Goal: Task Accomplishment & Management: Manage account settings

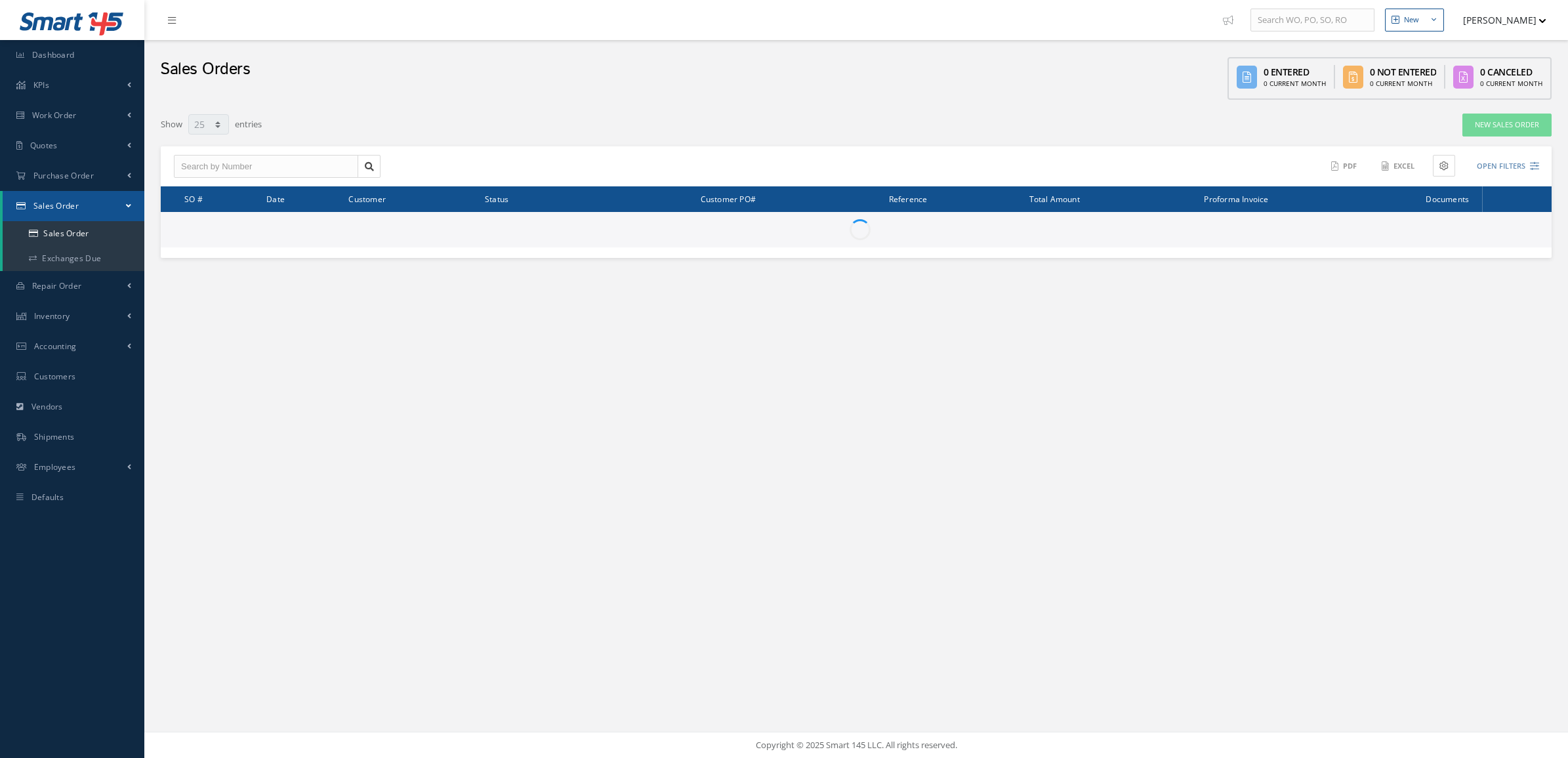
select select "25"
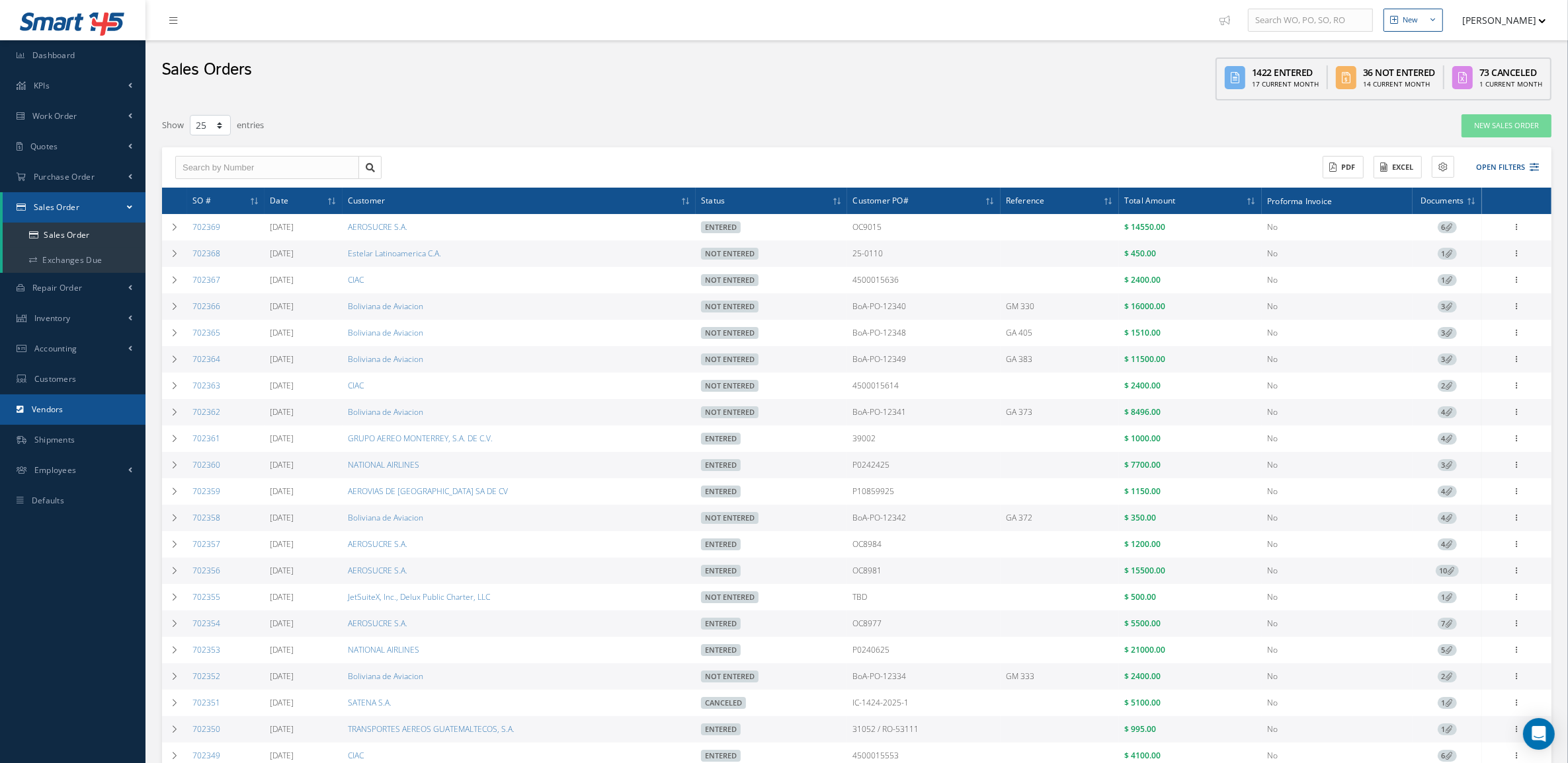
click at [68, 406] on link "Vendors" at bounding box center [72, 410] width 146 height 30
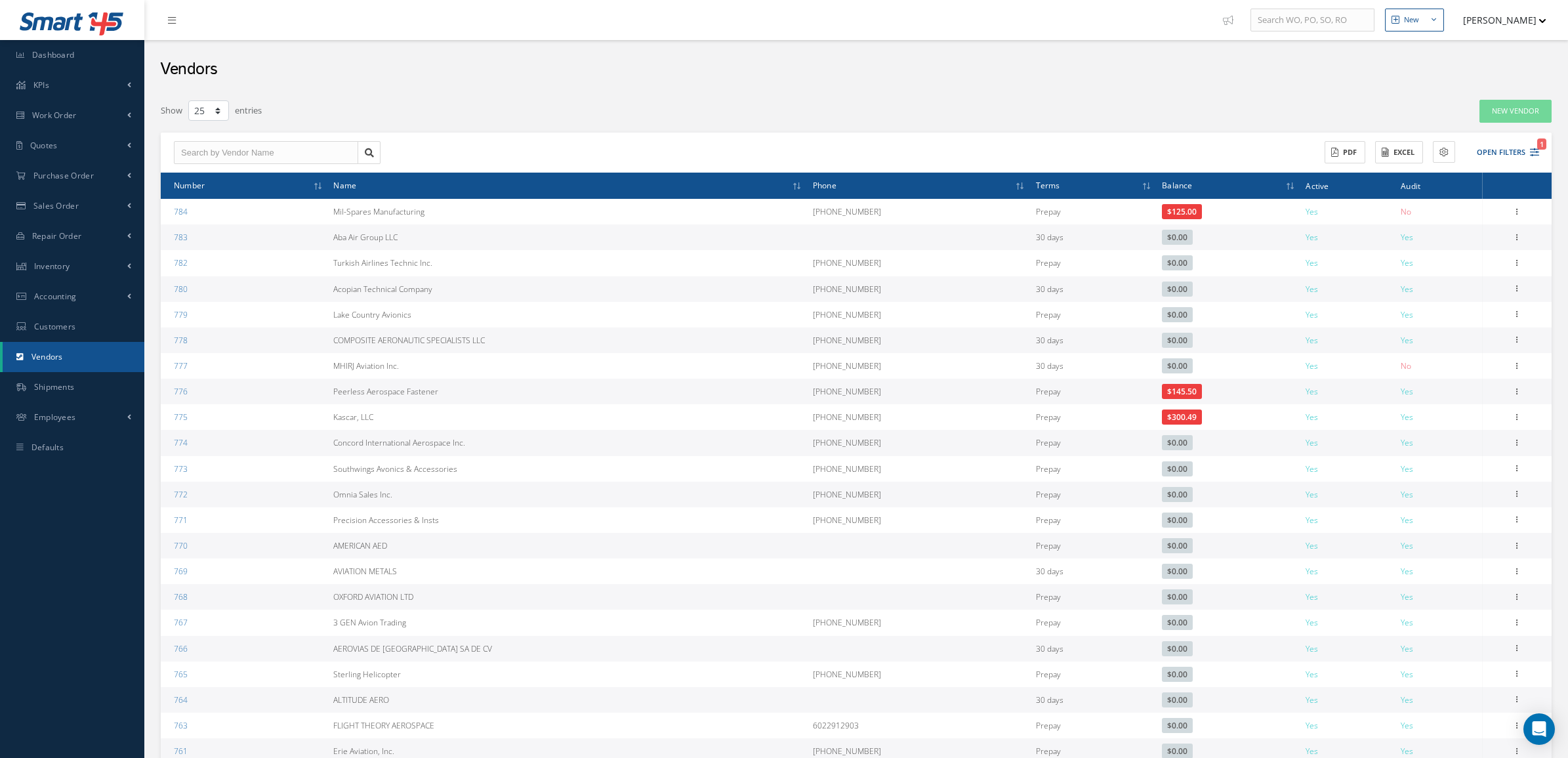
select select "25"
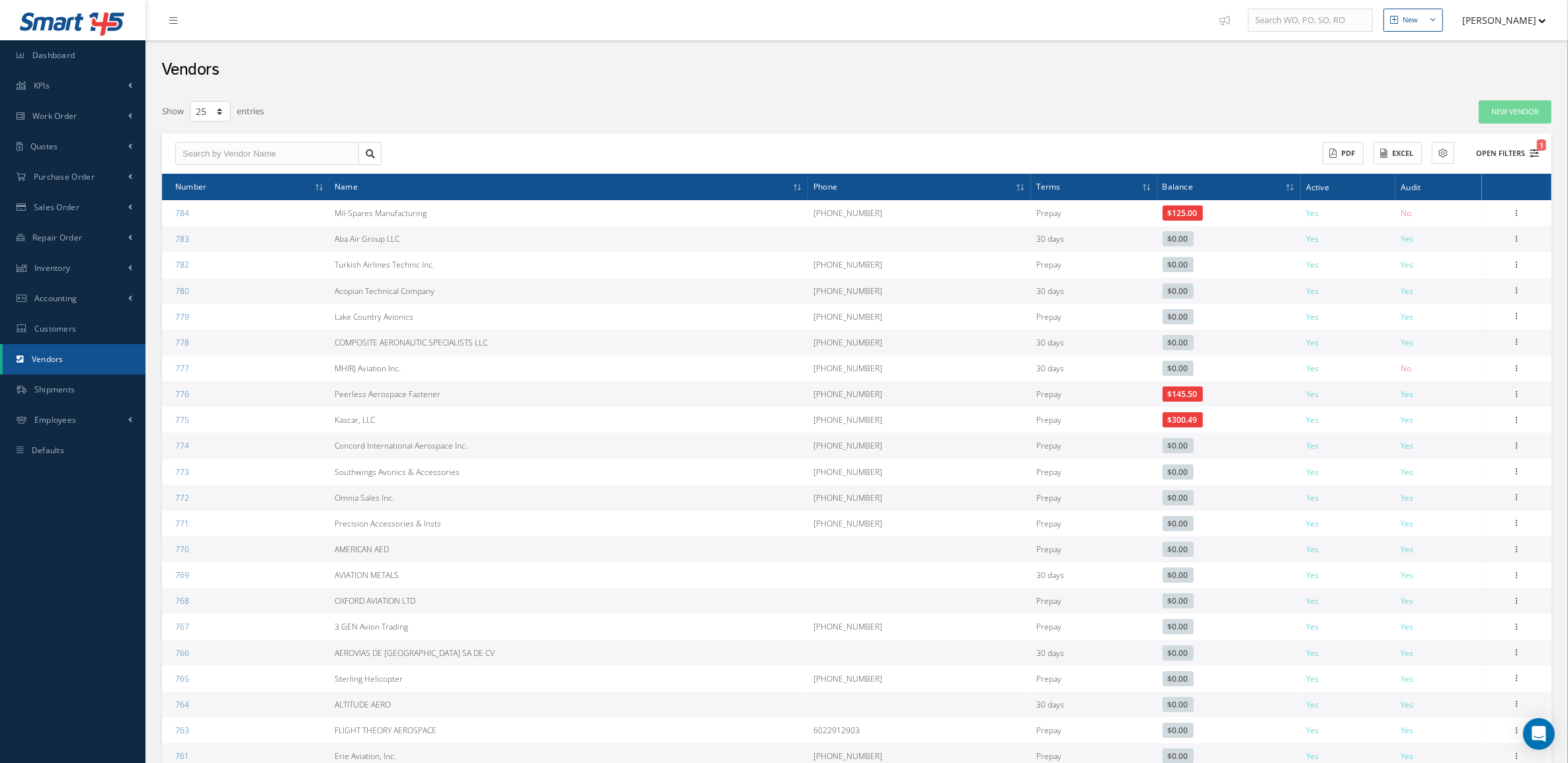
click at [1498, 146] on button "Open Filters 1" at bounding box center [1502, 153] width 75 height 22
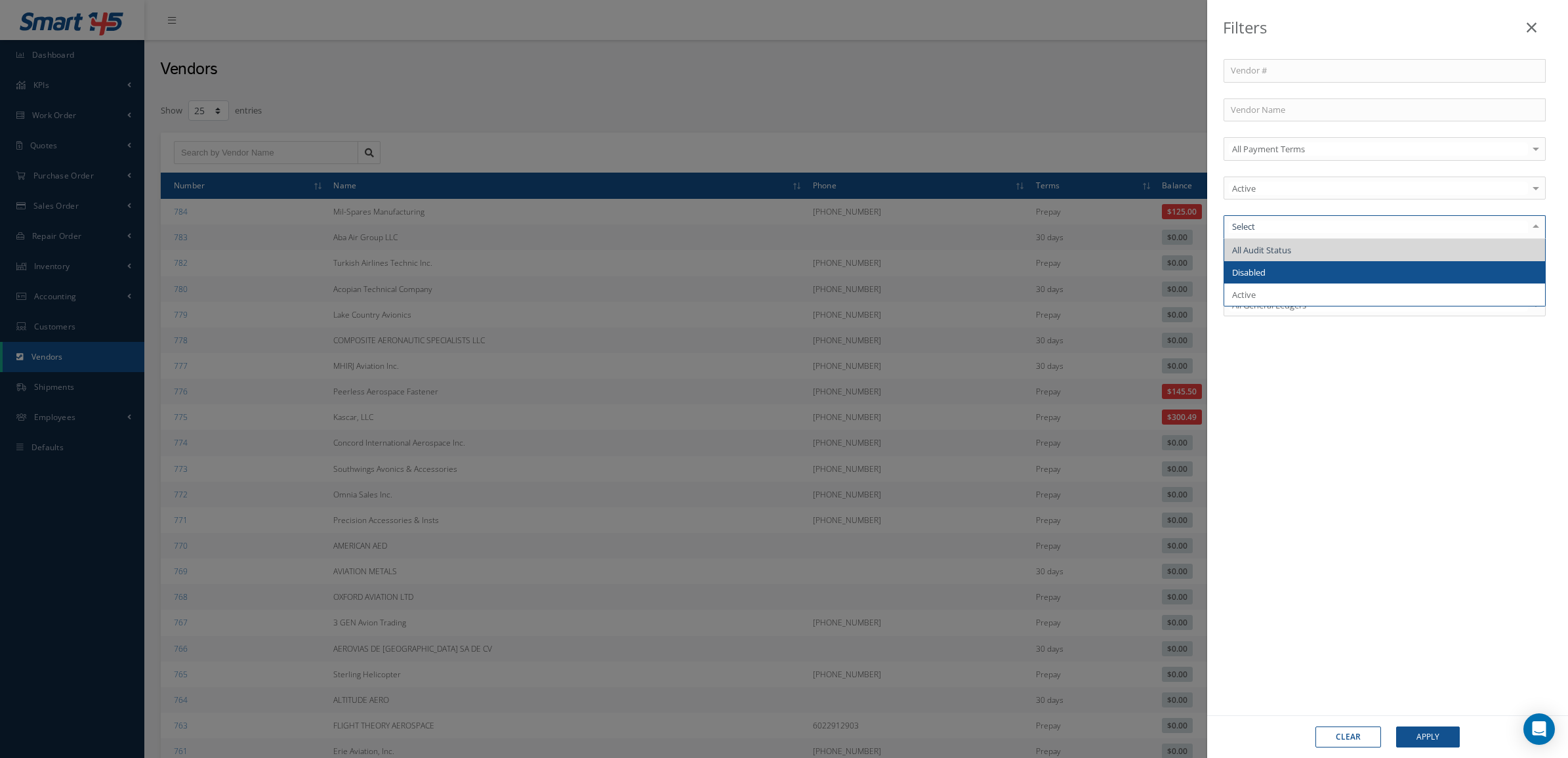
click at [1268, 274] on span "Disabled" at bounding box center [1385, 272] width 321 height 22
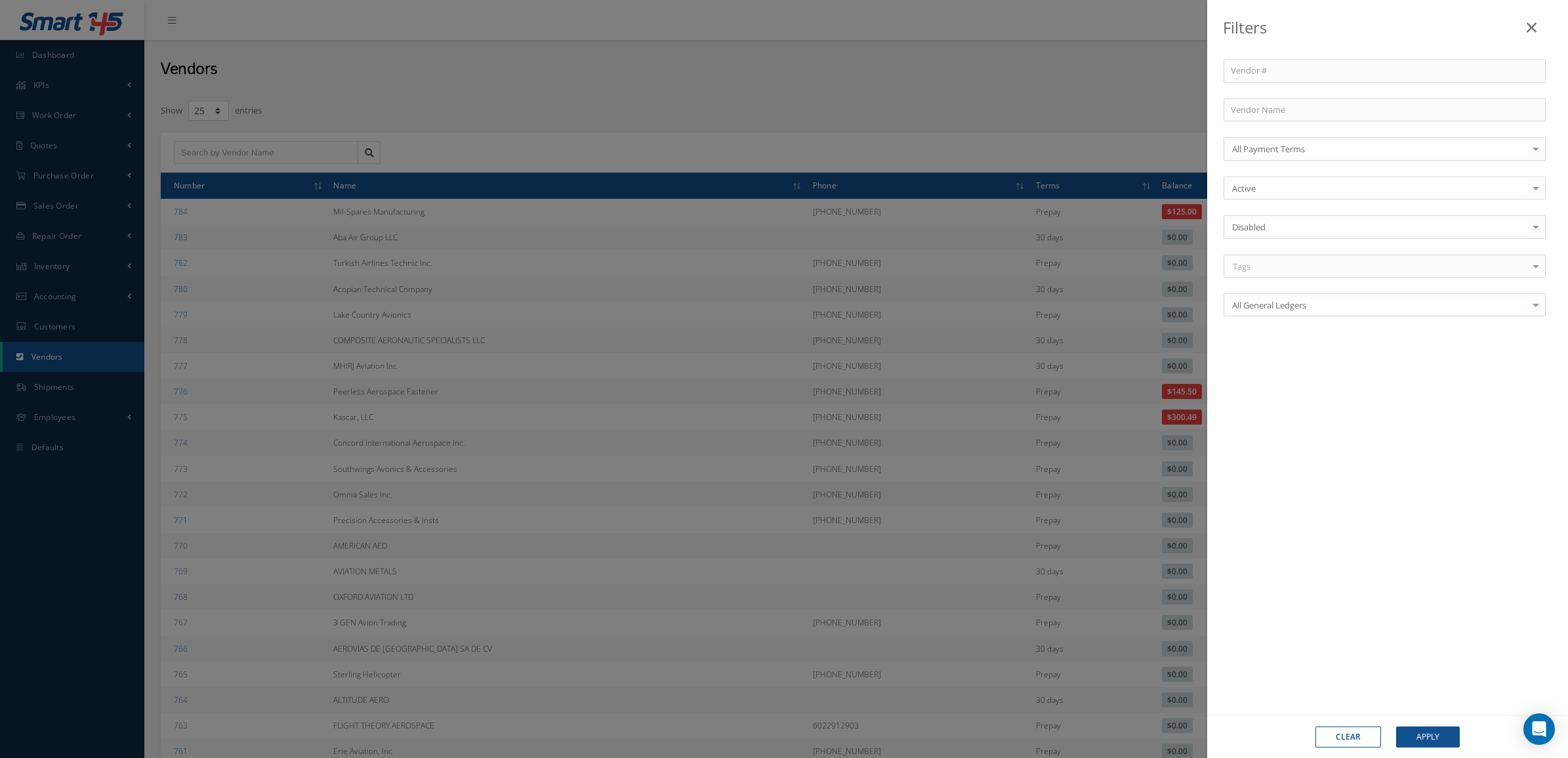
click at [1413, 752] on div "Clear Apply" at bounding box center [1387, 737] width 361 height 42
click at [1413, 739] on button "Apply" at bounding box center [1428, 738] width 64 height 21
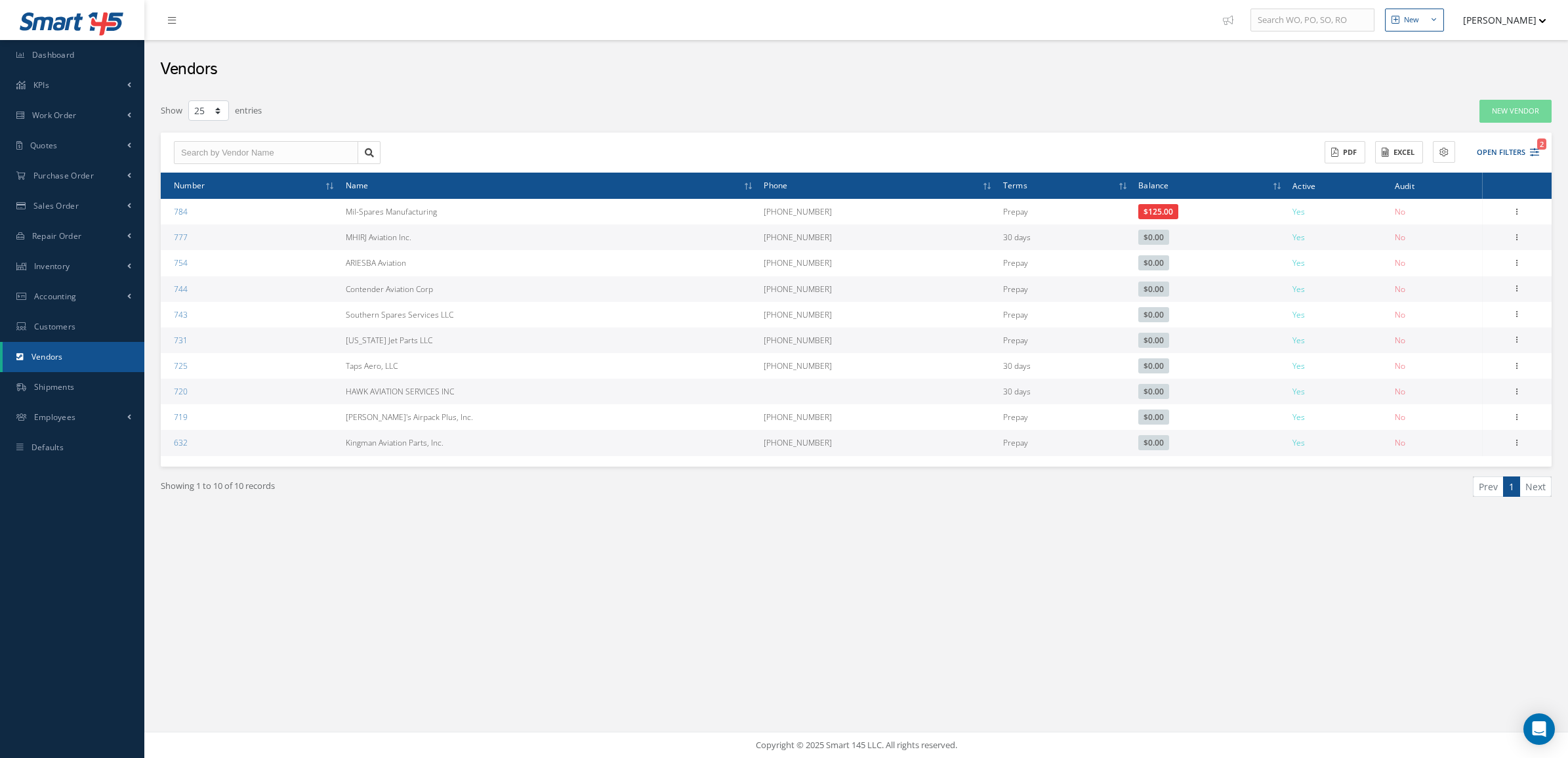
click at [1478, 566] on div "New New Work Order New Purchase Order New Customer Quote New Sales Order New Re…" at bounding box center [857, 379] width 1424 height 758
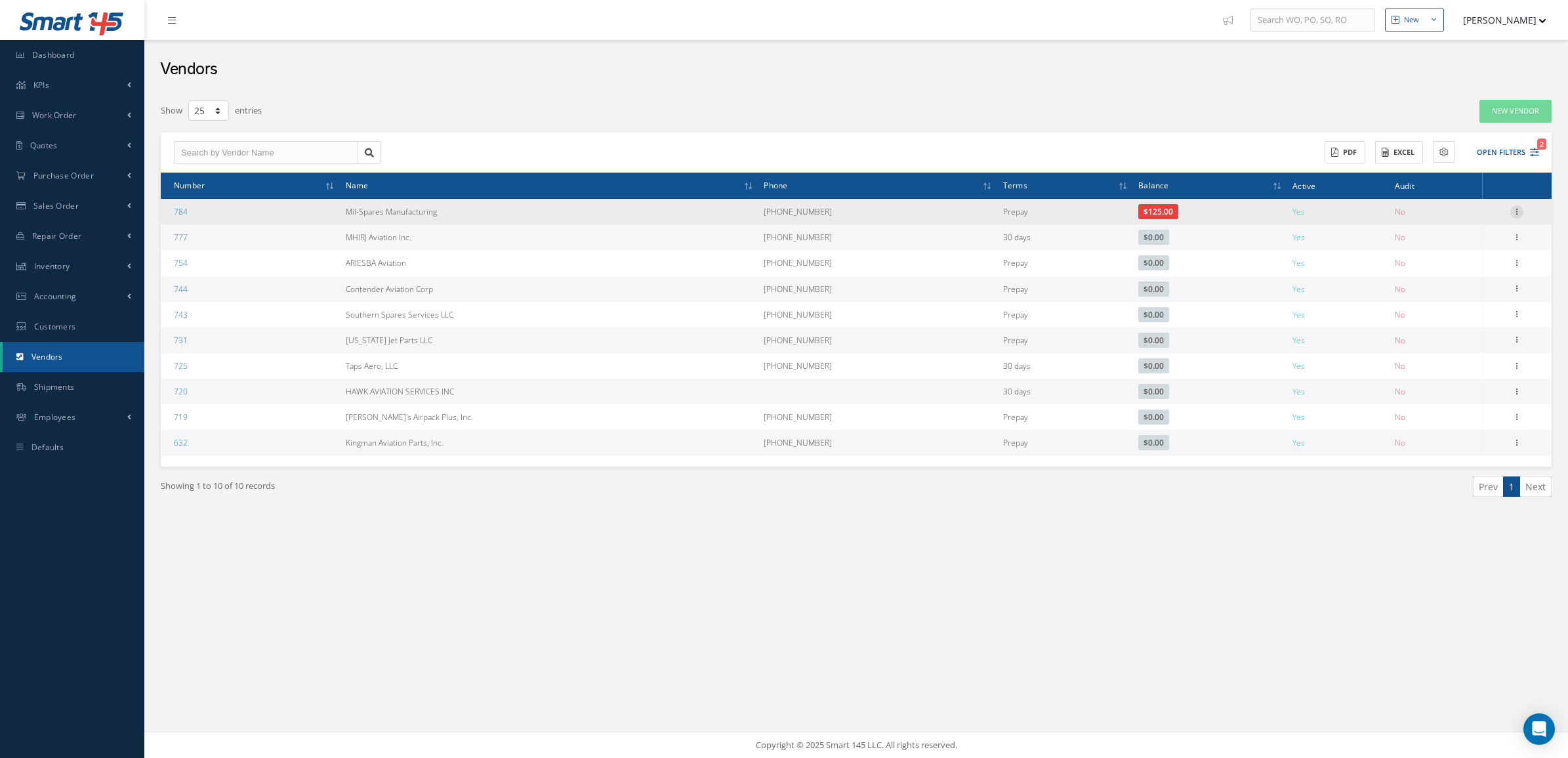
click at [1520, 209] on icon at bounding box center [1517, 211] width 13 height 11
click at [1458, 237] on link "Edit" at bounding box center [1456, 237] width 104 height 17
type input "Mil-Spares Manufacturing"
type input "1 623-792-3677"
type input "https://MilSparesParts.com"
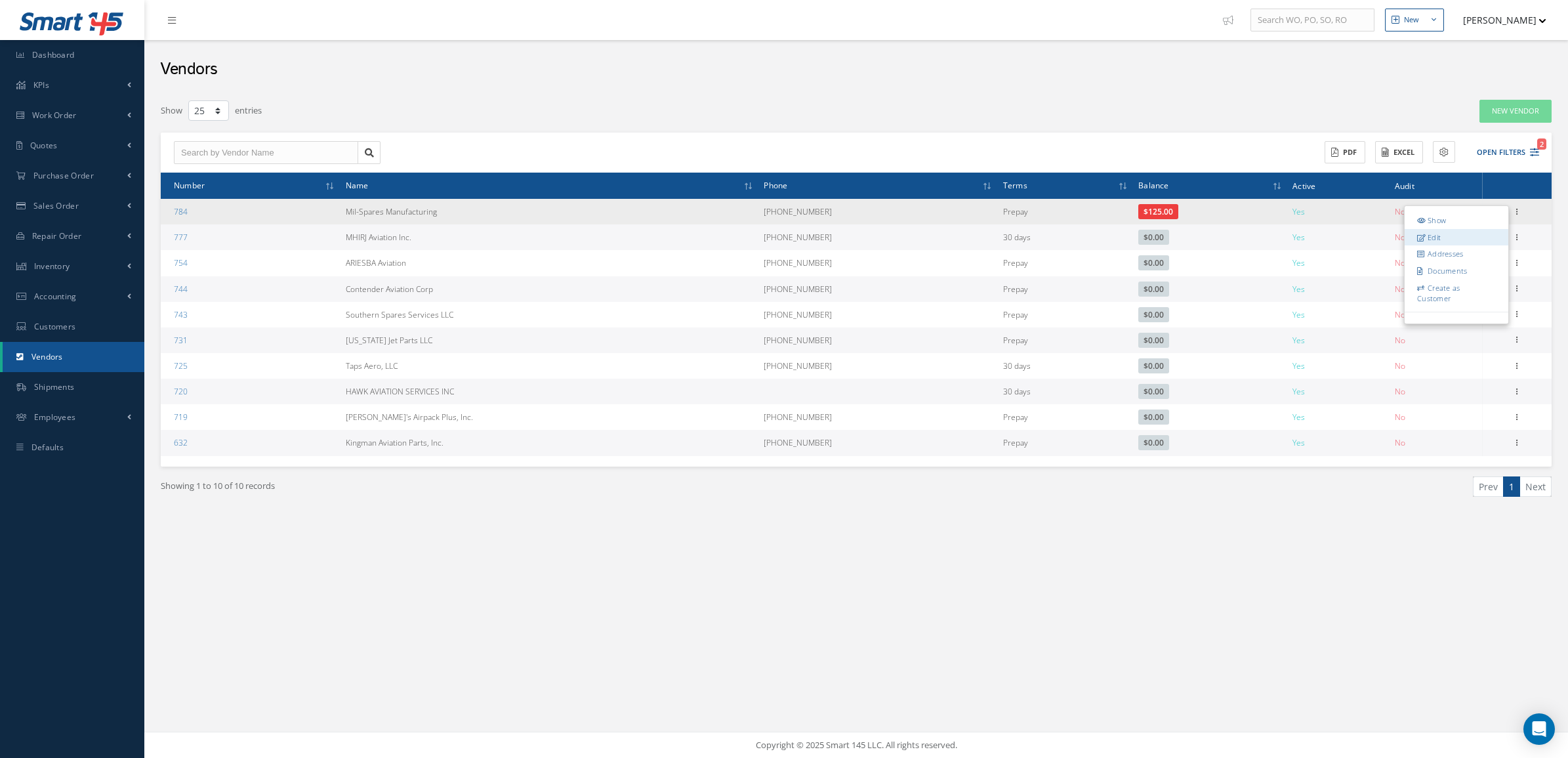
type input "0.00"
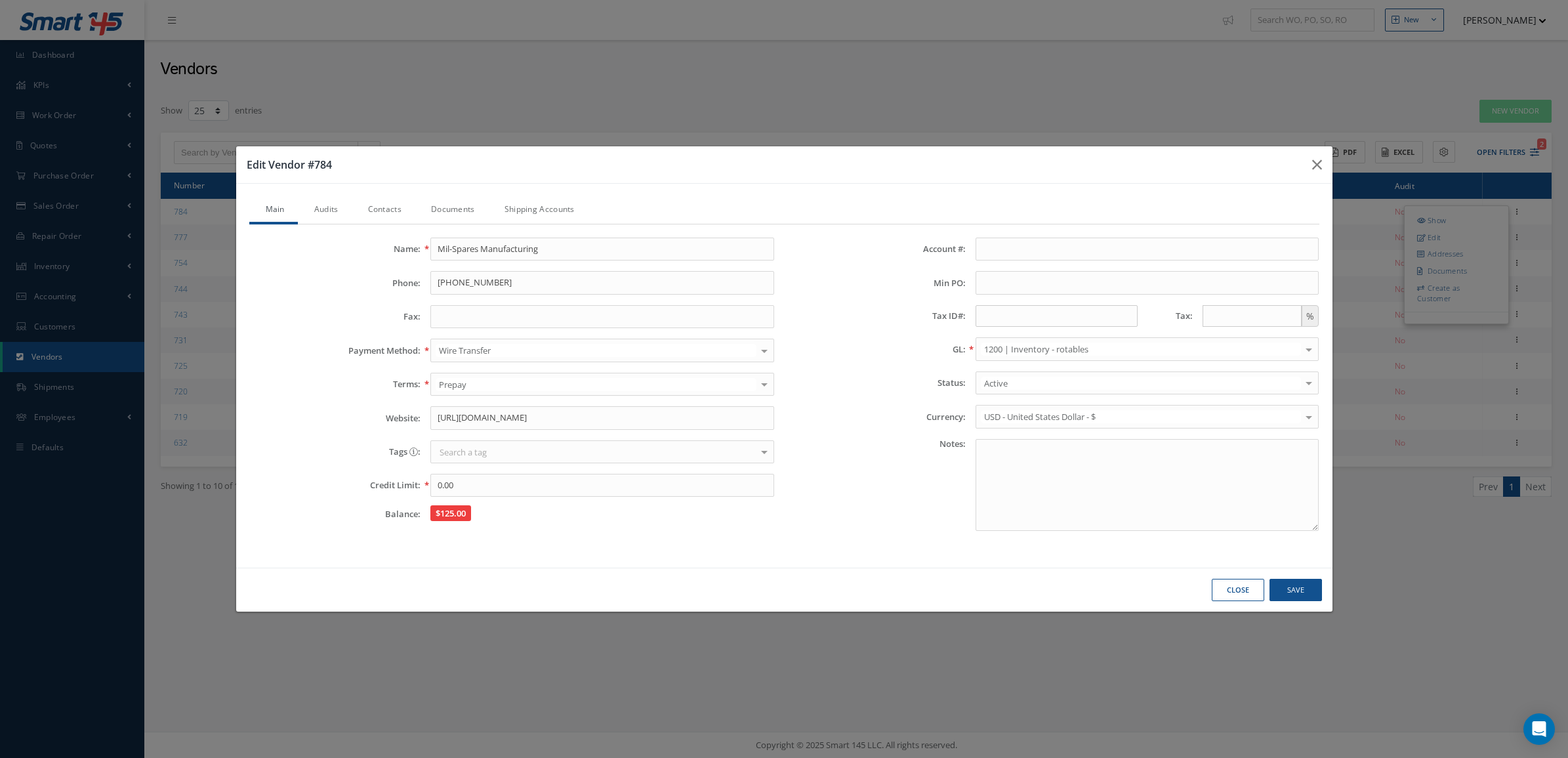
click at [452, 217] on link "Documents" at bounding box center [451, 211] width 73 height 27
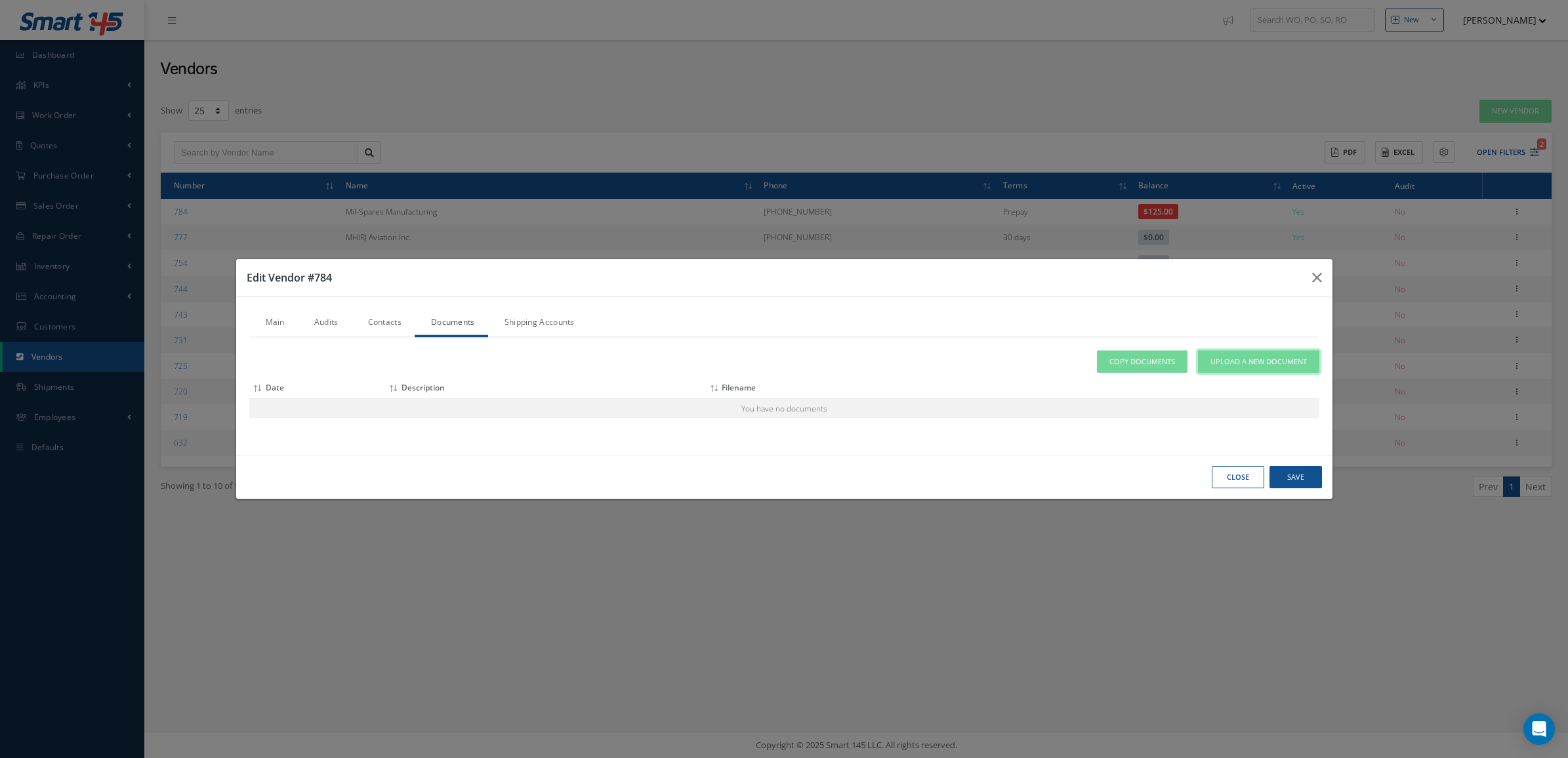
click at [1215, 363] on span "Upload a New Document" at bounding box center [1258, 362] width 96 height 11
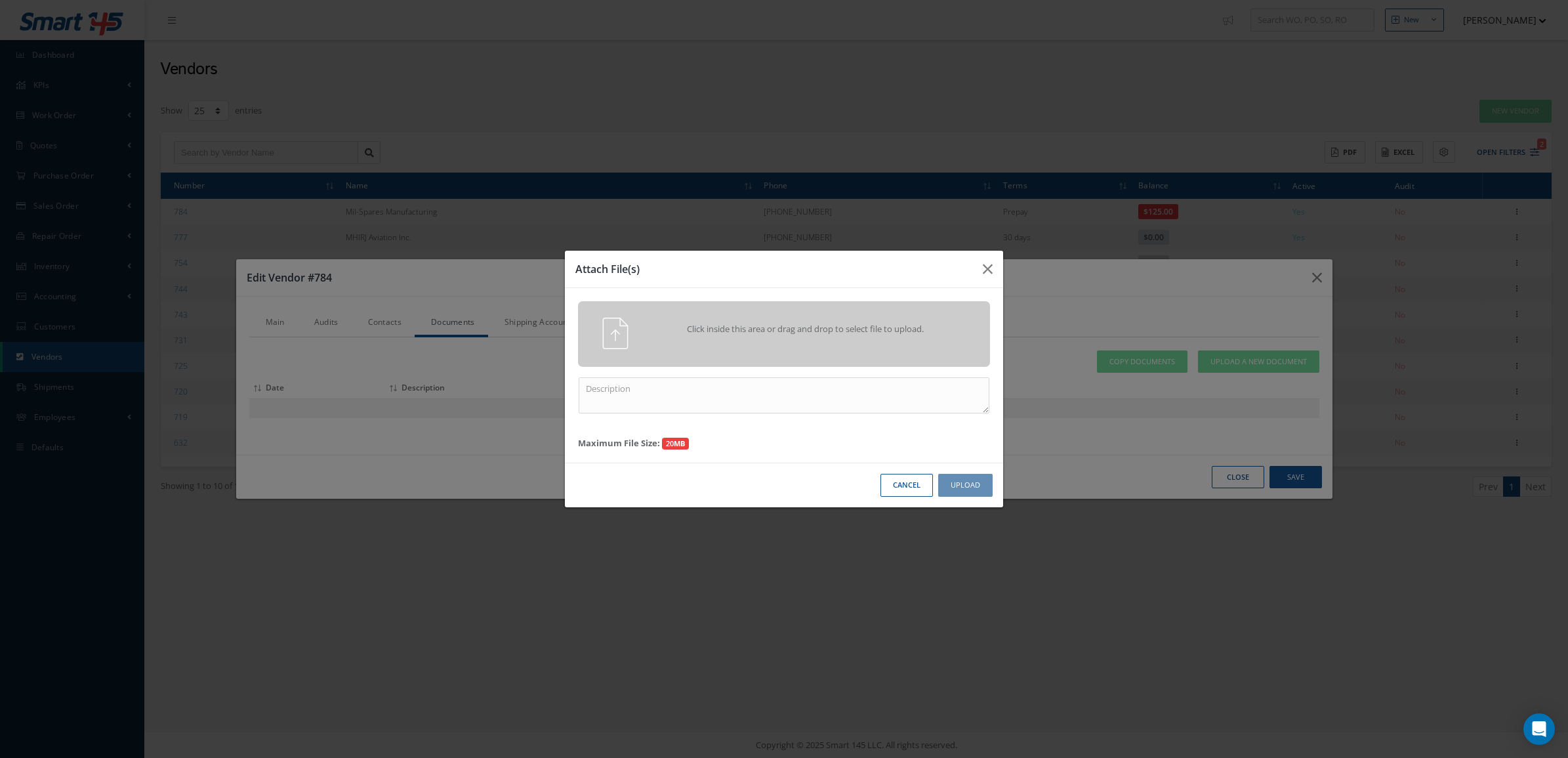
click at [819, 336] on div "Click inside this area or drag and drop to select file to upload." at bounding box center [802, 331] width 324 height 27
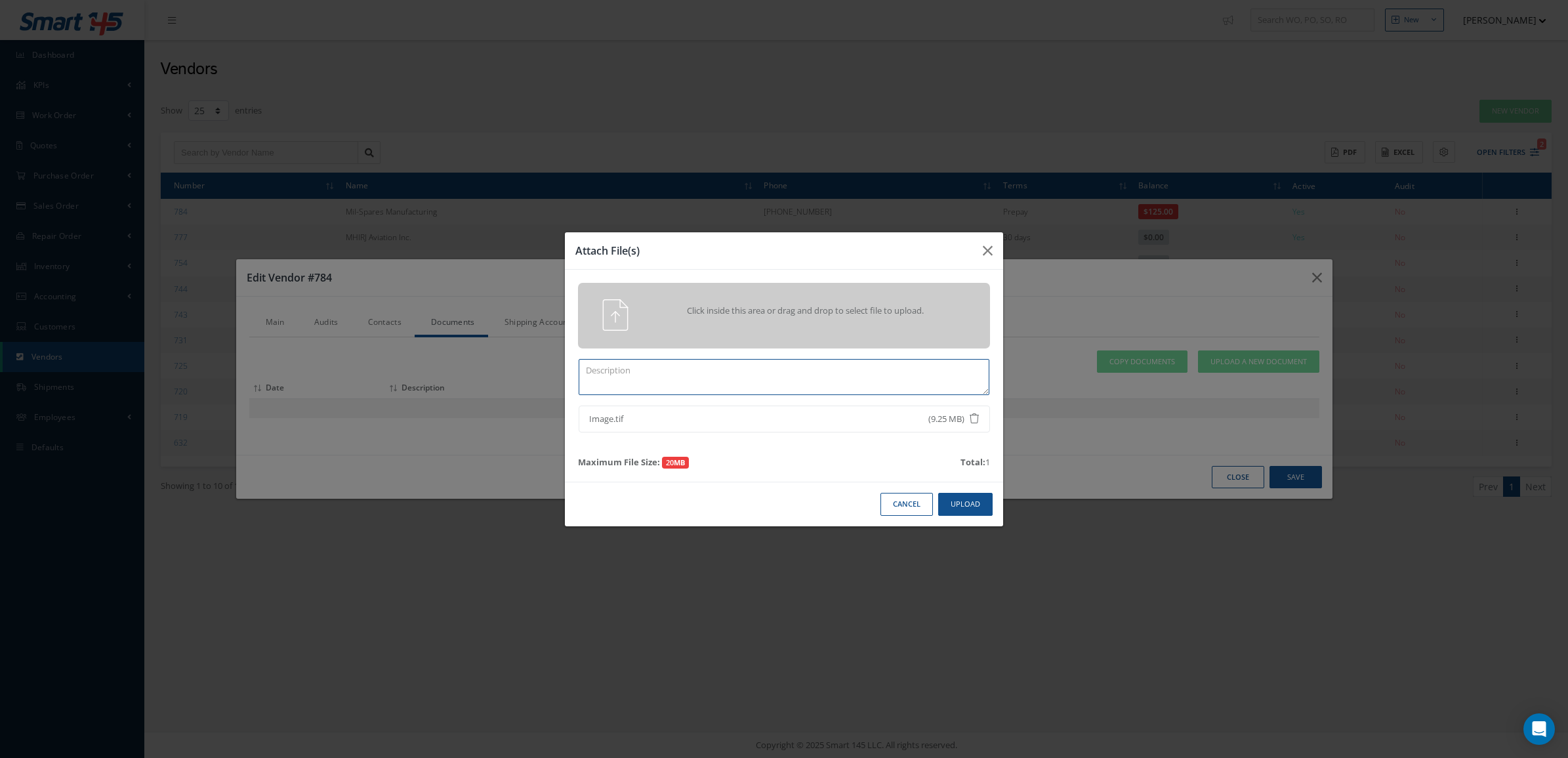
click at [798, 389] on textarea at bounding box center [784, 377] width 411 height 36
click at [953, 499] on button "Upload" at bounding box center [966, 504] width 54 height 23
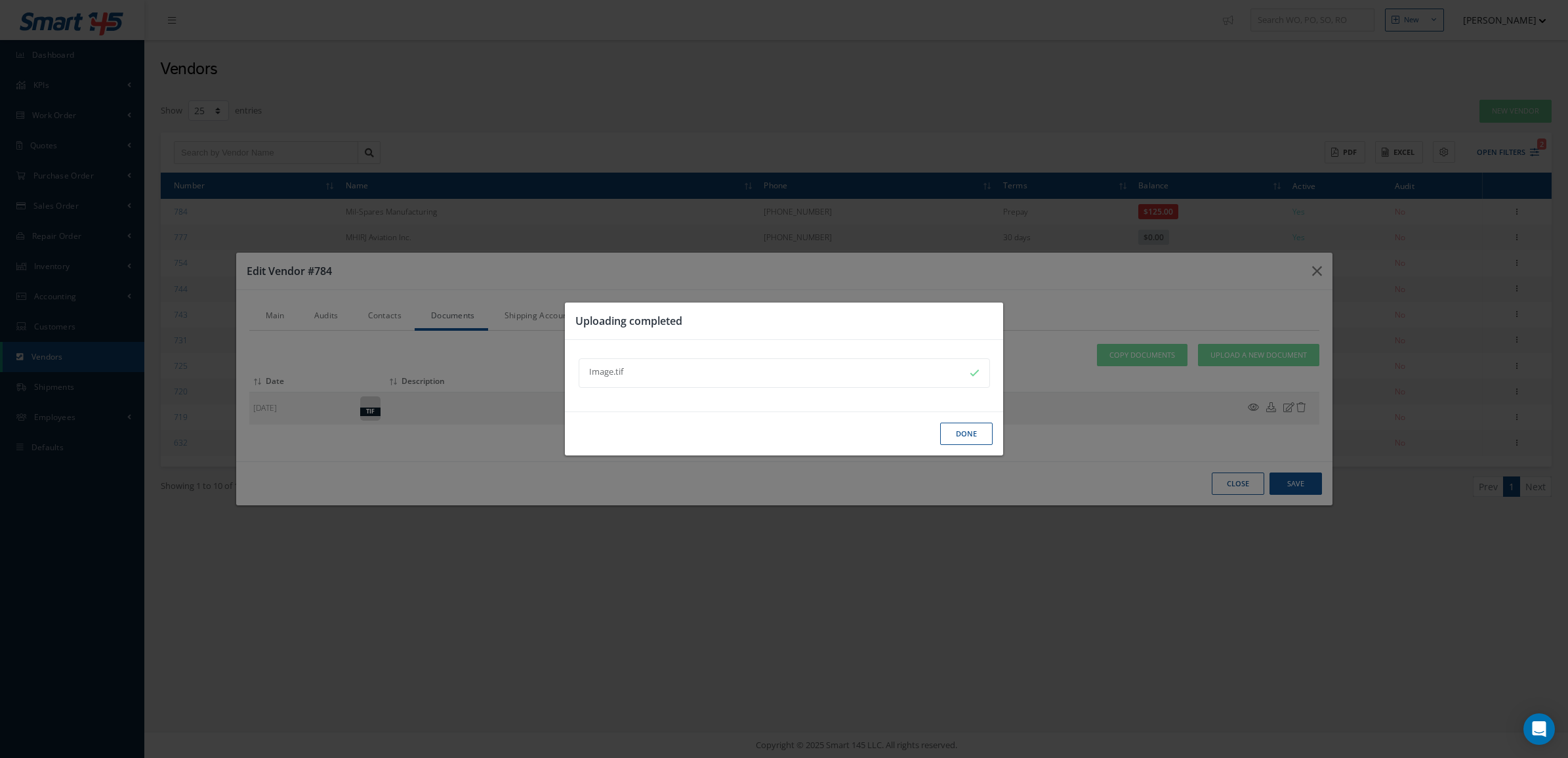
click at [960, 426] on button "Done" at bounding box center [966, 434] width 52 height 23
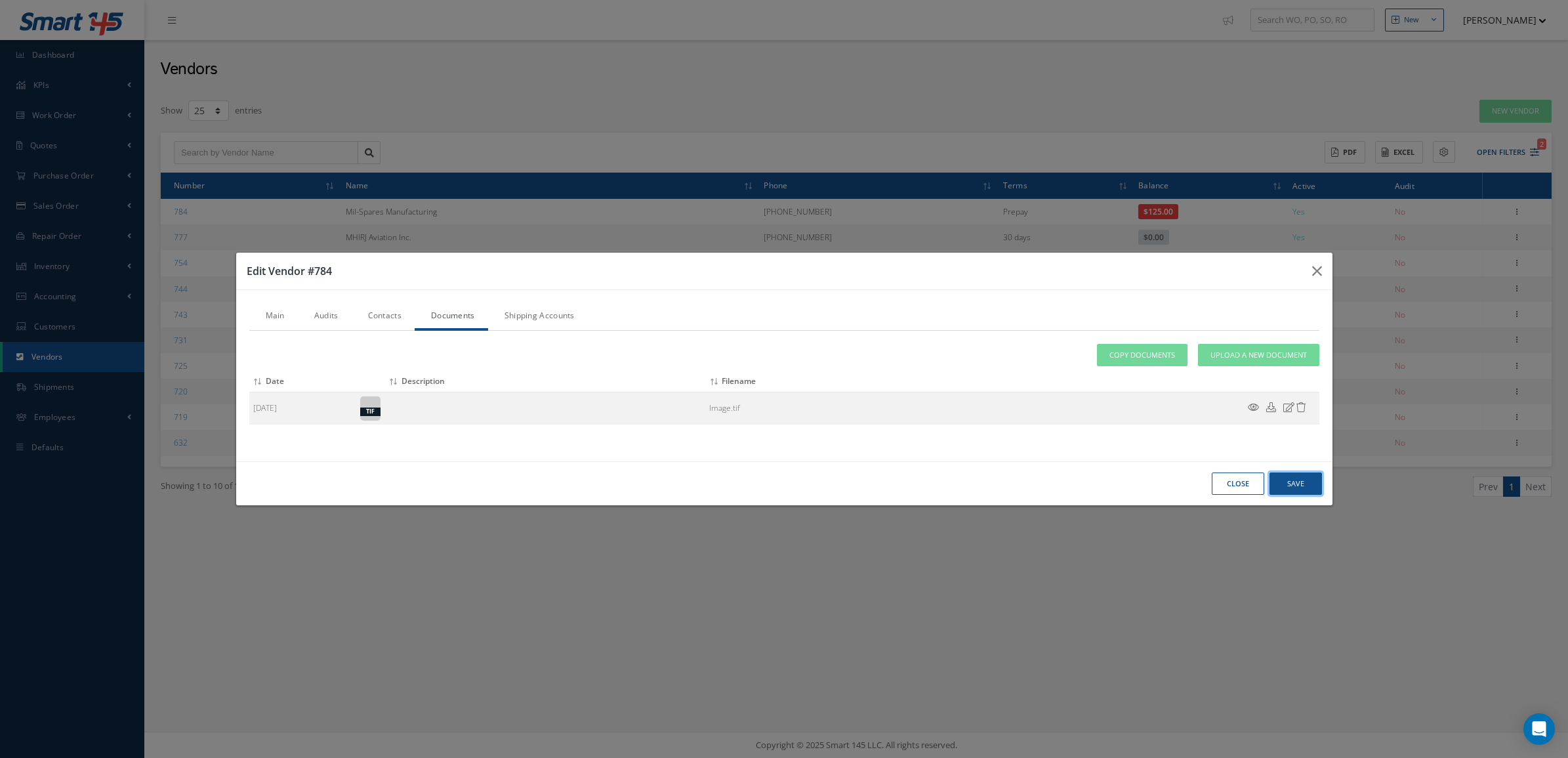
click at [1271, 479] on button "Save" at bounding box center [1296, 484] width 52 height 23
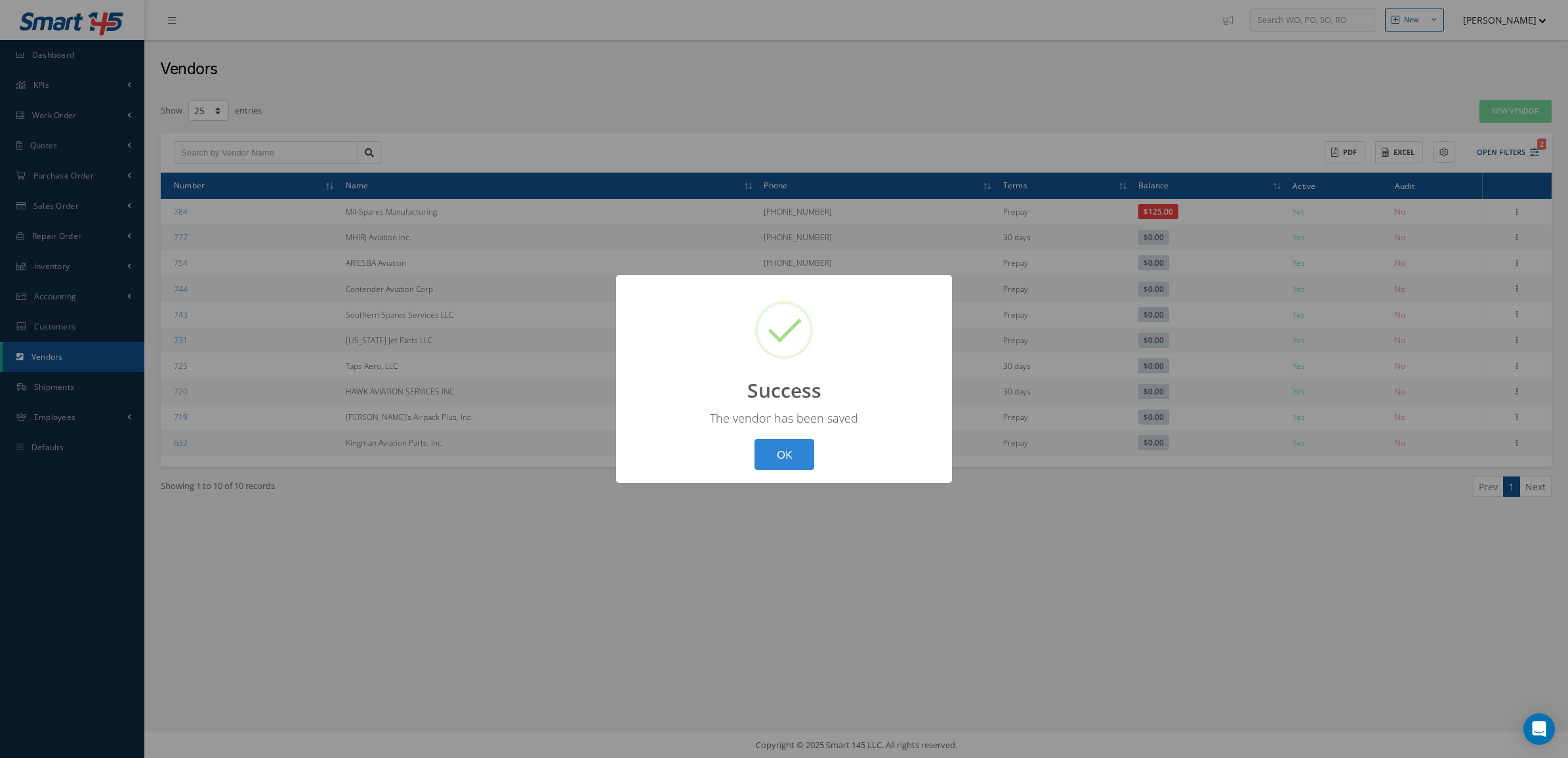
click at [1064, 605] on div "? ! i Success × The vendor has been saved OK Cancel" at bounding box center [784, 379] width 1568 height 758
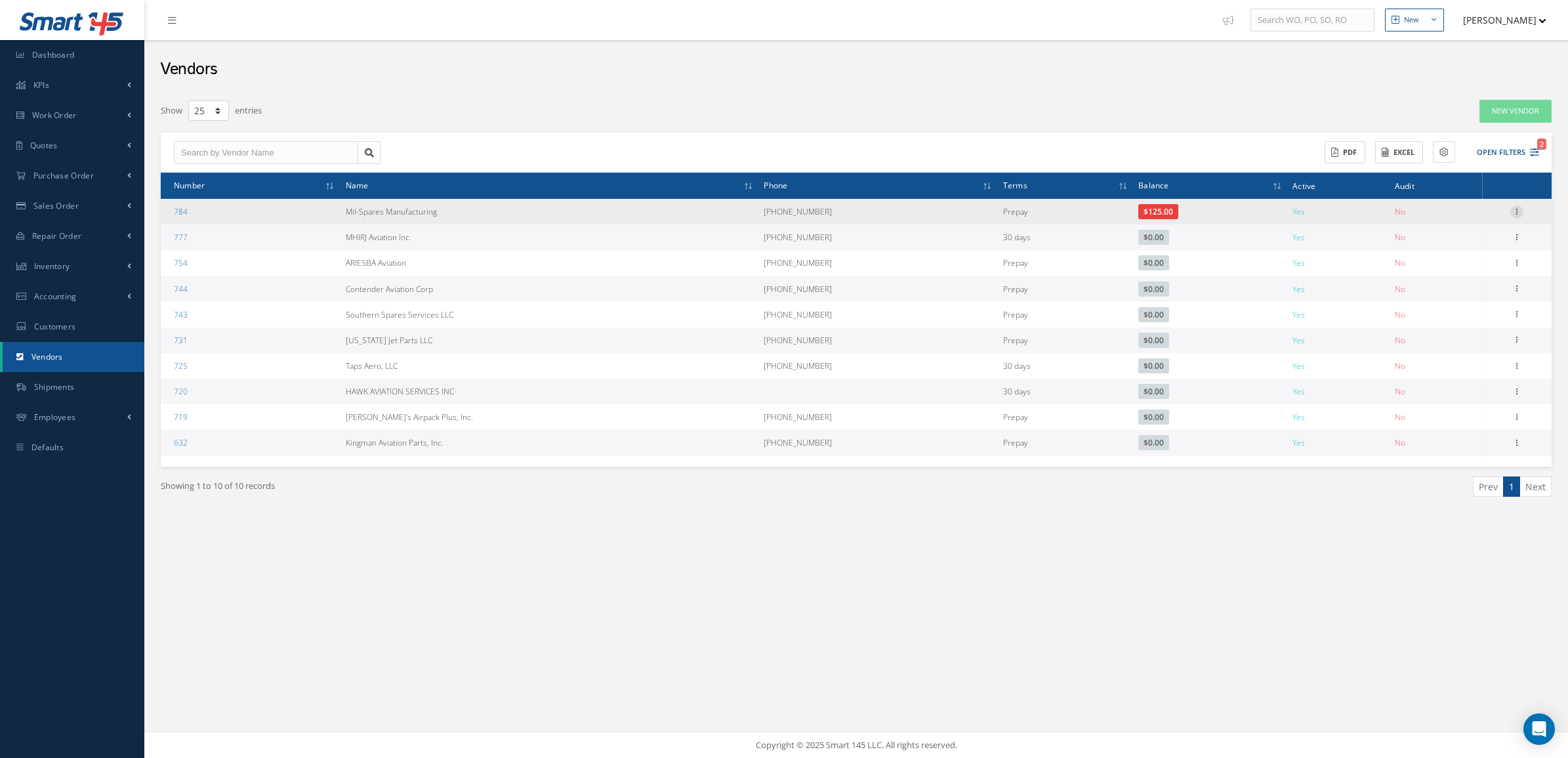
click at [1519, 211] on icon at bounding box center [1517, 211] width 13 height 11
click at [1490, 230] on link "Edit" at bounding box center [1456, 237] width 104 height 17
type input "Mil-Spares Manufacturing"
type input "1 623-792-3677"
type input "https://MilSparesParts.com"
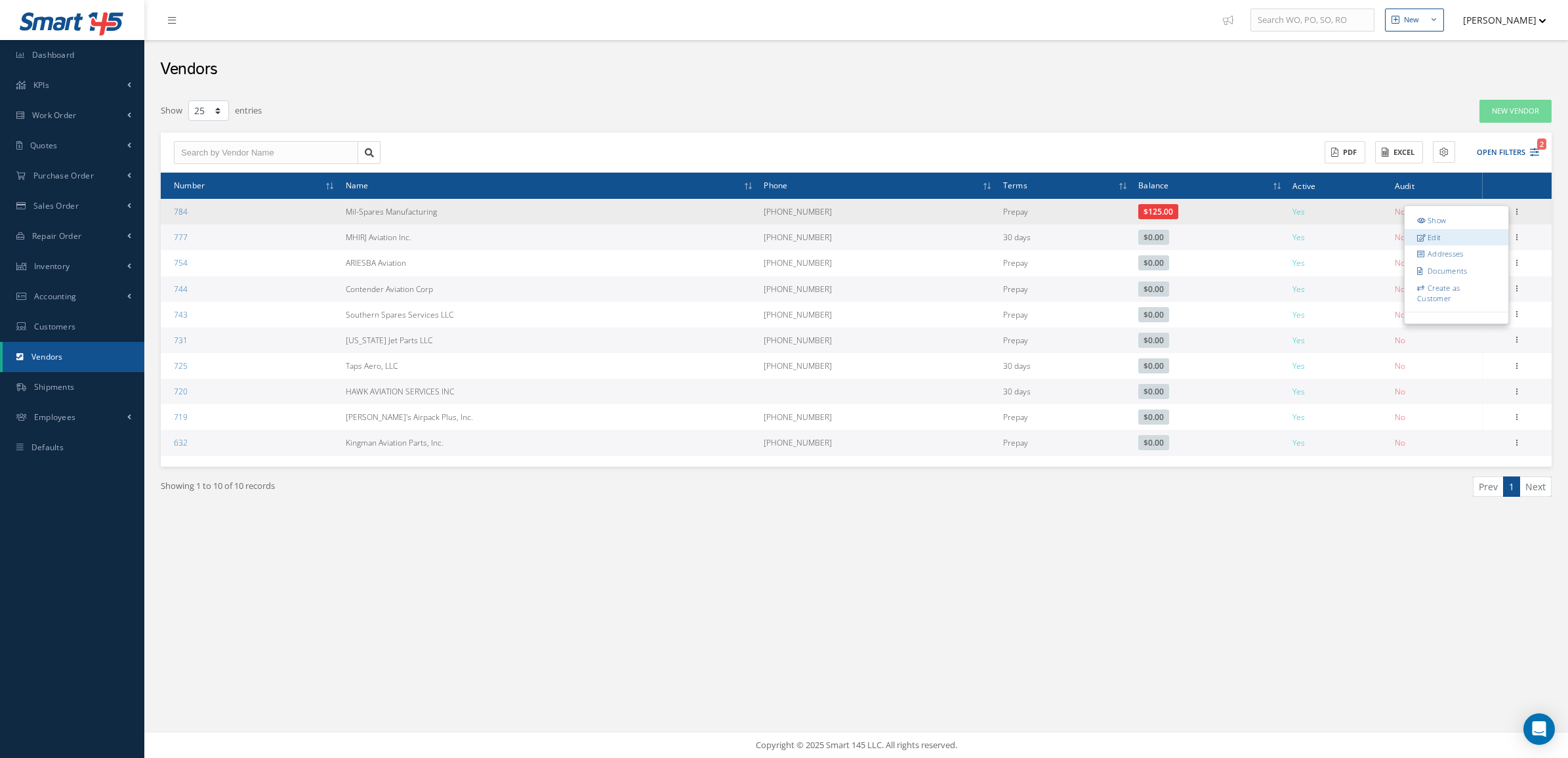
type input "0.00"
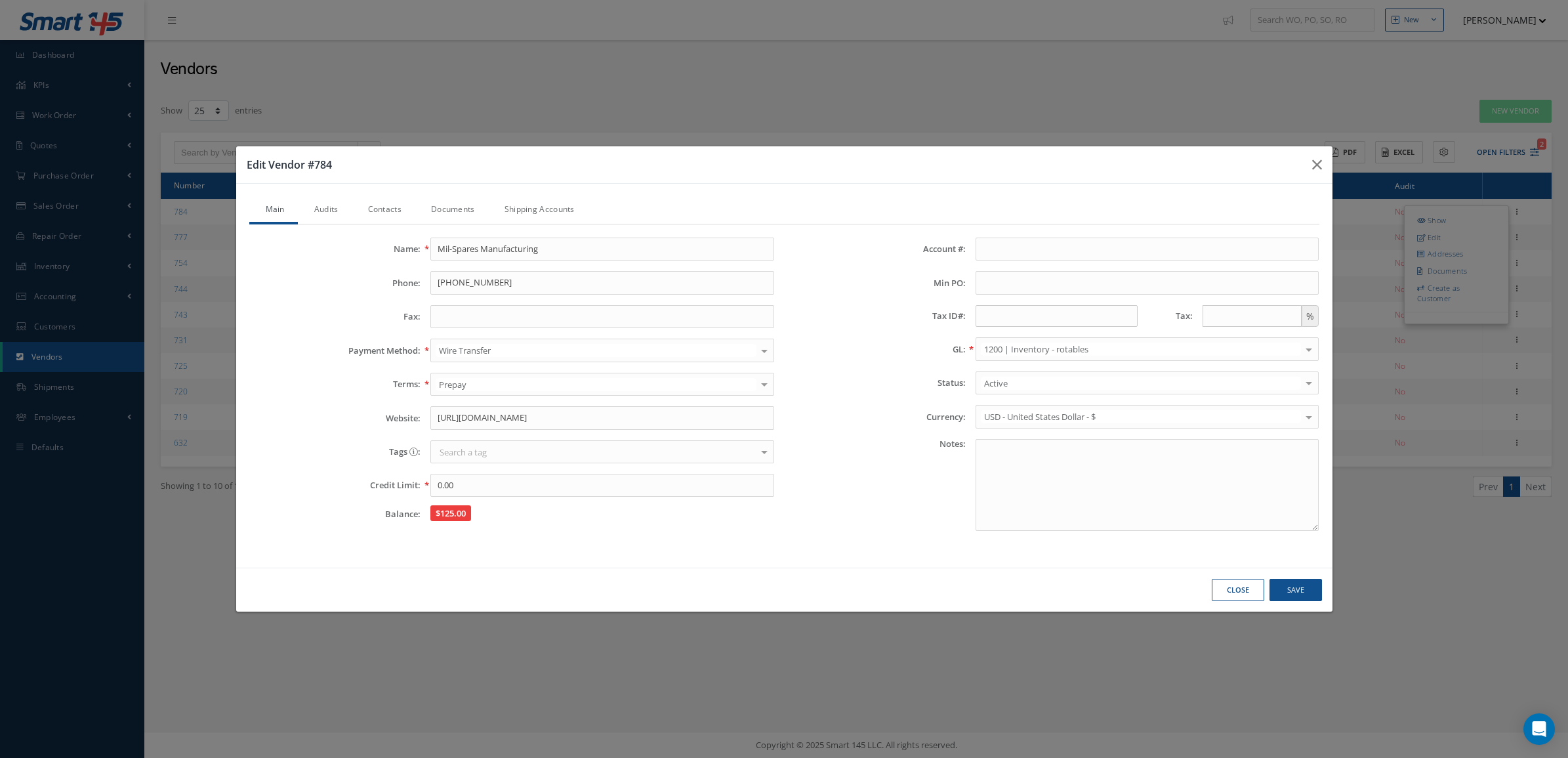
click at [332, 201] on link "Audits" at bounding box center [325, 211] width 54 height 27
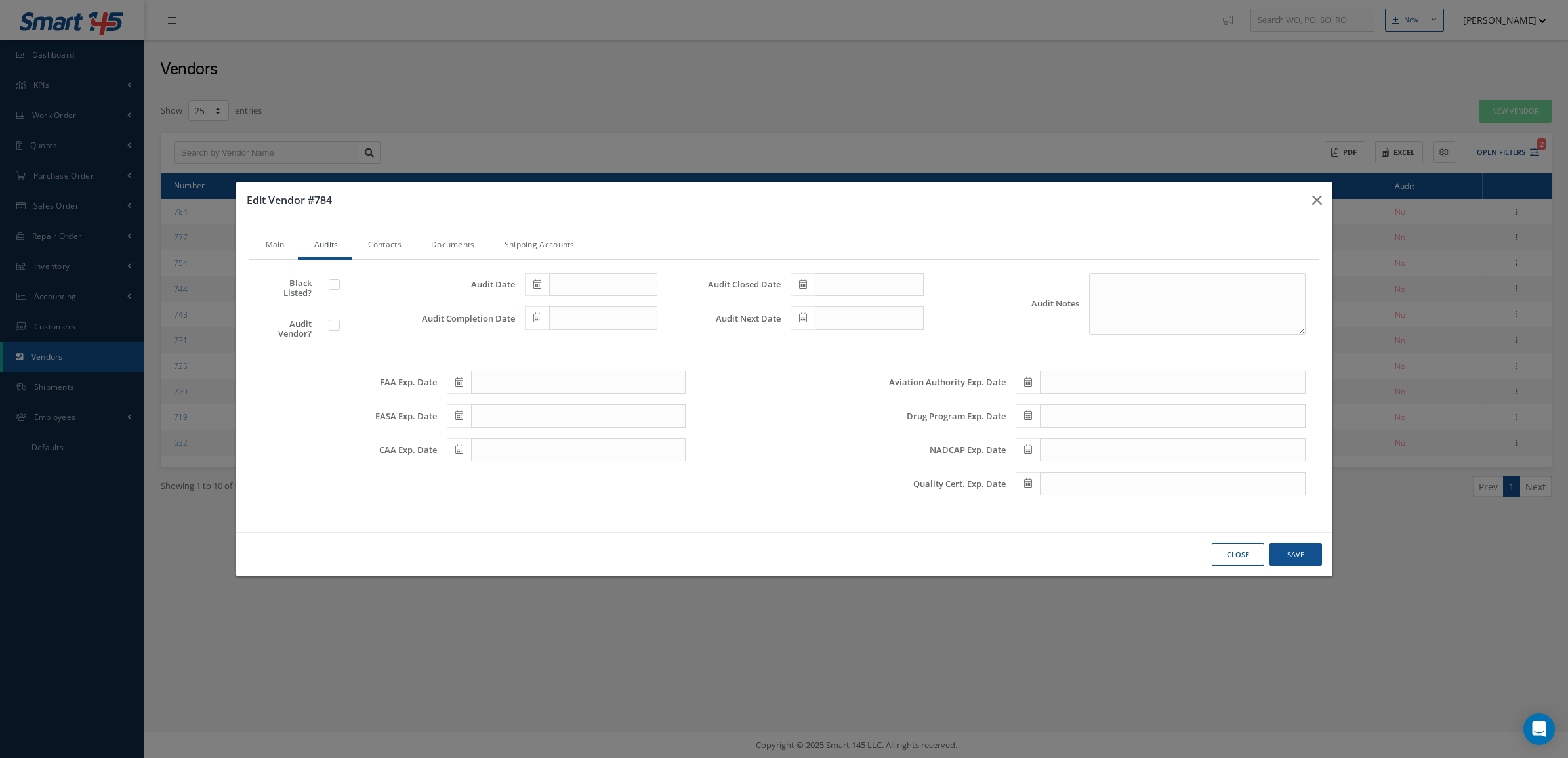
click at [339, 325] on label at bounding box center [341, 325] width 3 height 12
click at [332, 325] on input "checkbox" at bounding box center [334, 326] width 8 height 8
checkbox input "true"
click at [532, 281] on span at bounding box center [537, 285] width 24 height 23
click at [551, 342] on td "1" at bounding box center [555, 347] width 20 height 20
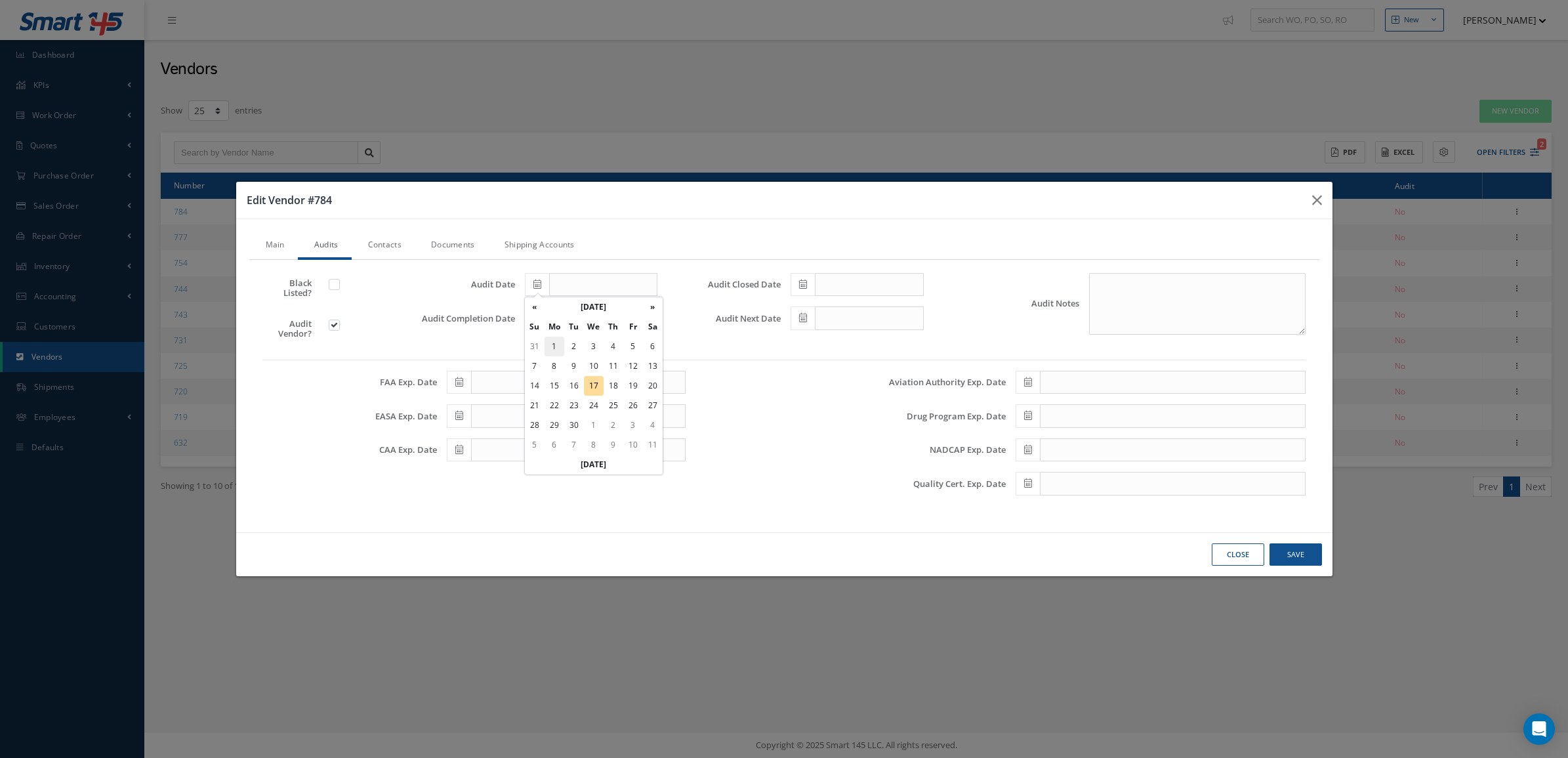
type input "09/01/2025"
click at [534, 319] on icon at bounding box center [537, 318] width 8 height 9
click at [551, 378] on td "1" at bounding box center [555, 381] width 20 height 20
type input "09/01/2025"
click at [801, 286] on icon at bounding box center [803, 284] width 8 height 9
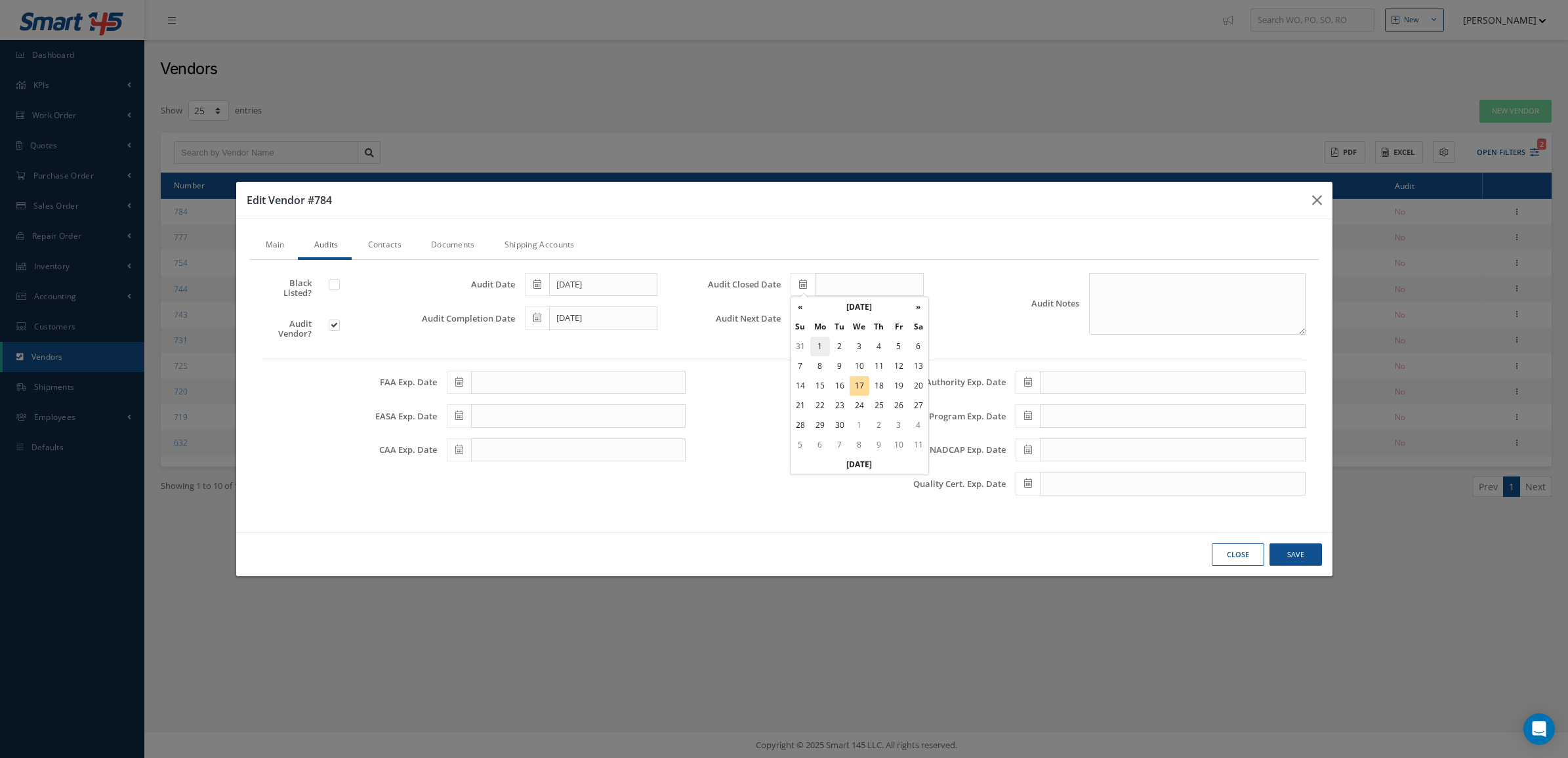
click at [823, 346] on td "1" at bounding box center [820, 347] width 20 height 20
type input "09/01/2025"
click at [807, 313] on icon at bounding box center [803, 318] width 8 height 9
click at [924, 338] on th "»" at bounding box center [919, 342] width 20 height 20
click at [883, 336] on th "October 2025" at bounding box center [860, 342] width 98 height 20
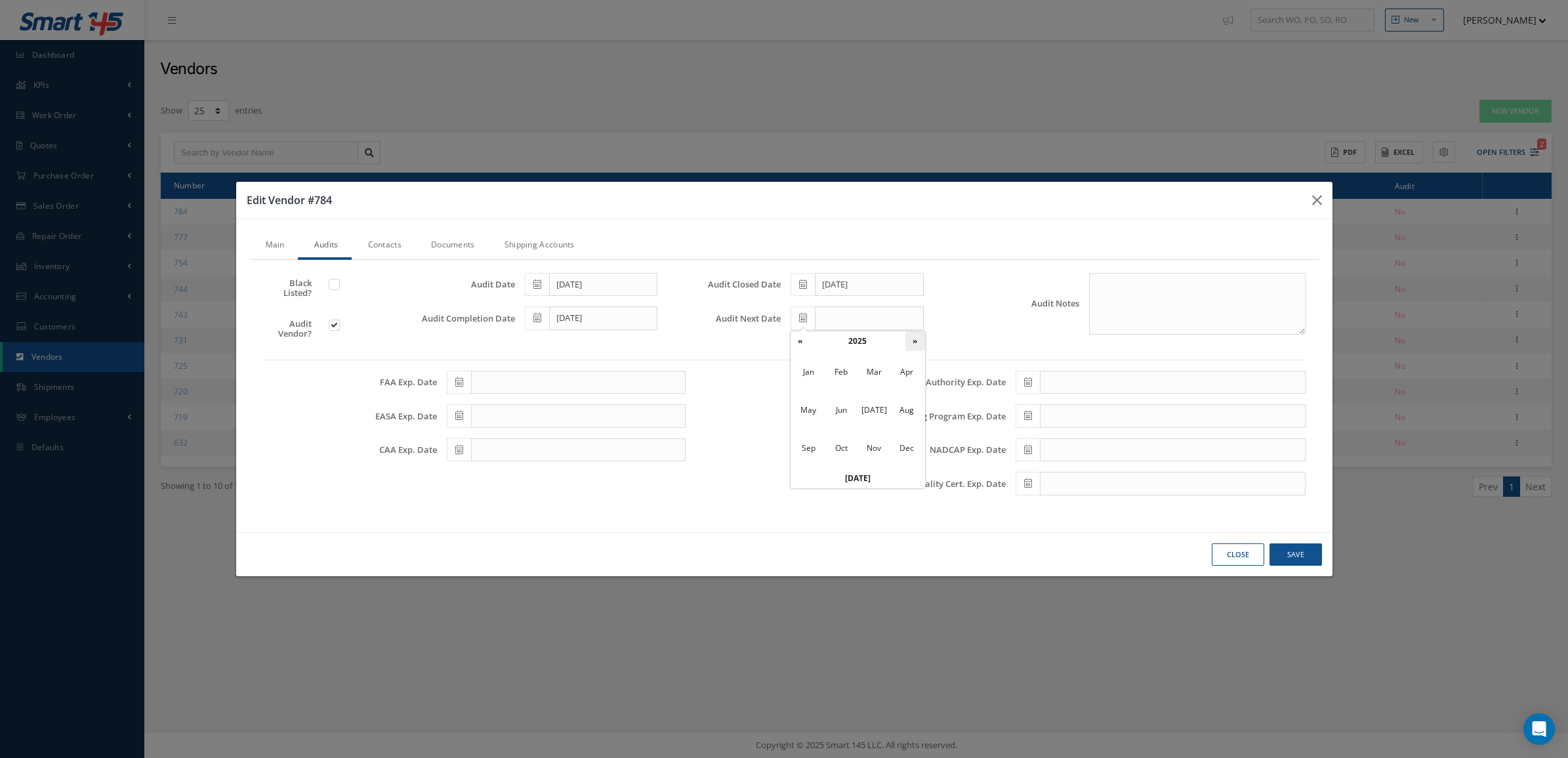
click at [922, 335] on th "»" at bounding box center [916, 342] width 20 height 20
click at [816, 451] on span "Sep" at bounding box center [808, 448] width 30 height 36
click at [842, 382] on td "1" at bounding box center [840, 381] width 20 height 20
type input "09/01/2026"
click at [1283, 559] on button "Save" at bounding box center [1296, 555] width 52 height 23
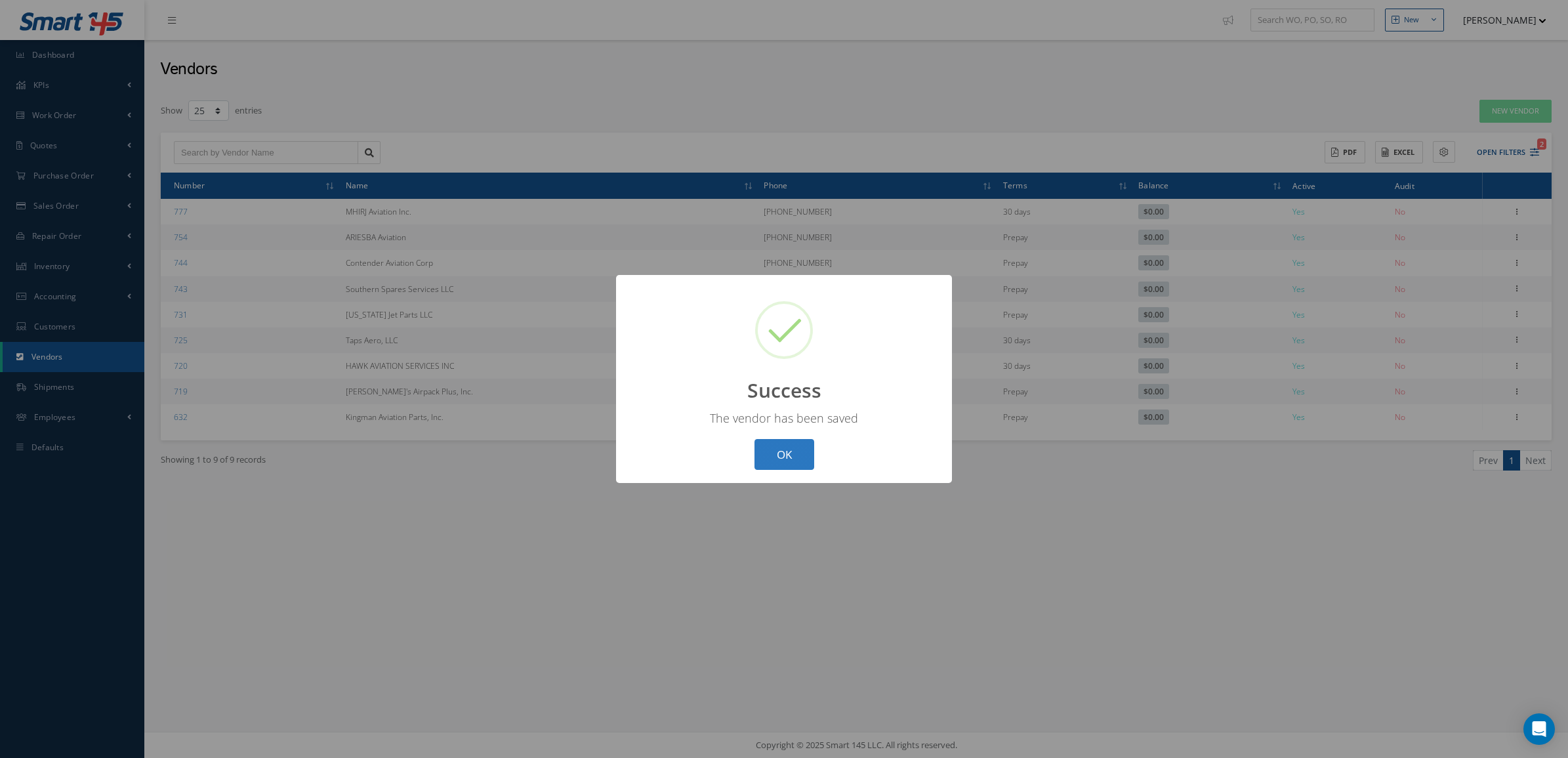
click at [796, 467] on button "OK" at bounding box center [784, 454] width 60 height 31
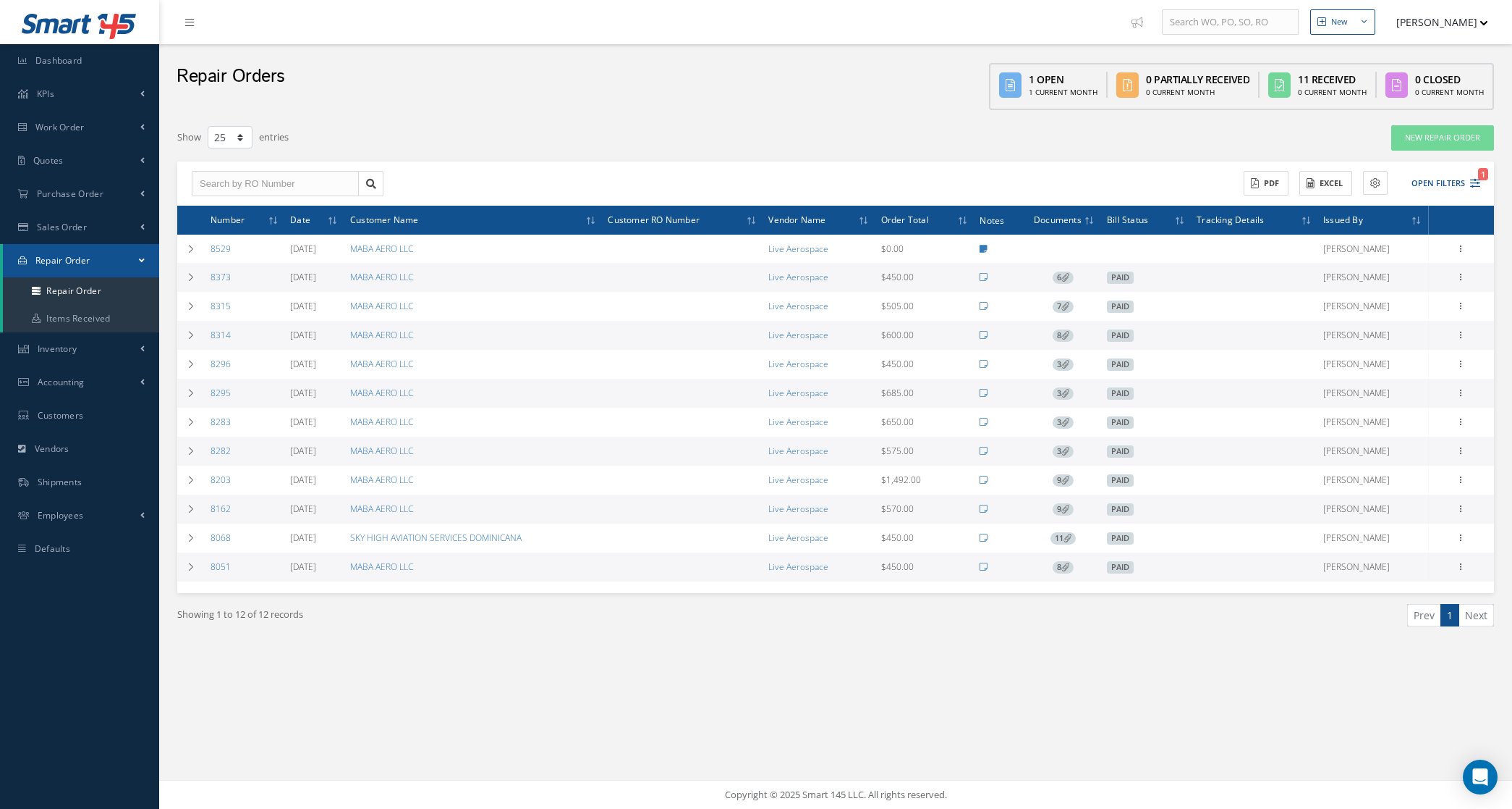
select select "25"
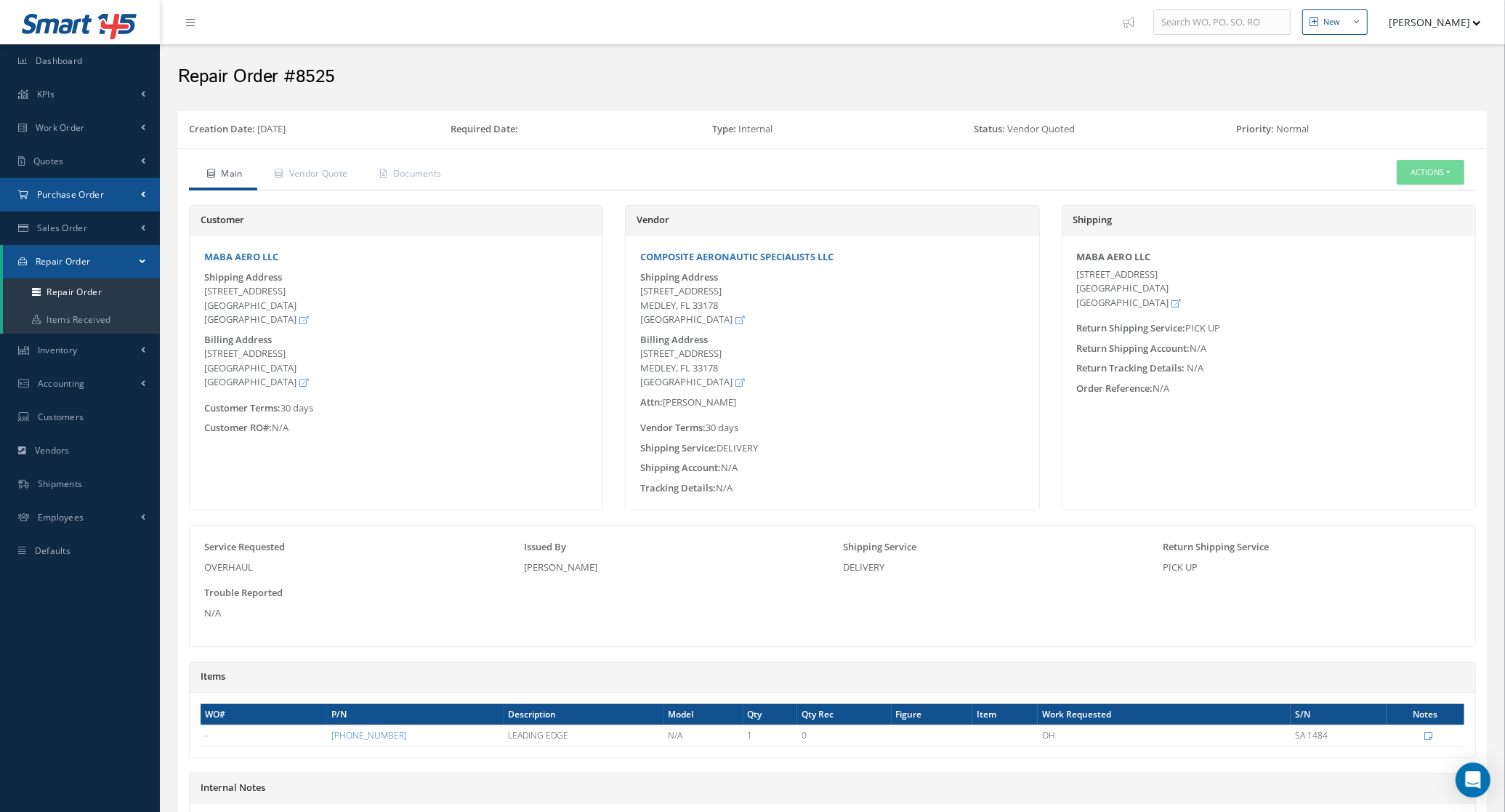
click at [77, 194] on span "Purchase Order" at bounding box center [70, 194] width 67 height 13
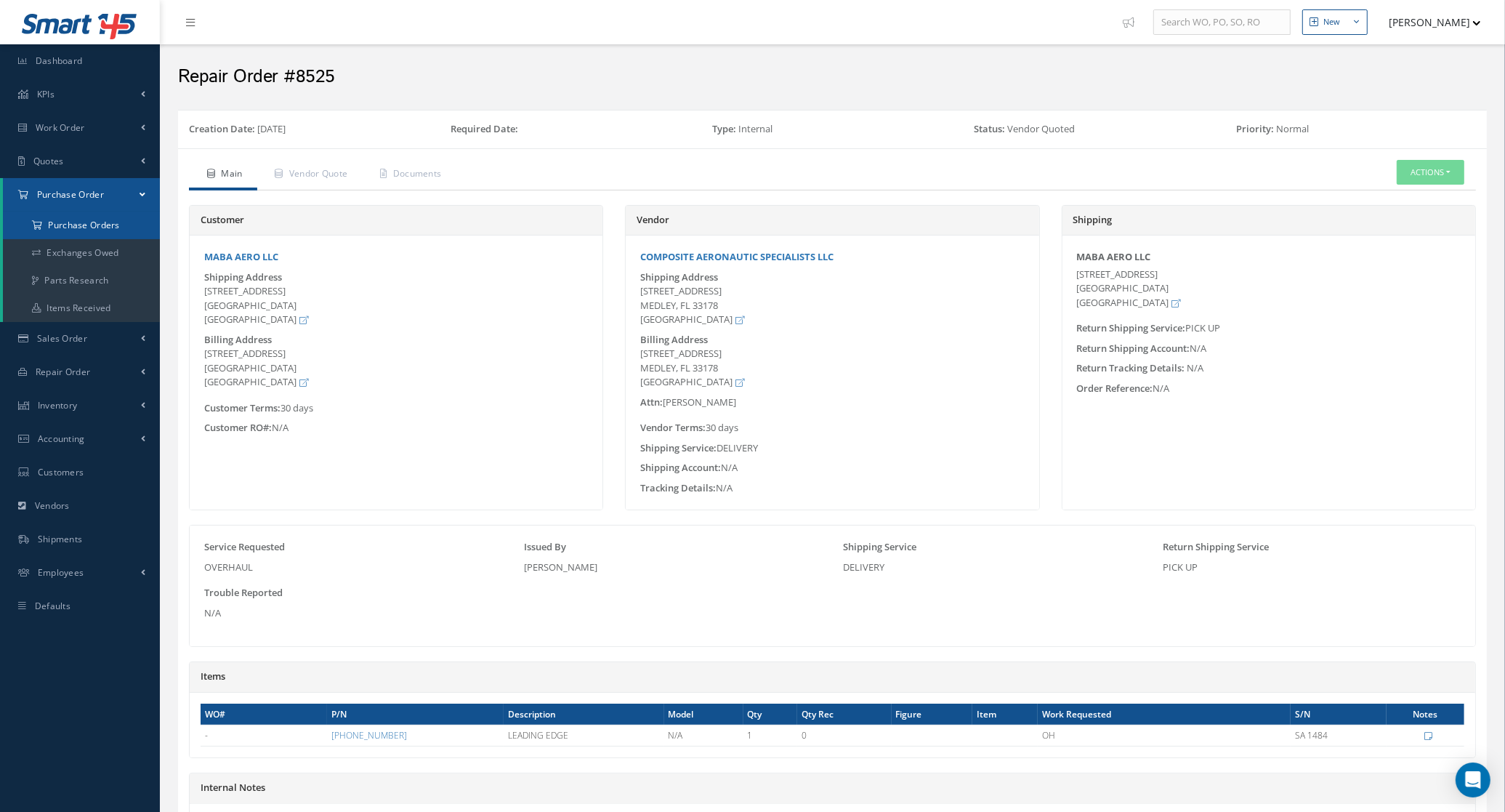
click at [85, 222] on a=1&status_id=2&status_id=3&status_id=5&collapsedFilters"] "Purchase Orders" at bounding box center [80, 225] width 157 height 28
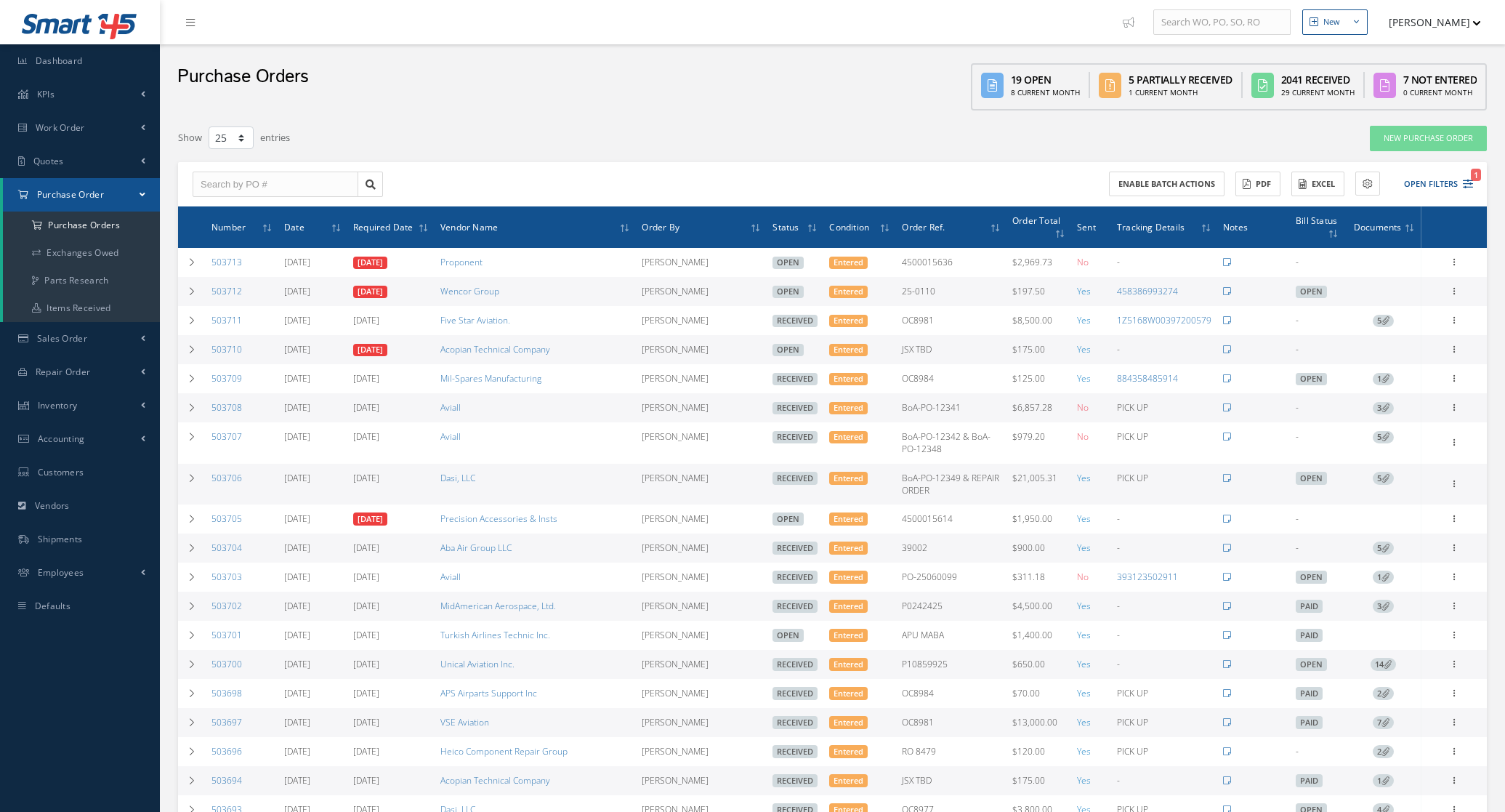
select select "25"
click at [1475, 179] on span "1" at bounding box center [1476, 174] width 10 height 13
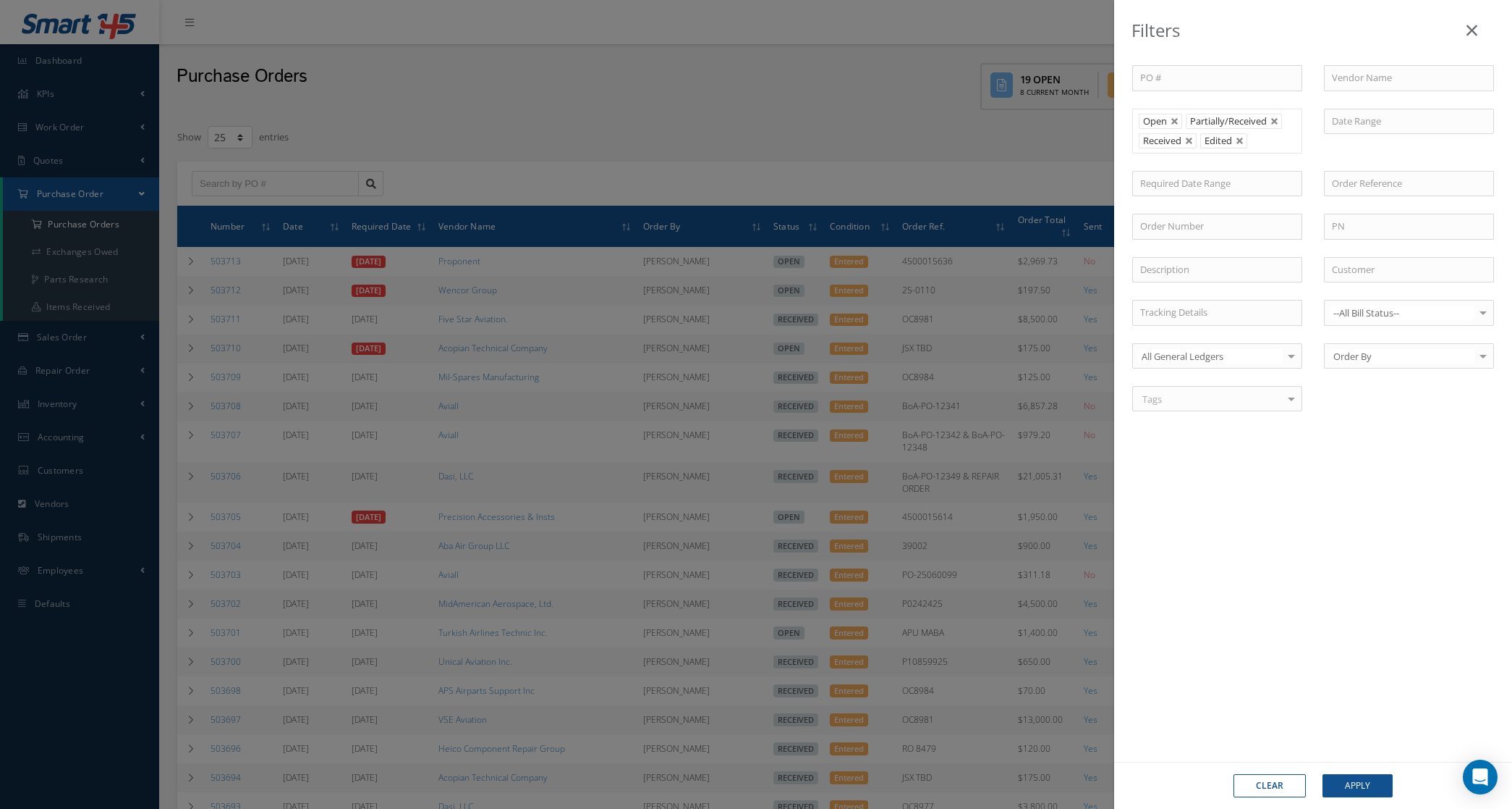
click at [1196, 139] on li "Received" at bounding box center [1167, 141] width 58 height 15
click at [1192, 139] on link at bounding box center [1189, 141] width 8 height 8
click at [1357, 776] on button "Apply" at bounding box center [1358, 786] width 70 height 23
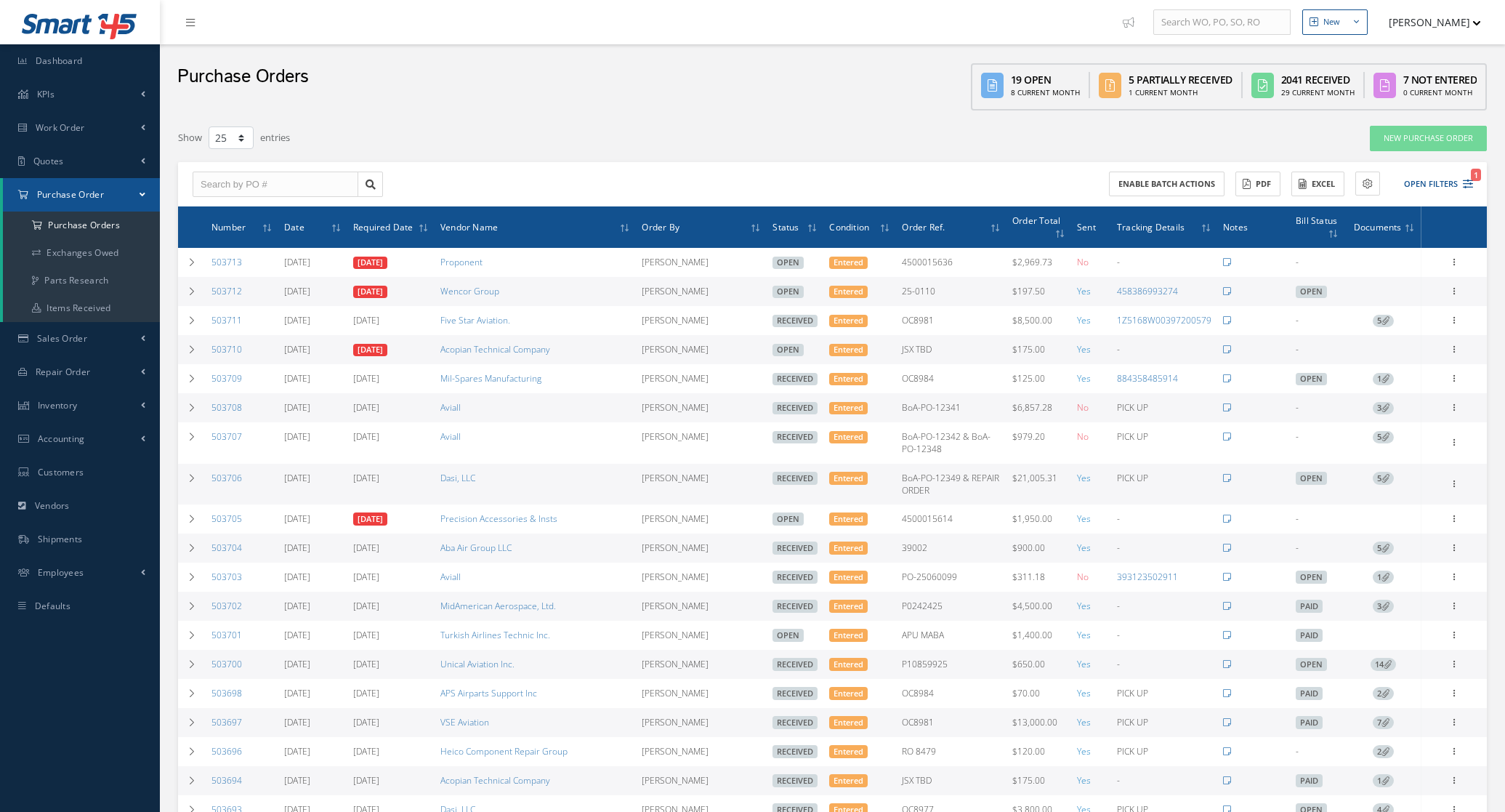
select select "25"
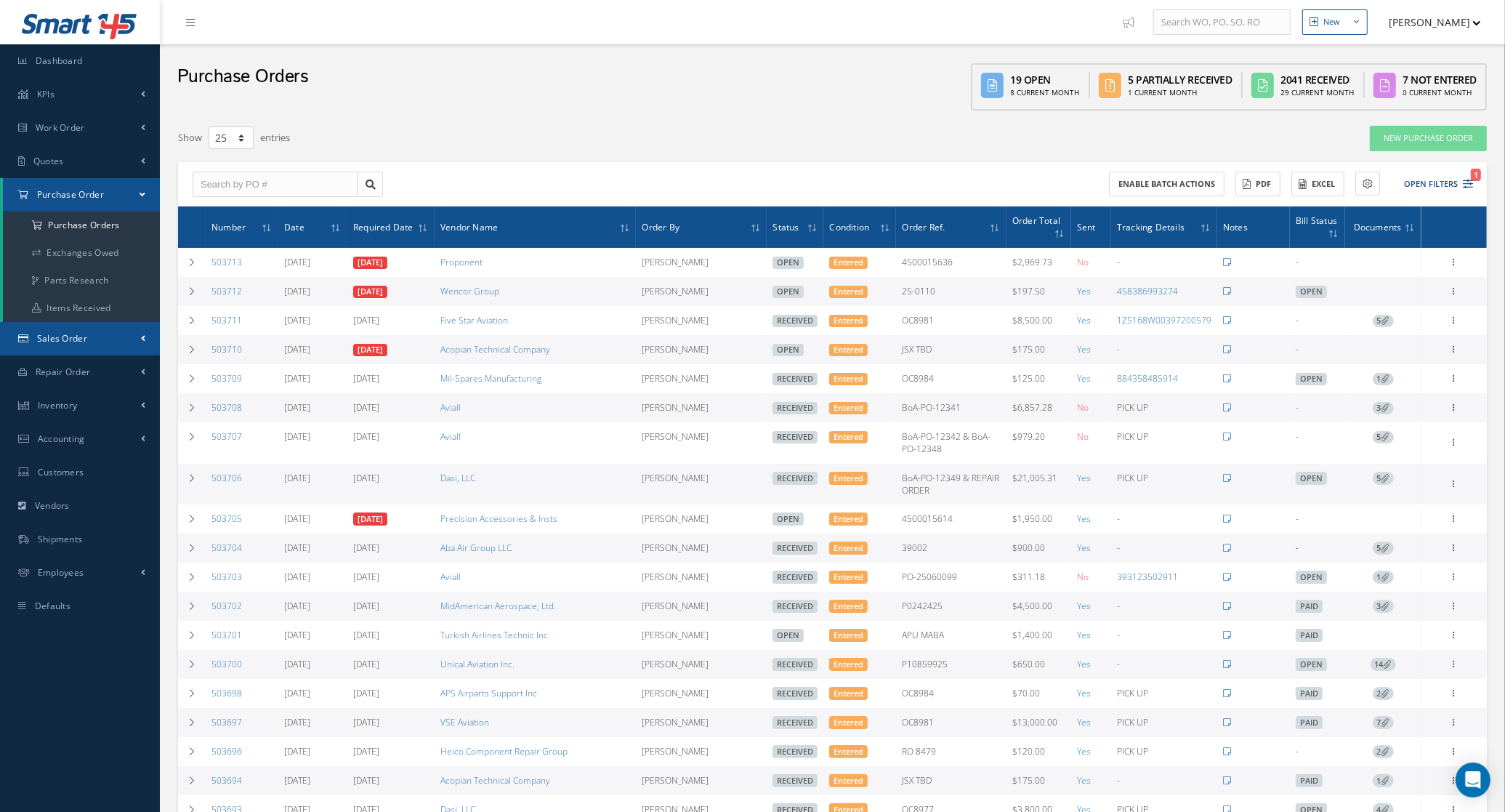
click at [81, 338] on span "Sales Order" at bounding box center [62, 338] width 50 height 13
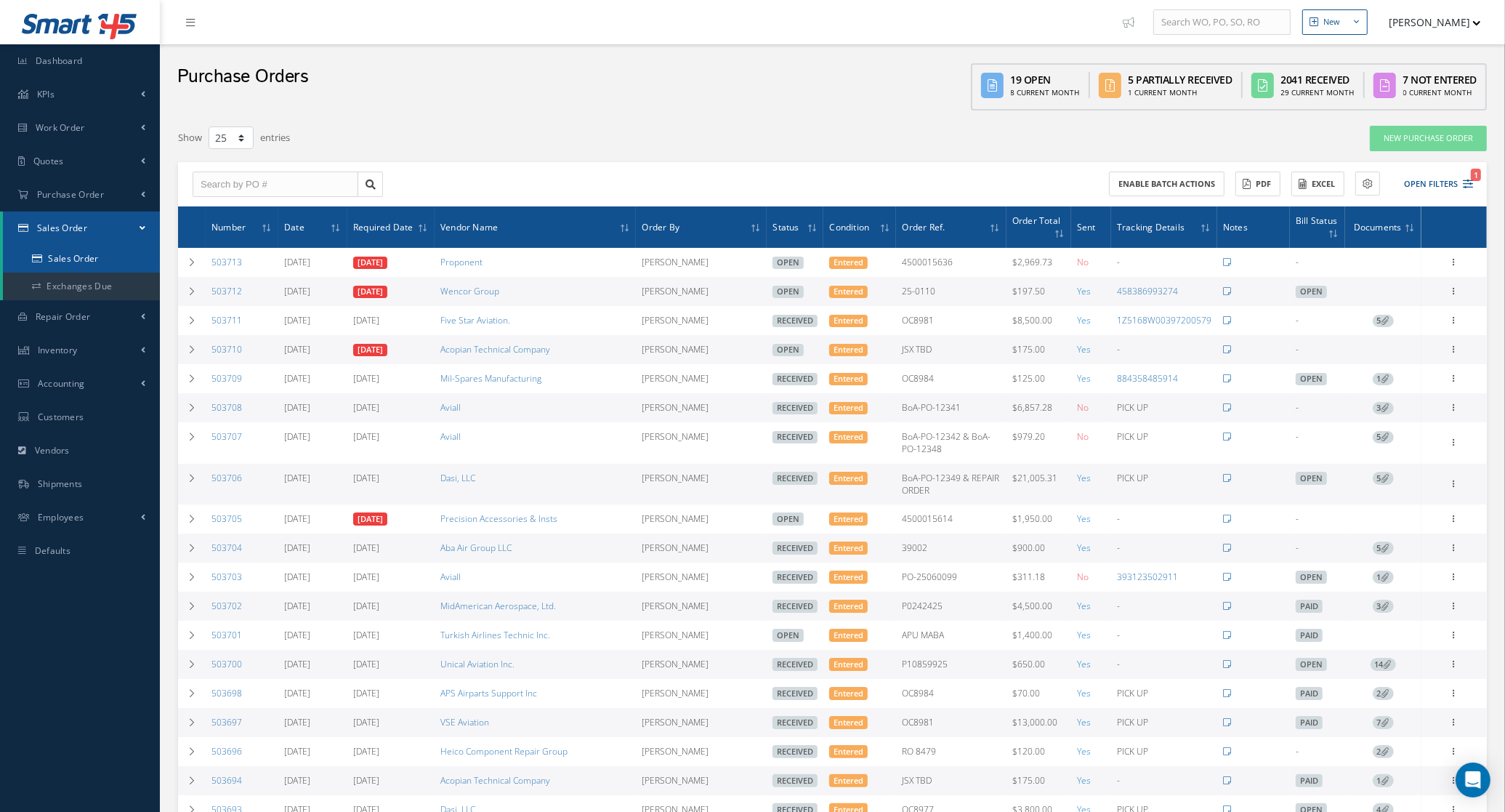
click at [103, 262] on link "Sales Order" at bounding box center [80, 258] width 157 height 28
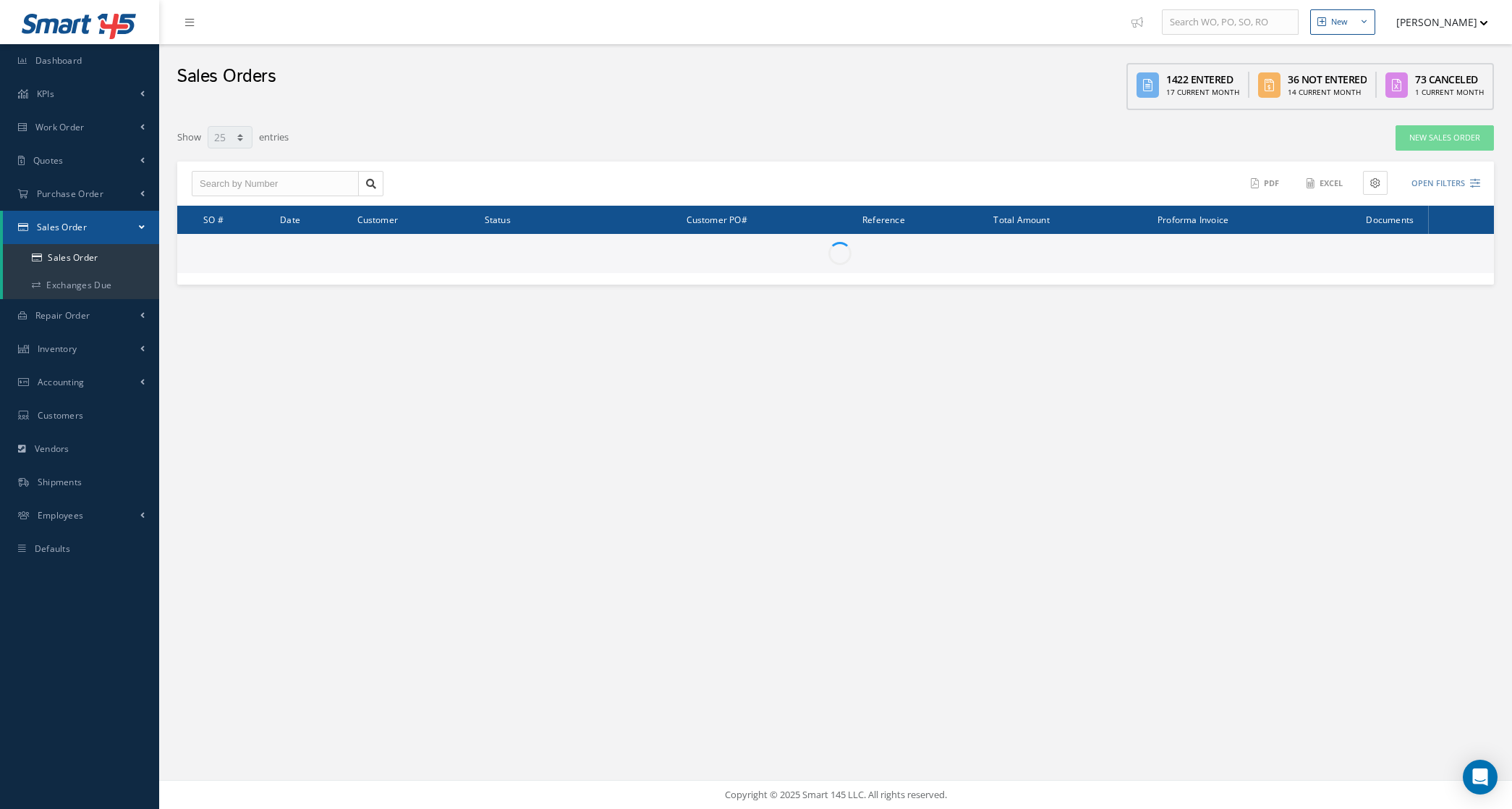
select select "25"
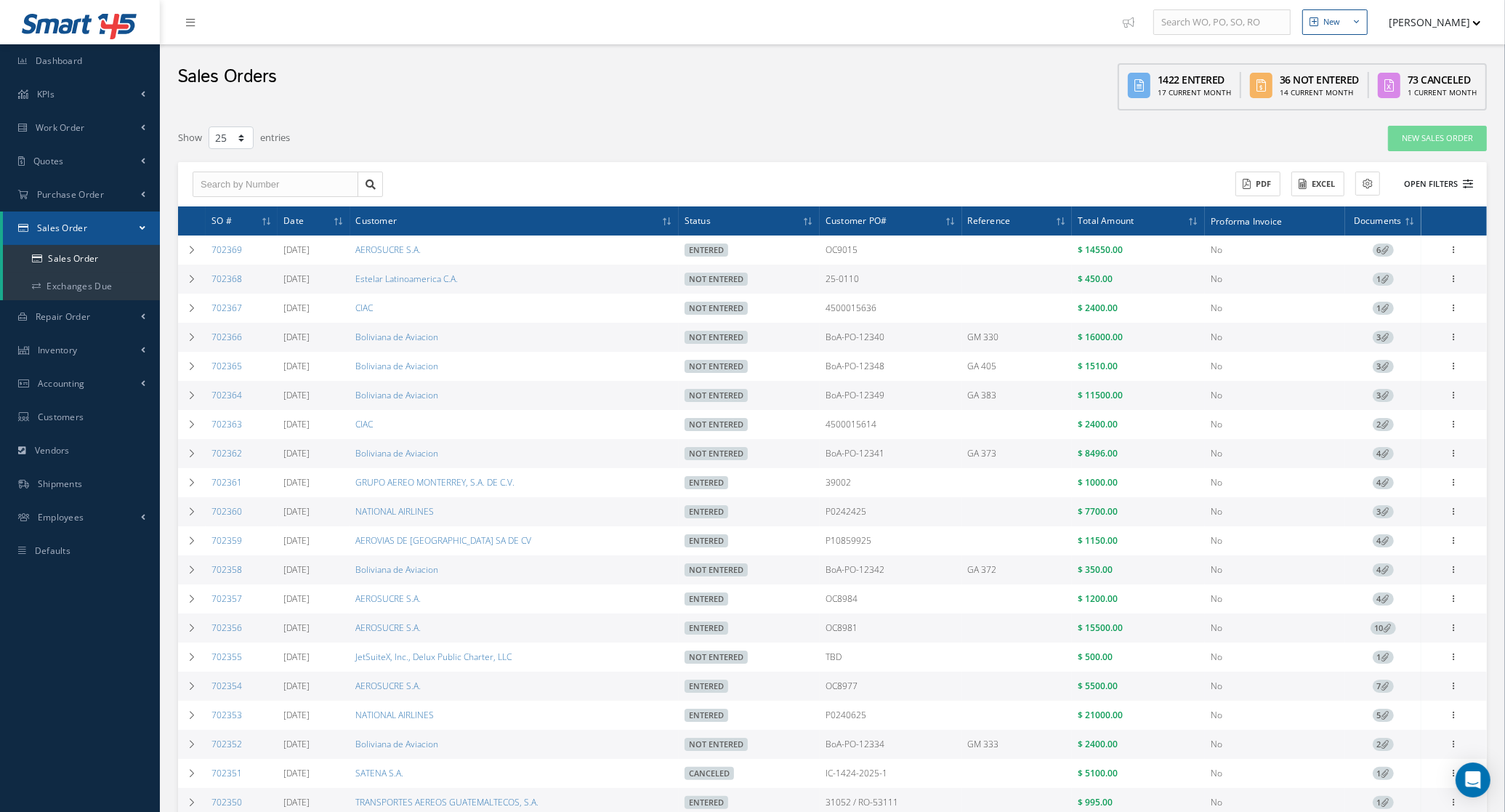
click at [1414, 184] on button "Open Filters" at bounding box center [1432, 184] width 82 height 24
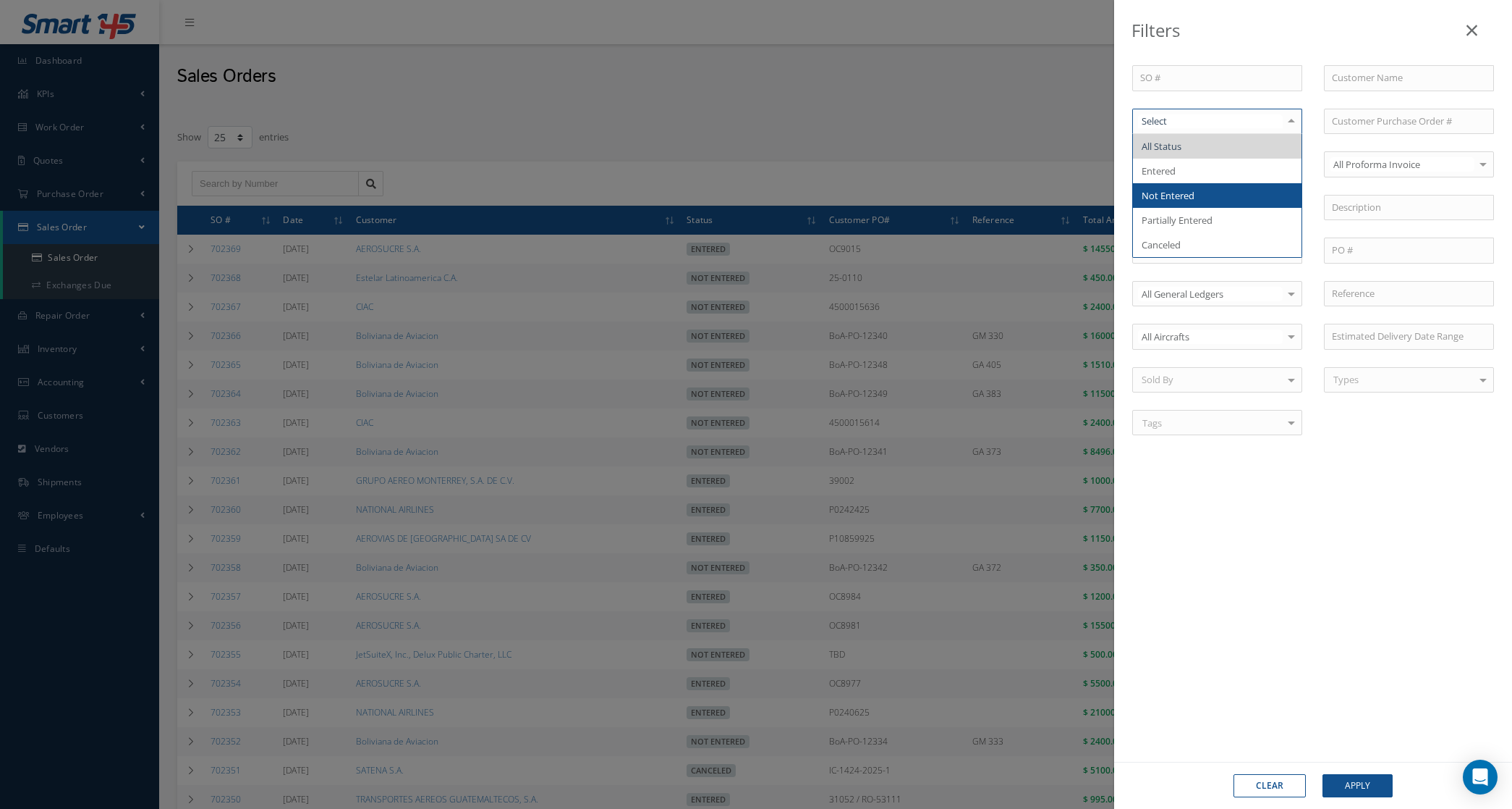
click at [1192, 189] on span "Not Entered" at bounding box center [1167, 195] width 53 height 13
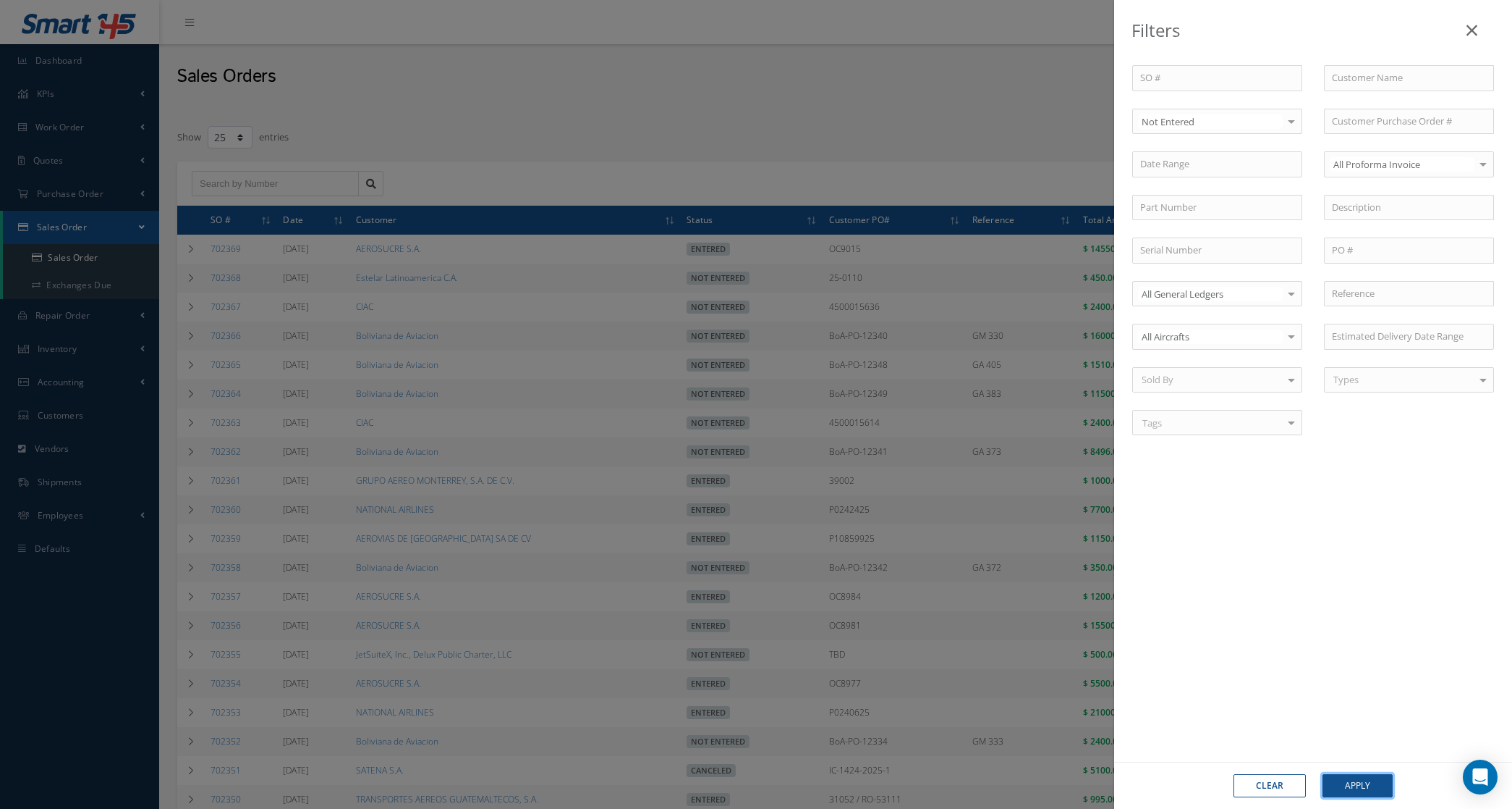
click at [1339, 787] on button "Apply" at bounding box center [1358, 786] width 70 height 23
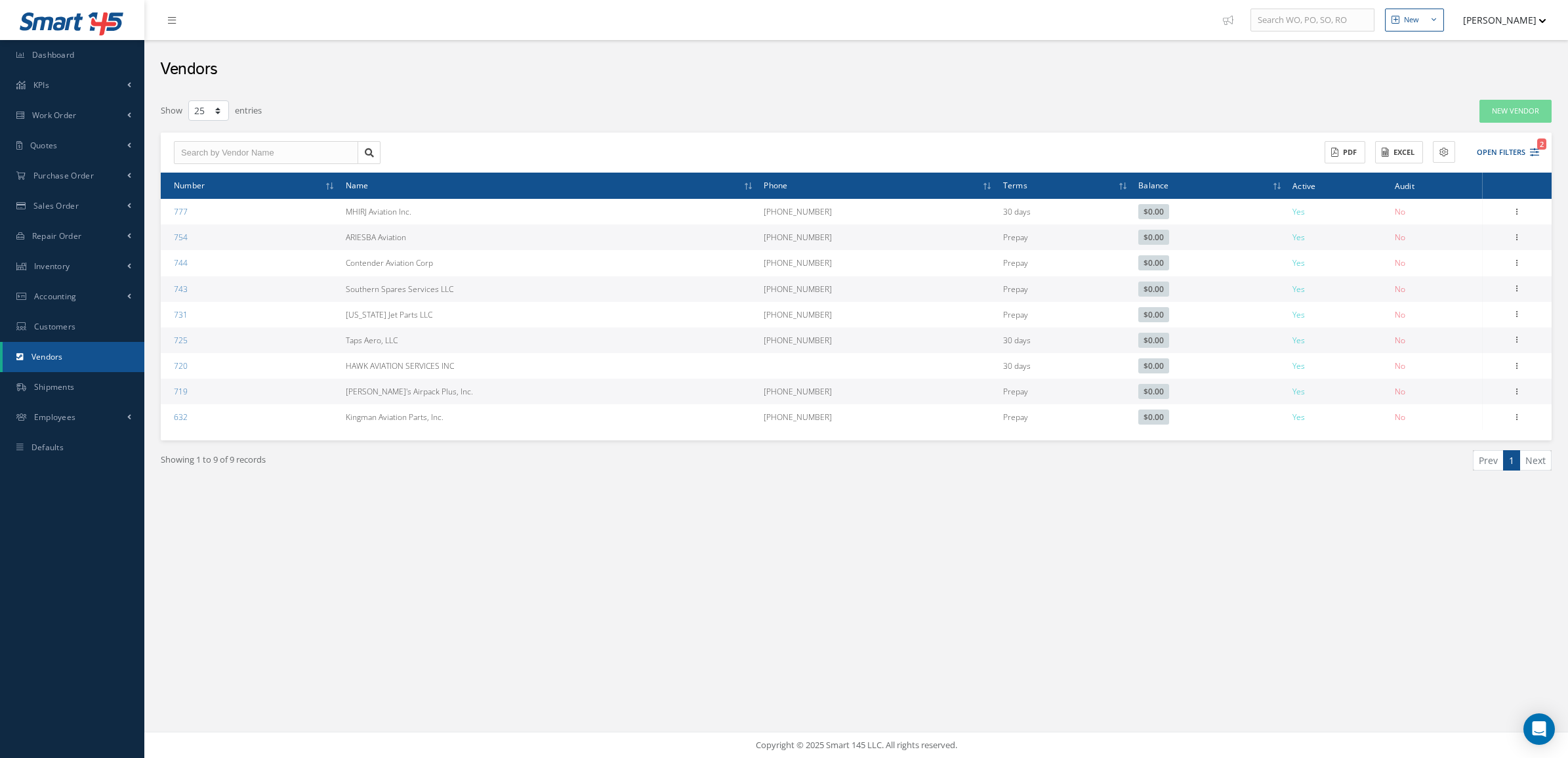
select select "25"
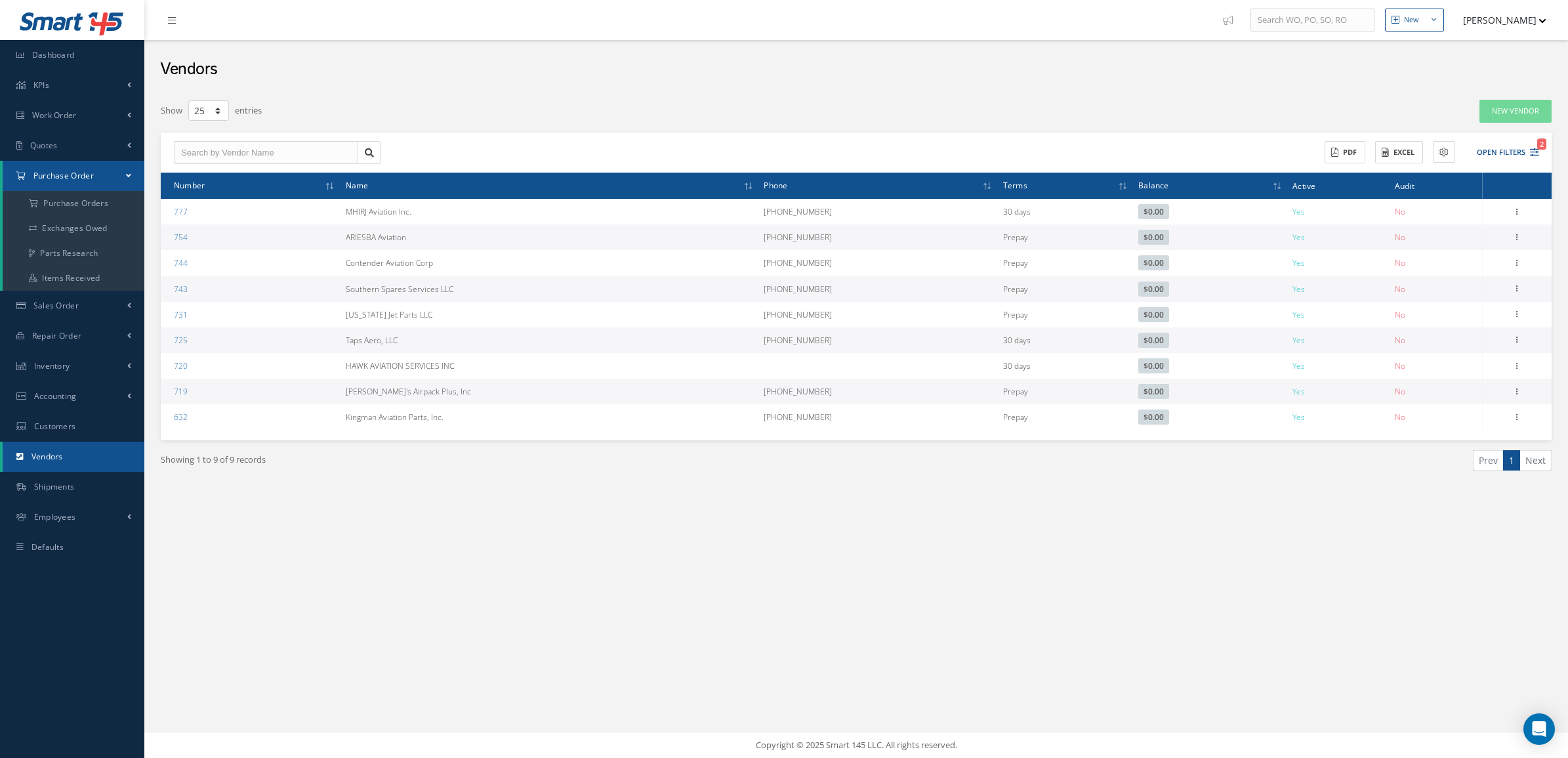
select select "25"
click at [64, 195] on a=1&status_id=2&status_id=3&status_id=5&collapsedFilters"] "Purchase Orders" at bounding box center [73, 203] width 142 height 25
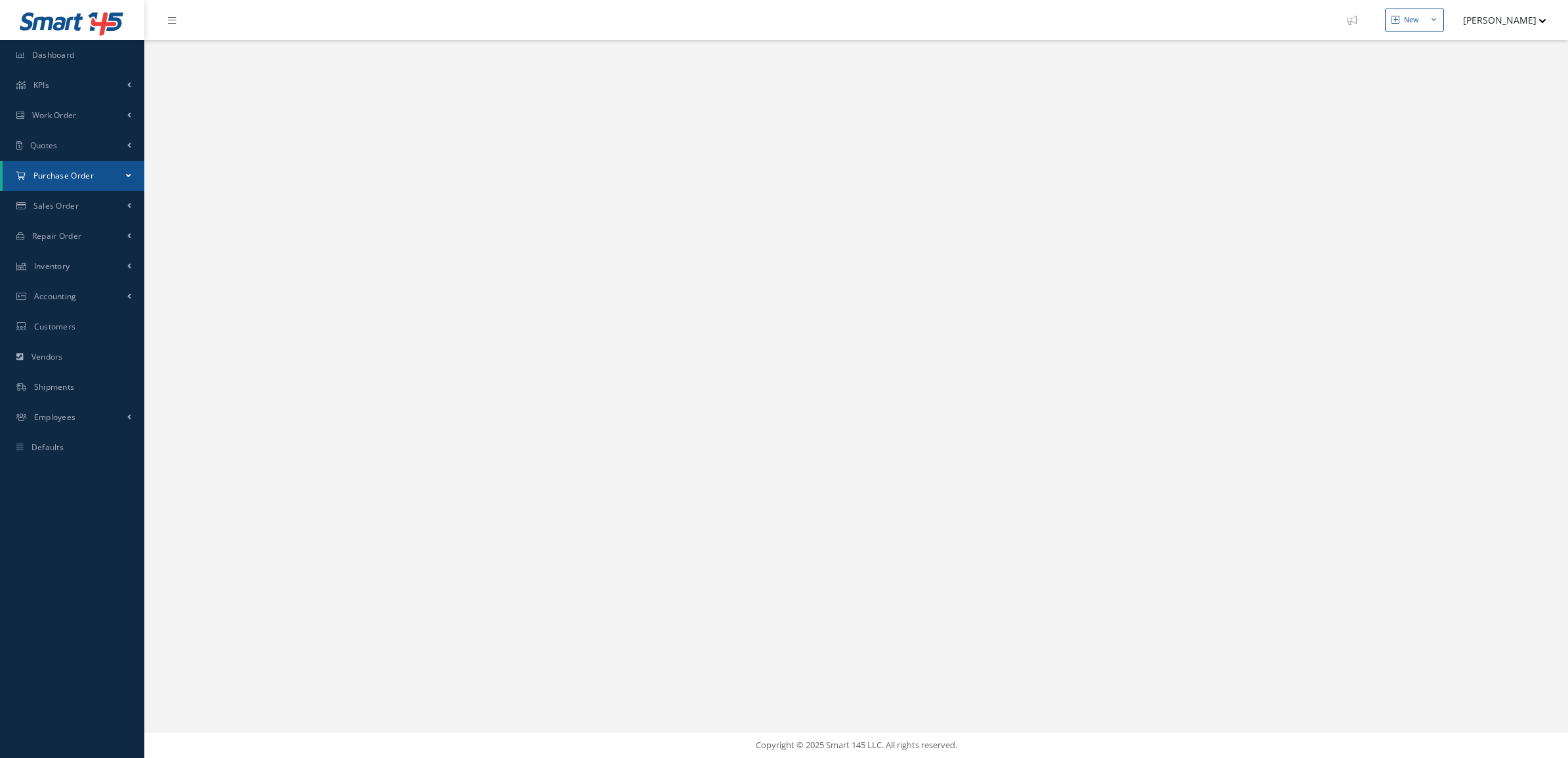
select select "25"
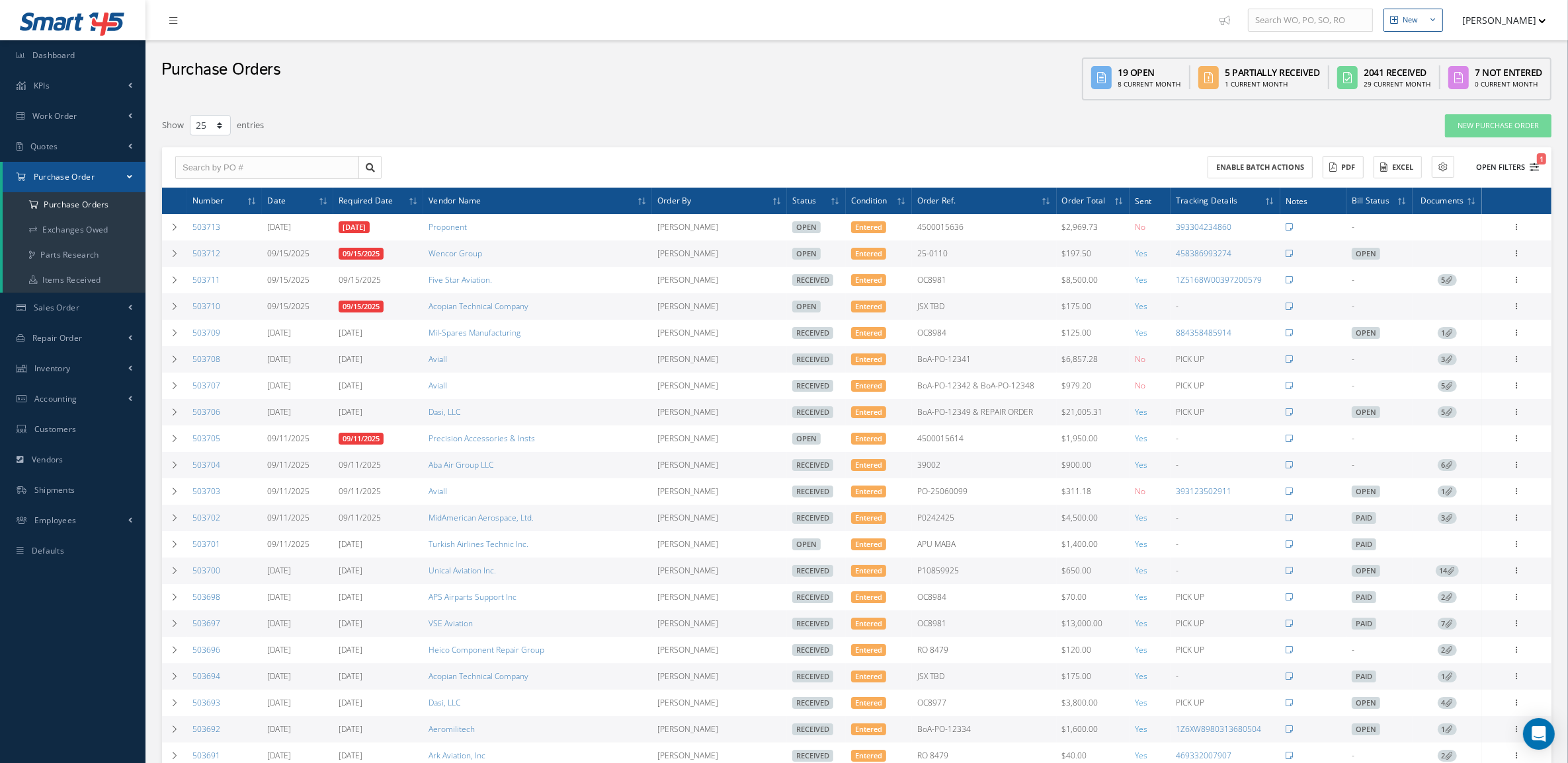
click at [1493, 157] on button "Open Filters 1" at bounding box center [1502, 168] width 75 height 22
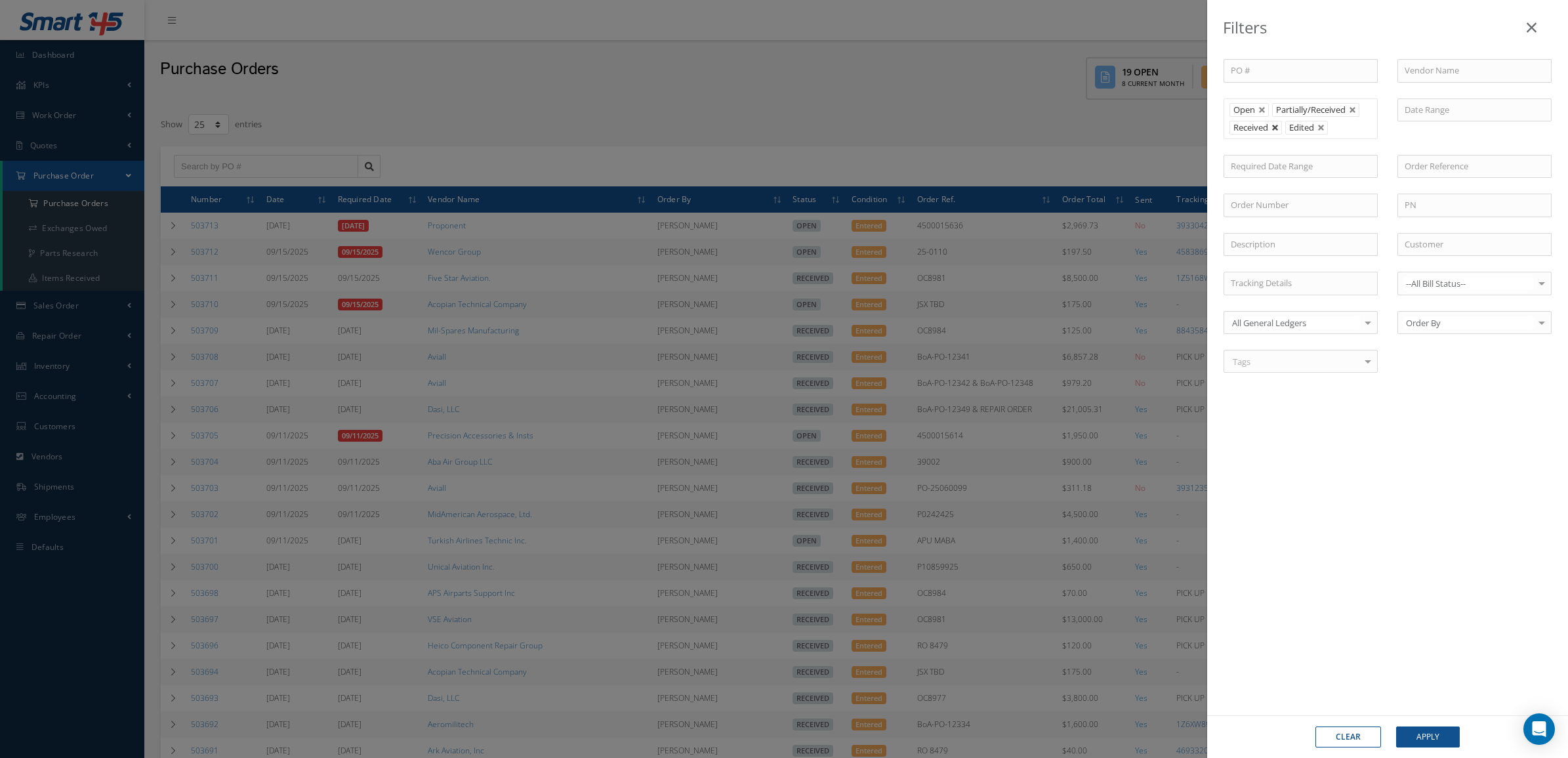
click at [1276, 129] on link at bounding box center [1275, 128] width 8 height 8
click at [1420, 738] on button "Apply" at bounding box center [1428, 738] width 64 height 21
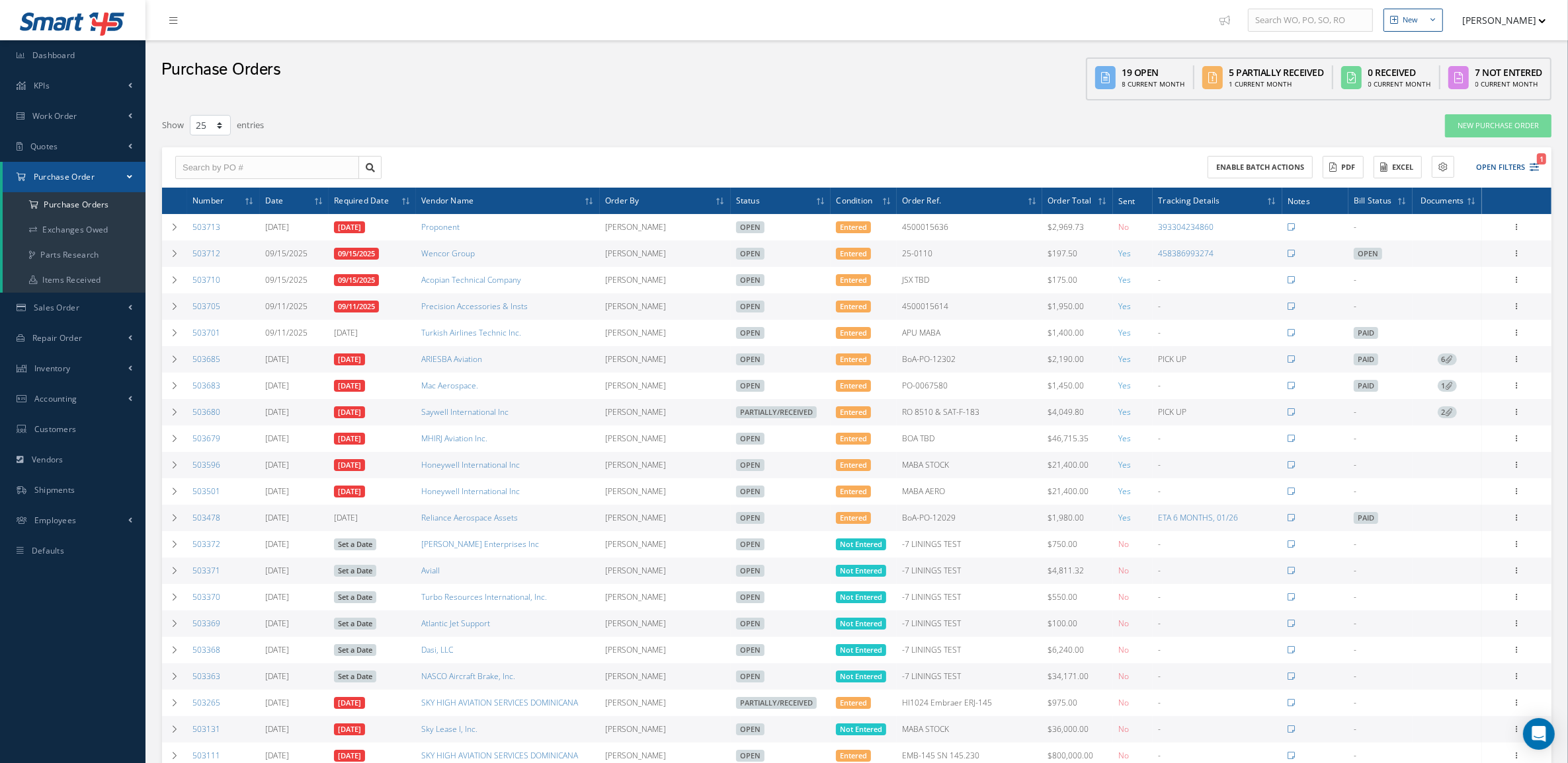
click at [871, 152] on div "Enable batch actions ACTIONS Receive Payments Select Customer MABA AERO LLC 21 …" at bounding box center [856, 168] width 1390 height 41
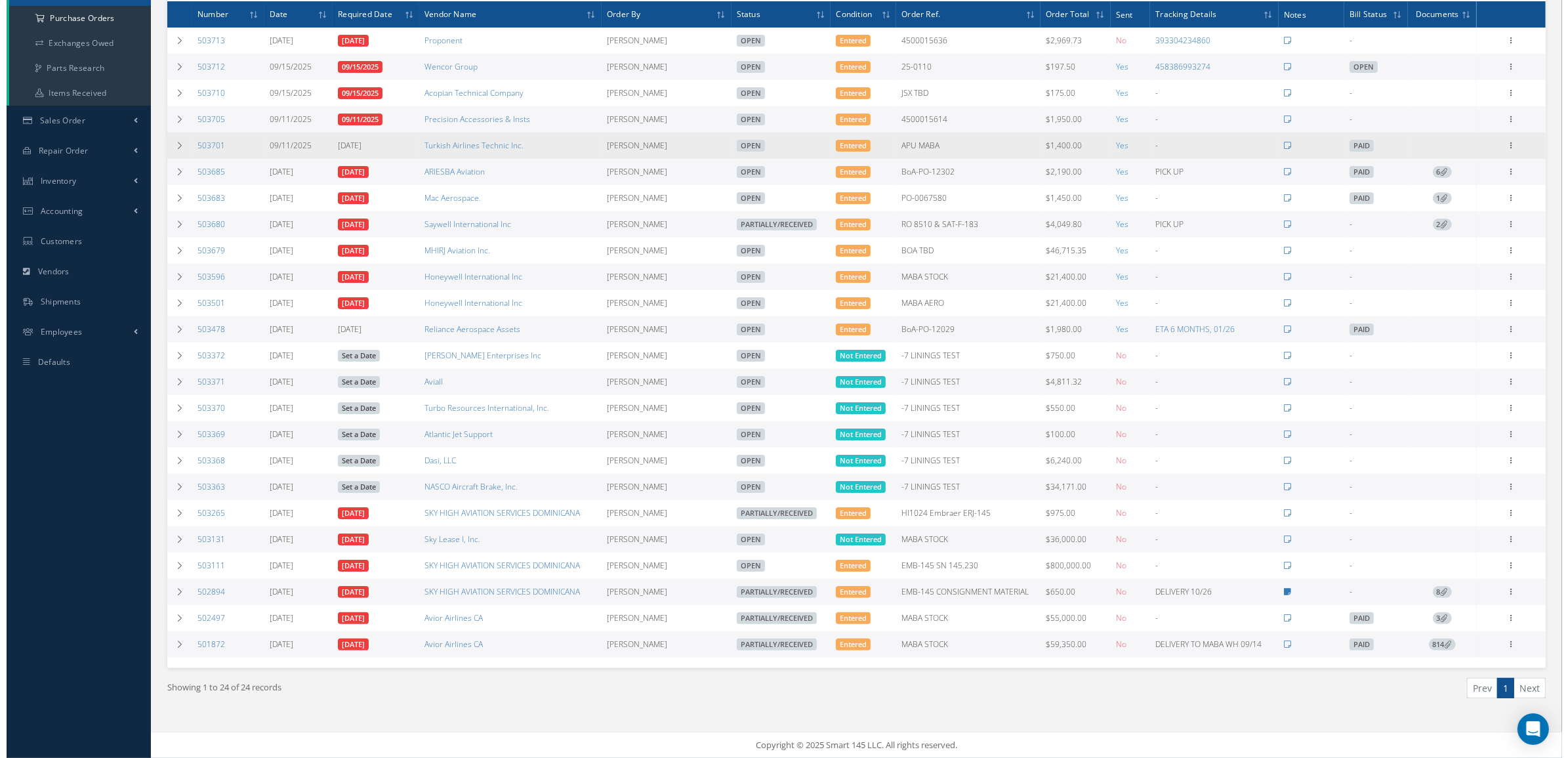
scroll to position [115, 0]
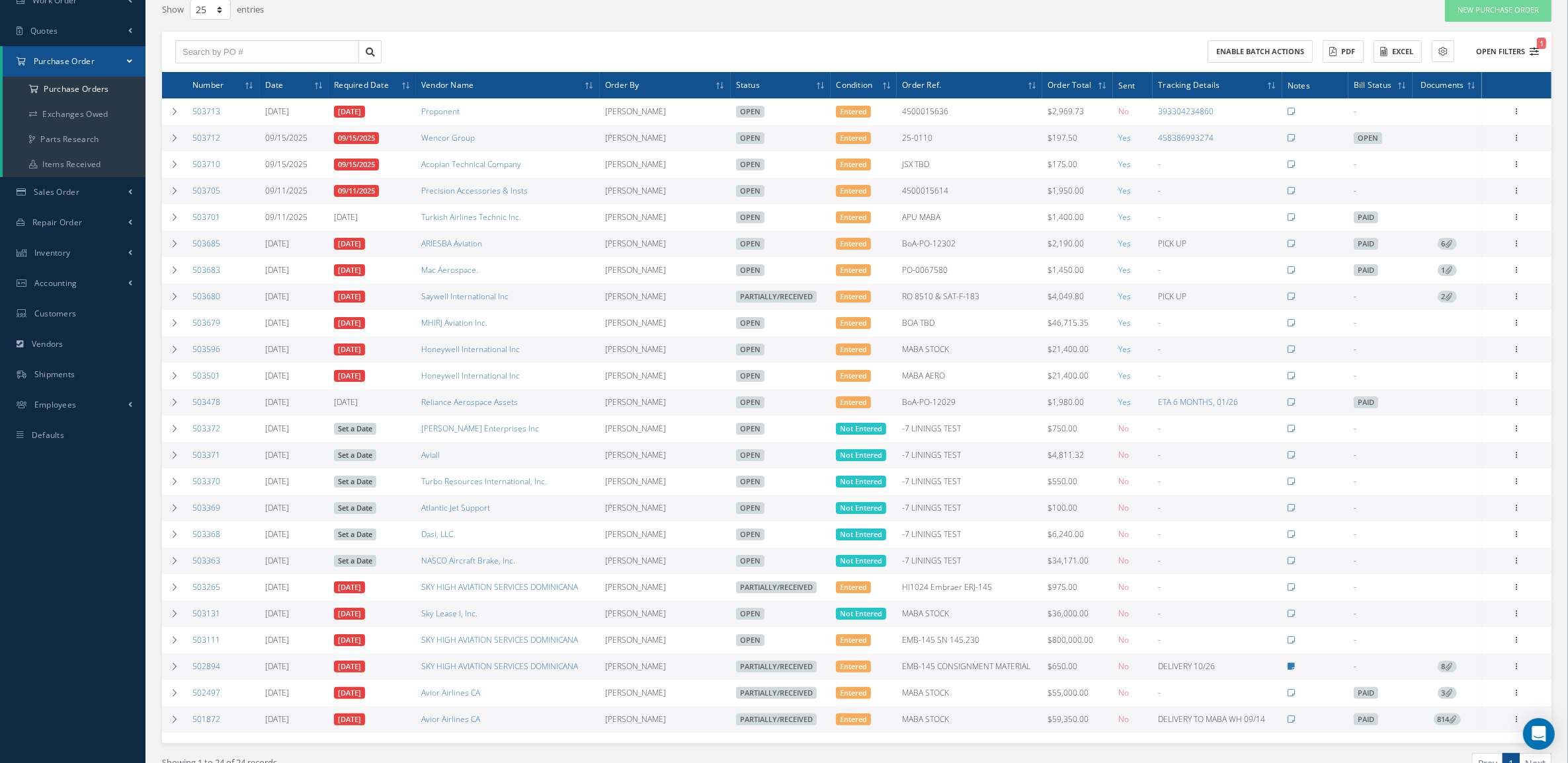
click at [1513, 50] on button "Open Filters 1" at bounding box center [1502, 52] width 75 height 22
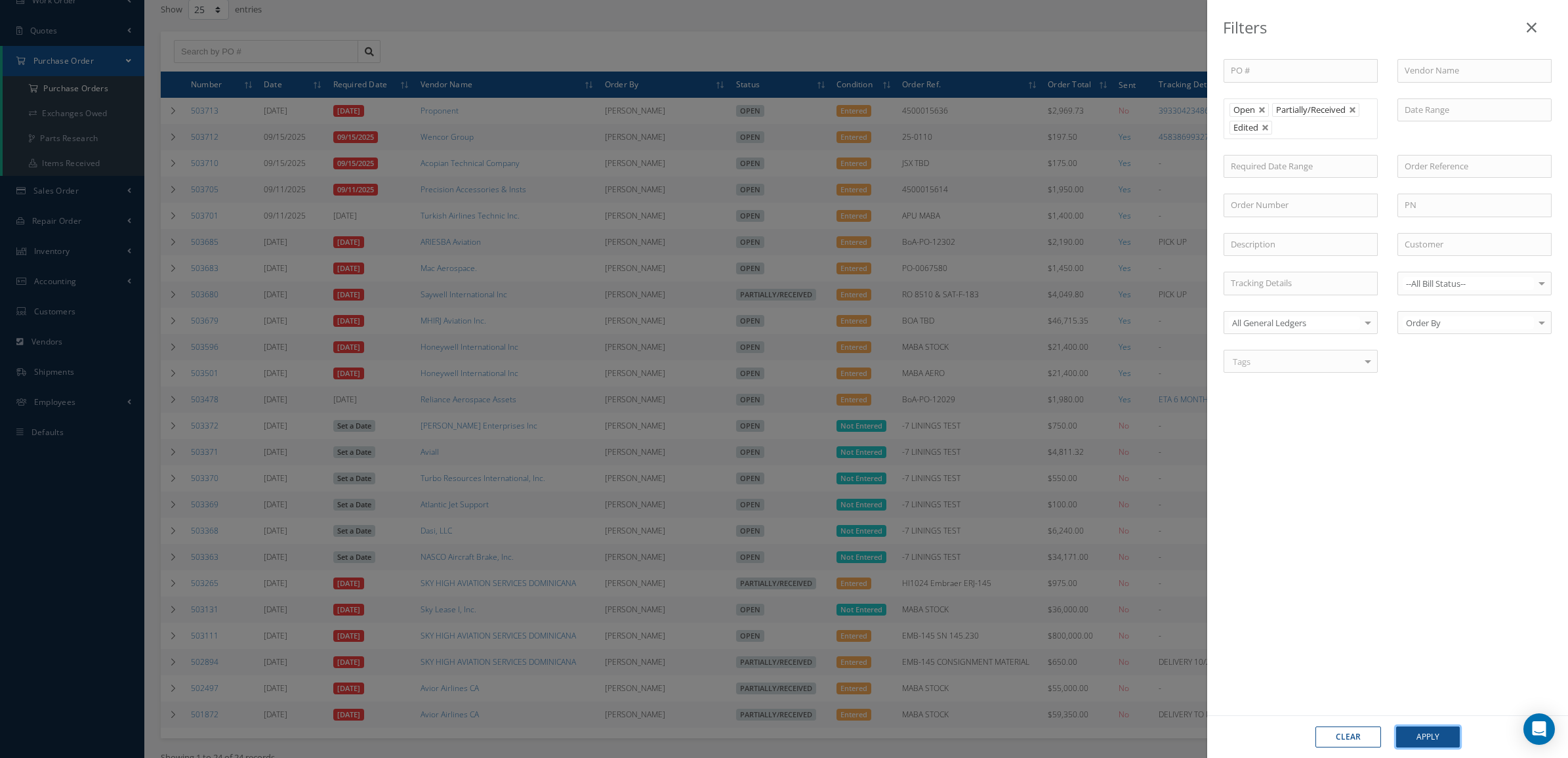
click at [1448, 738] on button "Apply" at bounding box center [1428, 738] width 64 height 21
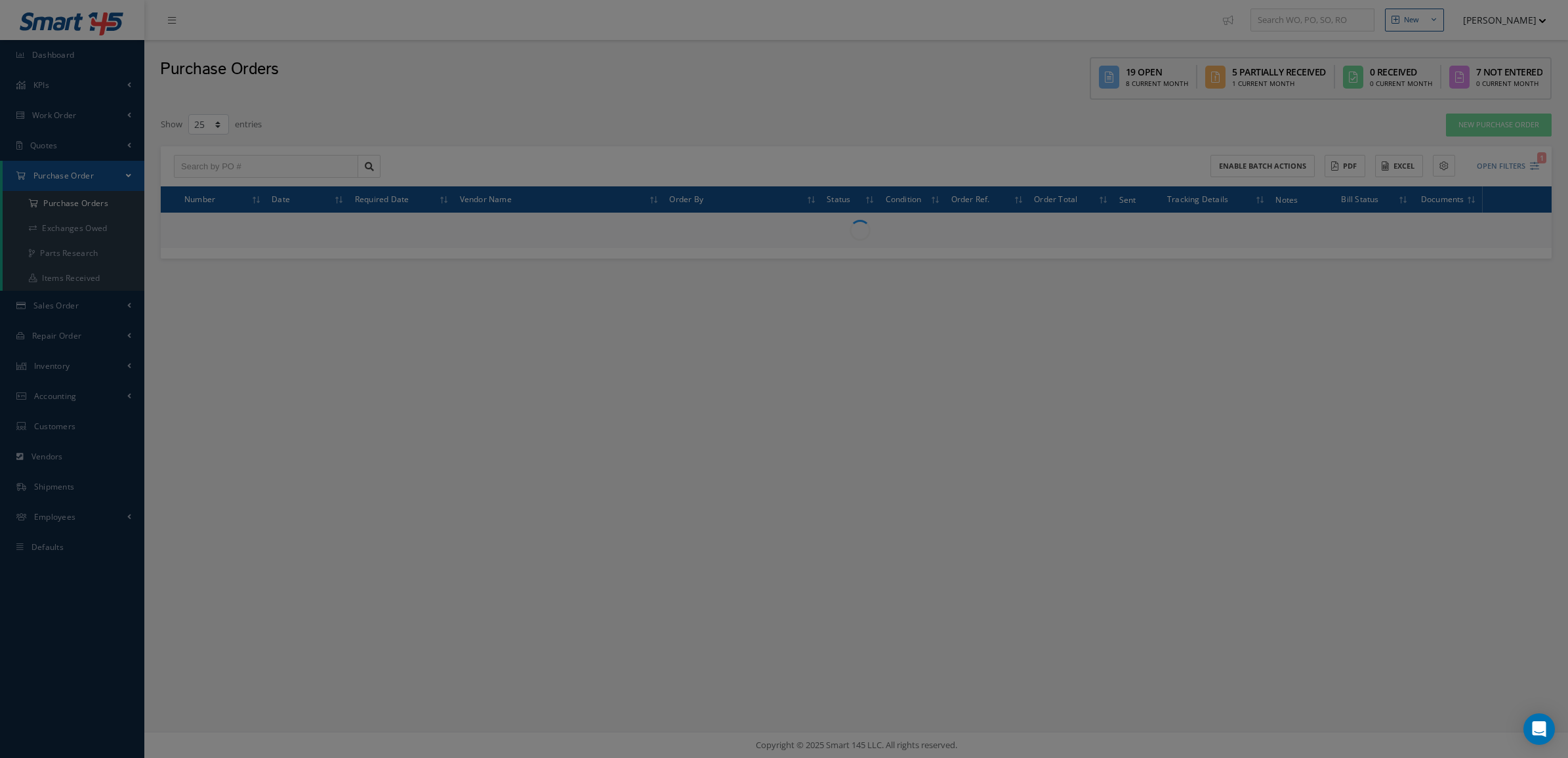
scroll to position [0, 0]
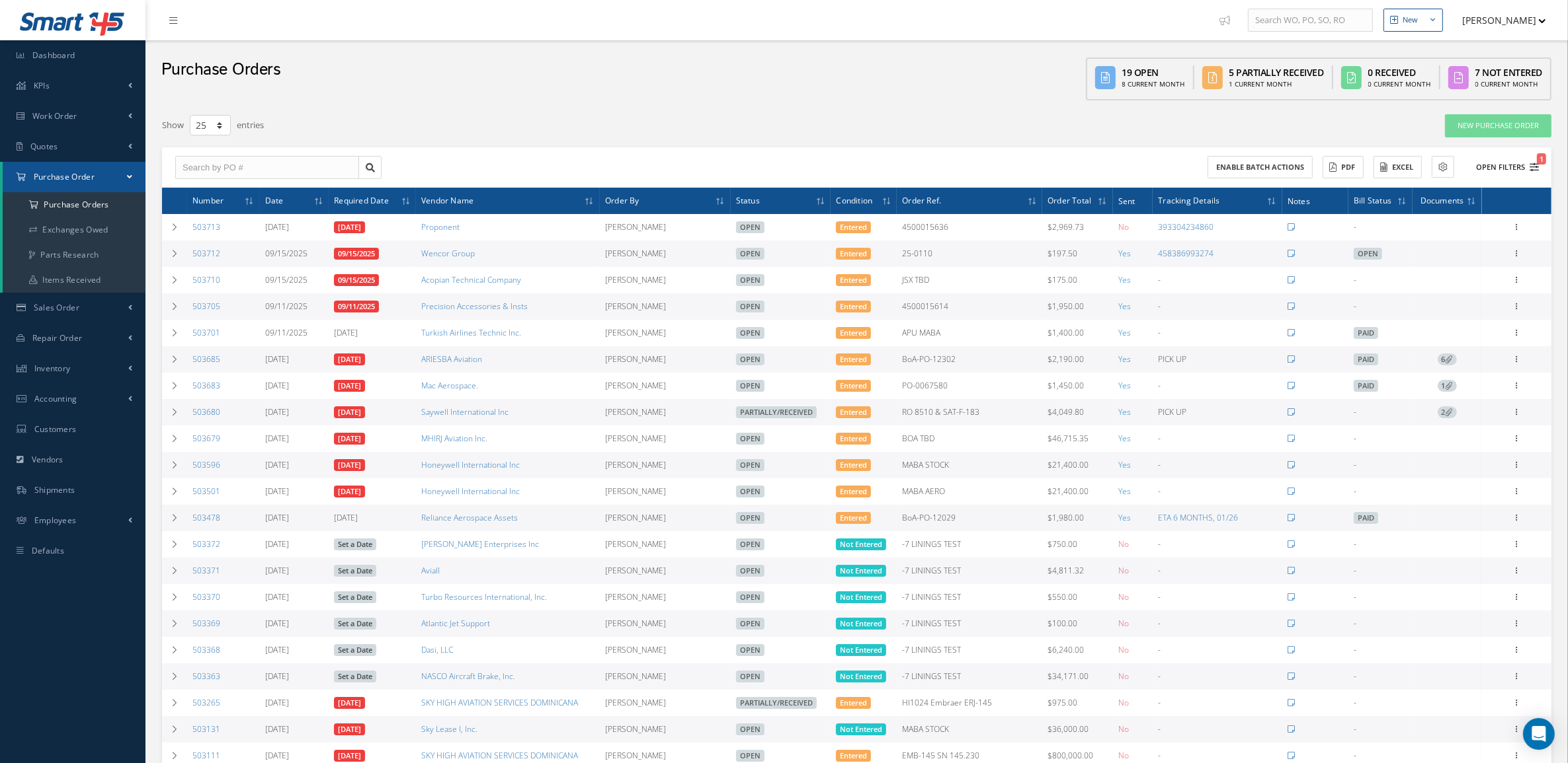
click at [1516, 160] on button "Open Filters 1" at bounding box center [1502, 168] width 75 height 22
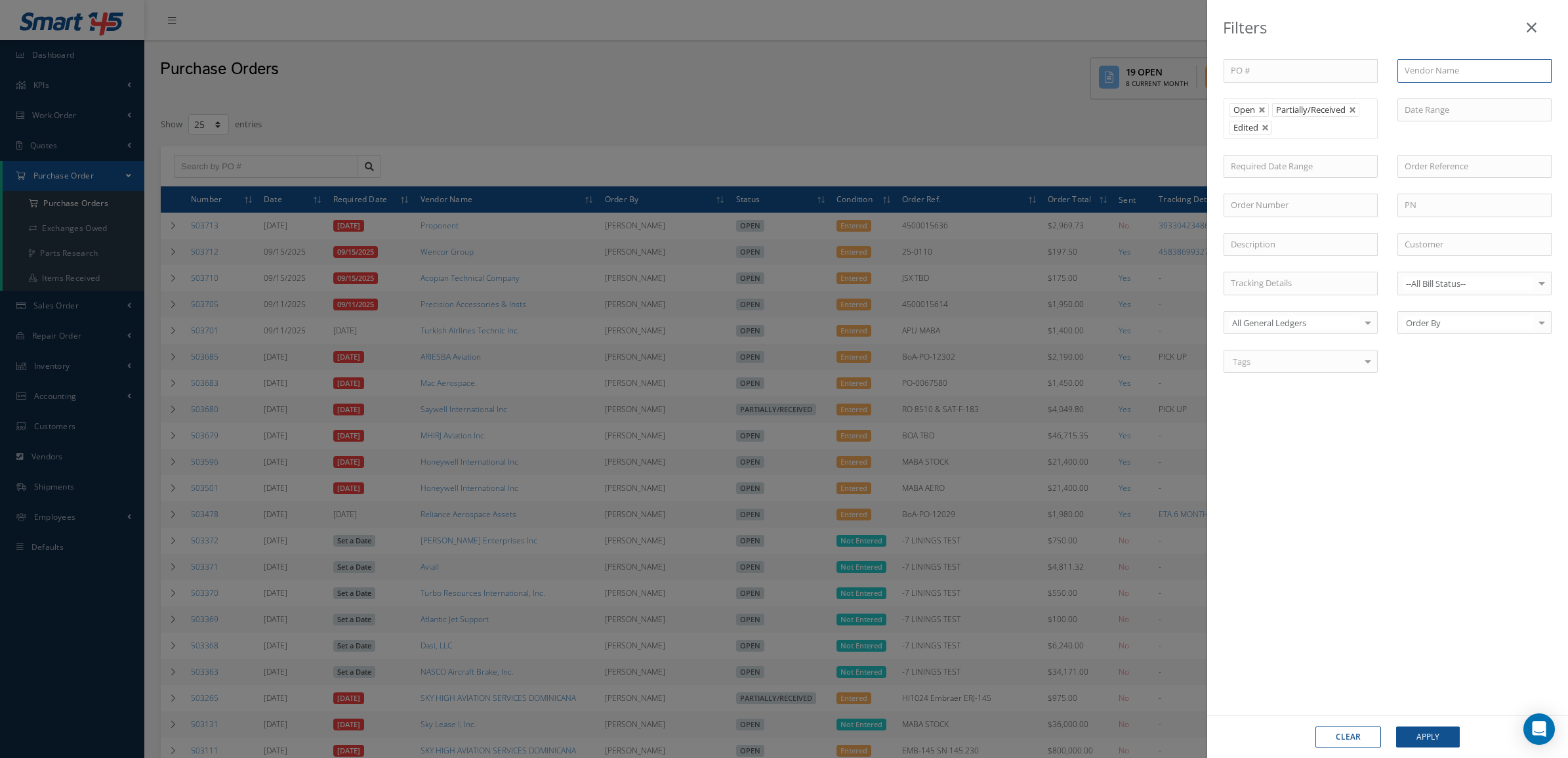
click at [1425, 67] on input "text" at bounding box center [1475, 70] width 154 height 23
click at [1326, 118] on ul "Open Partially/Received Edited" at bounding box center [1301, 119] width 154 height 41
click at [1448, 67] on input "sky high" at bounding box center [1475, 70] width 154 height 23
click at [1464, 113] on div "SKY HIGH AVIATION SERVICES DOMINICANA" at bounding box center [1474, 101] width 140 height 26
type input "SKY HIGH AVIATION SERVICES DOMINICANA"
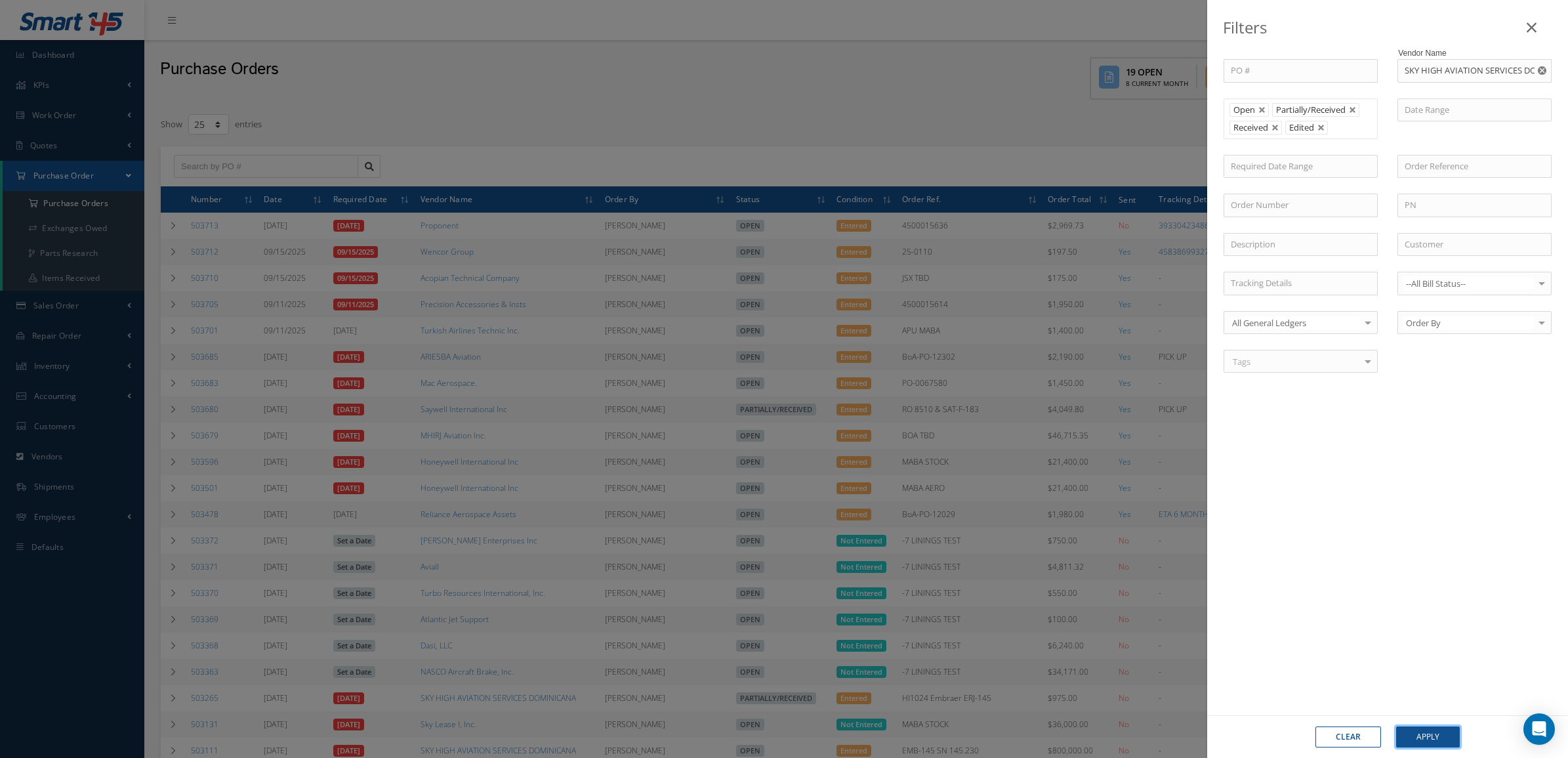
click at [1411, 736] on button "Apply" at bounding box center [1428, 738] width 64 height 21
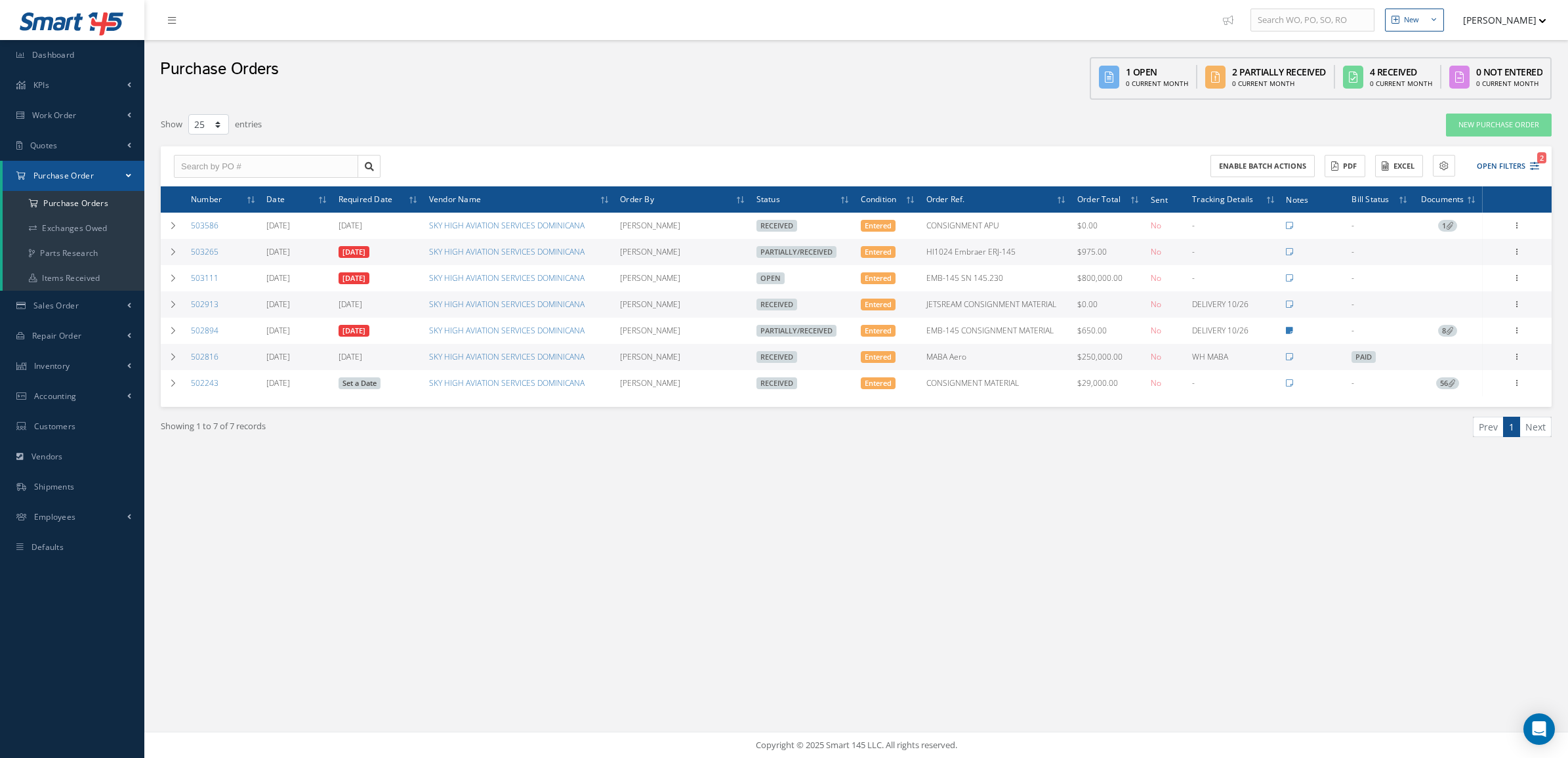
click at [299, 479] on div "Filters PO # Vendor Name SKY HIGH AVIATION SERVICES DOMINICANA Open Partially/R…" at bounding box center [857, 301] width 1405 height 391
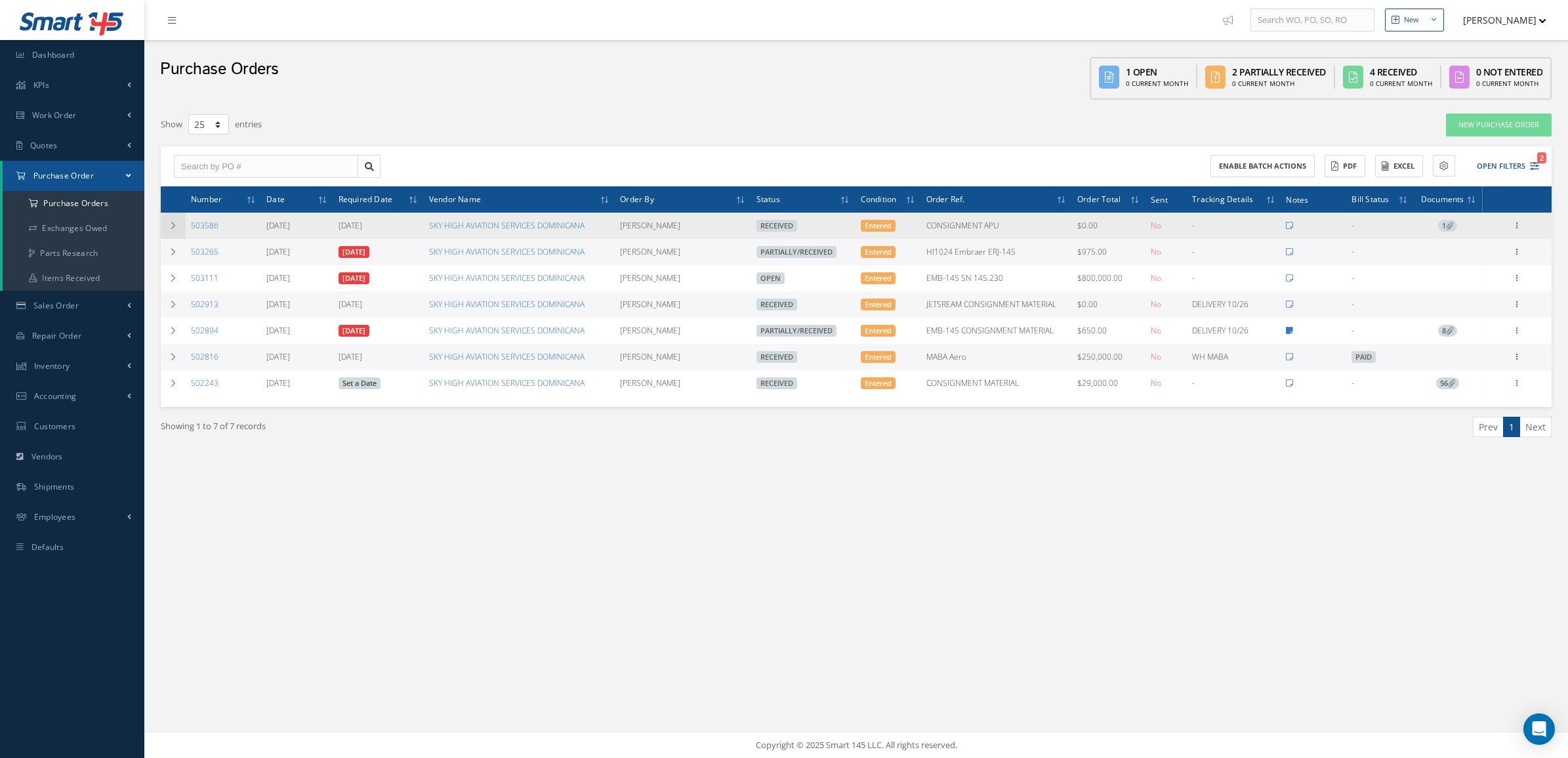
click at [175, 229] on icon at bounding box center [173, 226] width 9 height 8
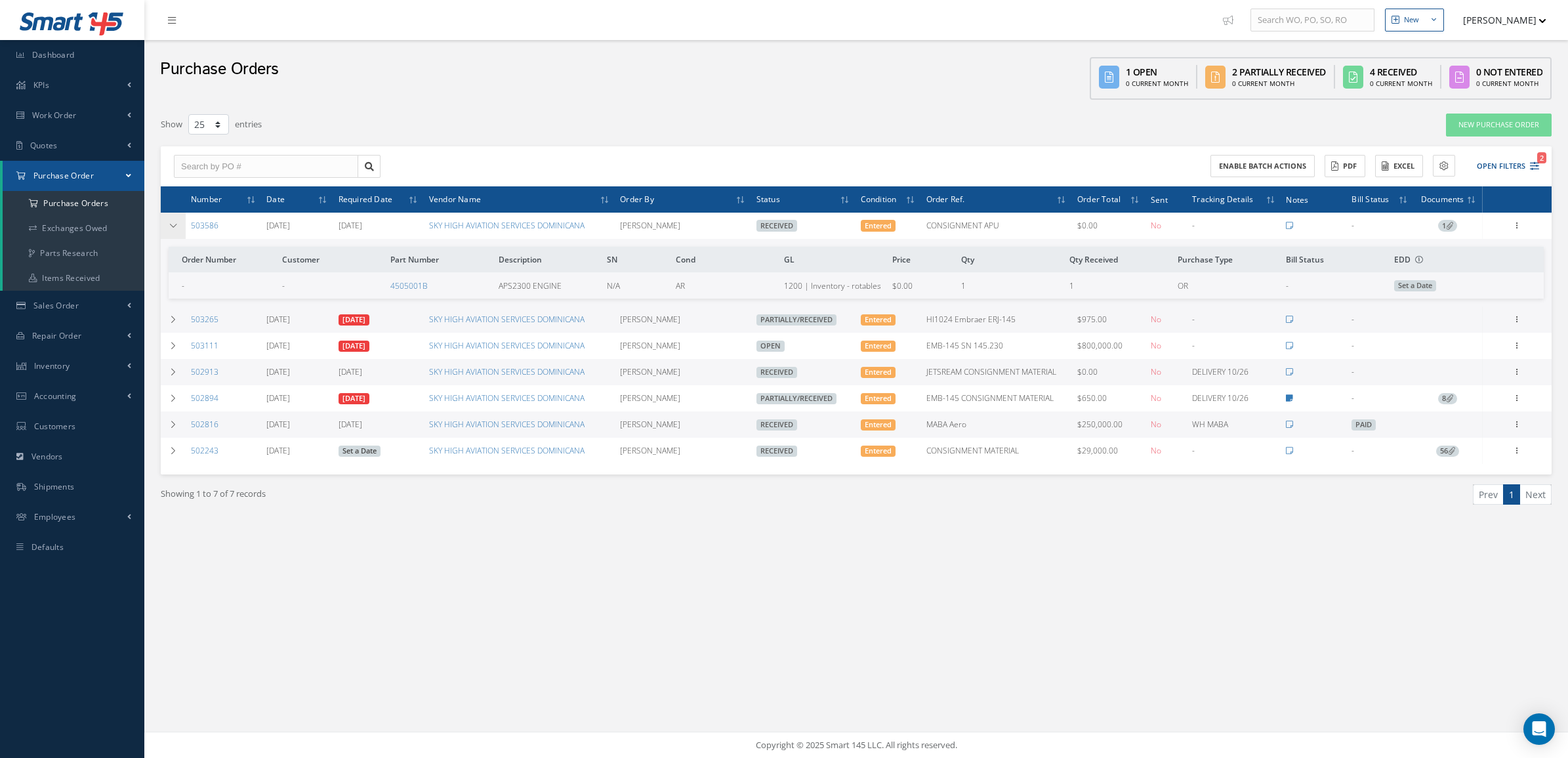
click at [175, 229] on icon at bounding box center [173, 226] width 9 height 8
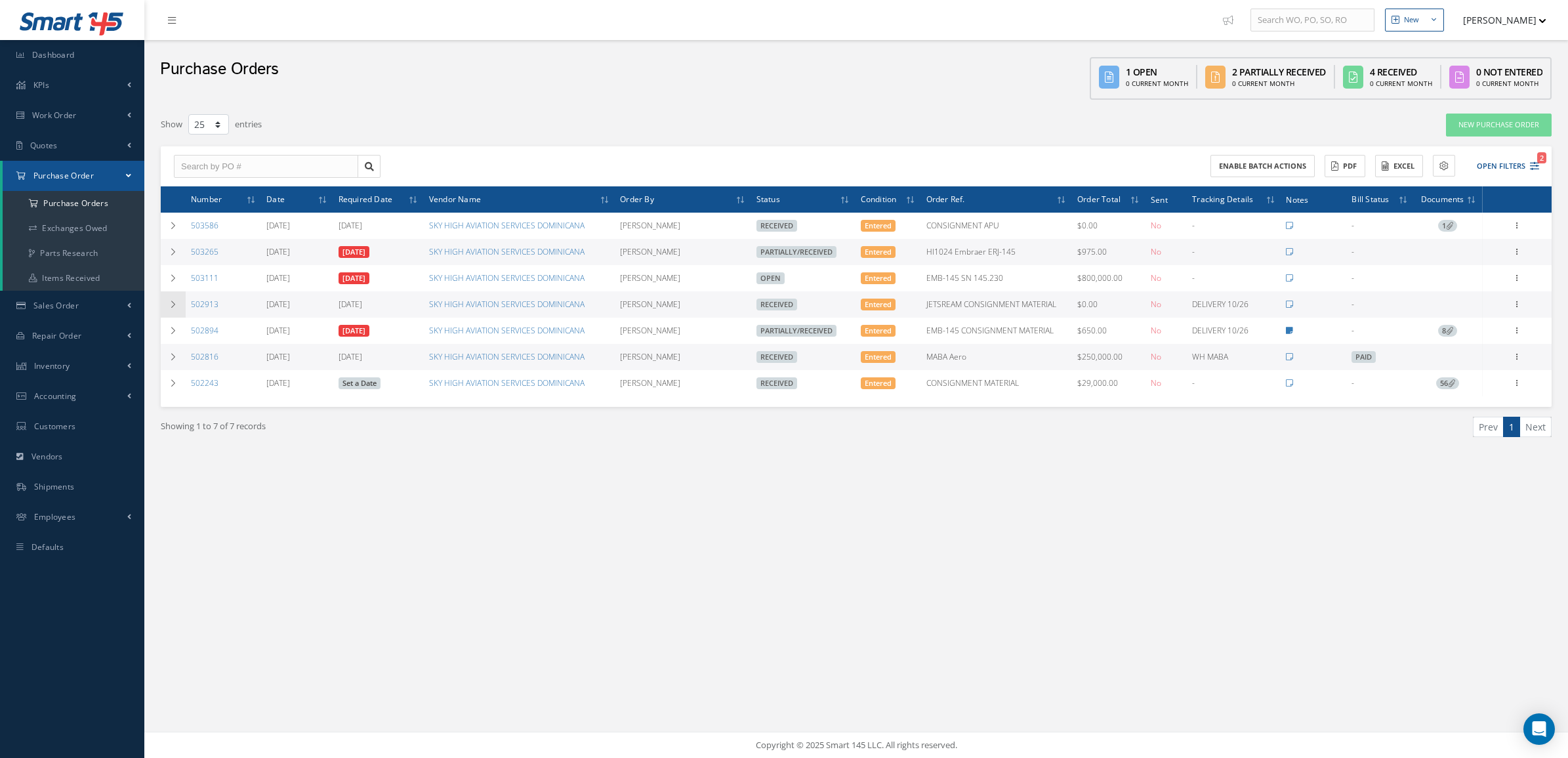
click at [178, 306] on td at bounding box center [173, 304] width 25 height 27
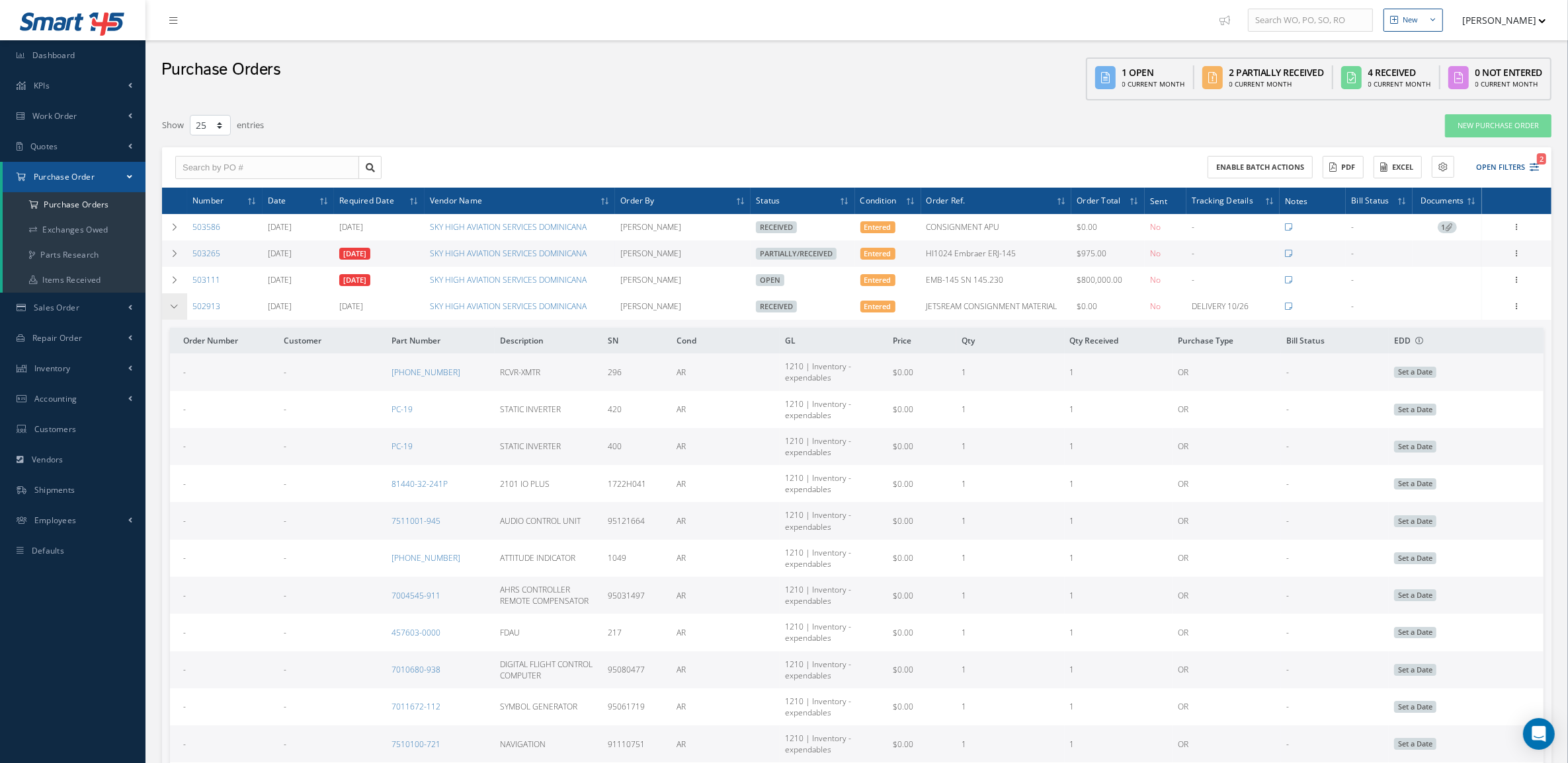
click at [179, 308] on td at bounding box center [174, 306] width 25 height 27
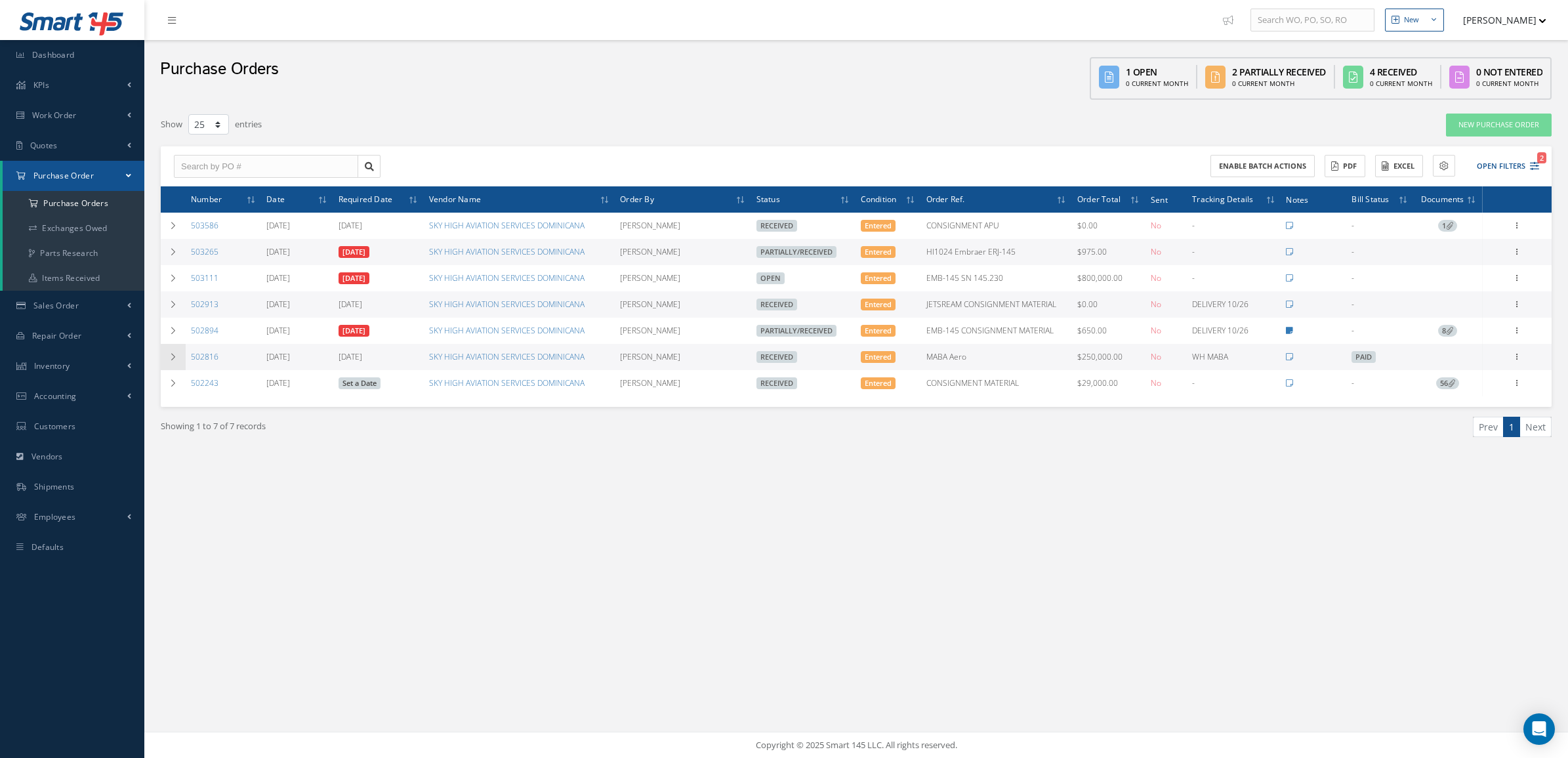
click at [170, 350] on td at bounding box center [173, 357] width 25 height 27
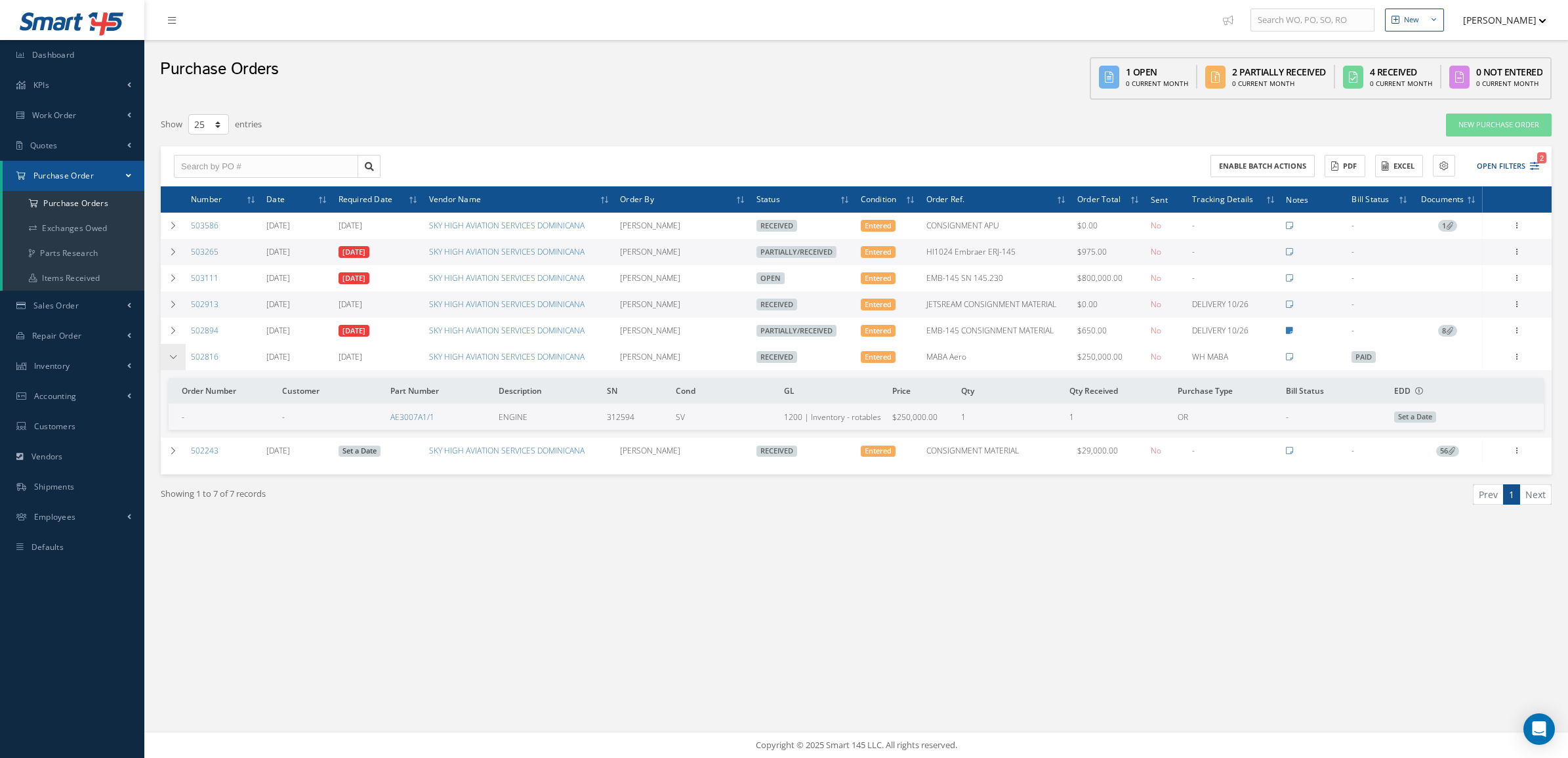
click at [170, 350] on td at bounding box center [173, 357] width 25 height 27
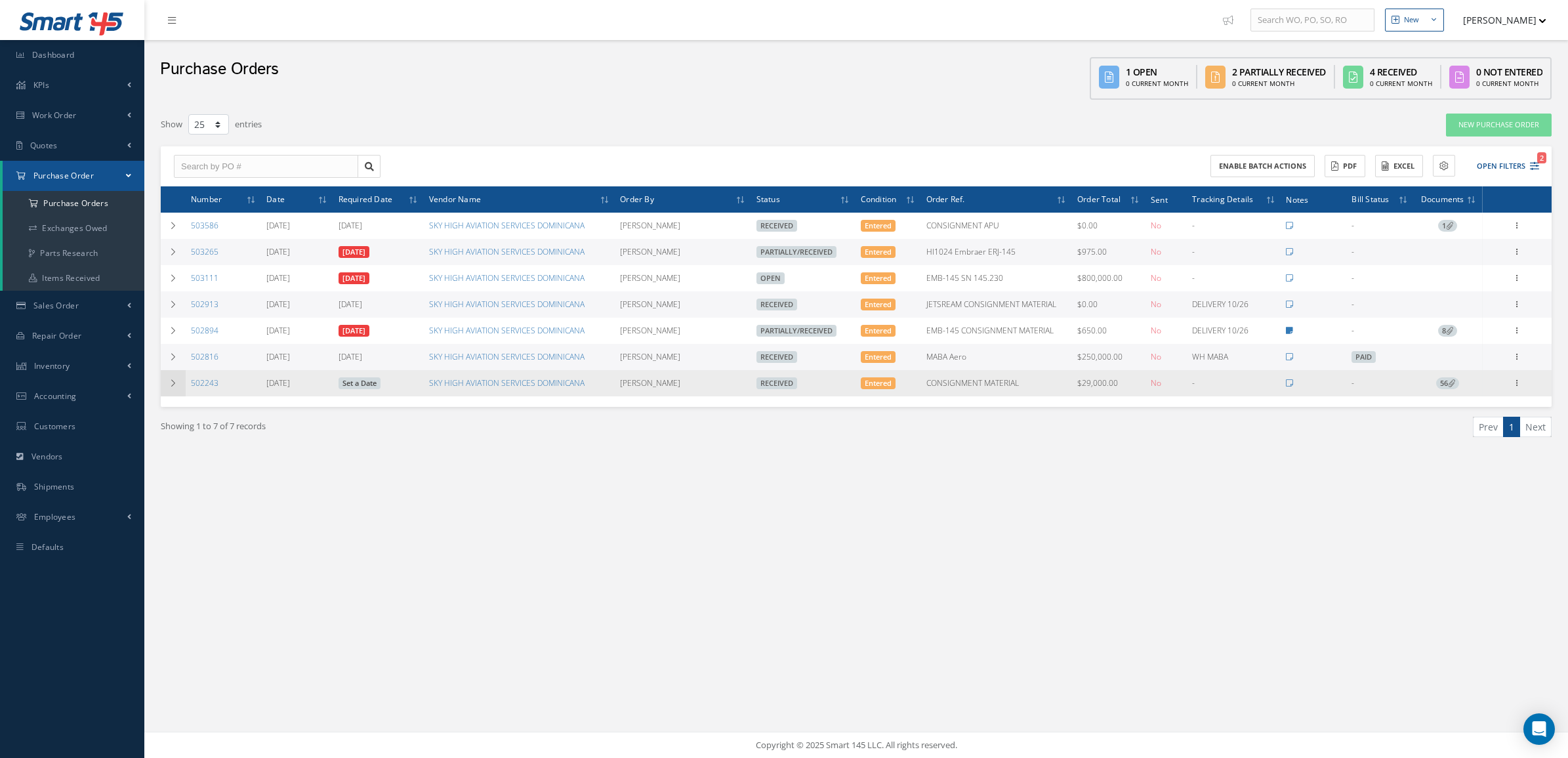
click at [170, 391] on td at bounding box center [173, 383] width 25 height 27
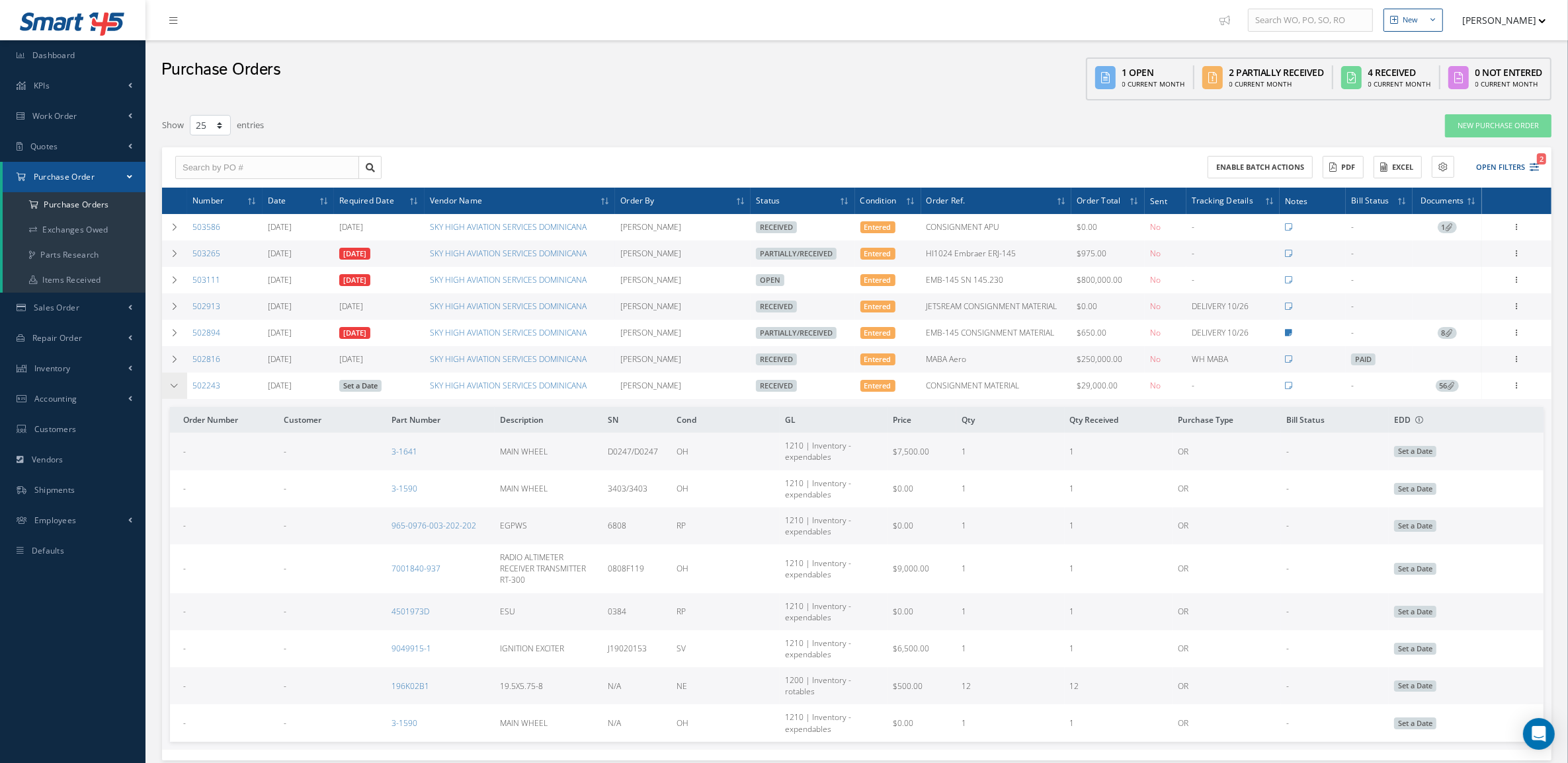
click at [172, 386] on icon at bounding box center [175, 386] width 9 height 8
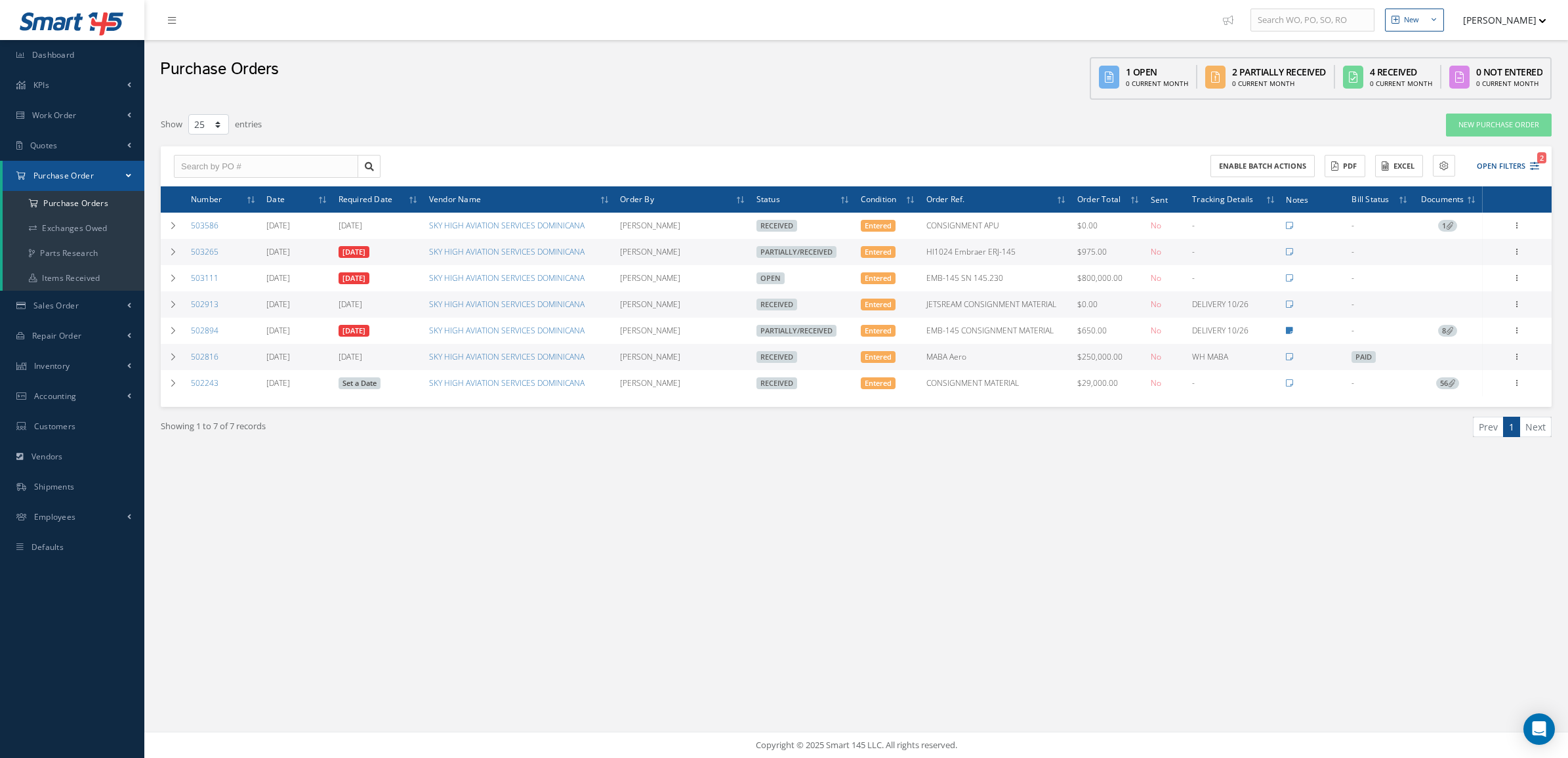
click at [900, 689] on div "New New Work Order New Purchase Order New Customer Quote New Sales Order New Re…" at bounding box center [857, 379] width 1424 height 758
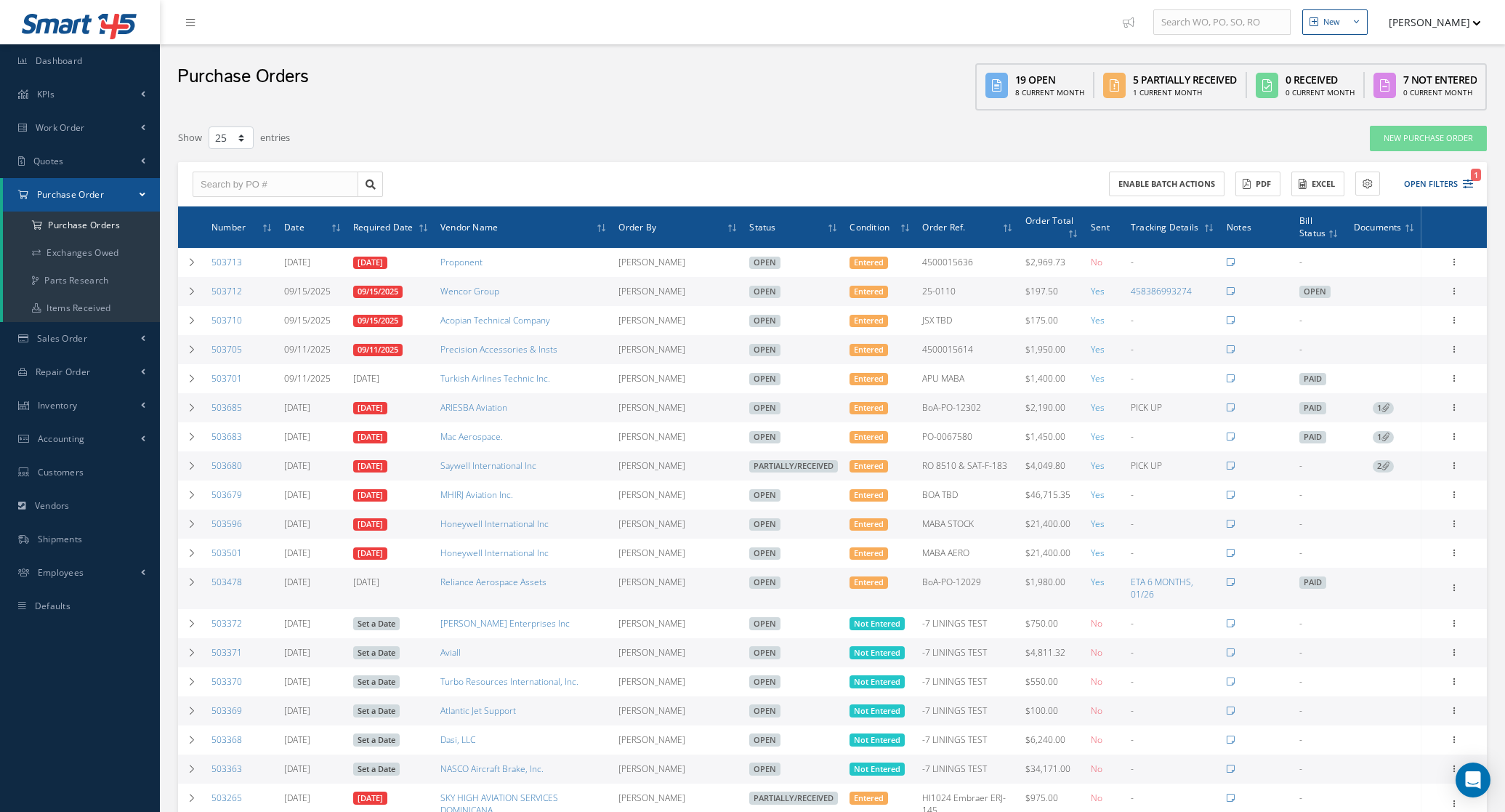
select select "25"
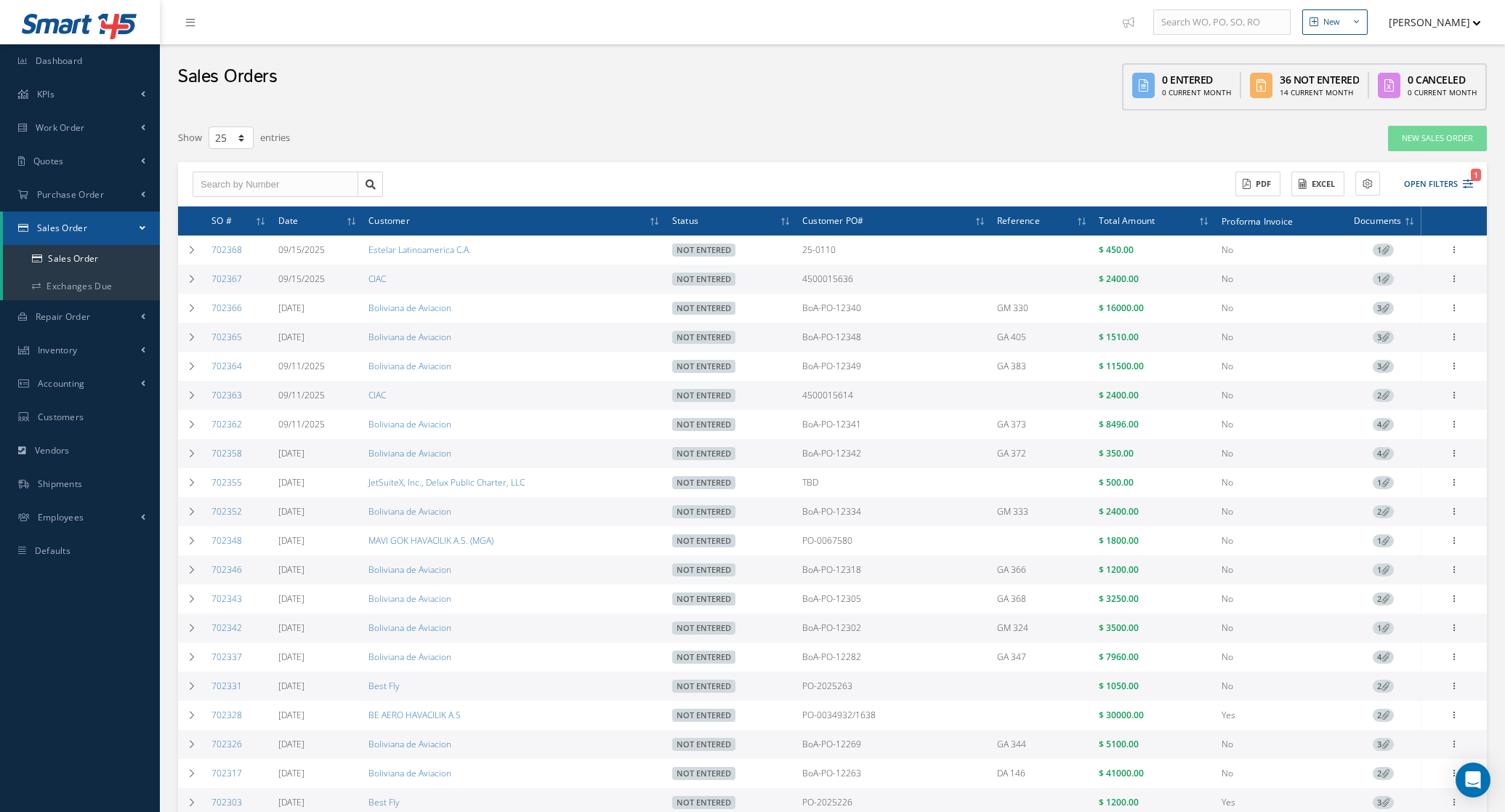
select select "25"
click at [599, 153] on div "Filters SO # Customer Name Select Not Entered All Status Entered Not Entered Pa…" at bounding box center [832, 584] width 1309 height 919
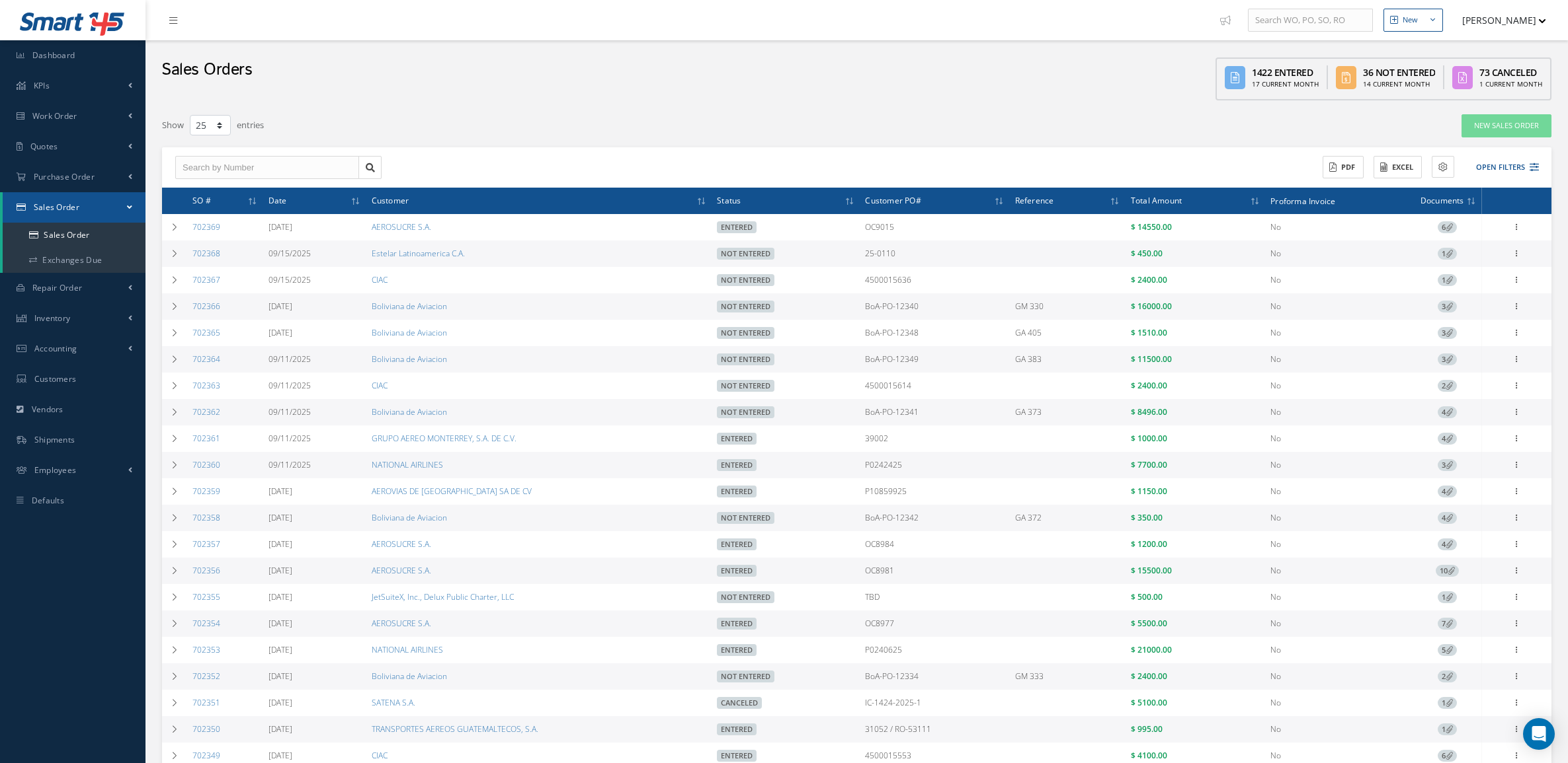
select select "25"
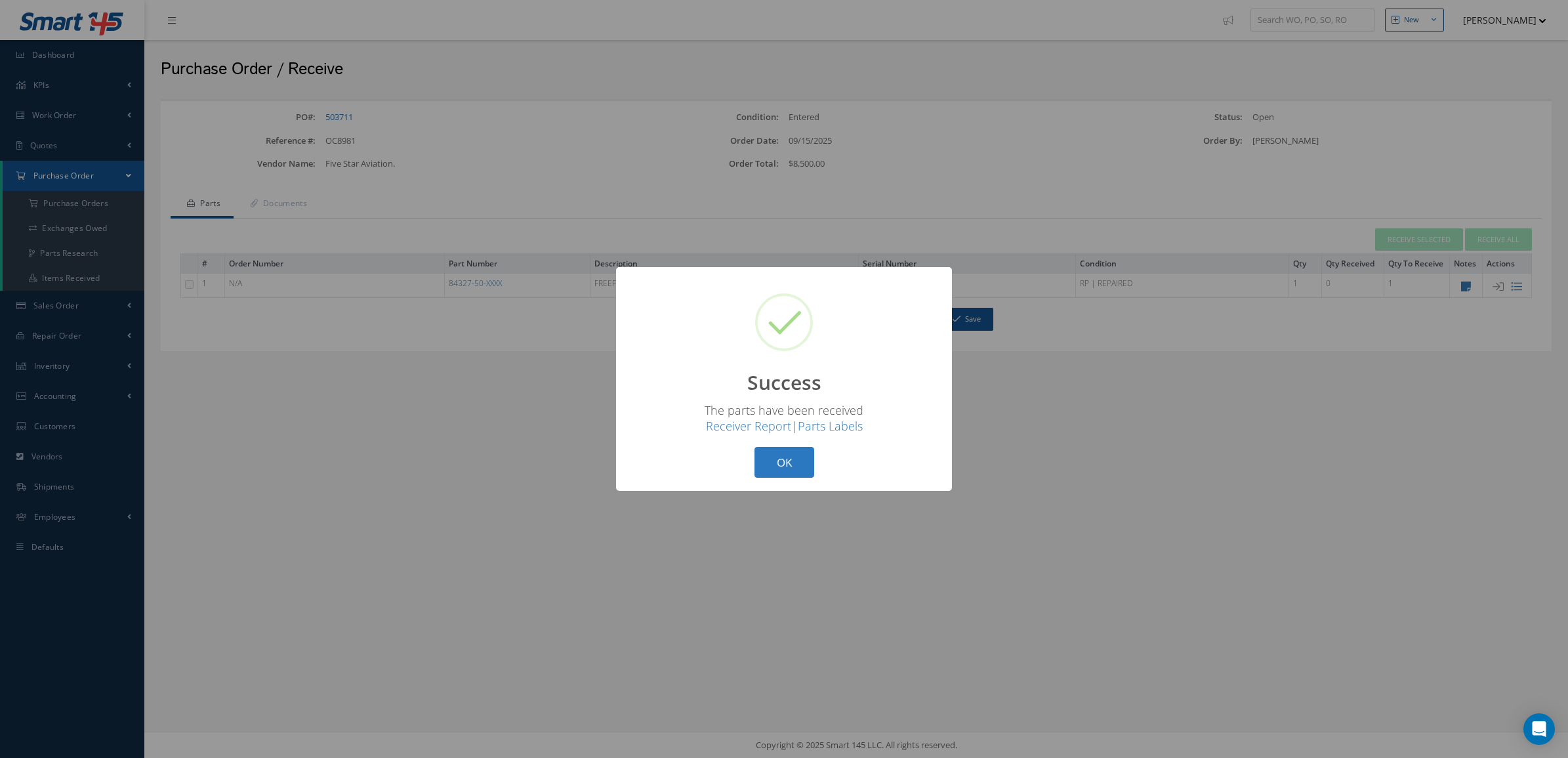
click at [778, 474] on button "OK" at bounding box center [784, 462] width 60 height 31
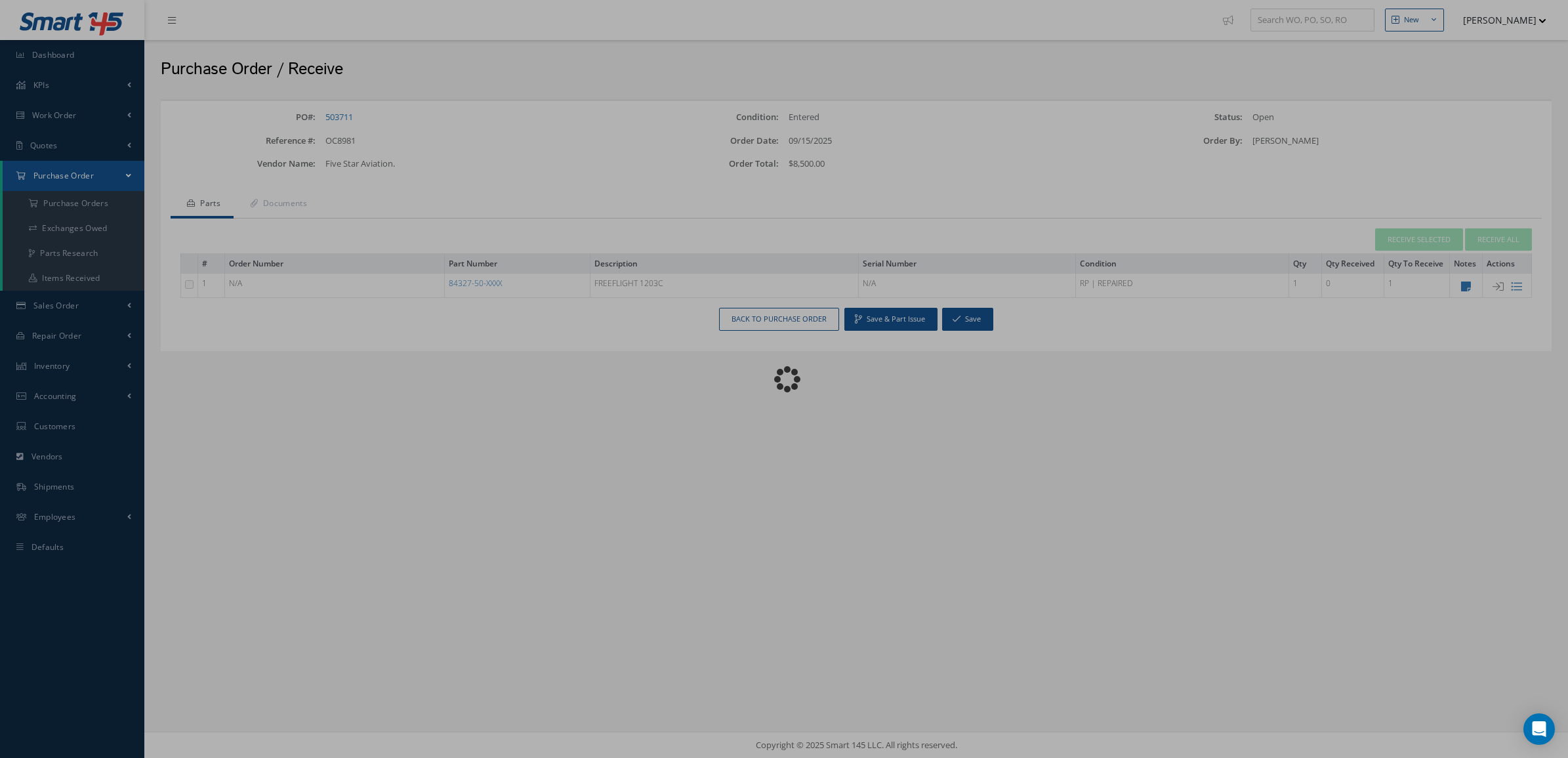
click at [784, 379] on div "Loading…" at bounding box center [784, 379] width 0 height 0
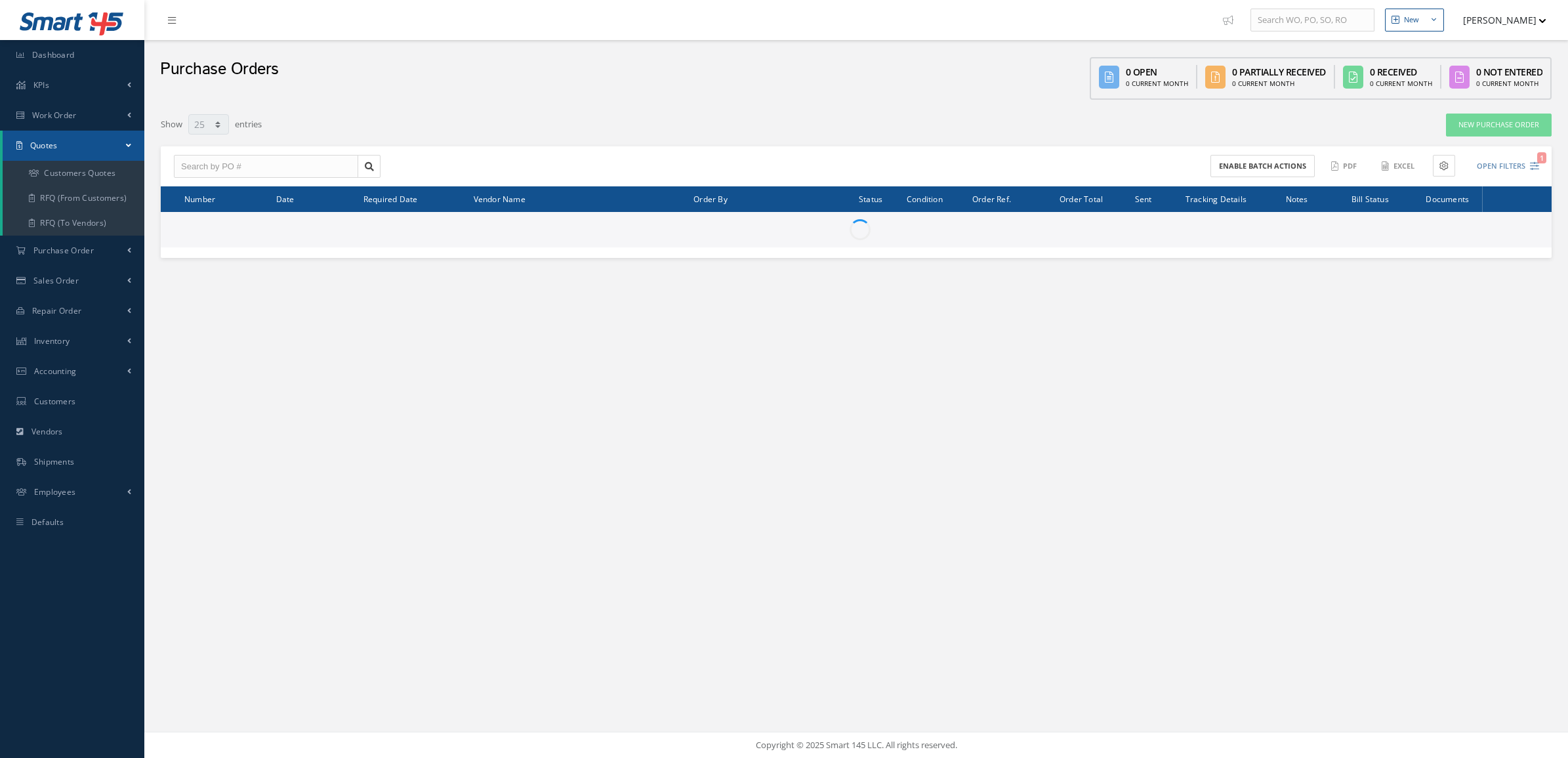
select select "25"
click at [57, 168] on link "Customers Quotes" at bounding box center [73, 173] width 142 height 25
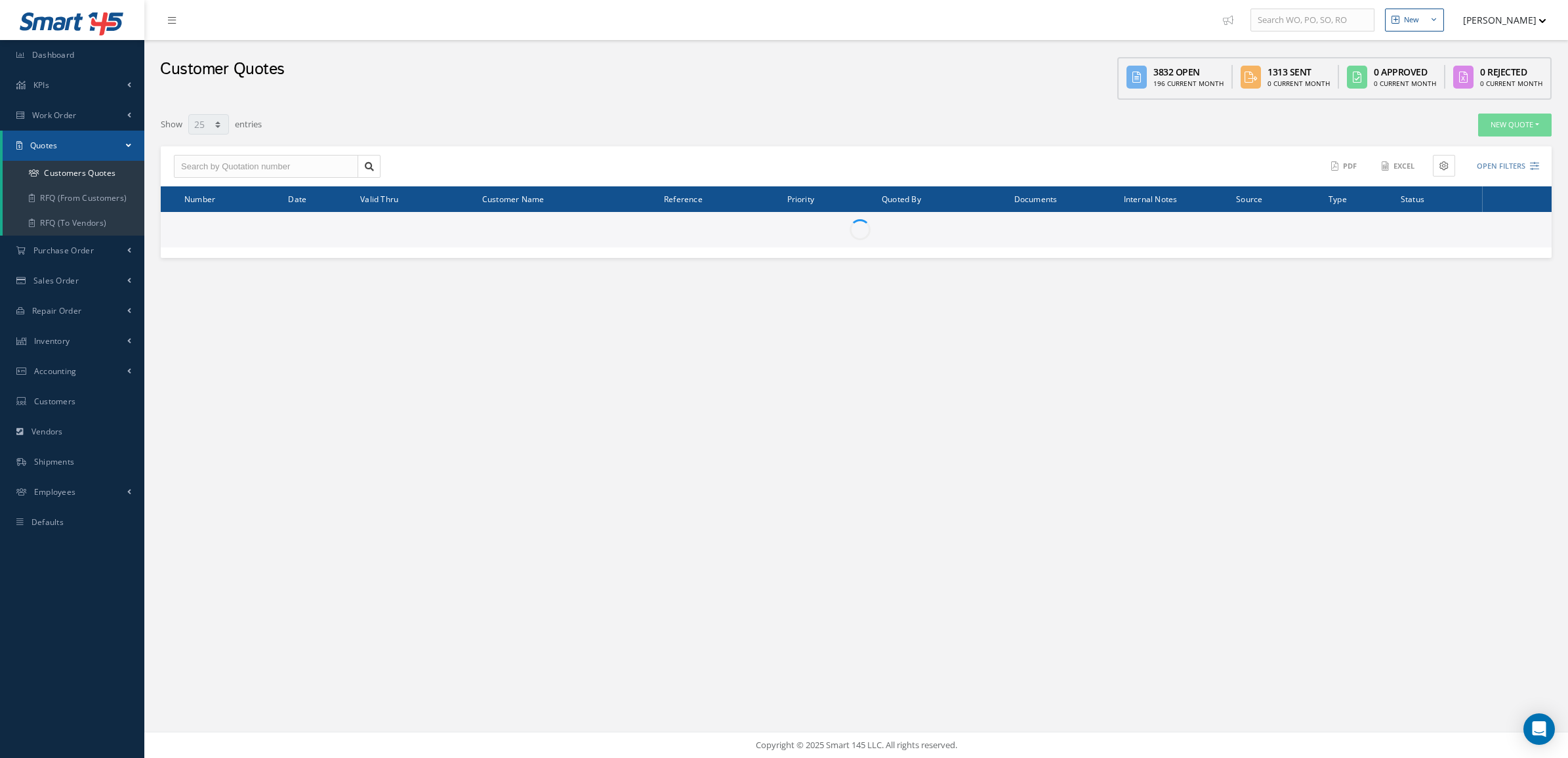
select select "25"
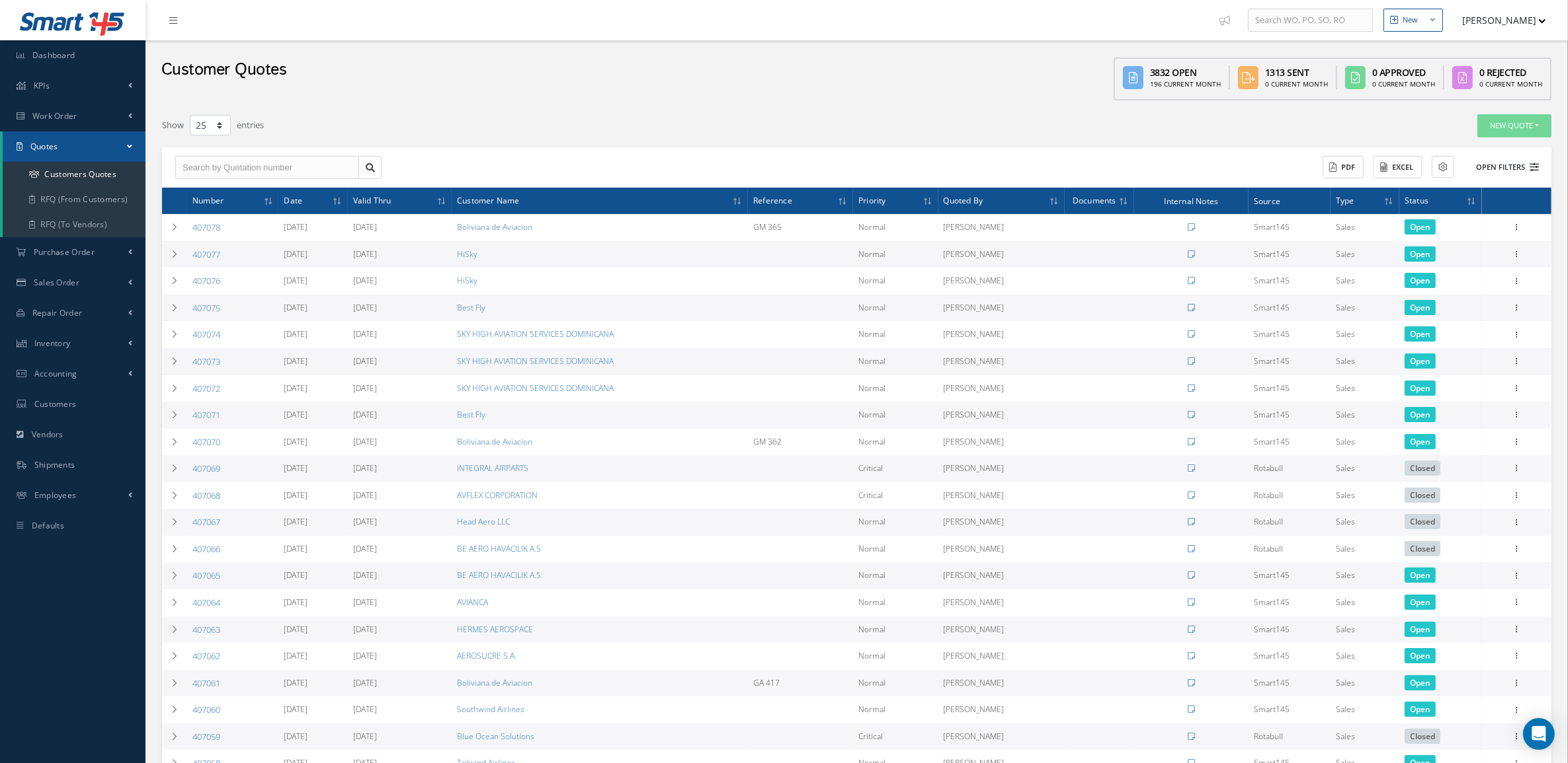
click at [1528, 172] on button "Open Filters" at bounding box center [1502, 168] width 75 height 22
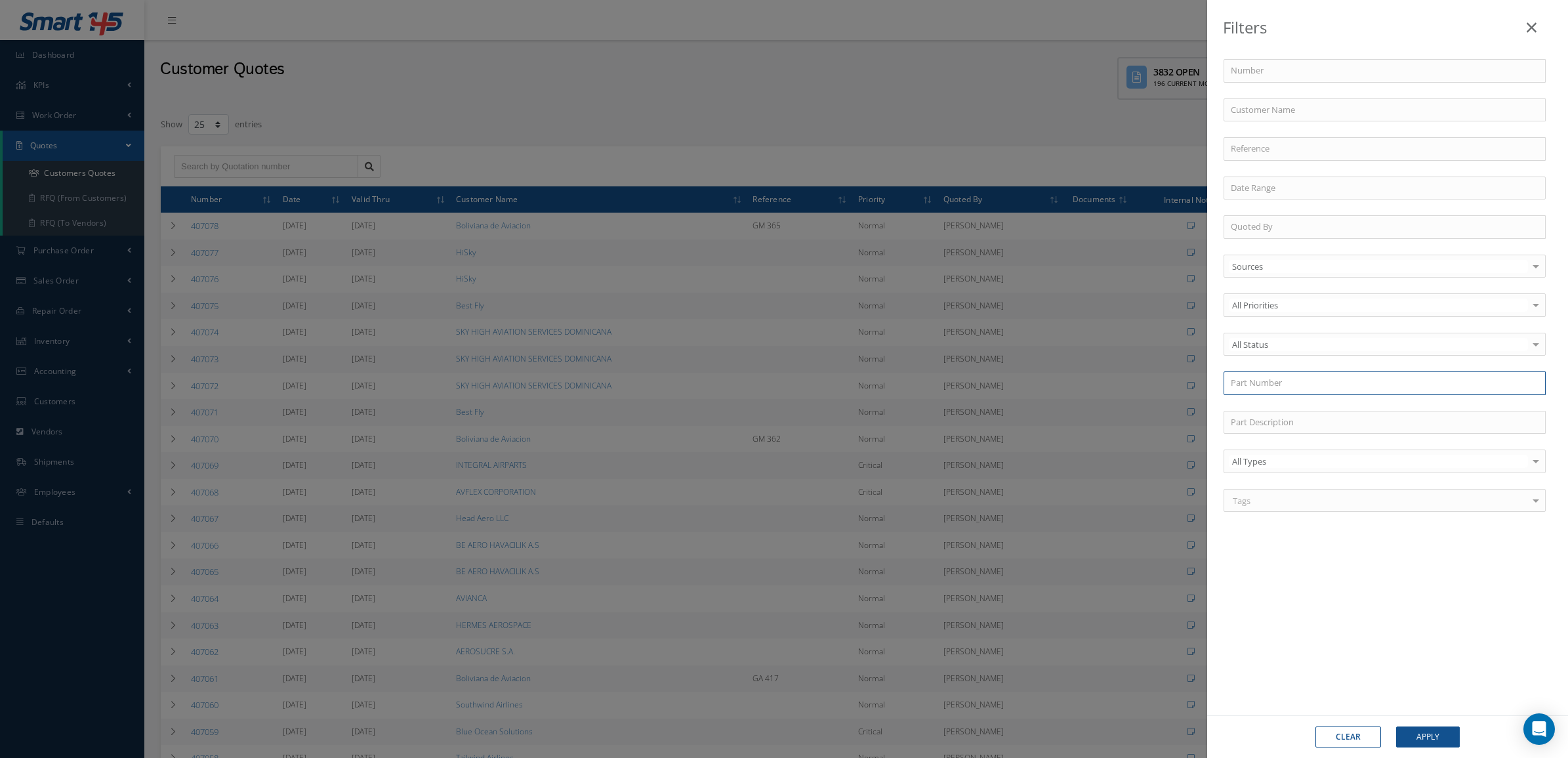
click at [1280, 391] on input "text" at bounding box center [1385, 383] width 322 height 23
type input "30086-011"
click at [1286, 410] on div "30086-011" at bounding box center [1385, 407] width 308 height 13
click at [1434, 742] on button "Apply" at bounding box center [1428, 738] width 64 height 21
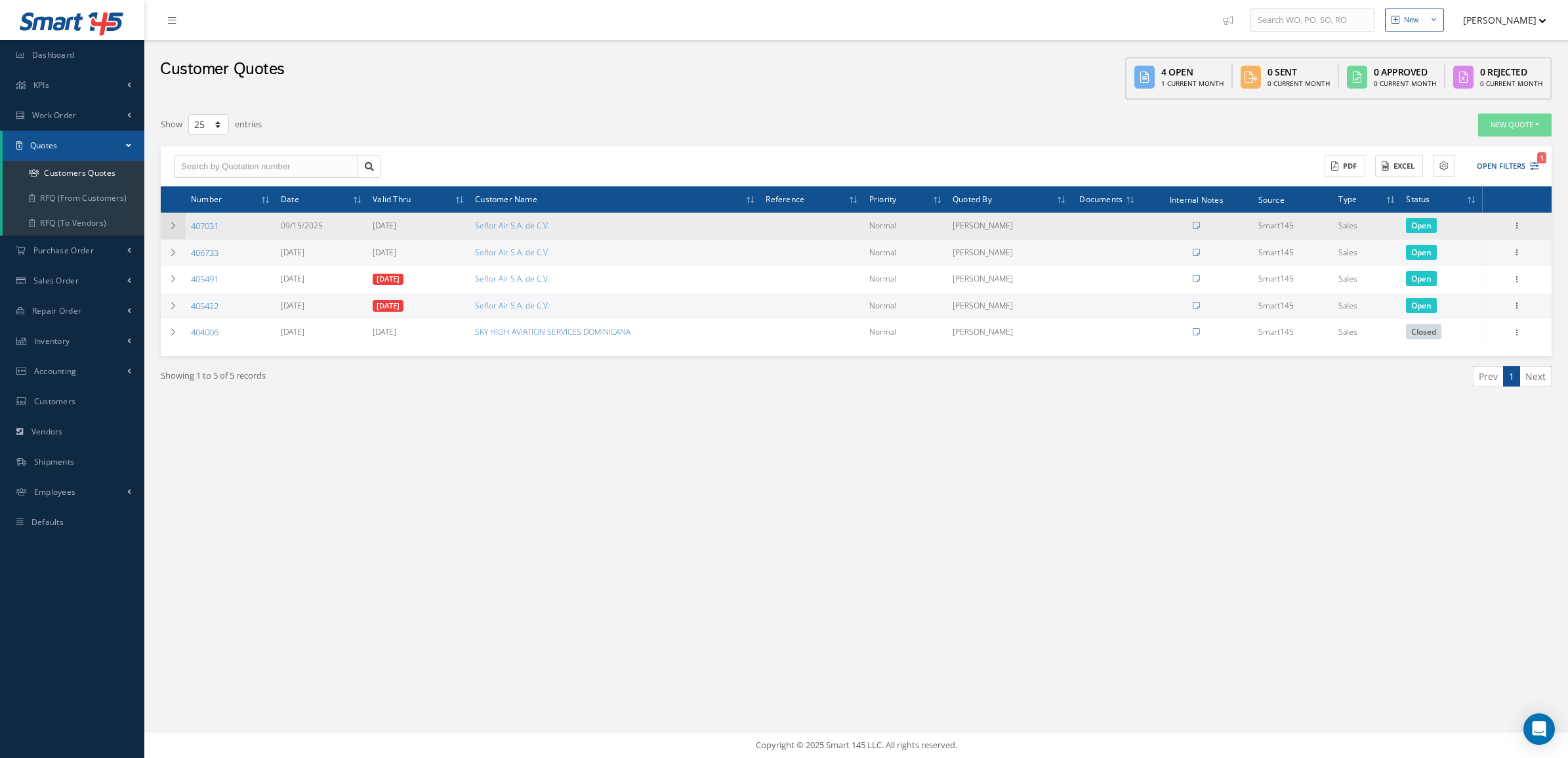
click at [169, 225] on icon at bounding box center [173, 226] width 9 height 8
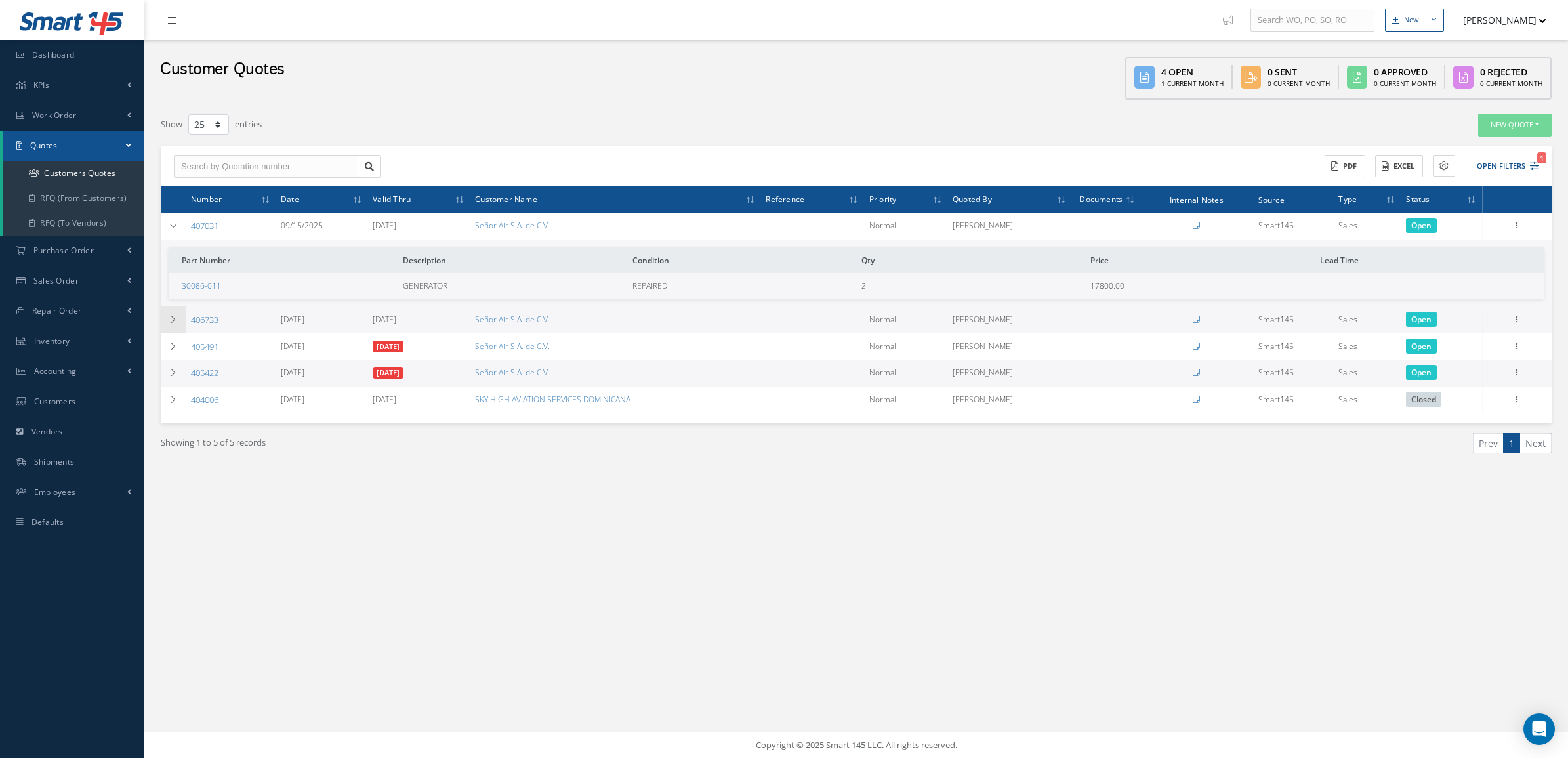
click at [170, 323] on icon at bounding box center [173, 320] width 9 height 8
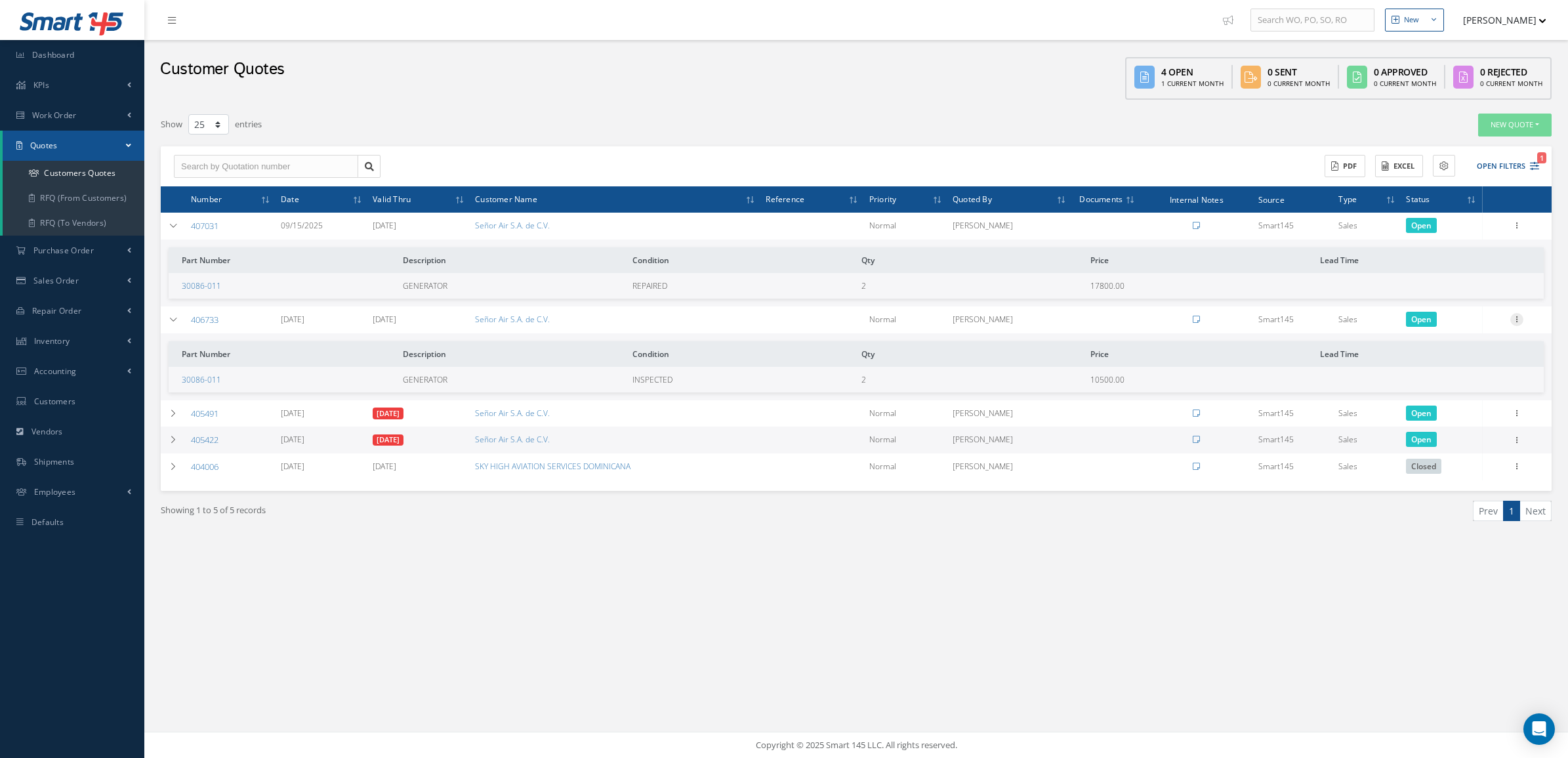
click at [1521, 320] on icon at bounding box center [1517, 319] width 13 height 11
click at [1489, 392] on link "Convert to Sales Order" at bounding box center [1456, 401] width 104 height 27
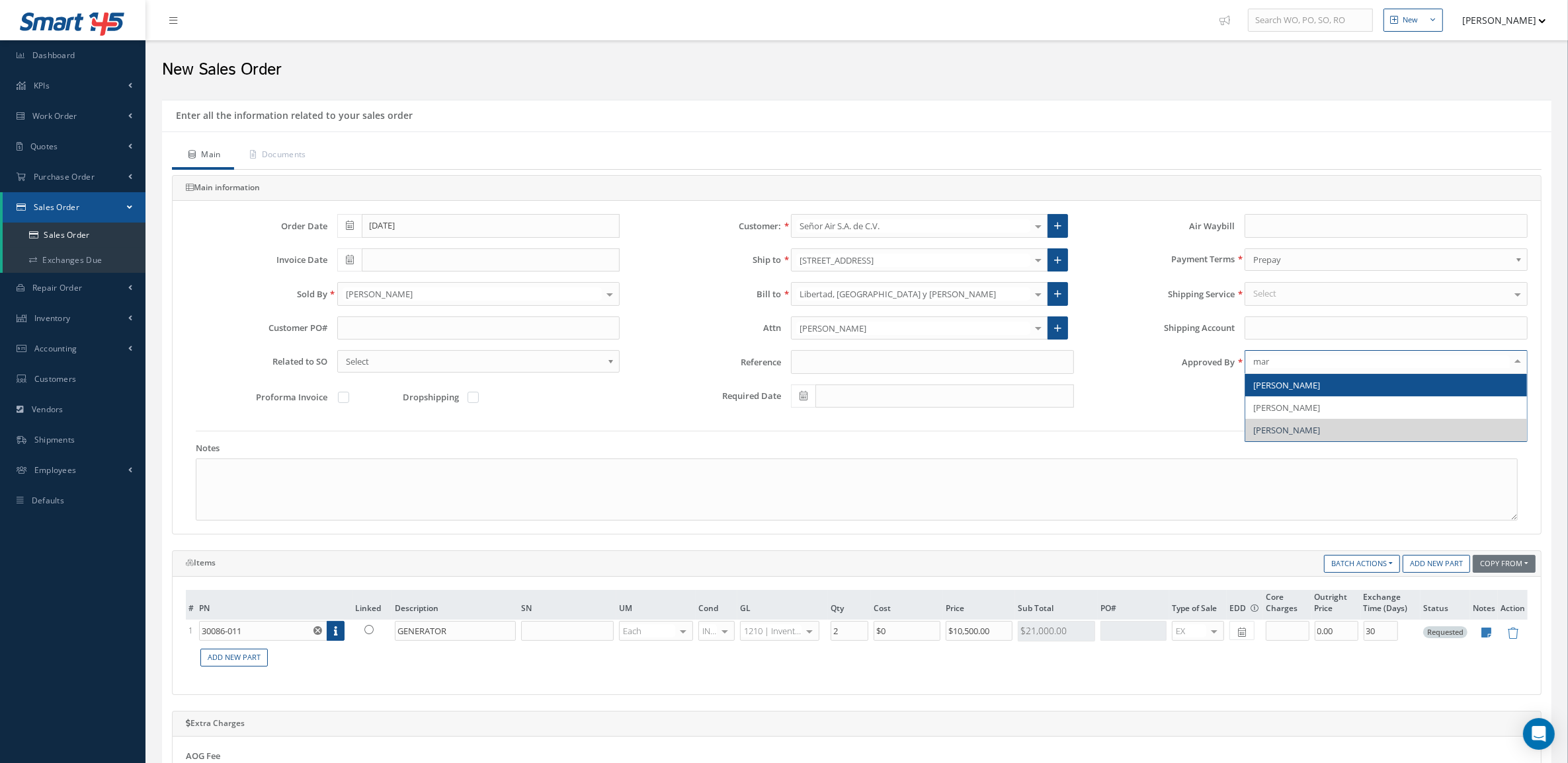
type input "mari"
click at [1286, 391] on span "[PERSON_NAME]" at bounding box center [1287, 386] width 67 height 12
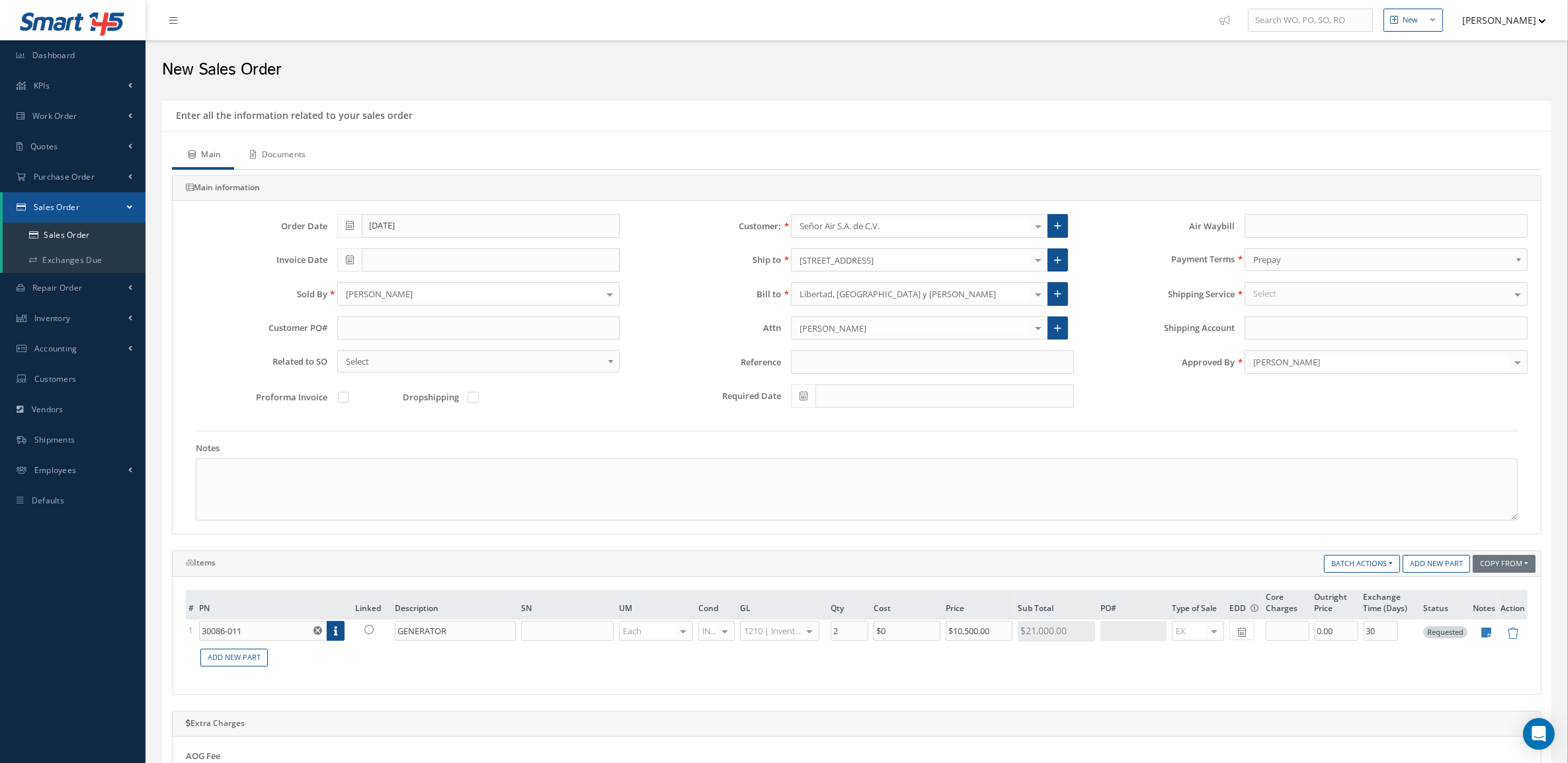
click at [281, 156] on link "Documents" at bounding box center [277, 155] width 85 height 27
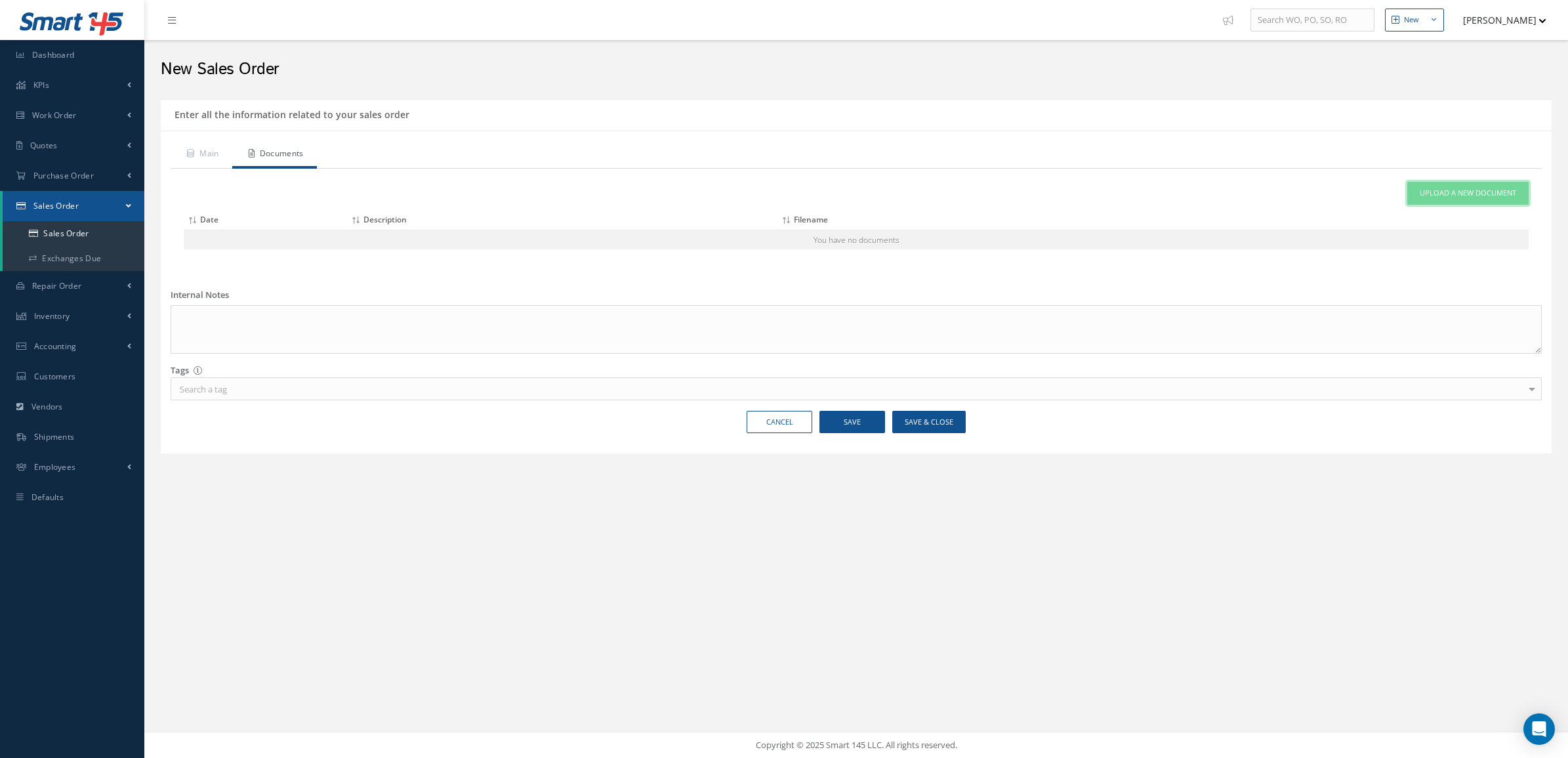
click at [1424, 191] on span "Upload a New Document" at bounding box center [1467, 193] width 96 height 11
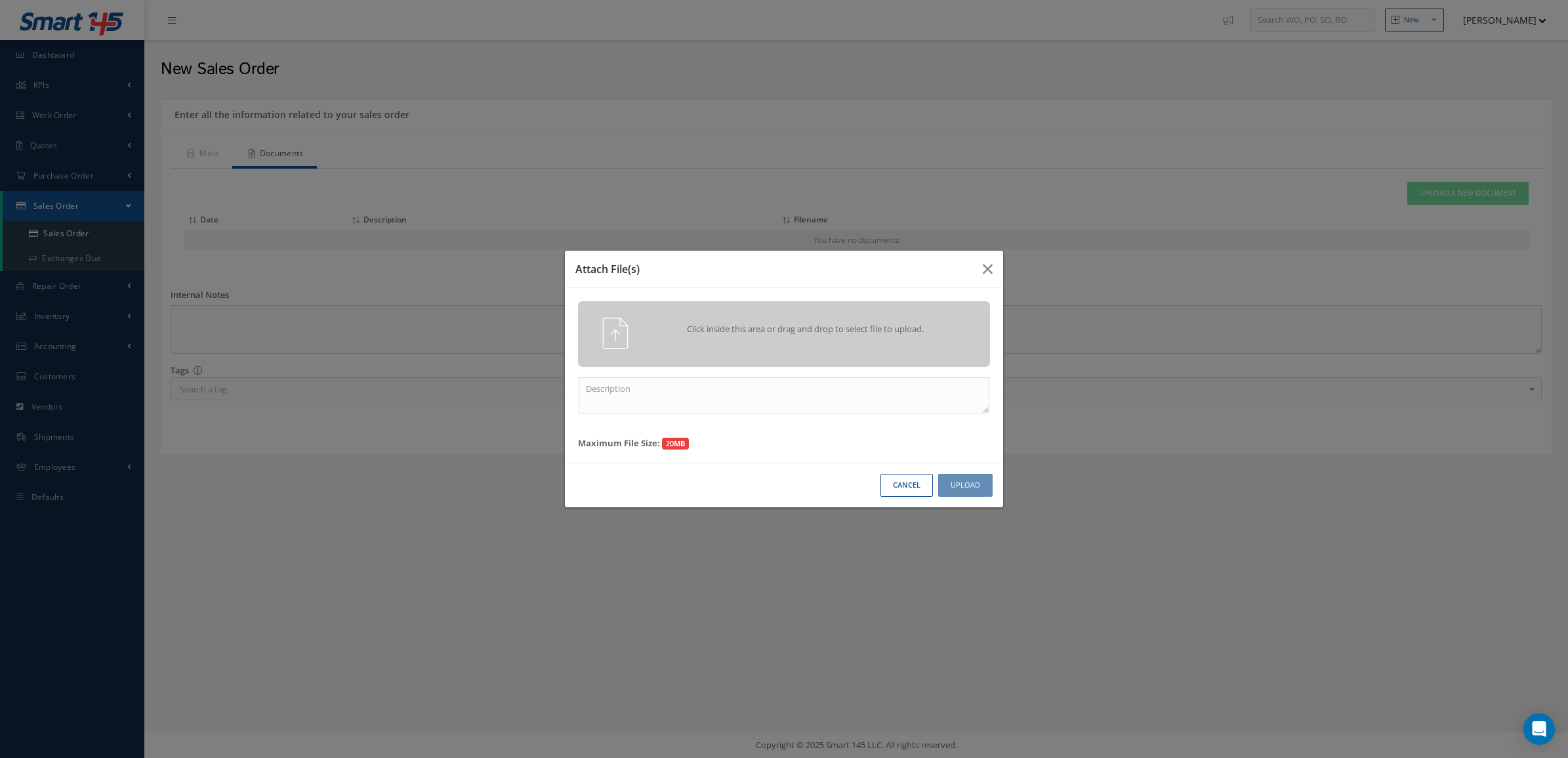
click at [955, 329] on div "Click inside this area or drag and drop to select file to upload." at bounding box center [802, 331] width 324 height 27
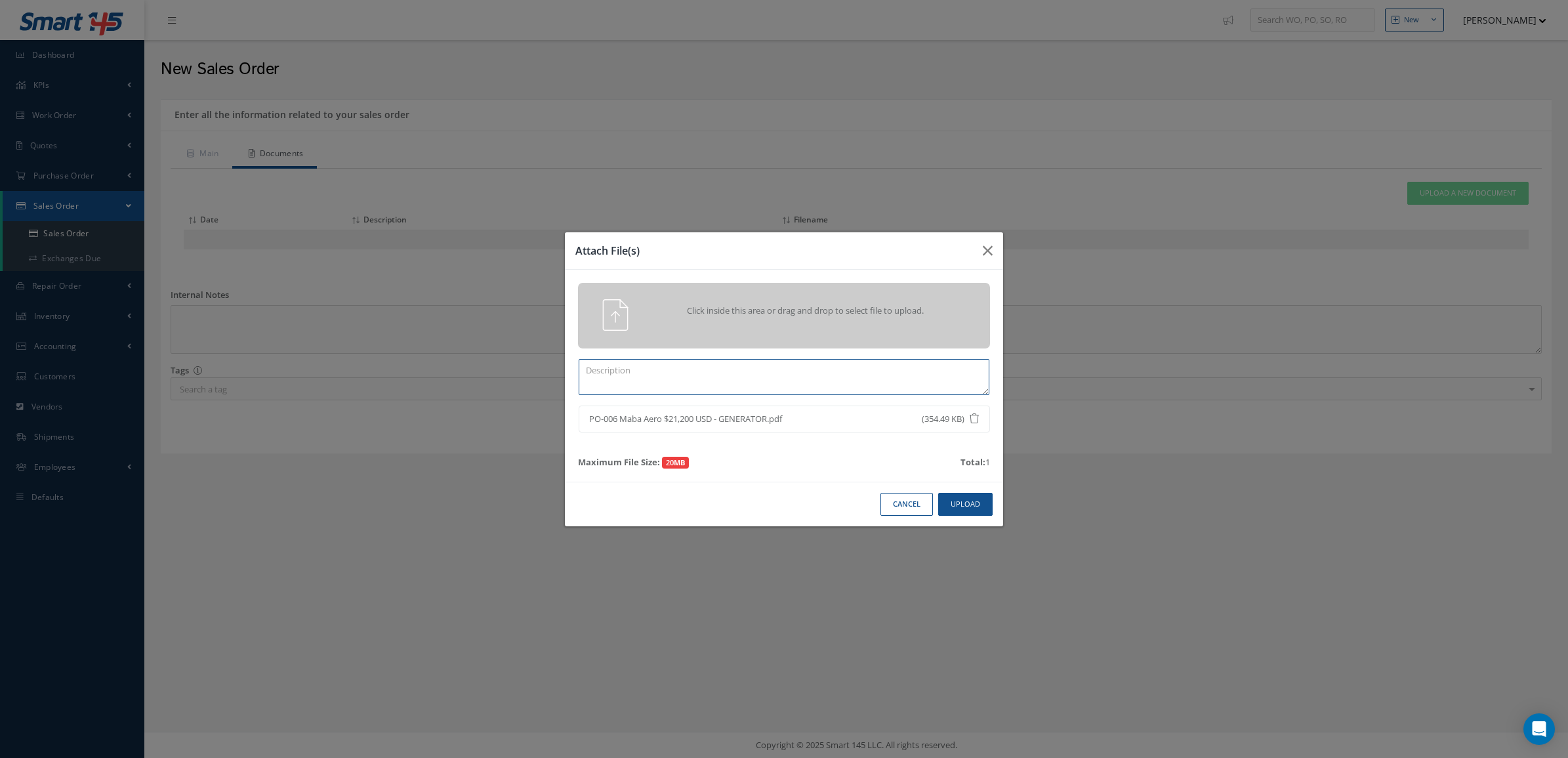
click at [950, 376] on textarea at bounding box center [784, 377] width 411 height 36
type textarea "po"
click at [972, 507] on button "Upload" at bounding box center [966, 504] width 54 height 23
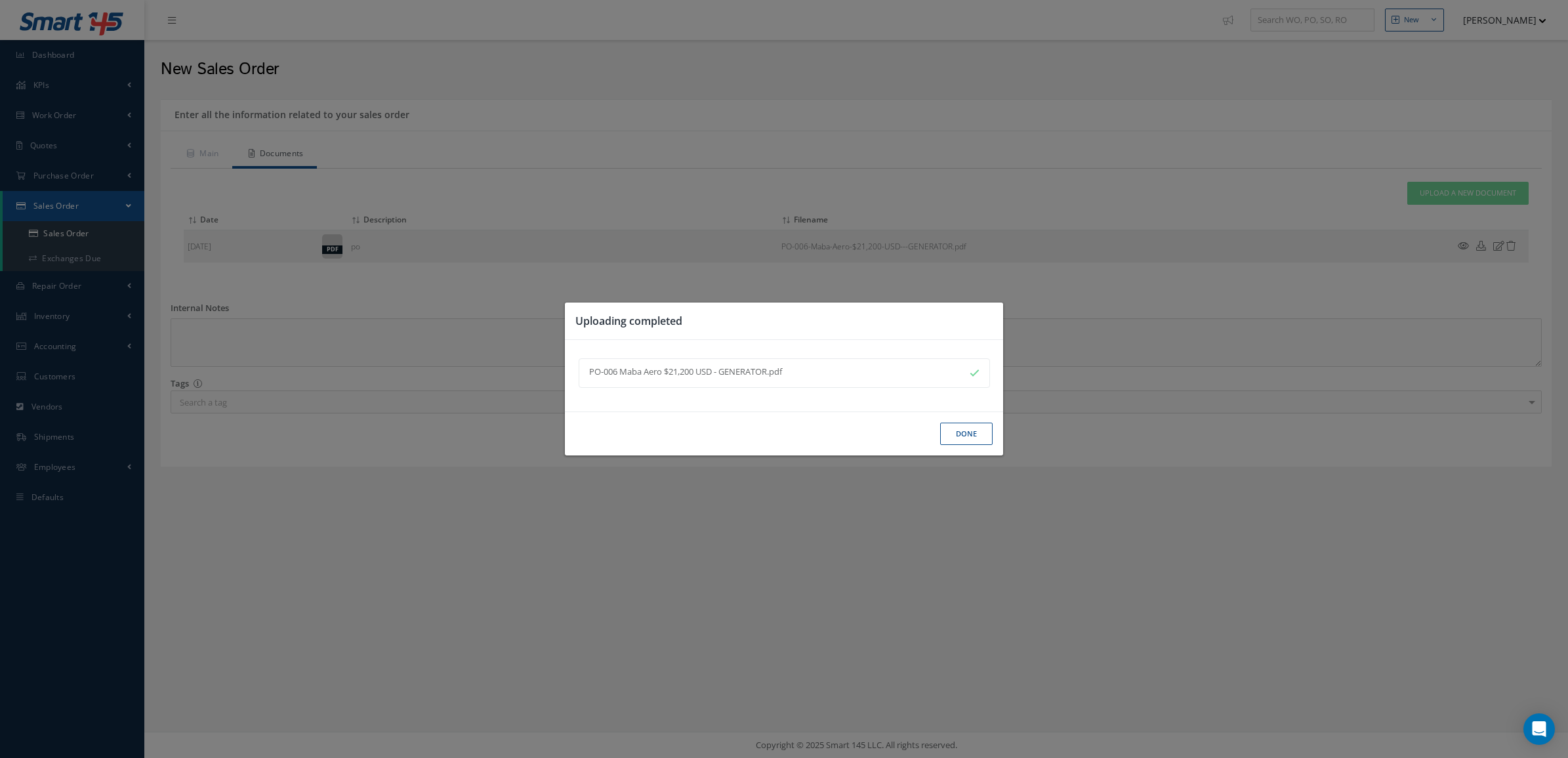
click at [954, 435] on button "Done" at bounding box center [966, 434] width 52 height 23
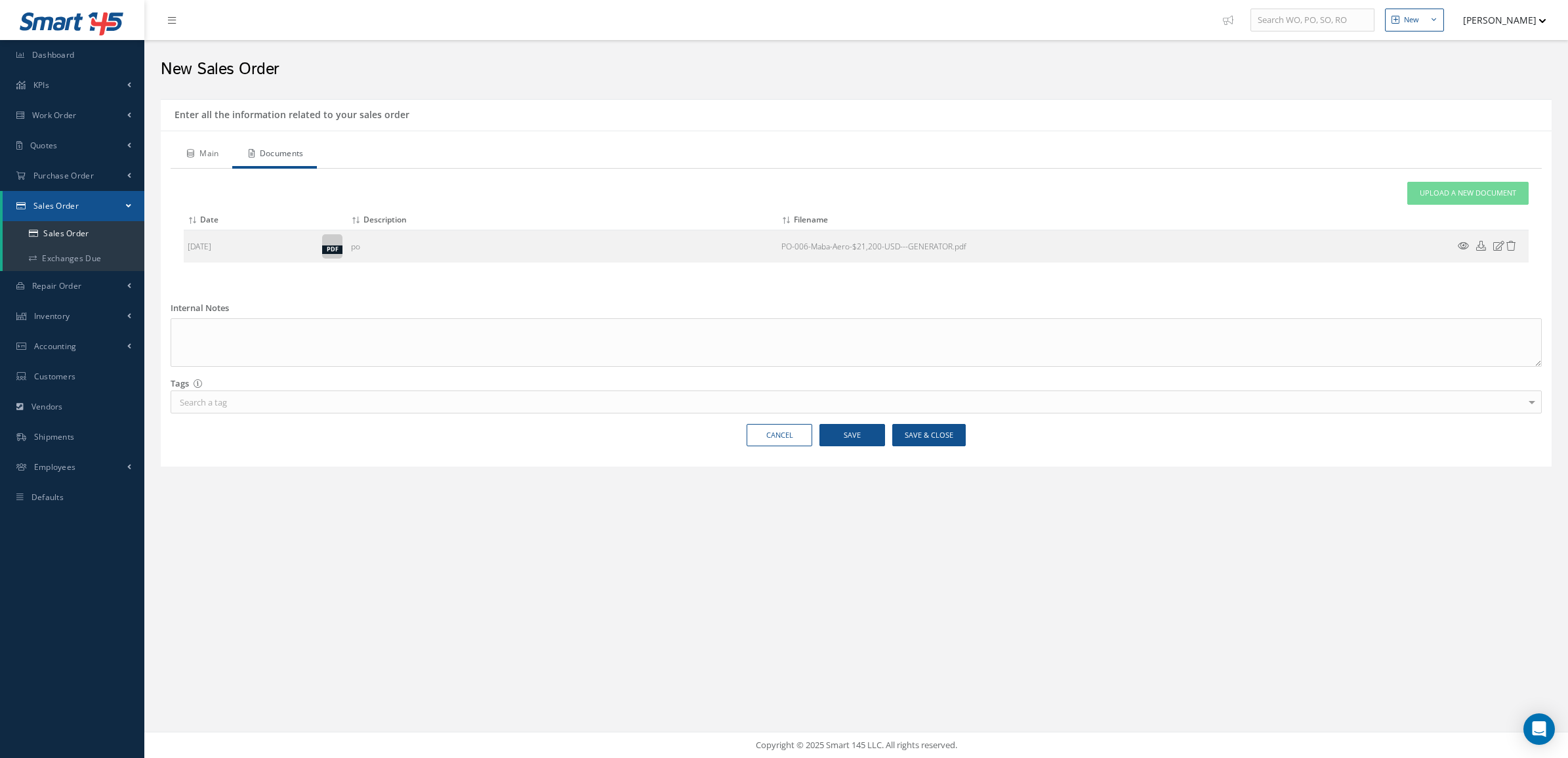
click at [204, 158] on link "Main" at bounding box center [201, 154] width 62 height 27
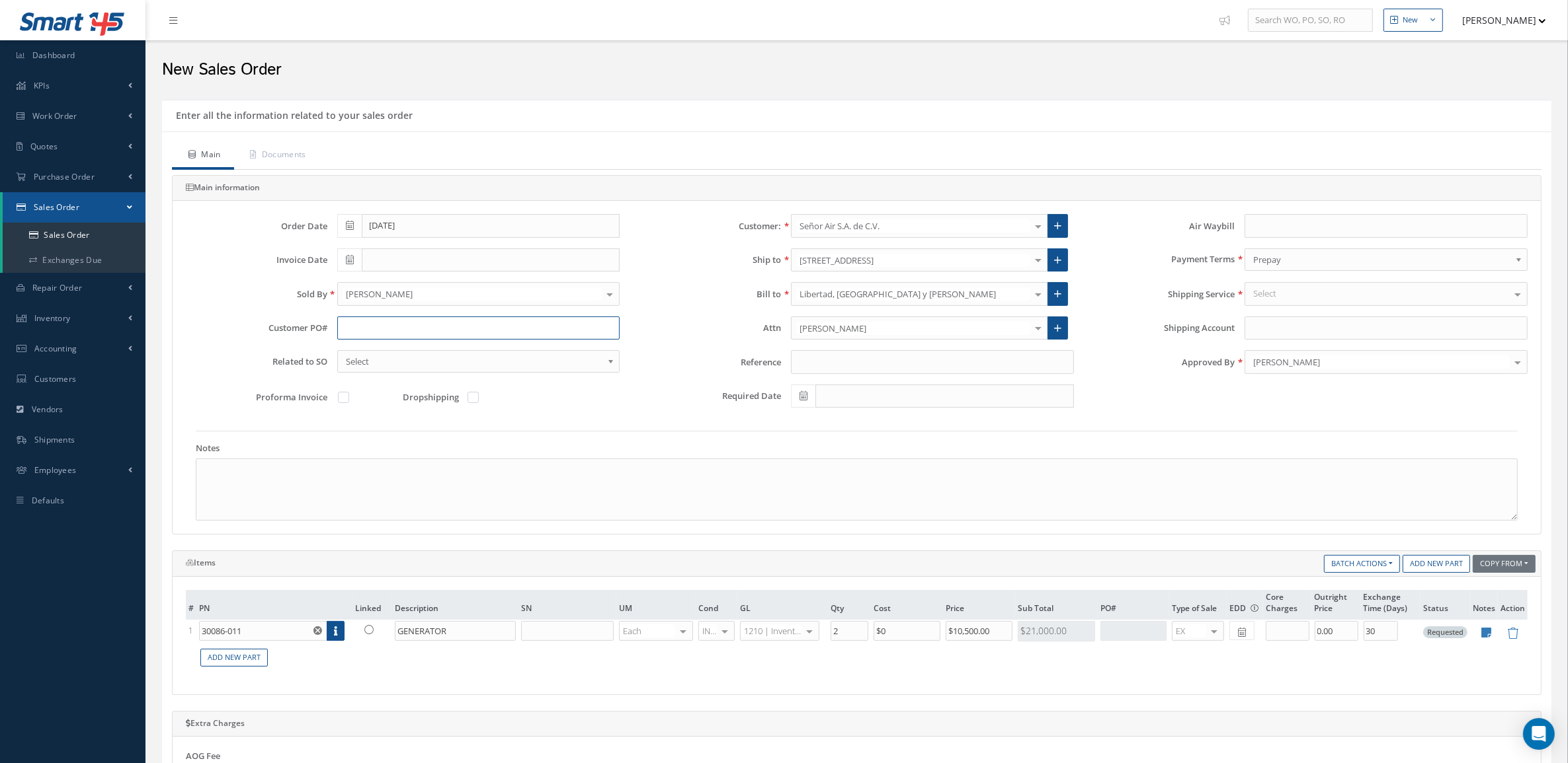
click at [342, 318] on input "text" at bounding box center [478, 328] width 283 height 24
type input "PO-0006"
click at [365, 634] on icon at bounding box center [369, 630] width 9 height 9
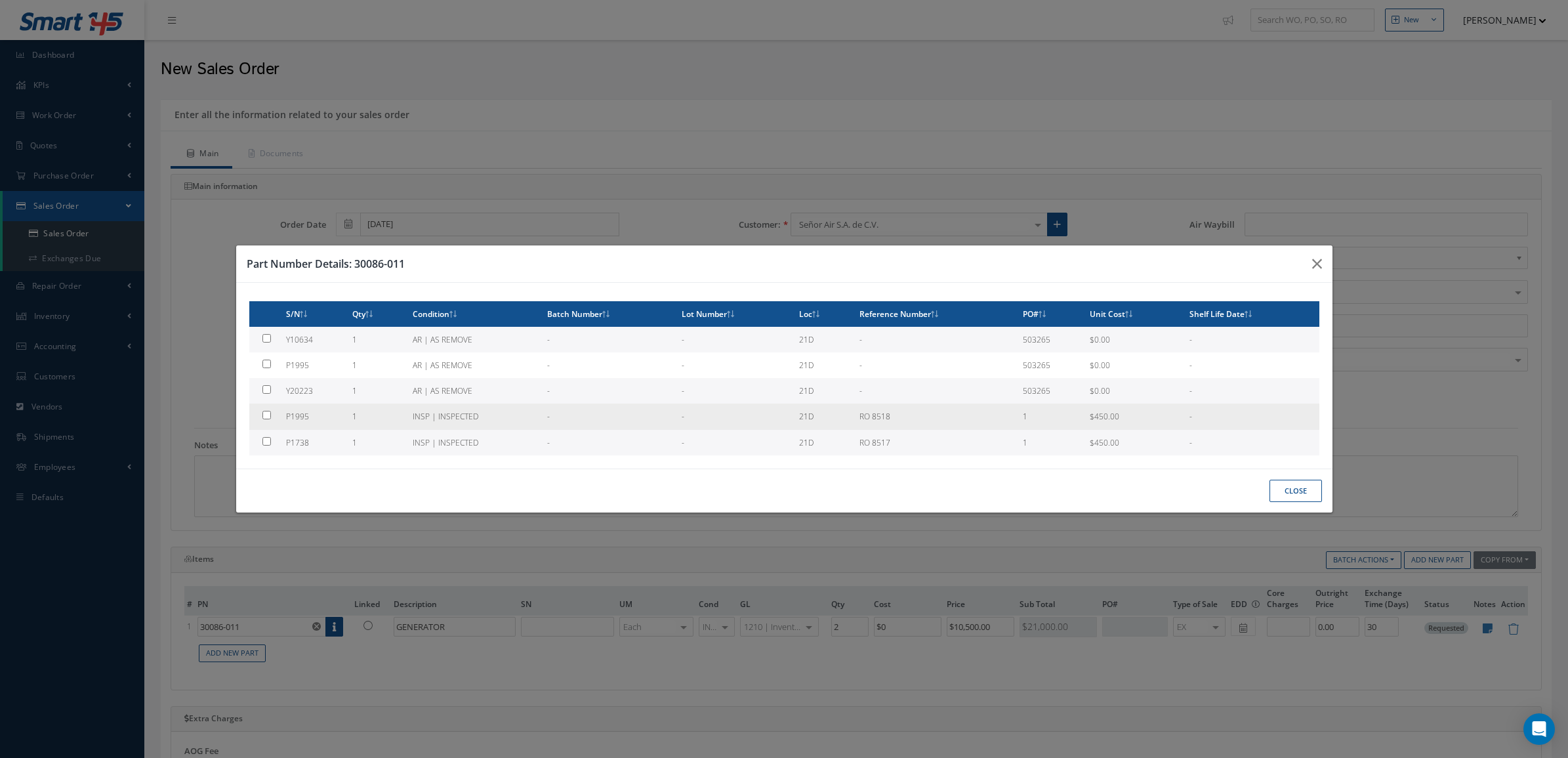
click at [342, 417] on td "P1995" at bounding box center [314, 416] width 67 height 26
type input "P1995"
type input "$450"
checkbox input "true"
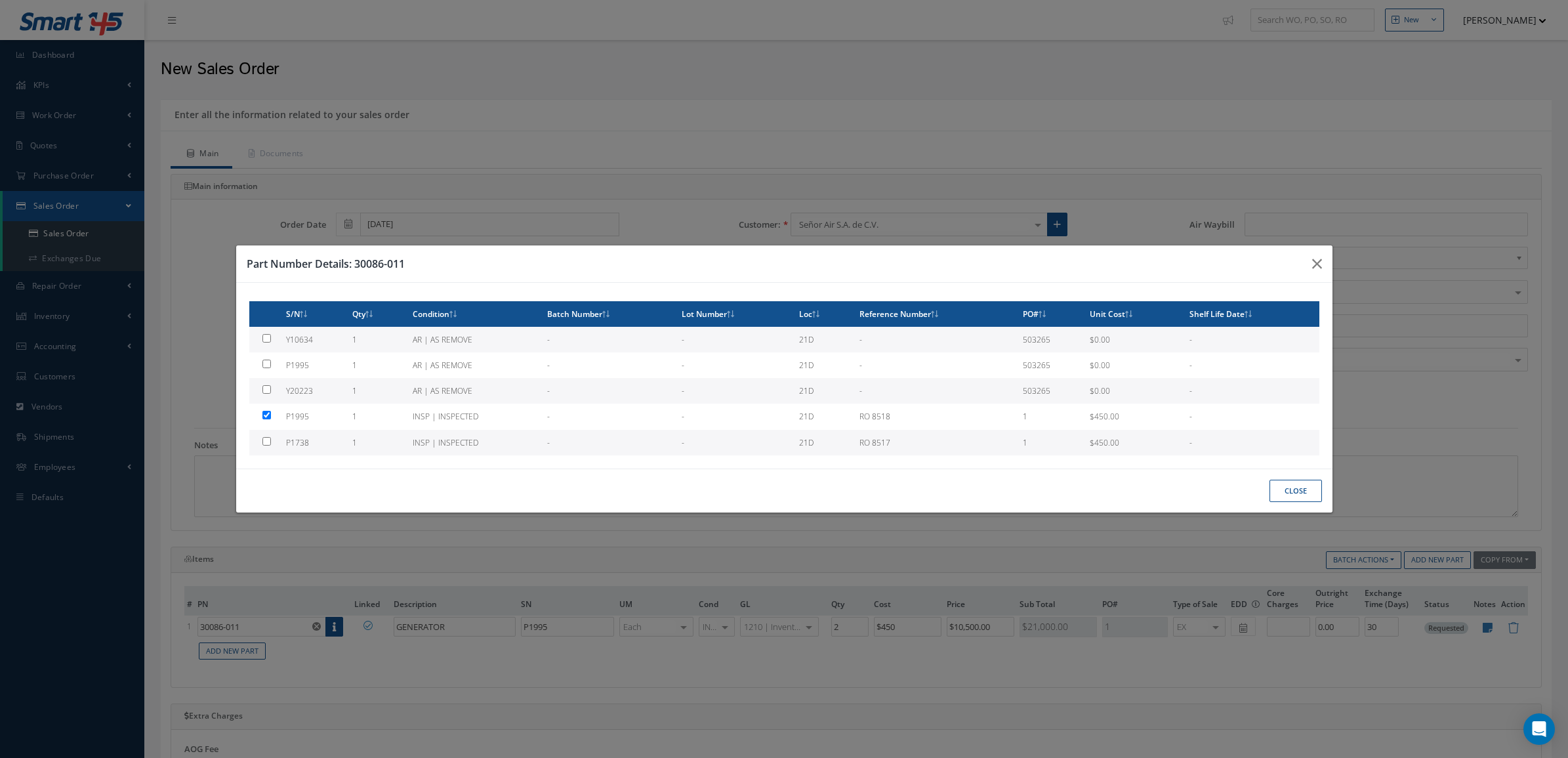
click at [1281, 501] on button "Close" at bounding box center [1296, 491] width 52 height 23
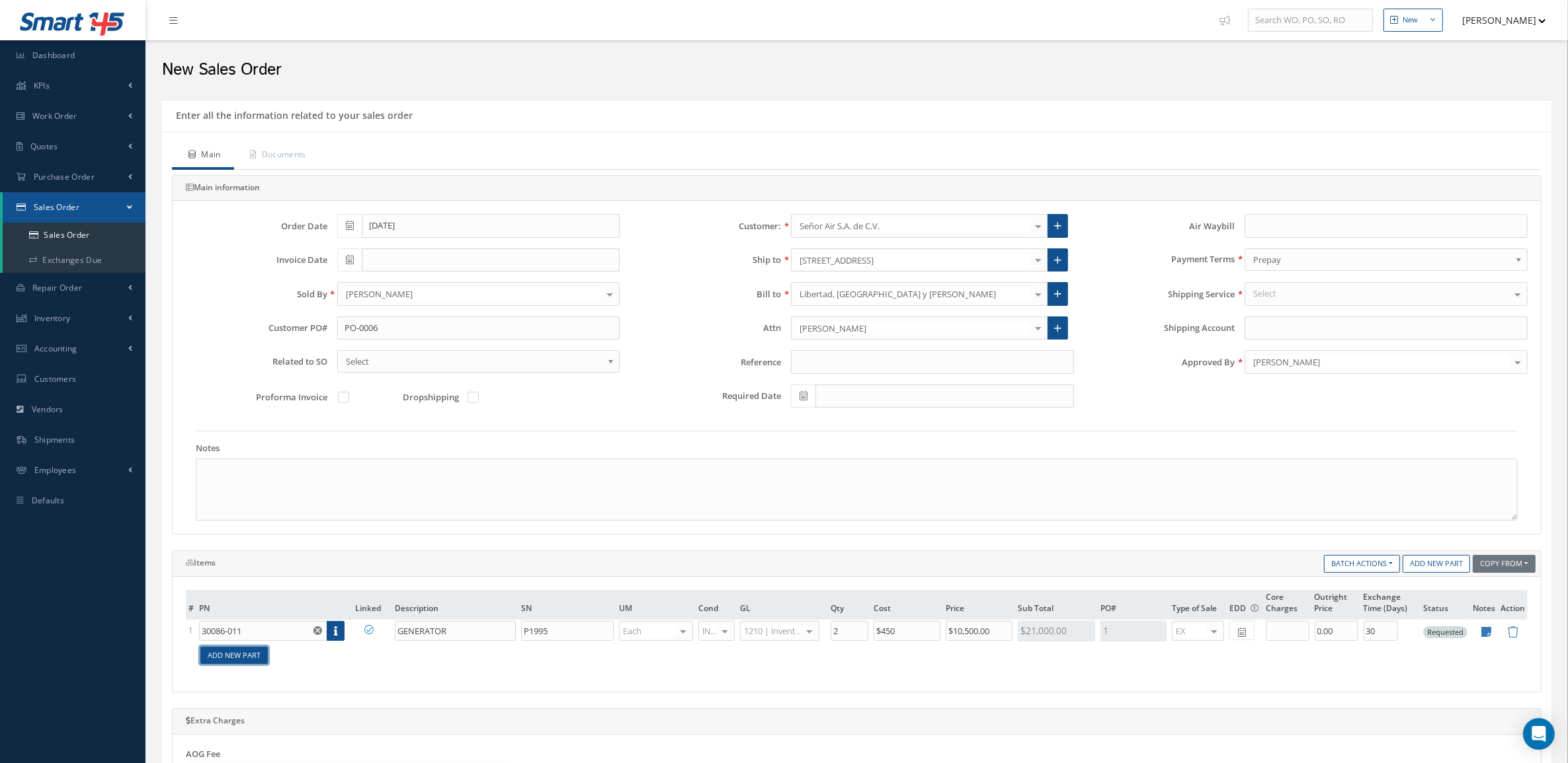
click at [231, 659] on link "Add New Part" at bounding box center [234, 656] width 67 height 18
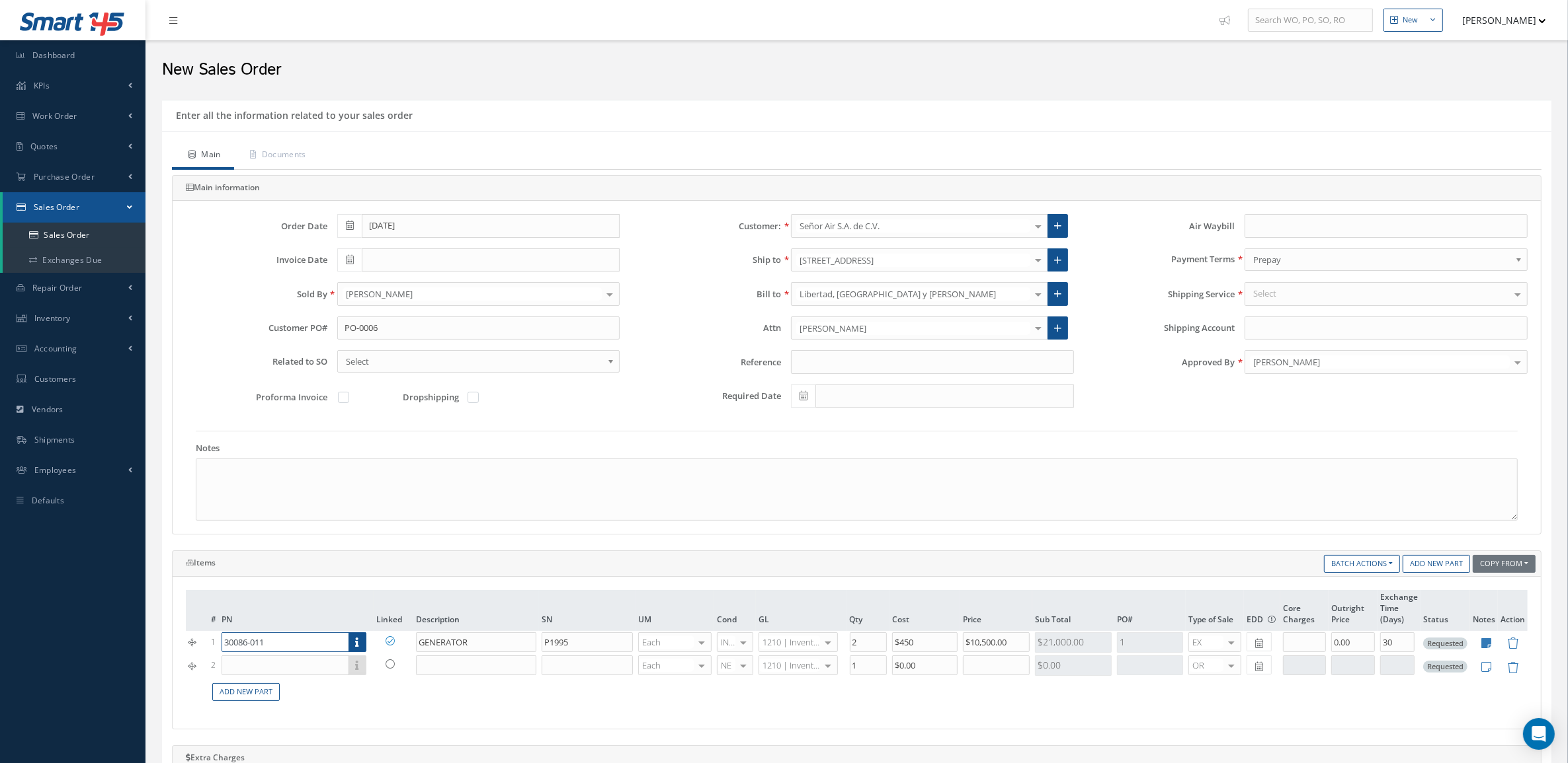
drag, startPoint x: 286, startPoint y: 648, endPoint x: 161, endPoint y: 649, distance: 125.0
click at [161, 649] on div "Enter all the information related to your sales order Main Documents Main infor…" at bounding box center [856, 658] width 1409 height 1116
click at [295, 672] on input "text" at bounding box center [284, 665] width 127 height 20
paste input "30086-011"
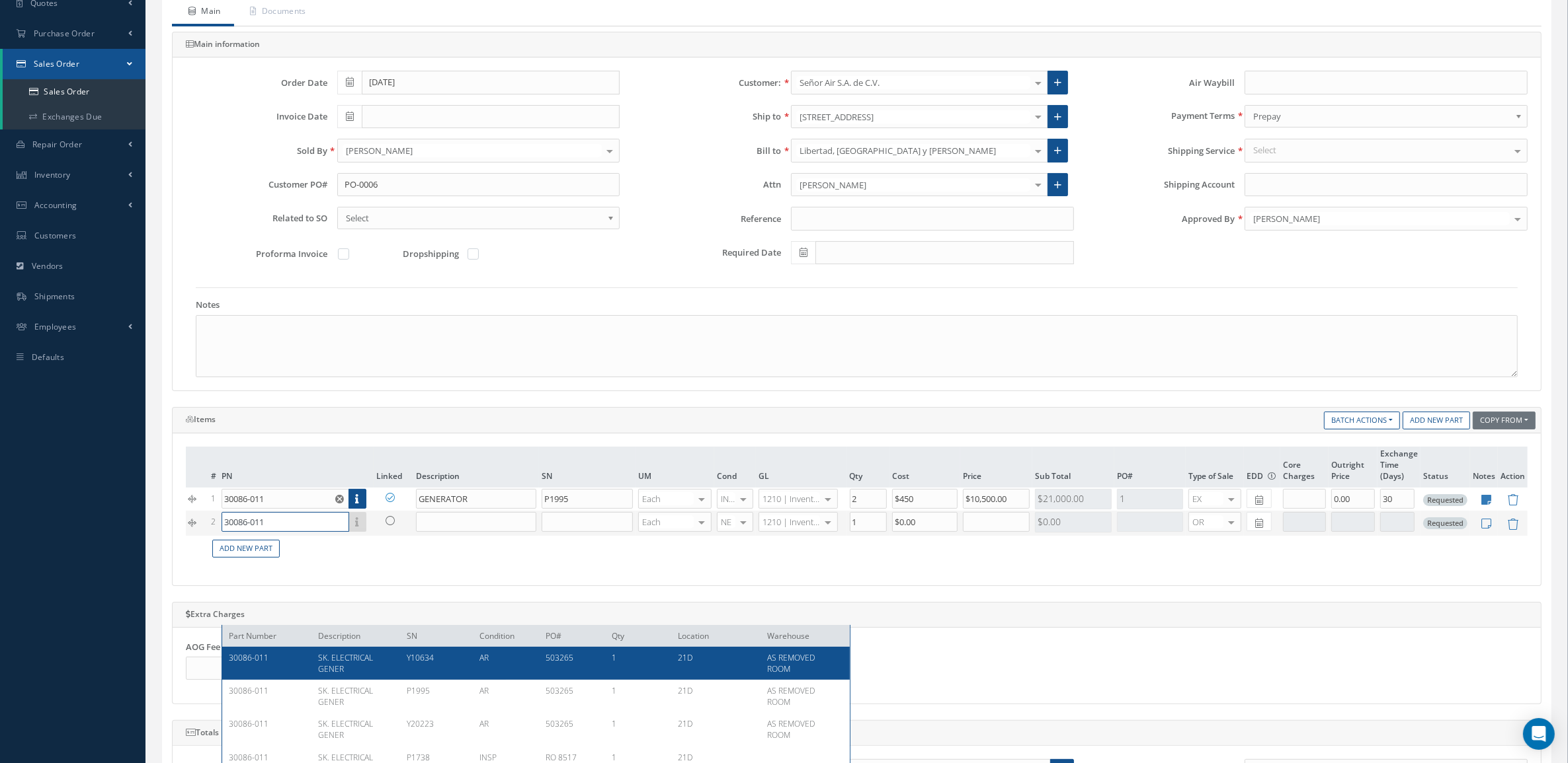
scroll to position [165, 0]
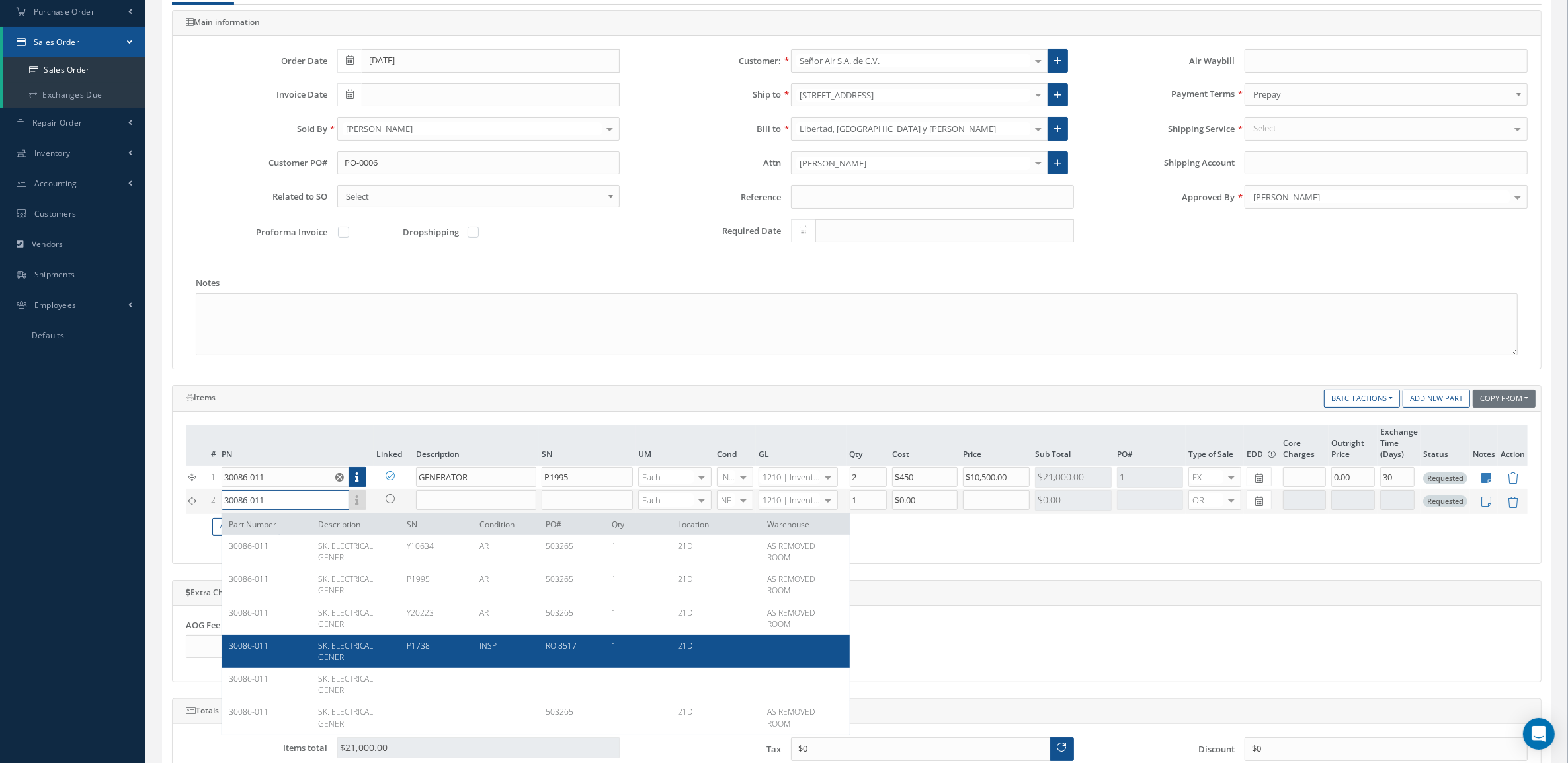
type input "30086-011"
click at [407, 656] on div "P1738" at bounding box center [432, 651] width 72 height 22
type input "SK. ELECTRICAL GENER"
type input "P1738"
type input "$450"
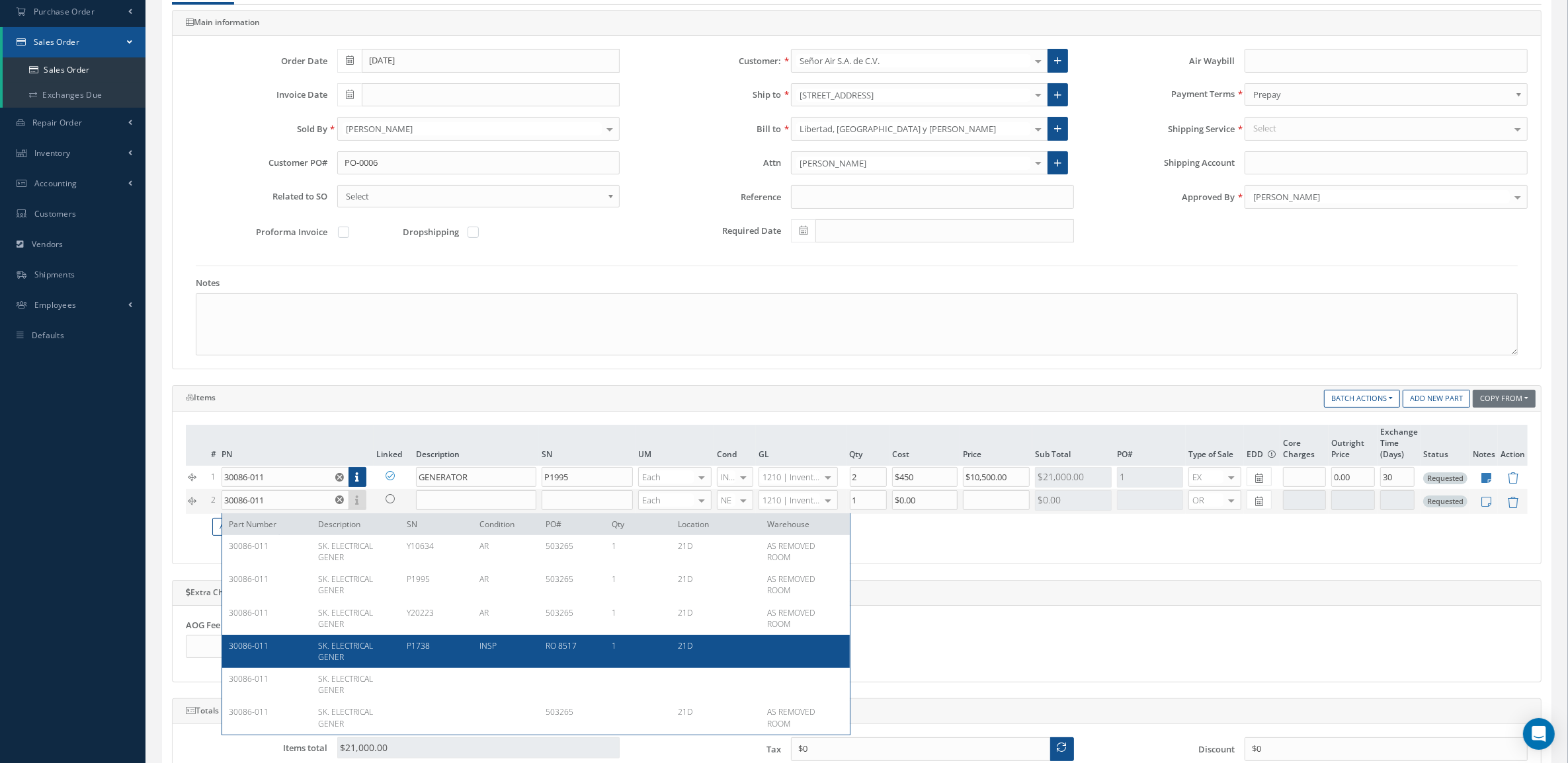
type input "$0"
type input "0.00"
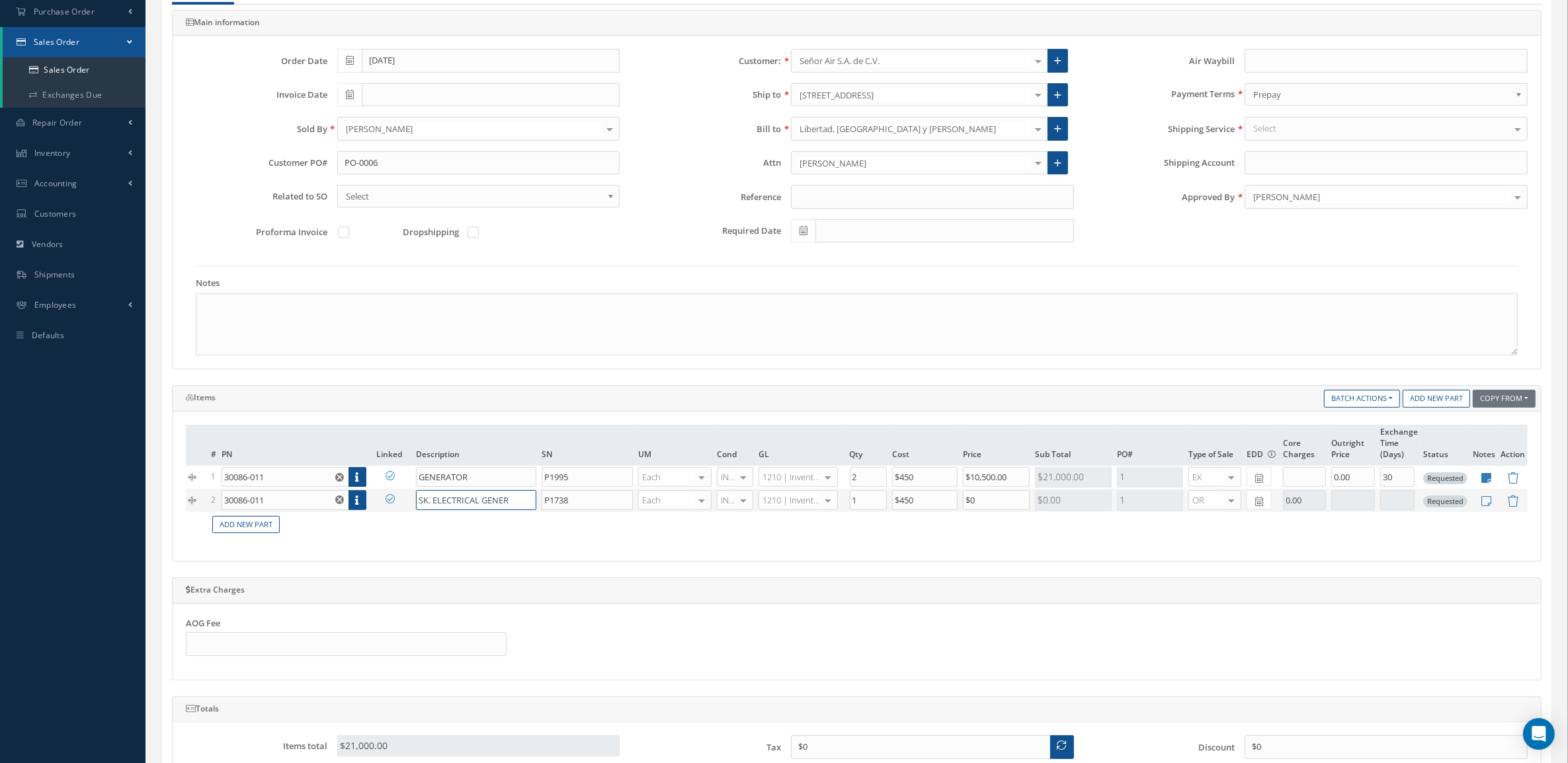
drag, startPoint x: 515, startPoint y: 502, endPoint x: 422, endPoint y: 500, distance: 93.0
click at [384, 500] on tr "2 30086-011 Part Number Description SN Condition PO# Qty Location Warehouse SK.…" at bounding box center [856, 501] width 1341 height 23
type input "GENERATOR"
drag, startPoint x: 873, startPoint y: 471, endPoint x: 838, endPoint y: 470, distance: 35.0
click at [838, 470] on tr "1 30086-011 Part Number Description SN Condition PO# Qty Location Warehouse 300…" at bounding box center [856, 477] width 1341 height 23
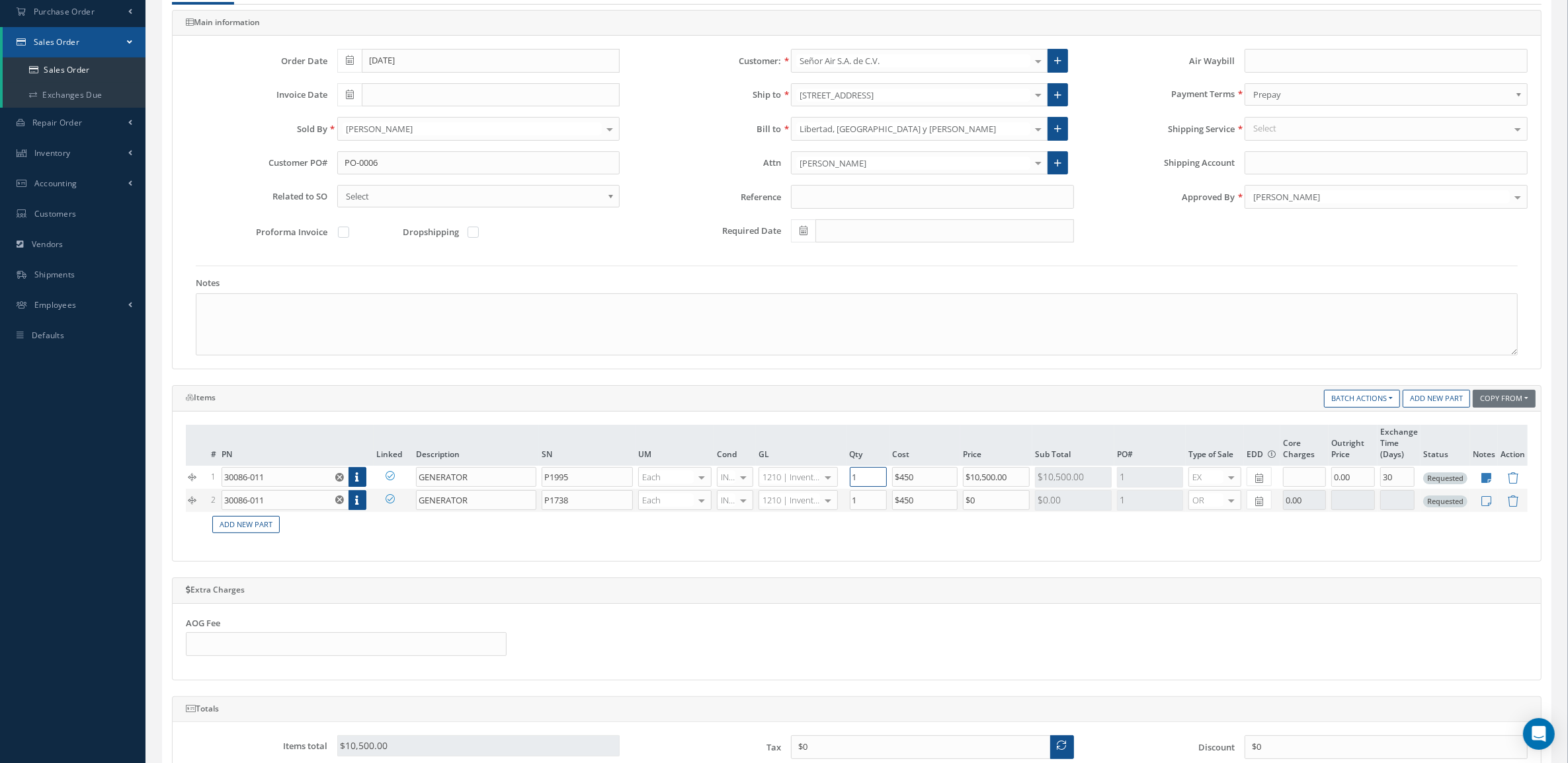
type input "1"
drag, startPoint x: 1000, startPoint y: 513, endPoint x: 917, endPoint y: 510, distance: 83.1
click at [917, 510] on tr "2 30086-011 Part Number Description SN Condition PO# Qty Location Warehouse GEN…" at bounding box center [856, 501] width 1341 height 23
type input "$10,500"
click at [1224, 506] on div at bounding box center [1231, 500] width 18 height 19
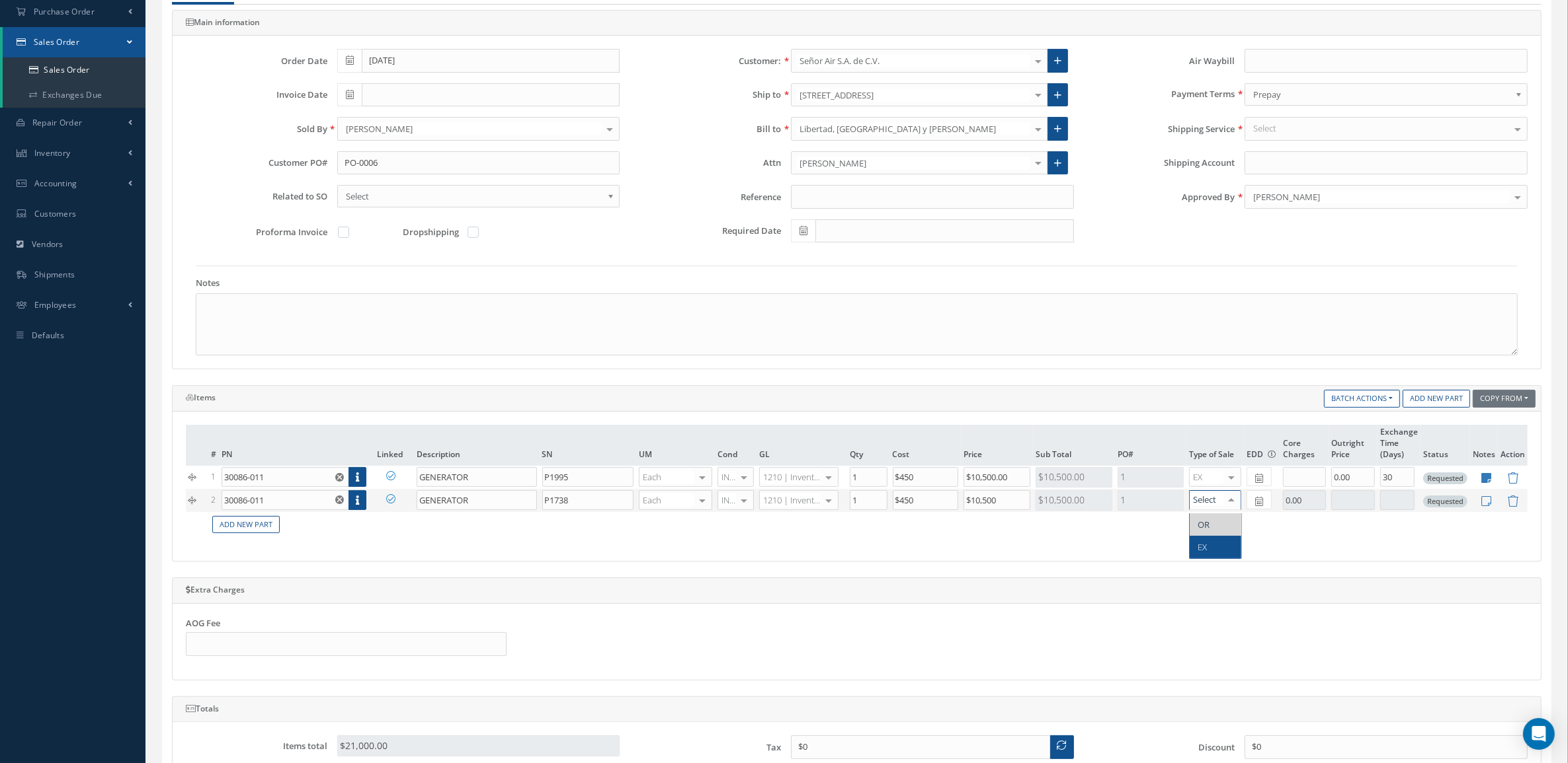
click at [1217, 540] on span "EX" at bounding box center [1216, 547] width 52 height 22
type input "$0"
click at [1397, 501] on input "text" at bounding box center [1397, 500] width 34 height 20
type input "30"
click at [1354, 508] on input "text" at bounding box center [1352, 500] width 43 height 20
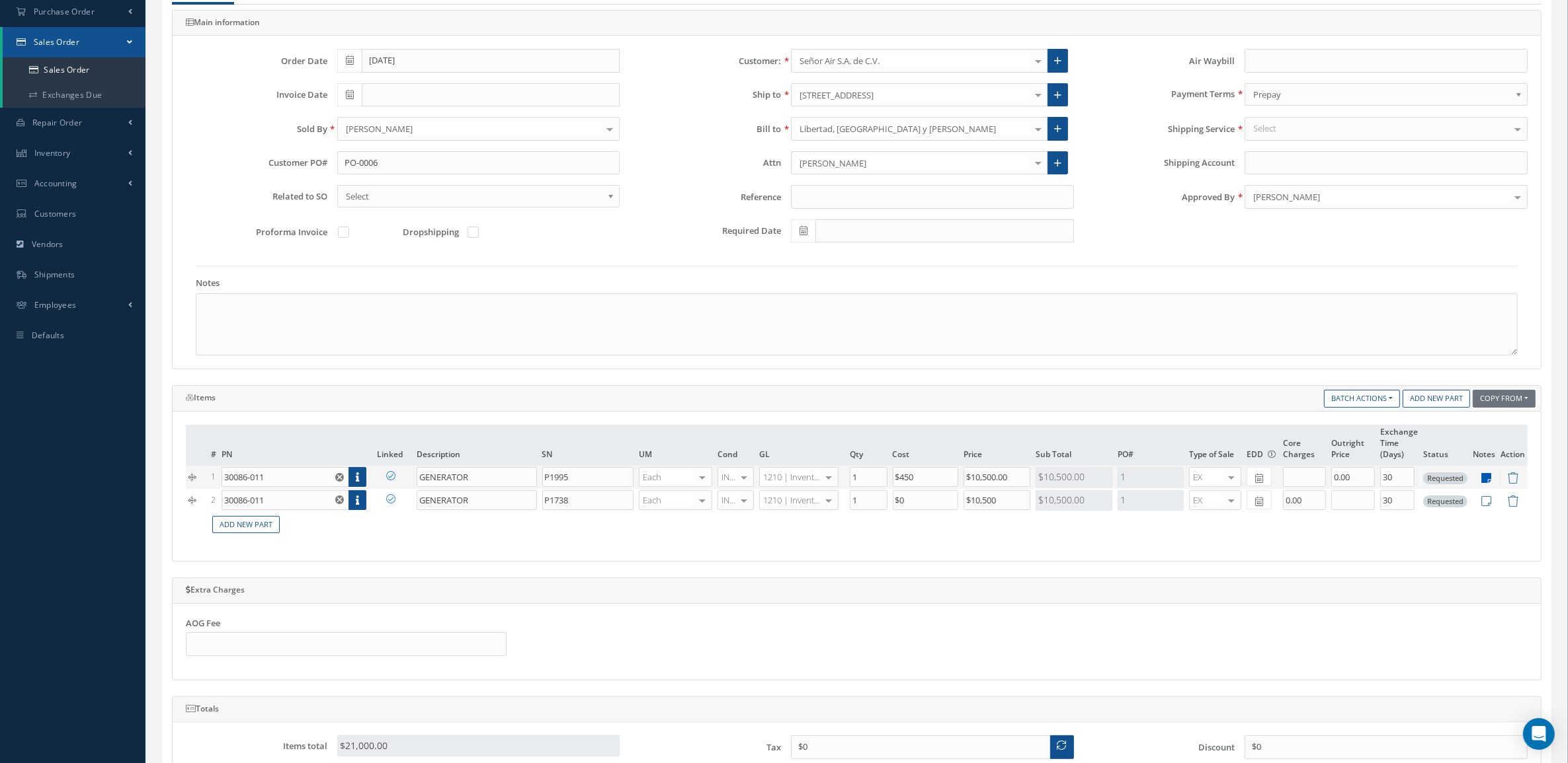
click at [1490, 477] on icon at bounding box center [1486, 478] width 10 height 11
type textarea "Flat exchange Fresh tag Unit in stock Delivery after the payment"
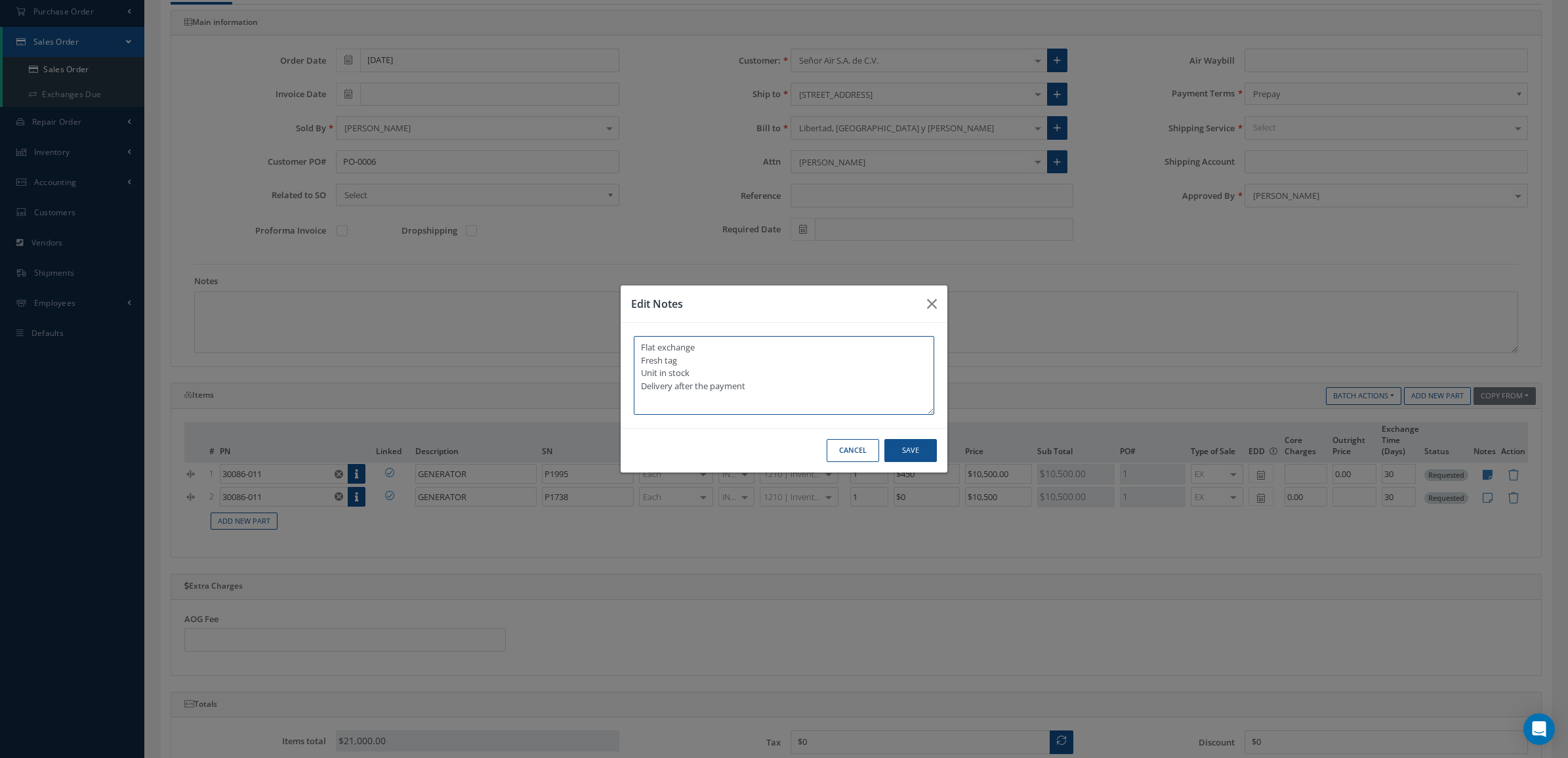
drag, startPoint x: 804, startPoint y: 385, endPoint x: 499, endPoint y: 332, distance: 309.6
click at [499, 332] on div "Edit Notes Flat exchange Fresh tag Unit in stock Delivery after the payment Can…" at bounding box center [784, 379] width 1568 height 758
click at [920, 453] on button "Save" at bounding box center [910, 451] width 52 height 23
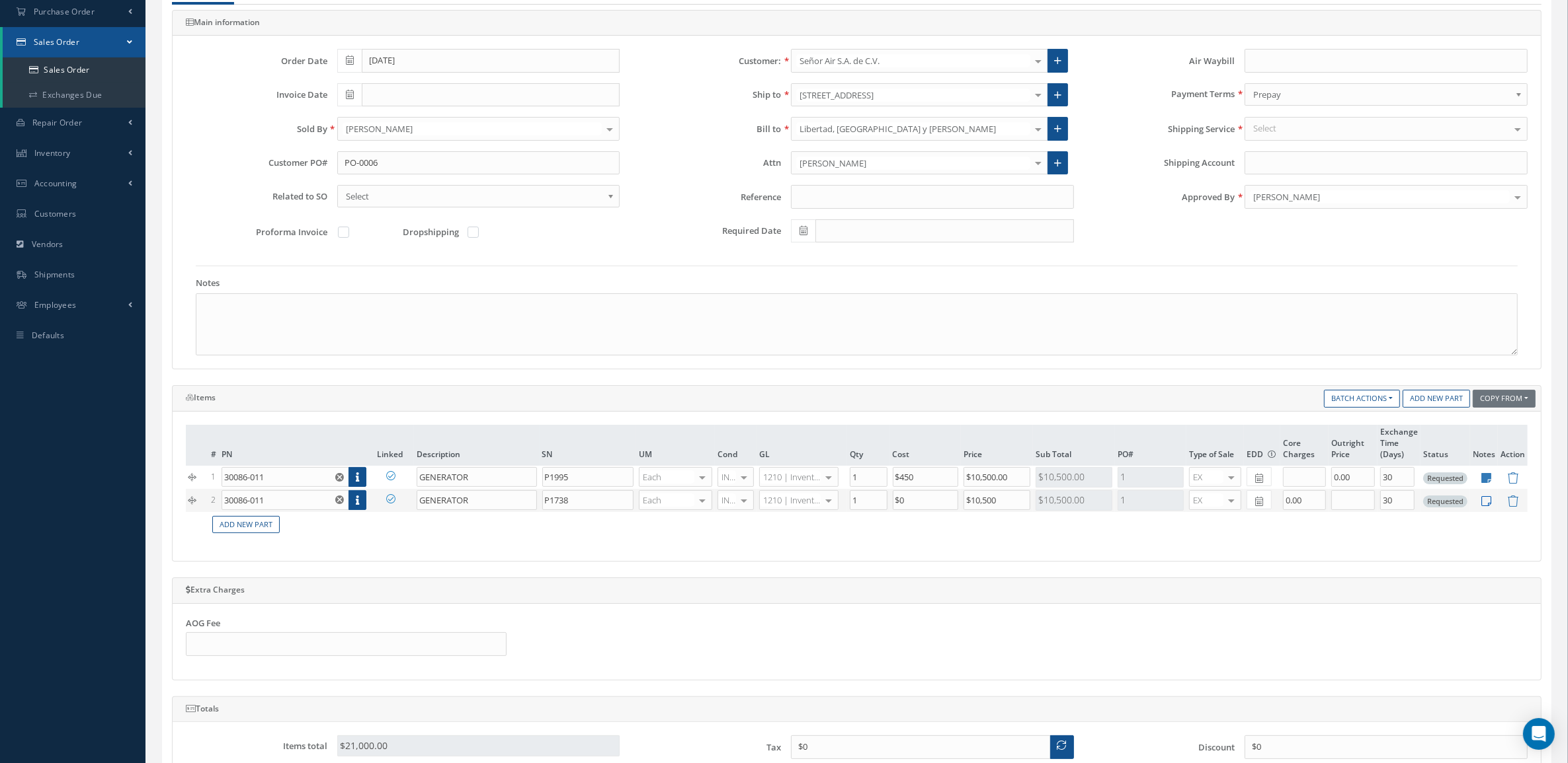
click at [1488, 505] on icon at bounding box center [1486, 501] width 10 height 11
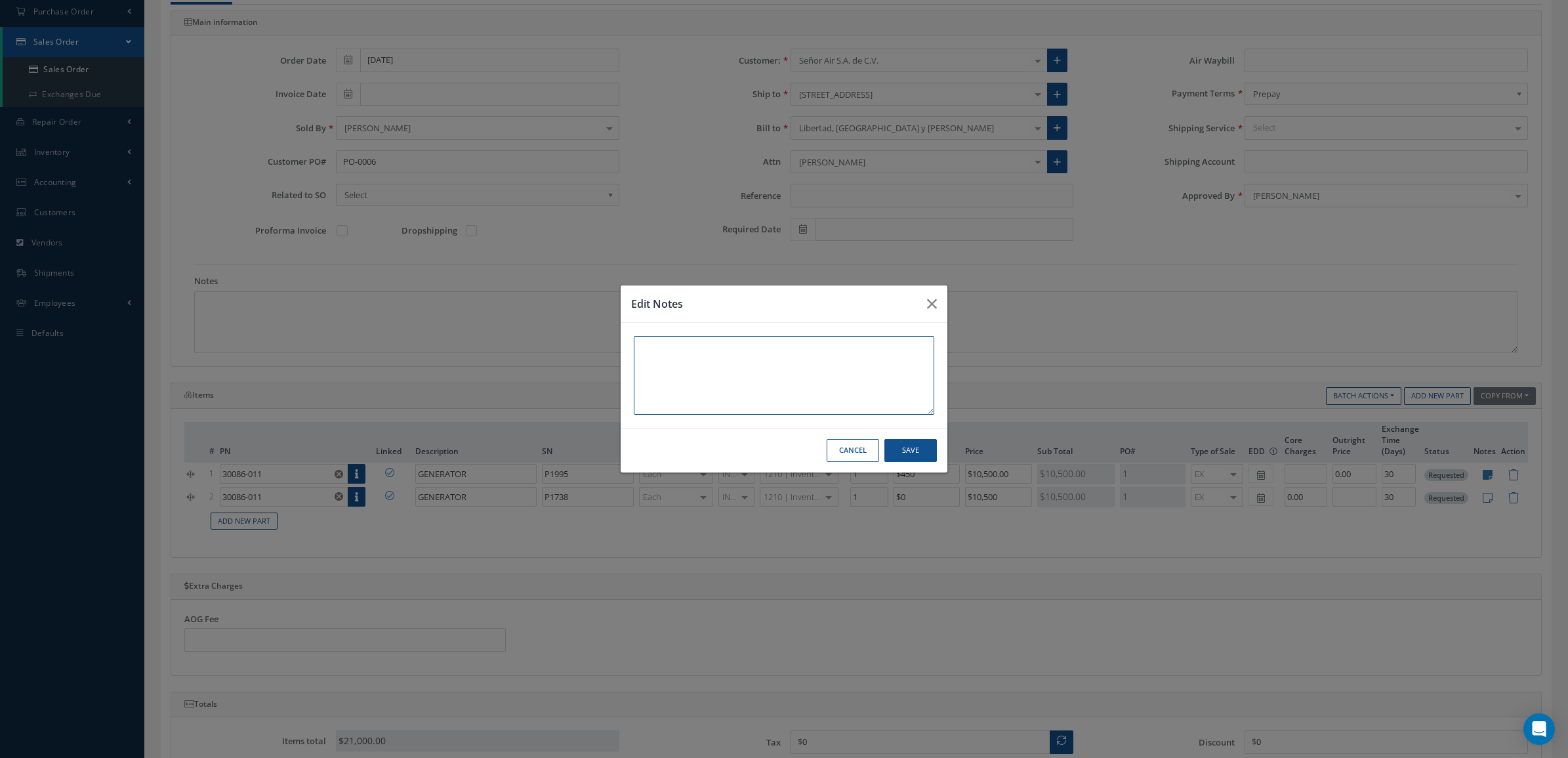
paste textarea "Flat exchange Fresh tag Unit in stock Delivery after the payment"
type textarea "Flat exchange Fresh tag Unit in stock Delivery after the payment"
click at [919, 451] on button "Save" at bounding box center [910, 451] width 52 height 23
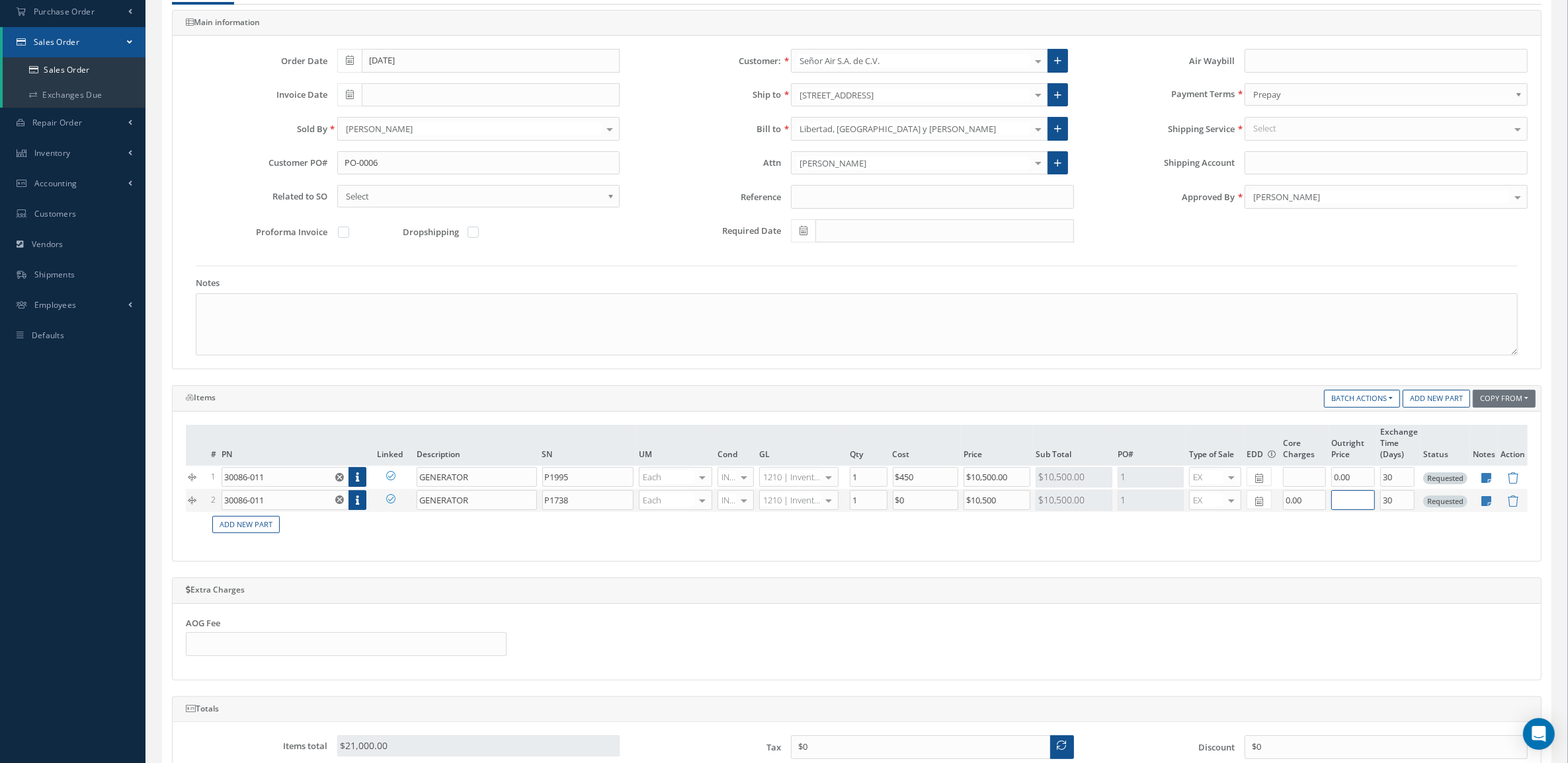
click at [1345, 501] on input "text" at bounding box center [1352, 500] width 43 height 20
type input "0"
click at [1310, 481] on input "text" at bounding box center [1304, 477] width 43 height 20
type input "0"
click at [1297, 543] on div "# PN Linked Description SN UM Cond GL Qty Cost Price Sub Total PO# Type of Sale…" at bounding box center [856, 487] width 1341 height 123
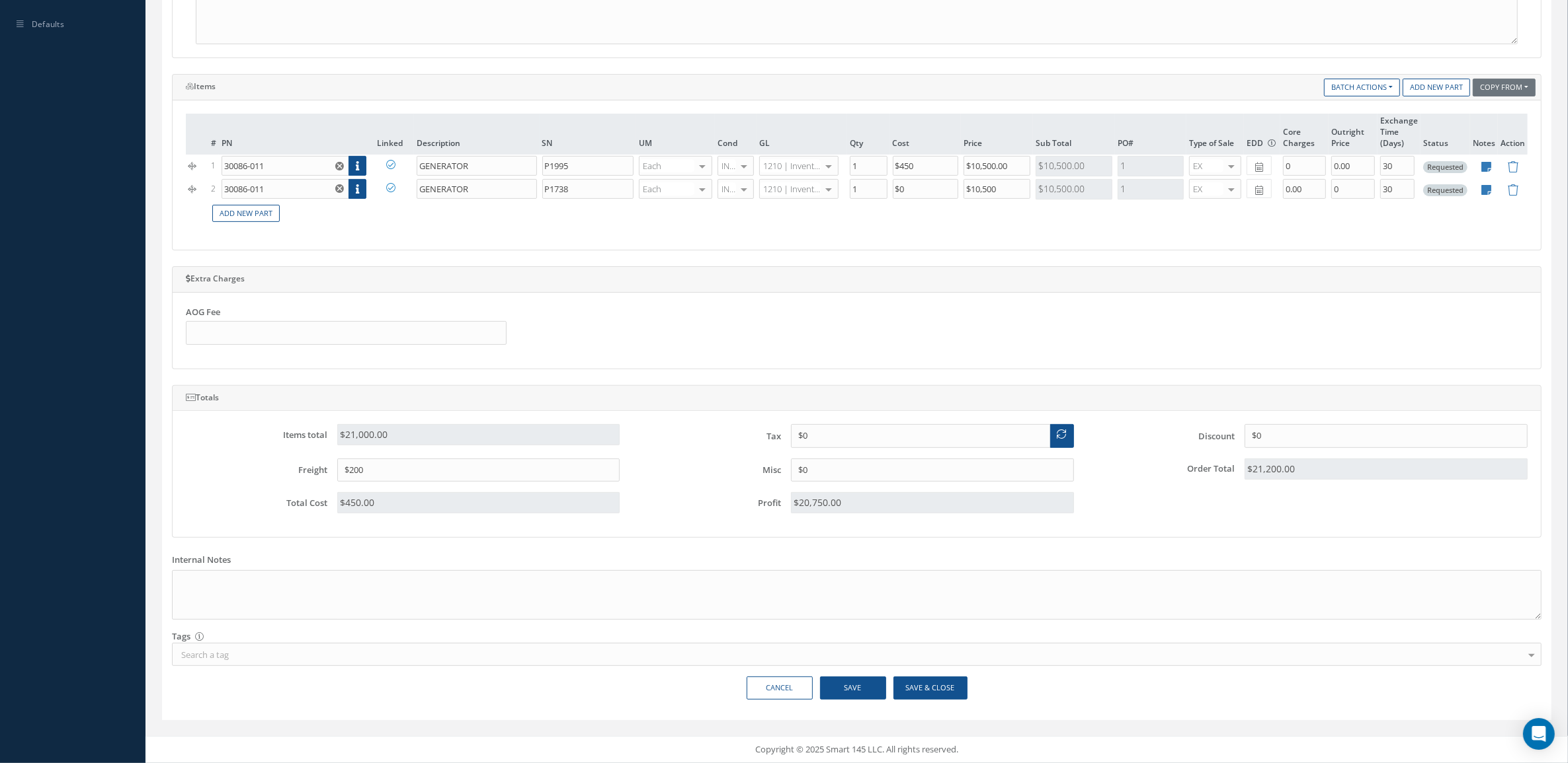
scroll to position [152, 0]
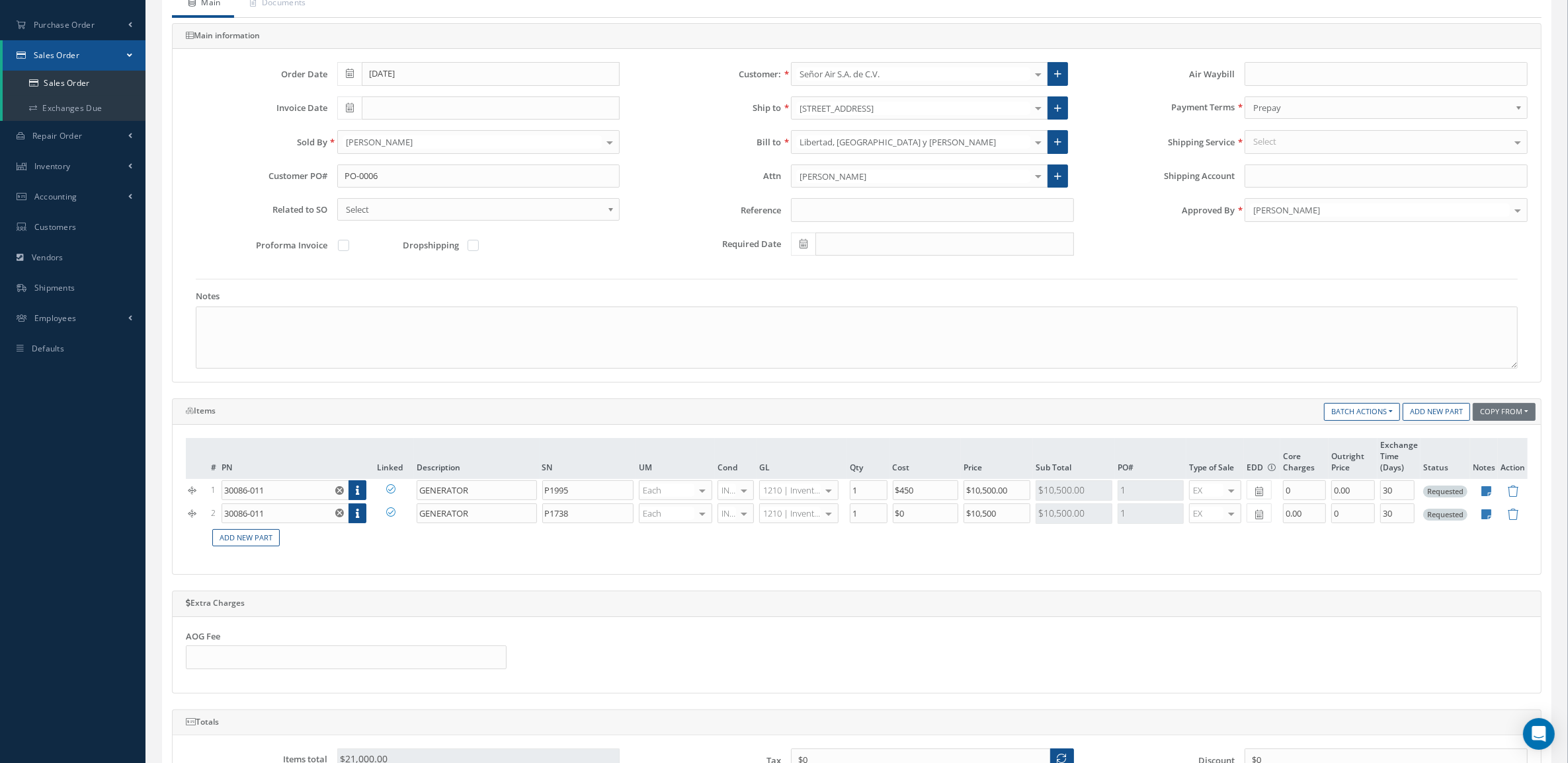
click at [1294, 142] on div "Select" at bounding box center [1386, 142] width 283 height 24
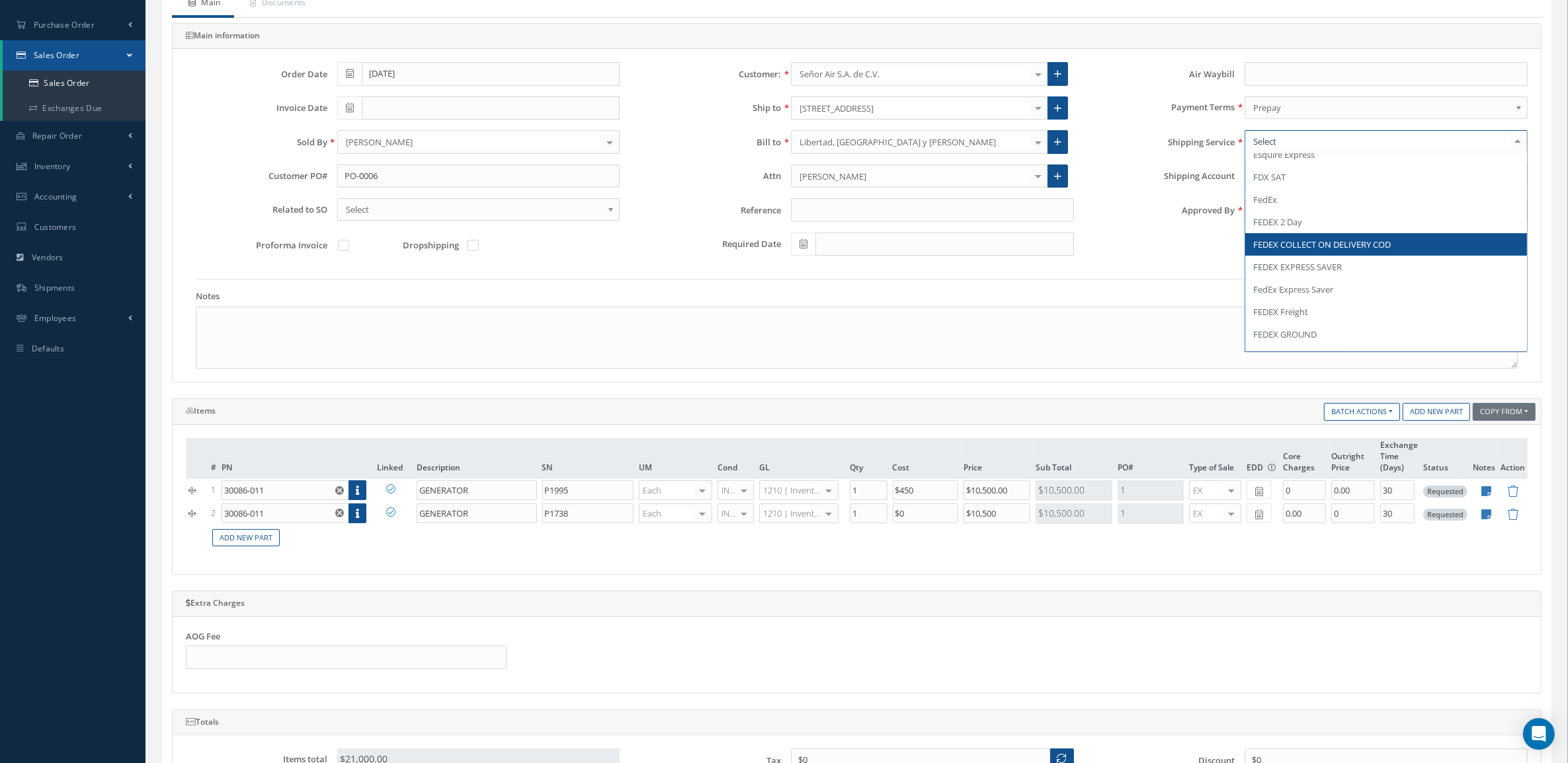
scroll to position [331, 0]
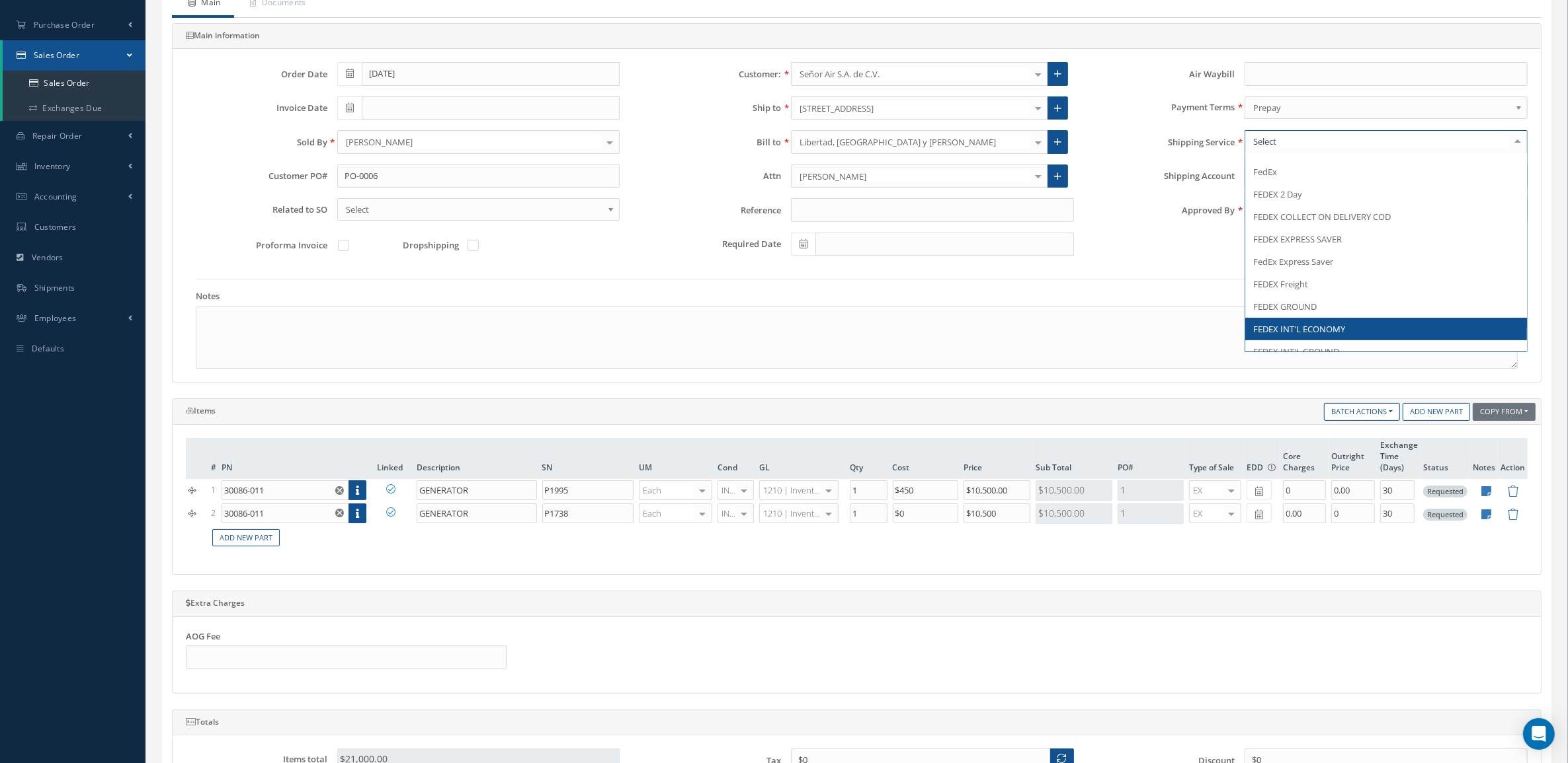
click at [1328, 322] on span "FEDEX INT'L ECONOMY" at bounding box center [1386, 329] width 281 height 22
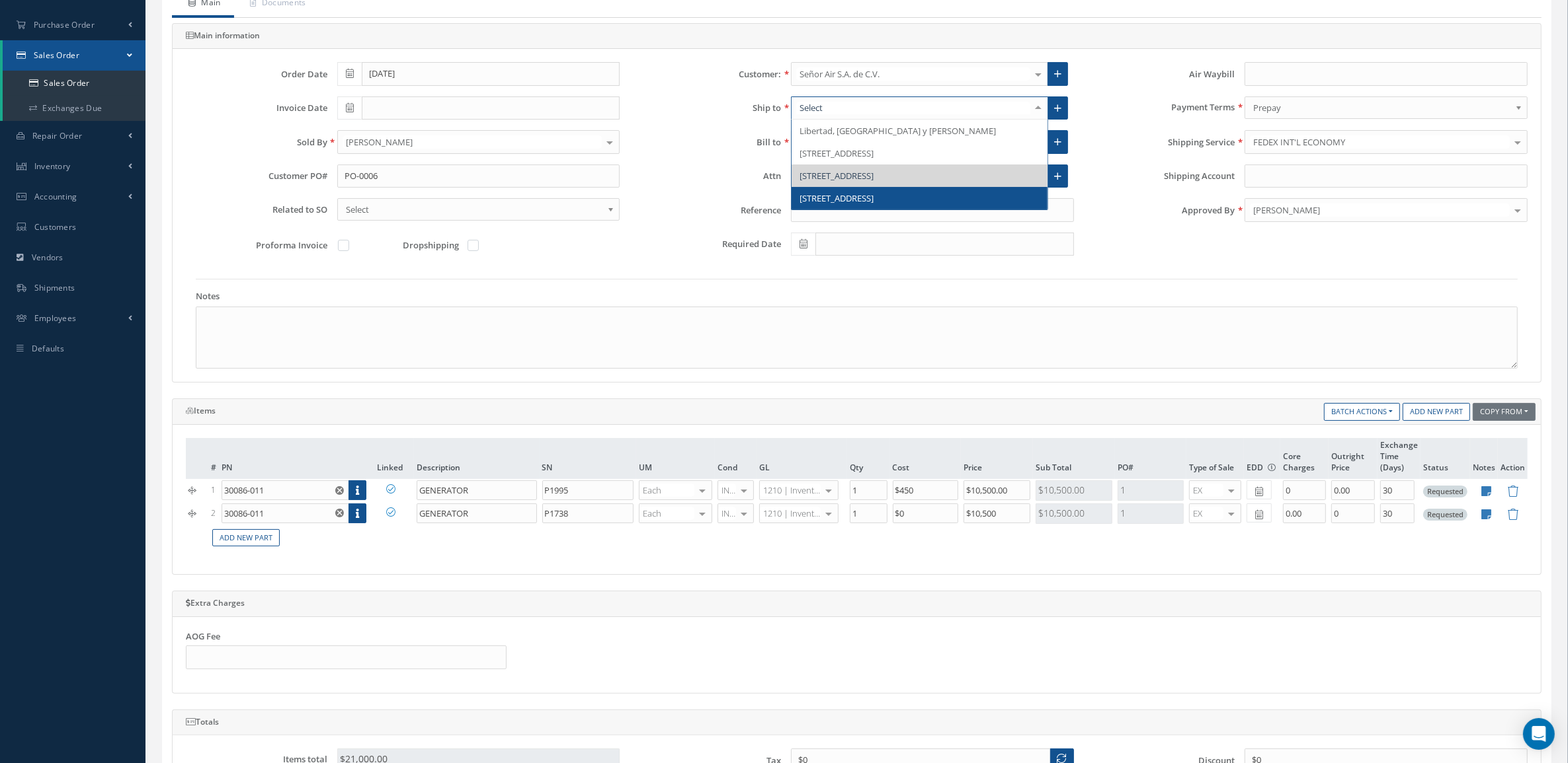
click at [860, 194] on span "9830 SIEMPRE VIVA RD, SUITE 13" at bounding box center [836, 198] width 74 height 12
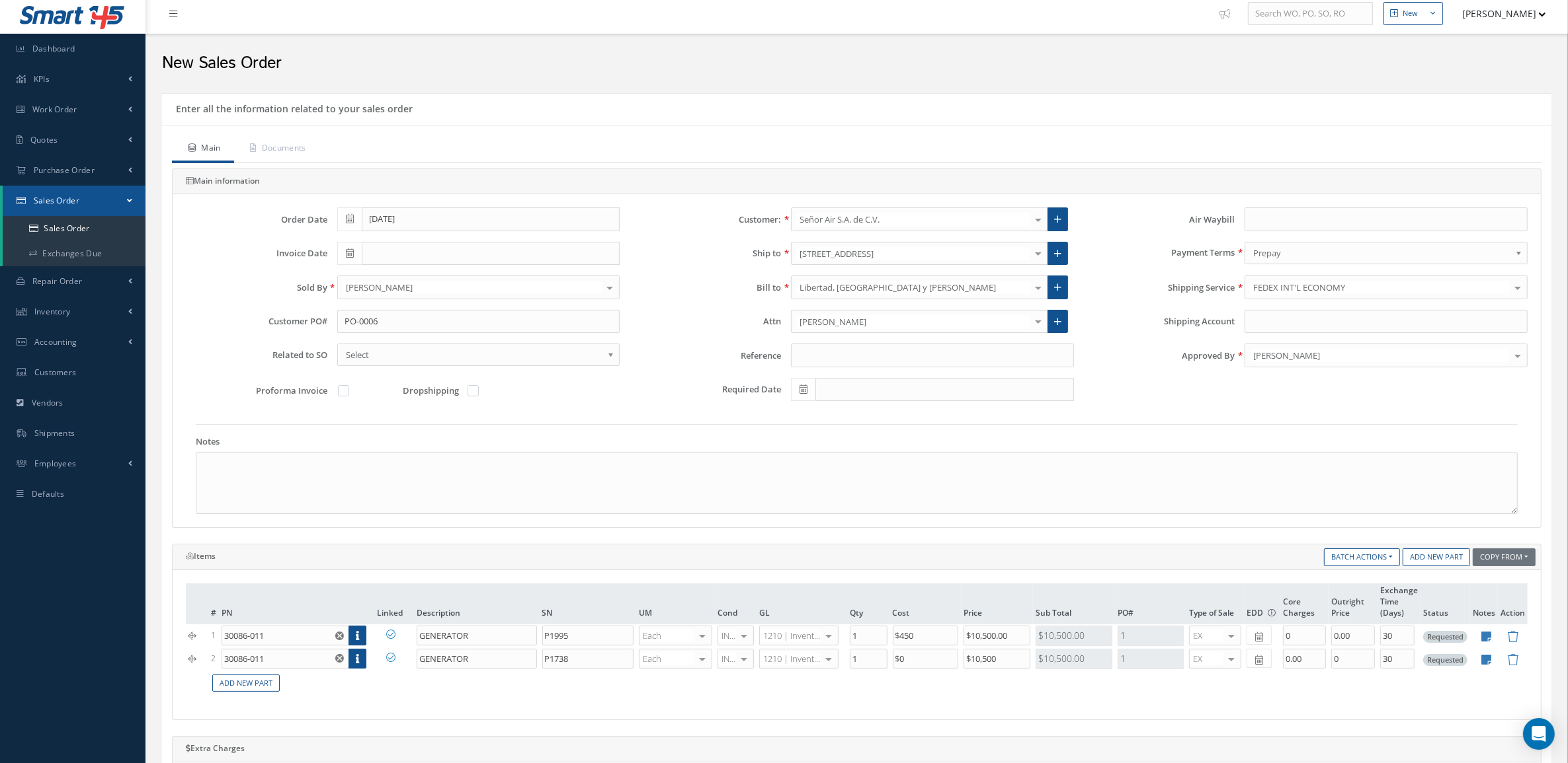
scroll to position [0, 0]
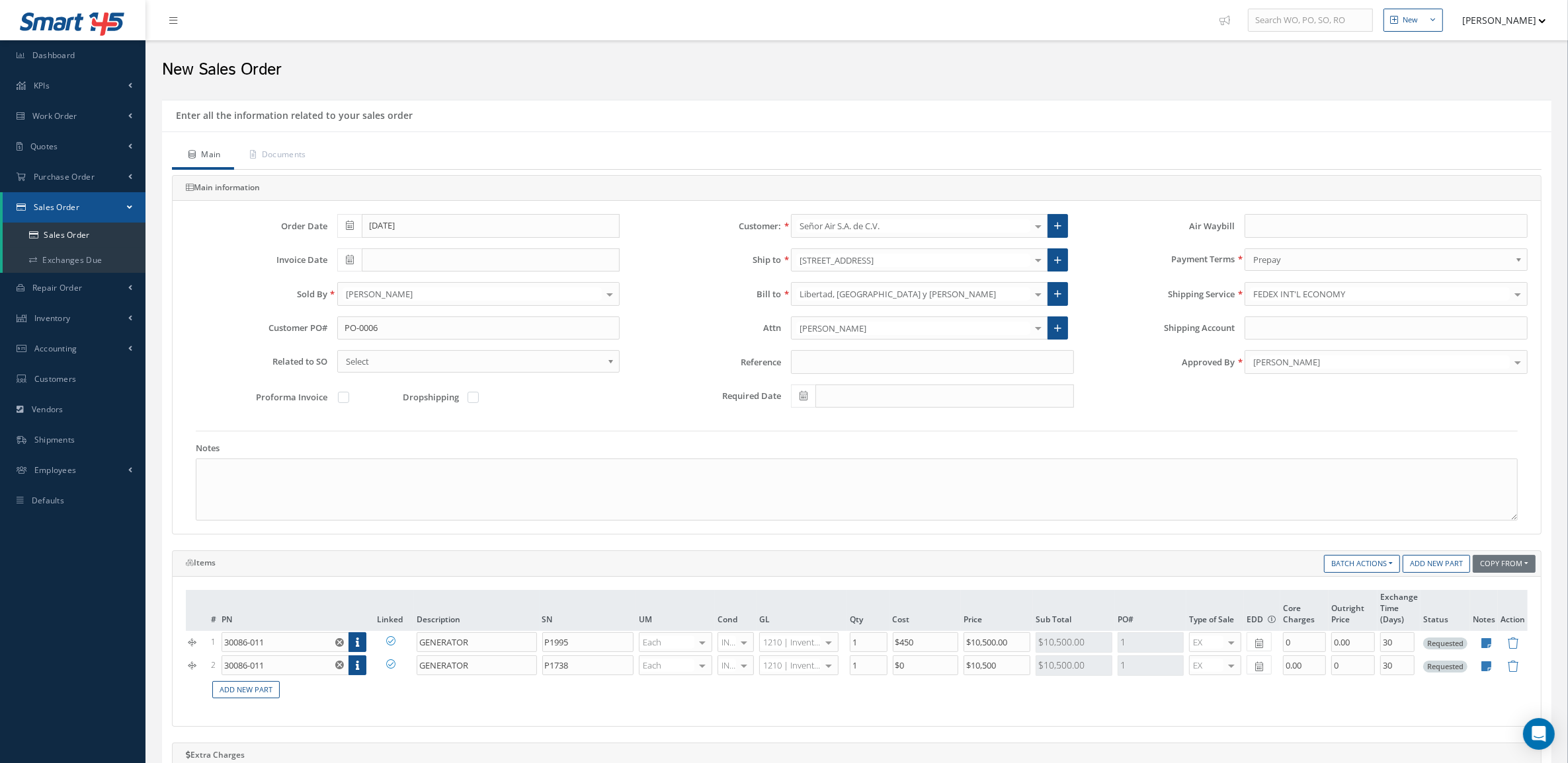
click at [1510, 18] on button "[PERSON_NAME]" at bounding box center [1498, 21] width 97 height 26
click at [1235, 130] on div "Enter all the information related to your sales order" at bounding box center [856, 116] width 1390 height 32
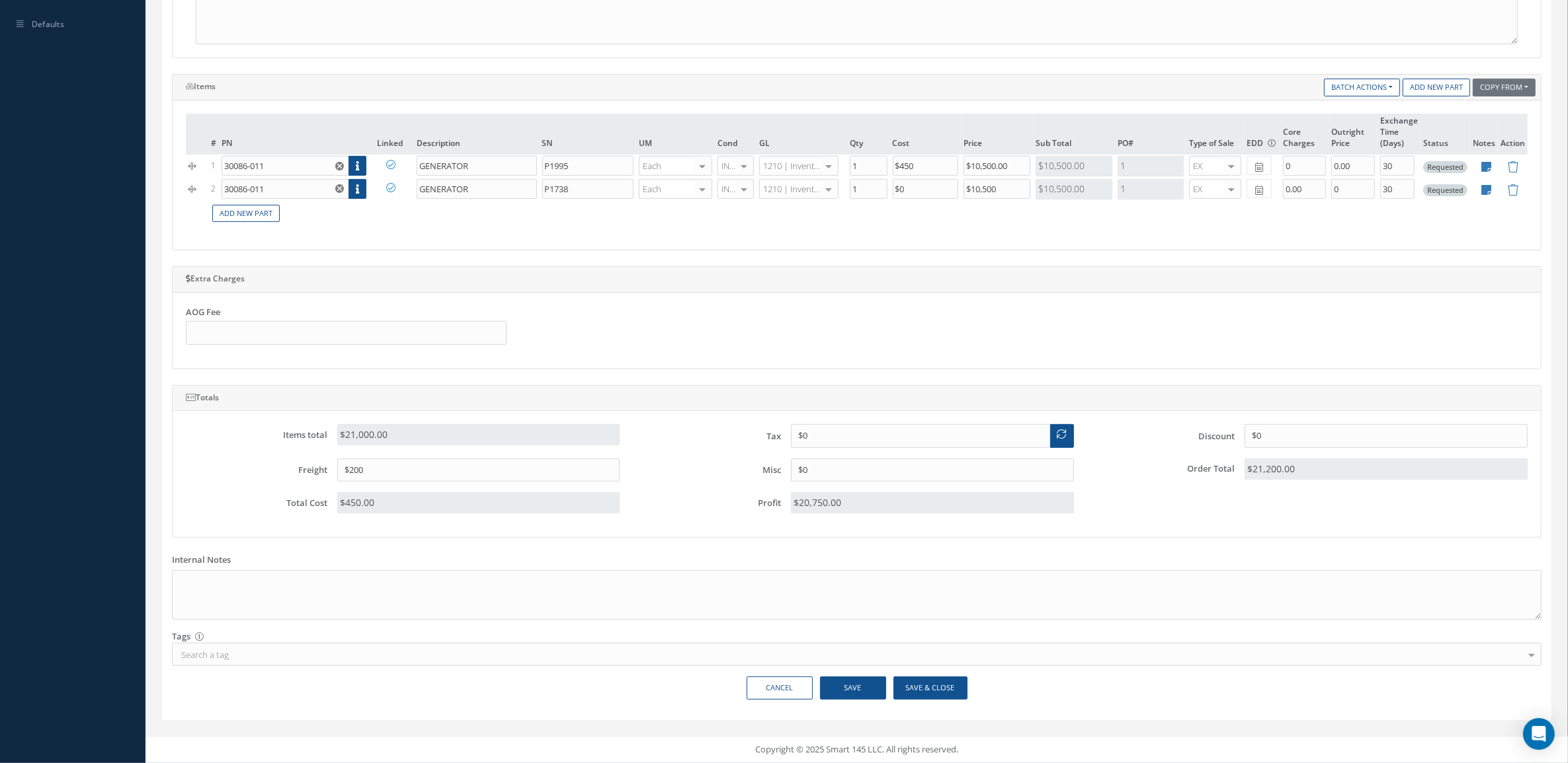
scroll to position [482, 0]
click at [918, 684] on button "Save & Close" at bounding box center [930, 688] width 74 height 23
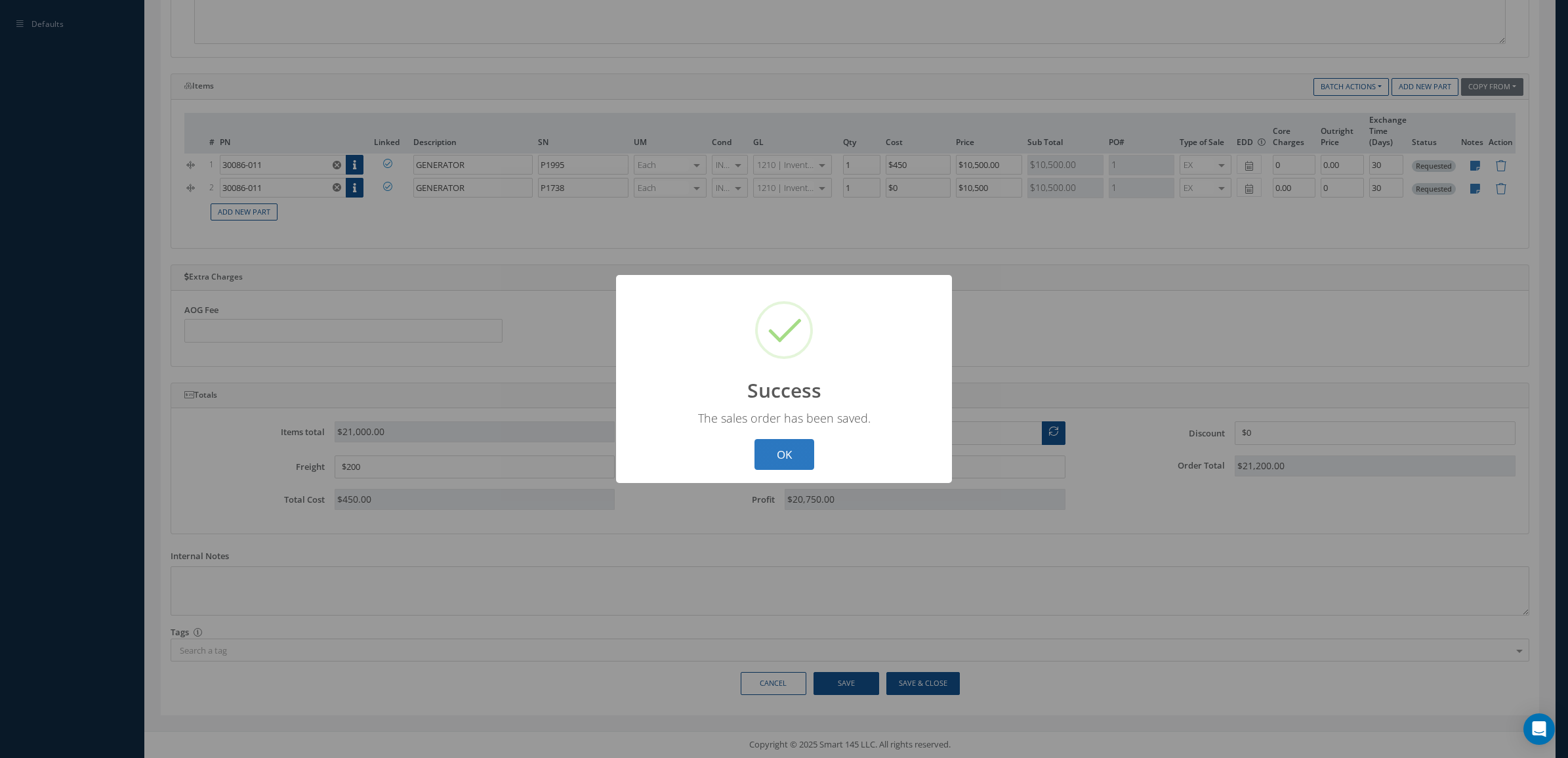
click at [796, 461] on button "OK" at bounding box center [784, 454] width 60 height 31
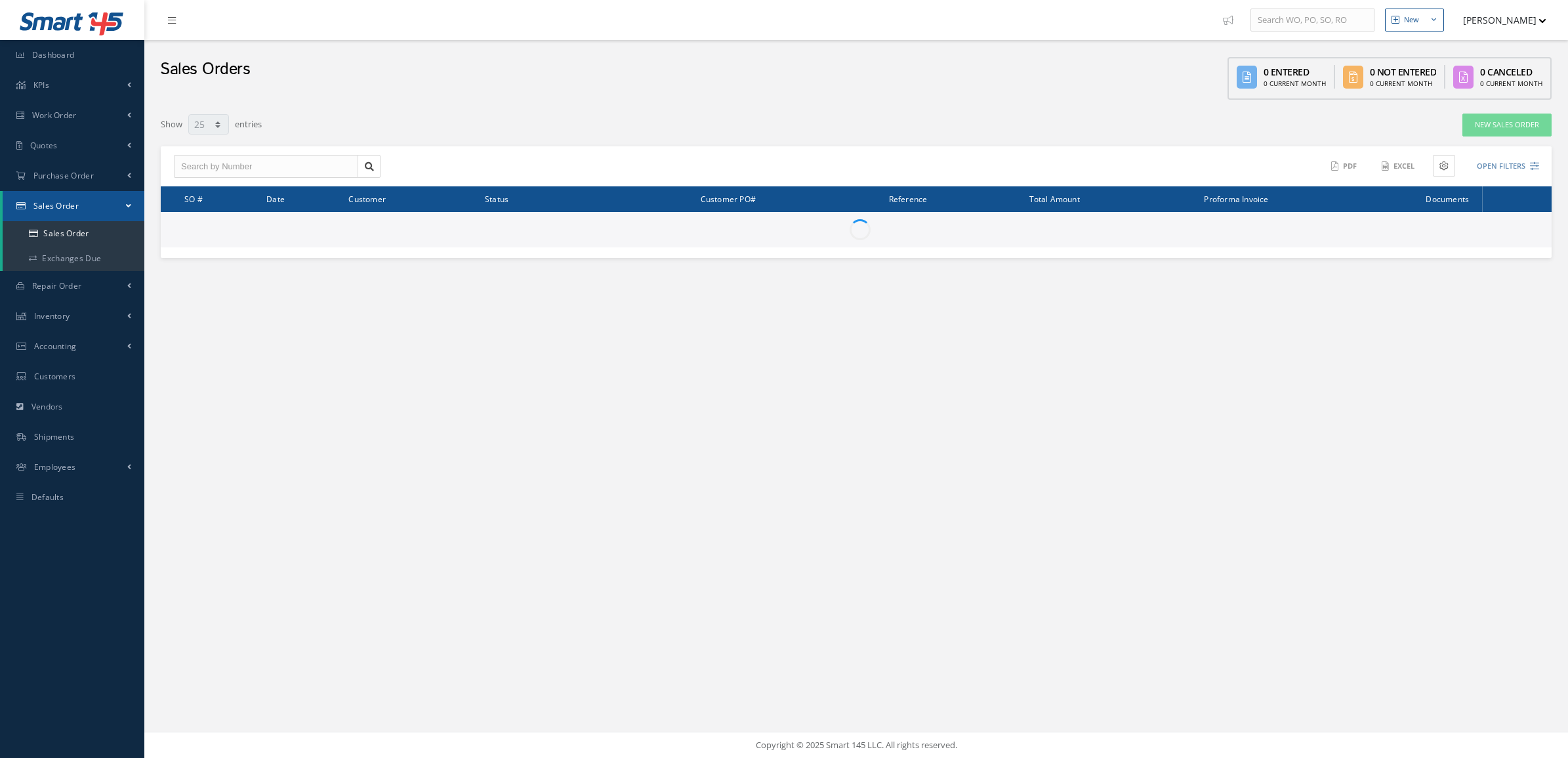
select select "25"
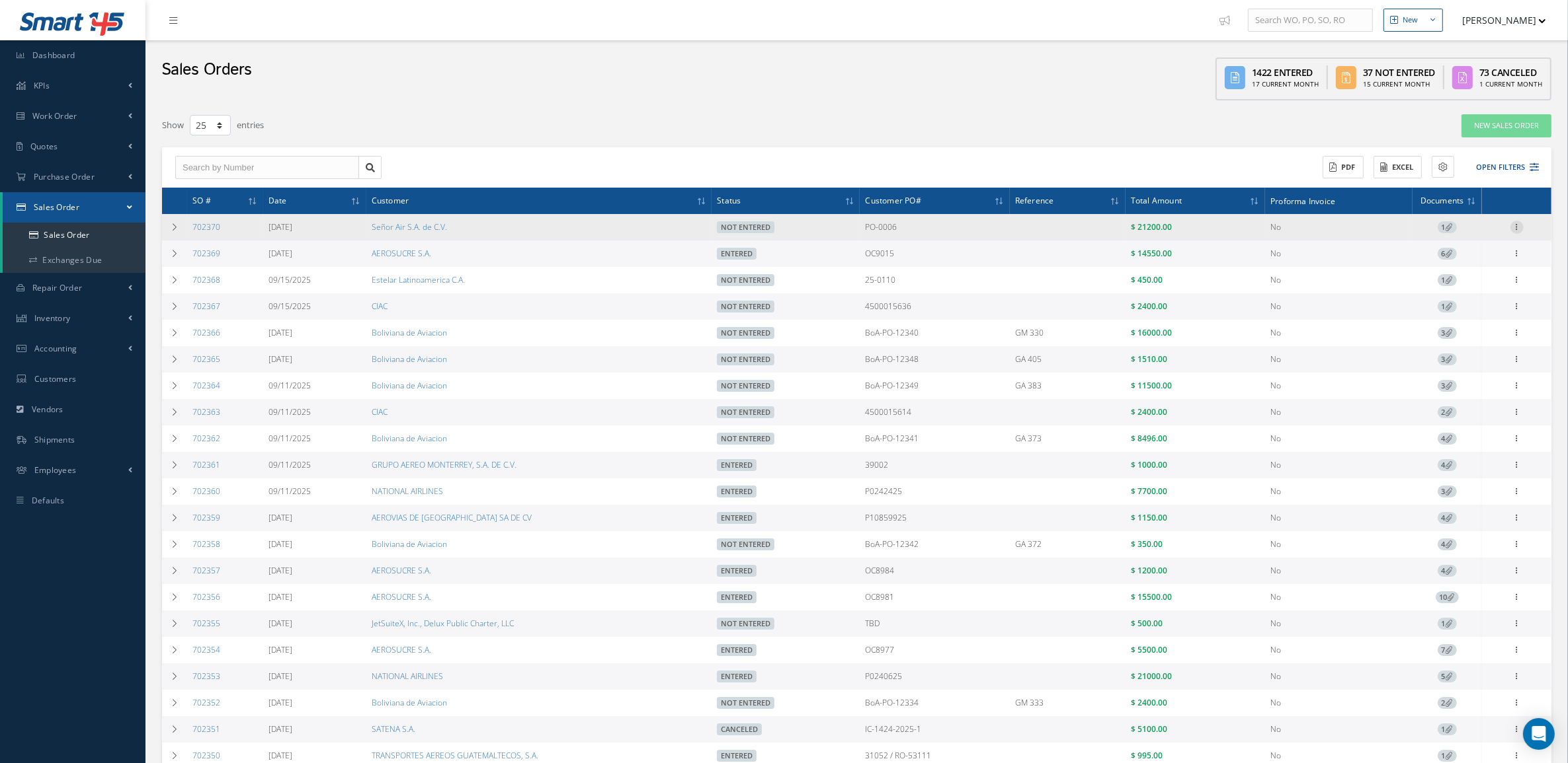
click at [1519, 222] on icon at bounding box center [1516, 226] width 13 height 11
click at [184, 229] on td at bounding box center [174, 227] width 25 height 27
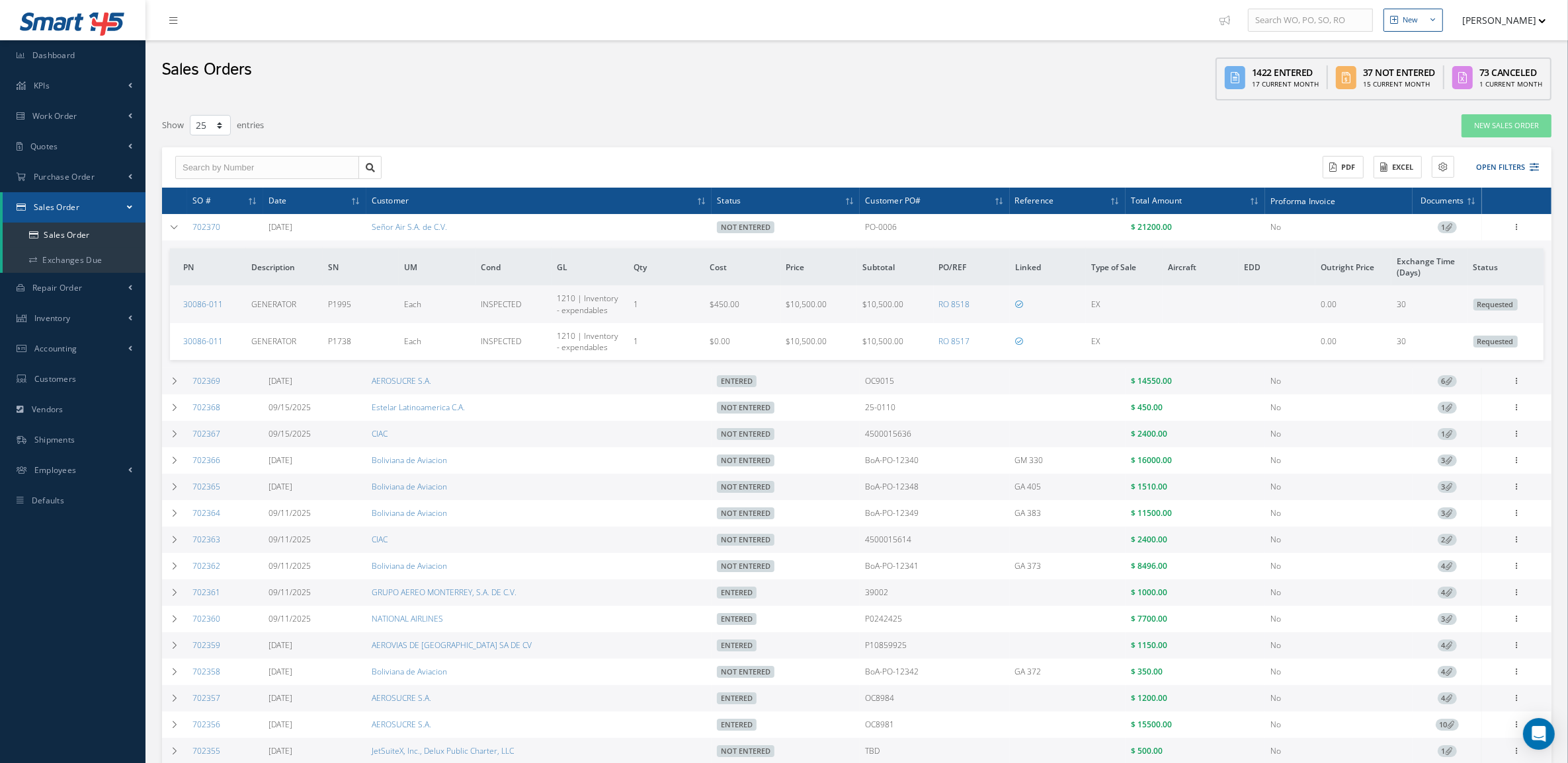
click at [956, 311] on td "RO 8518" at bounding box center [972, 304] width 76 height 37
click at [956, 306] on link "RO 8518" at bounding box center [954, 304] width 31 height 11
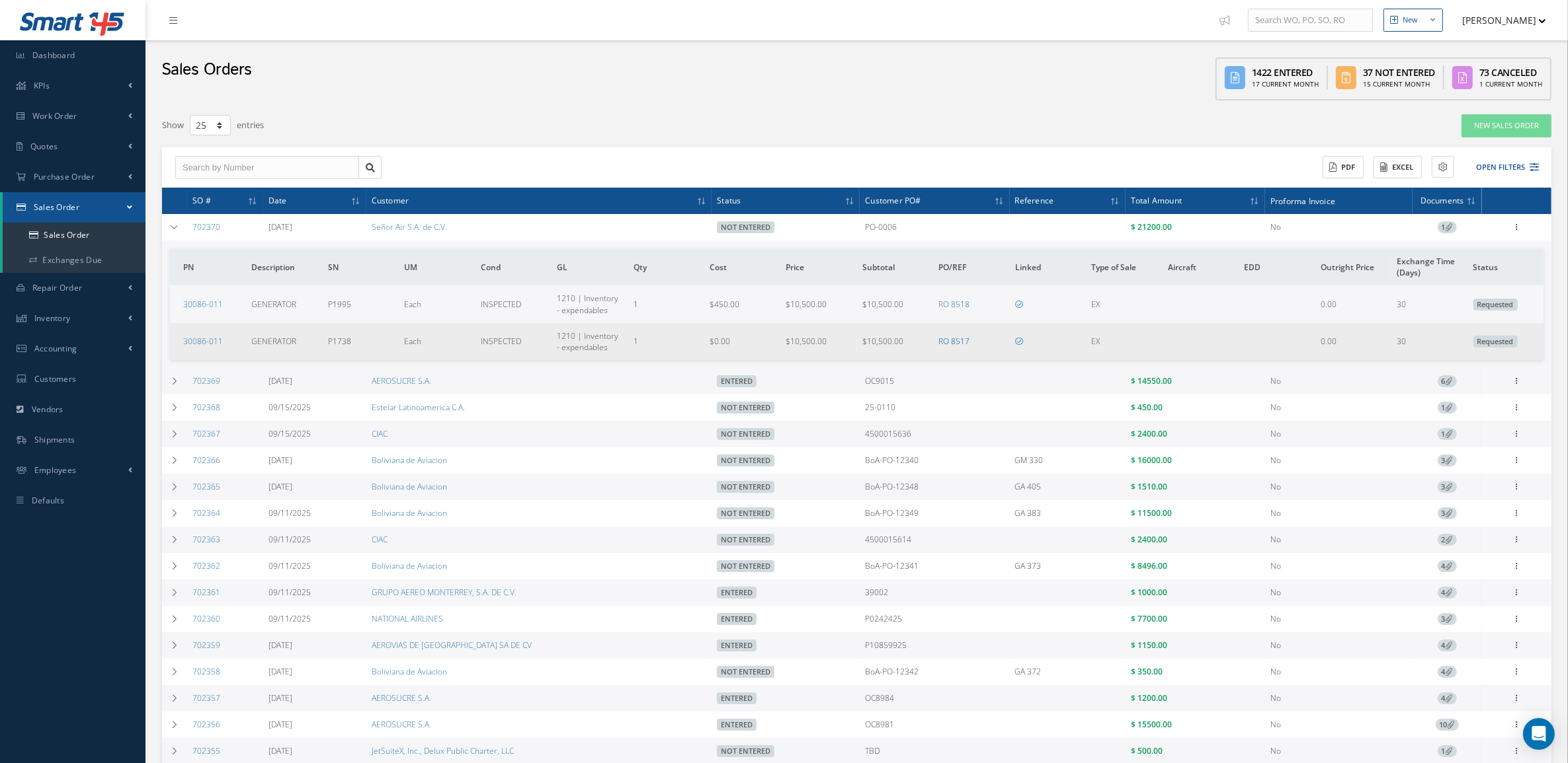
click at [946, 344] on link "RO 8517" at bounding box center [954, 341] width 31 height 11
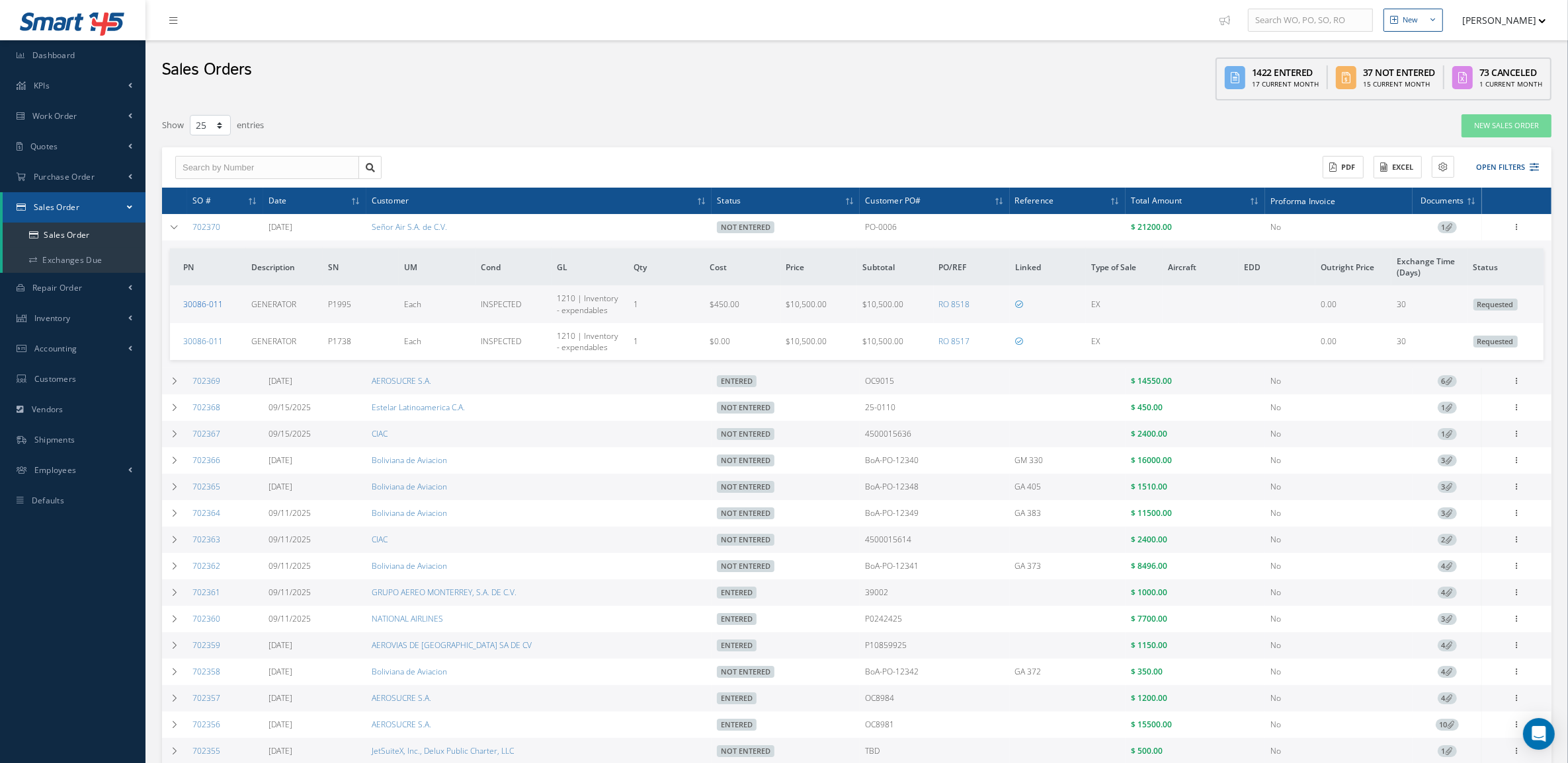
click at [205, 306] on link "30086-011" at bounding box center [203, 304] width 40 height 11
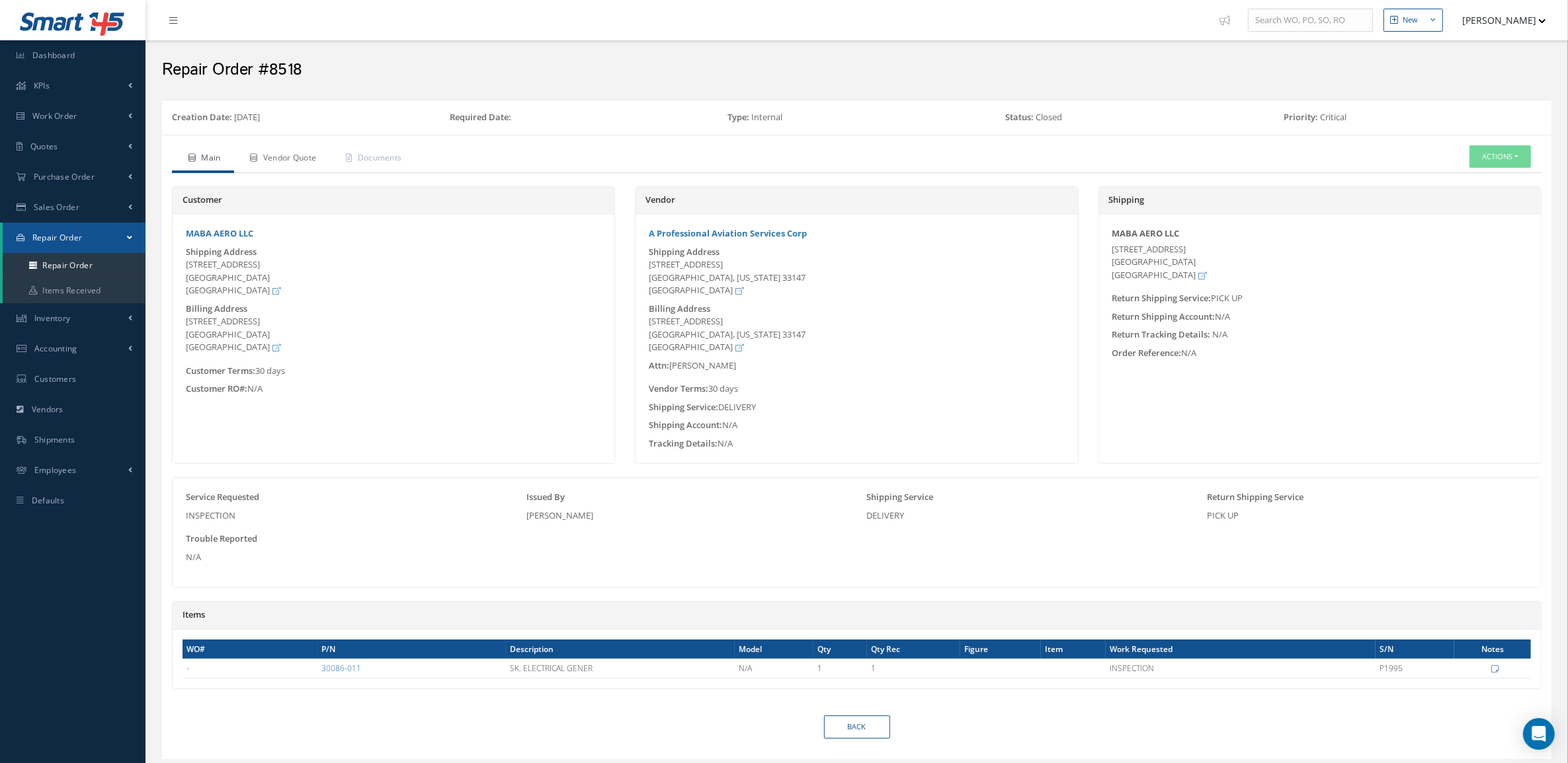
click at [276, 146] on link "Vendor Quote" at bounding box center [282, 159] width 96 height 27
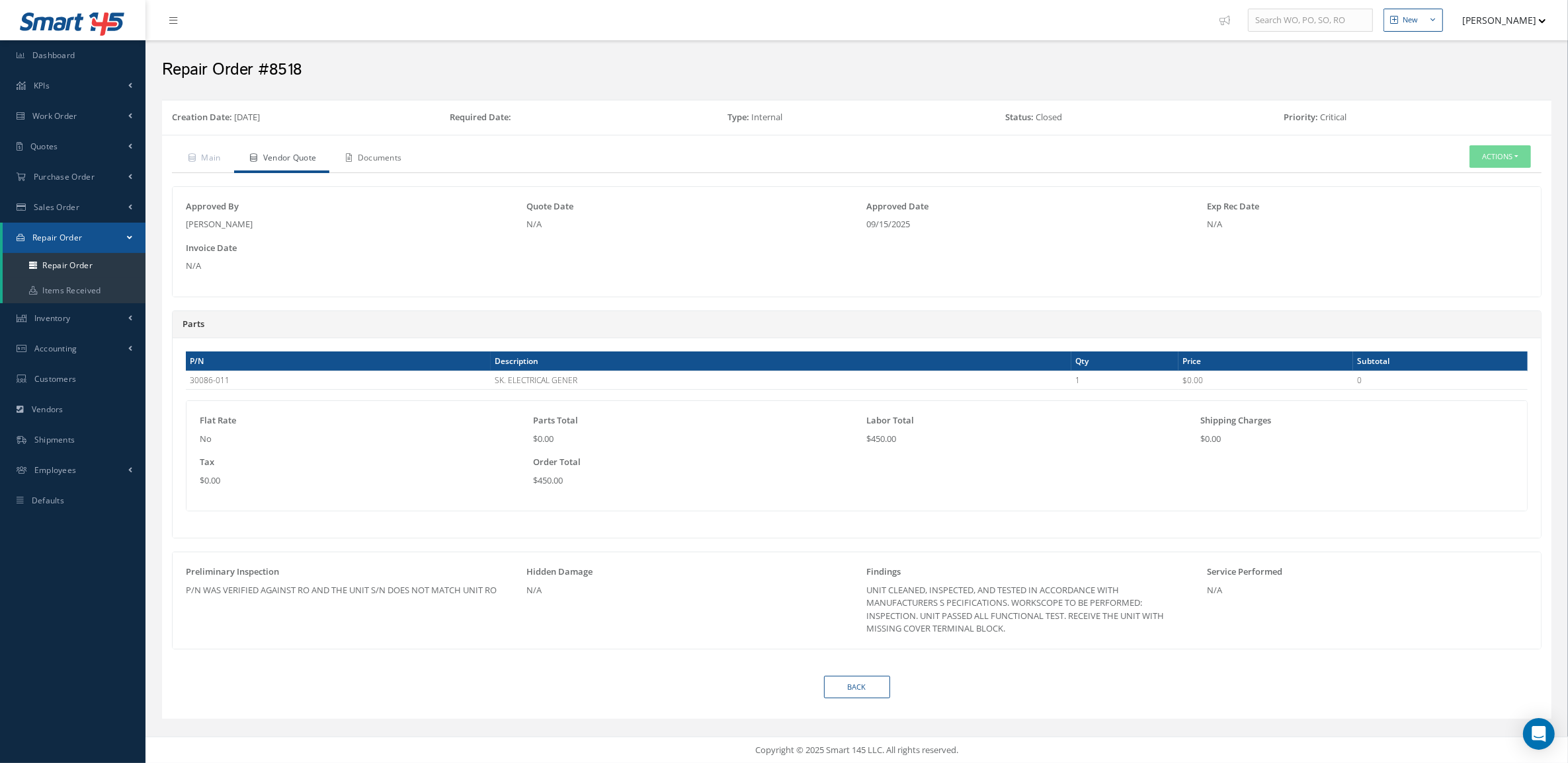
click at [378, 159] on link "Documents" at bounding box center [372, 159] width 85 height 27
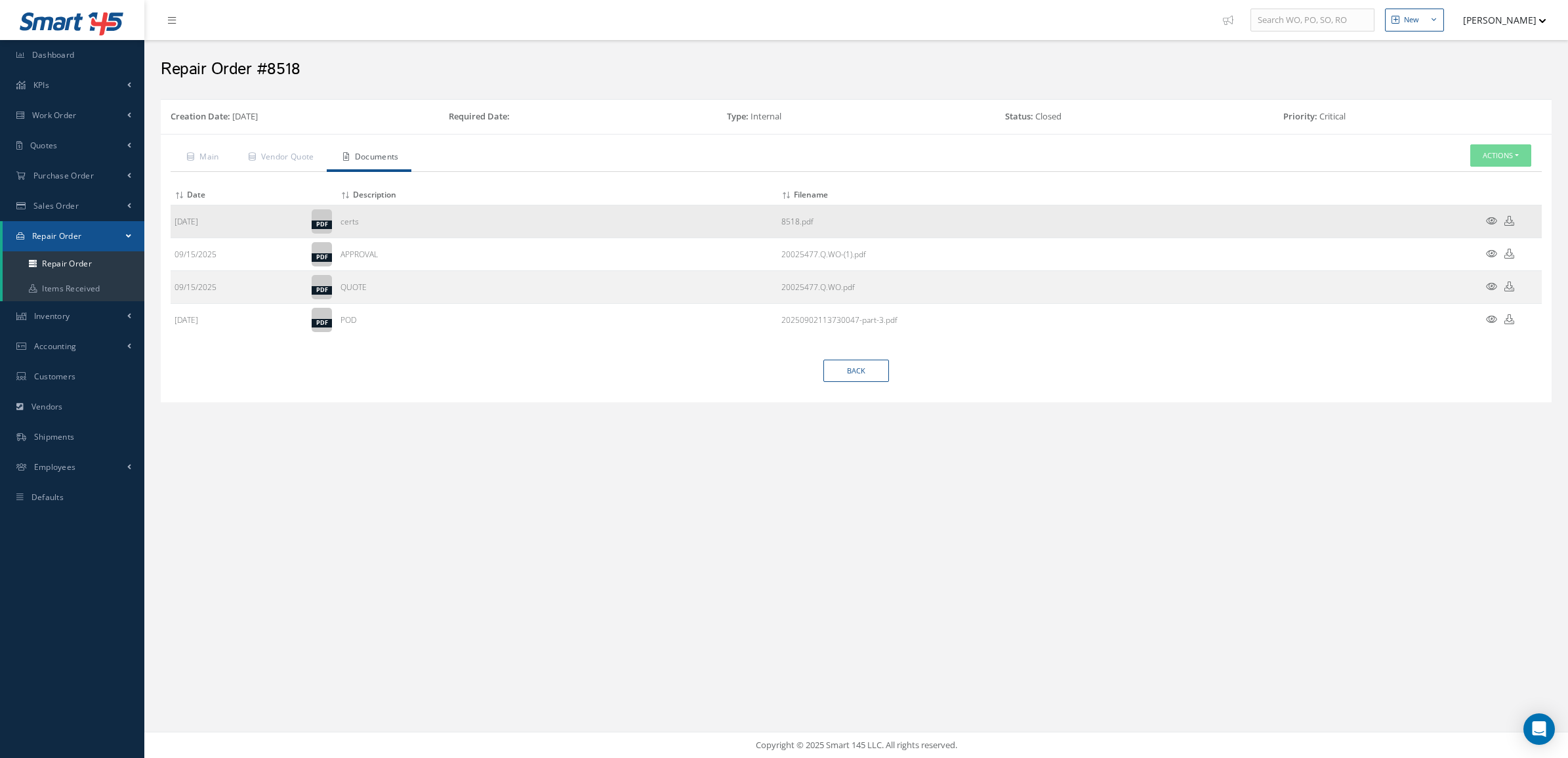
click at [1511, 218] on icon at bounding box center [1509, 220] width 10 height 10
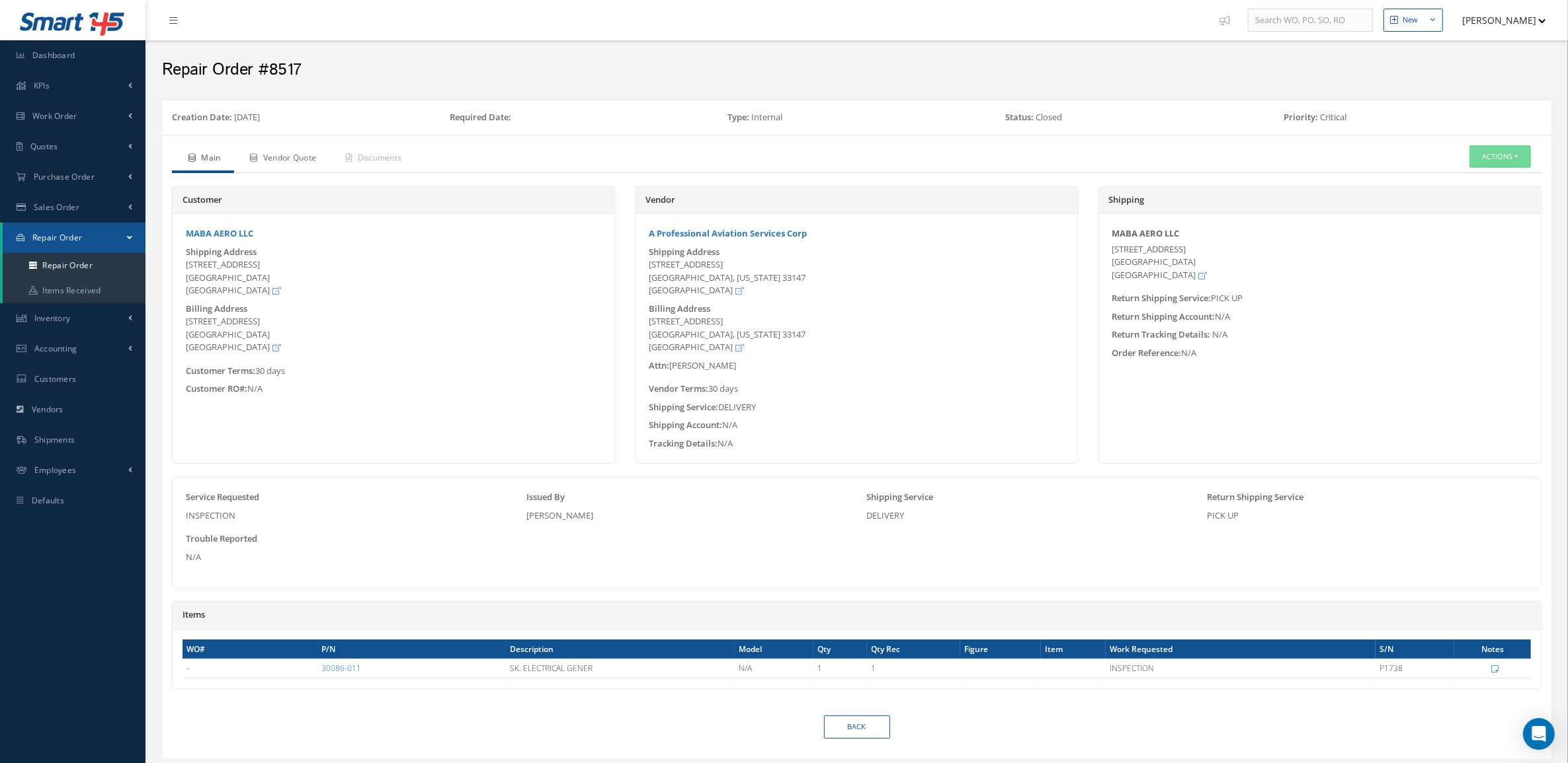
click at [285, 159] on link "Vendor Quote" at bounding box center [282, 159] width 96 height 27
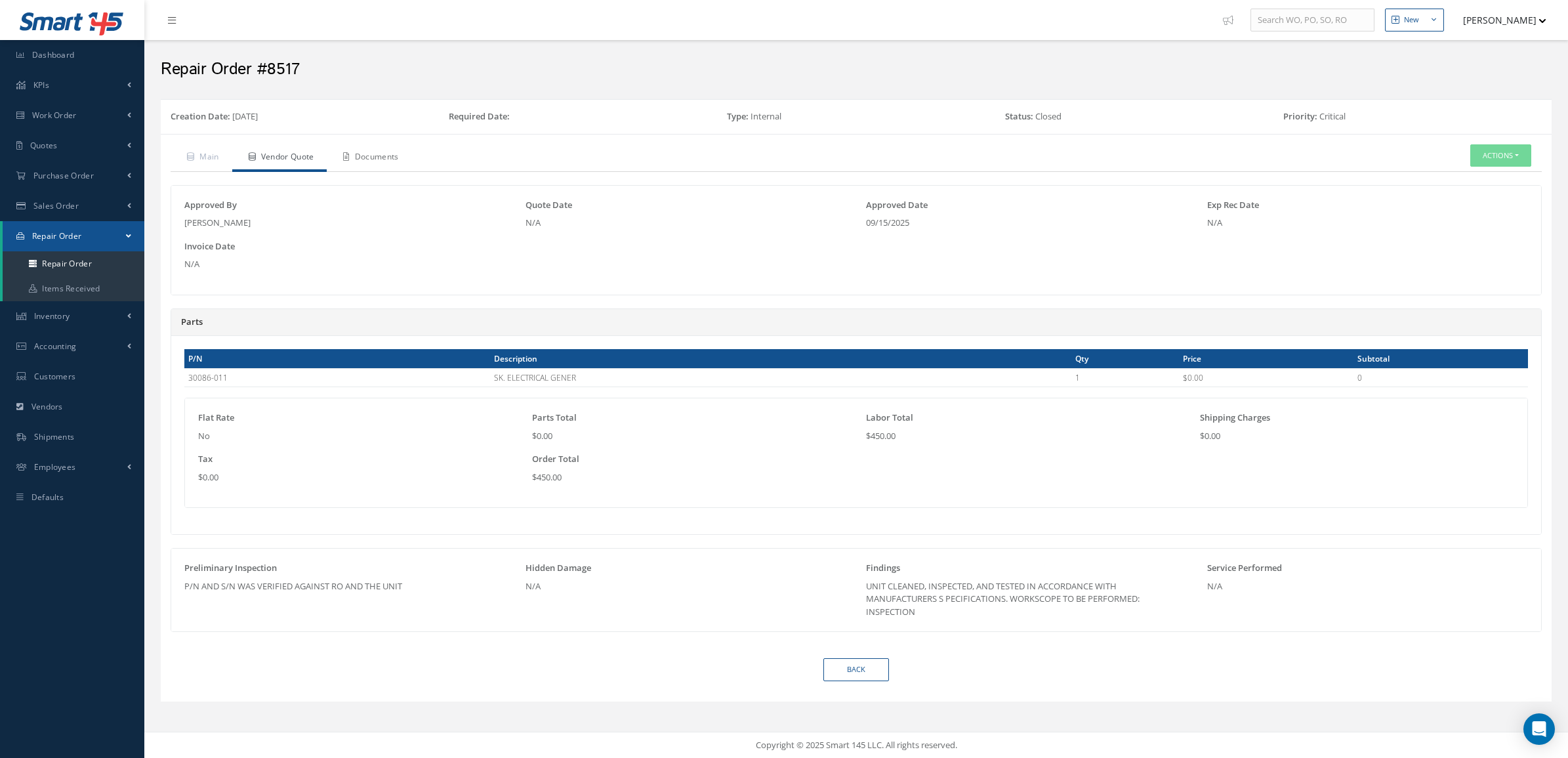
click at [376, 156] on link "Documents" at bounding box center [369, 158] width 85 height 27
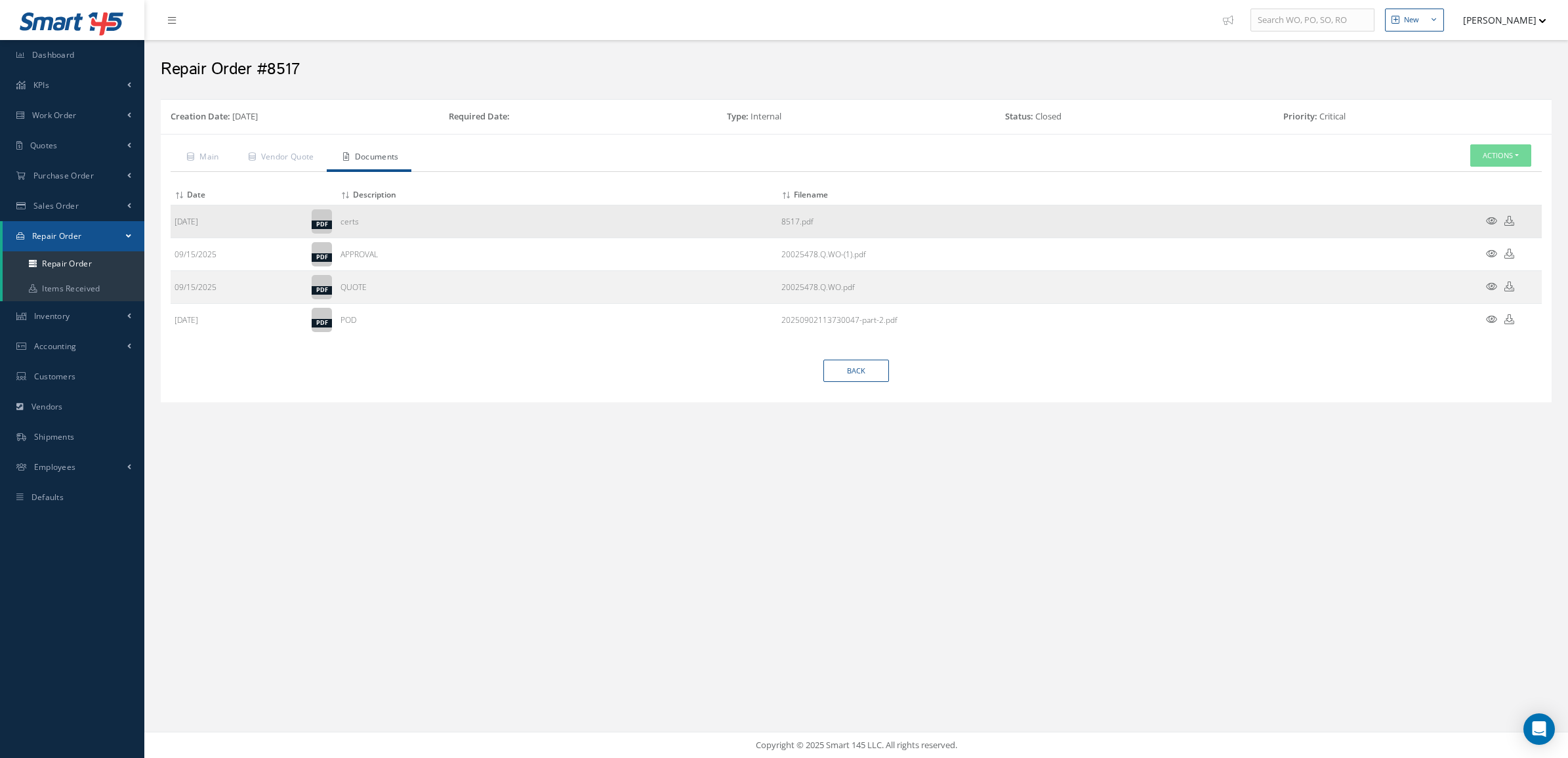
click at [1511, 220] on icon at bounding box center [1509, 220] width 10 height 10
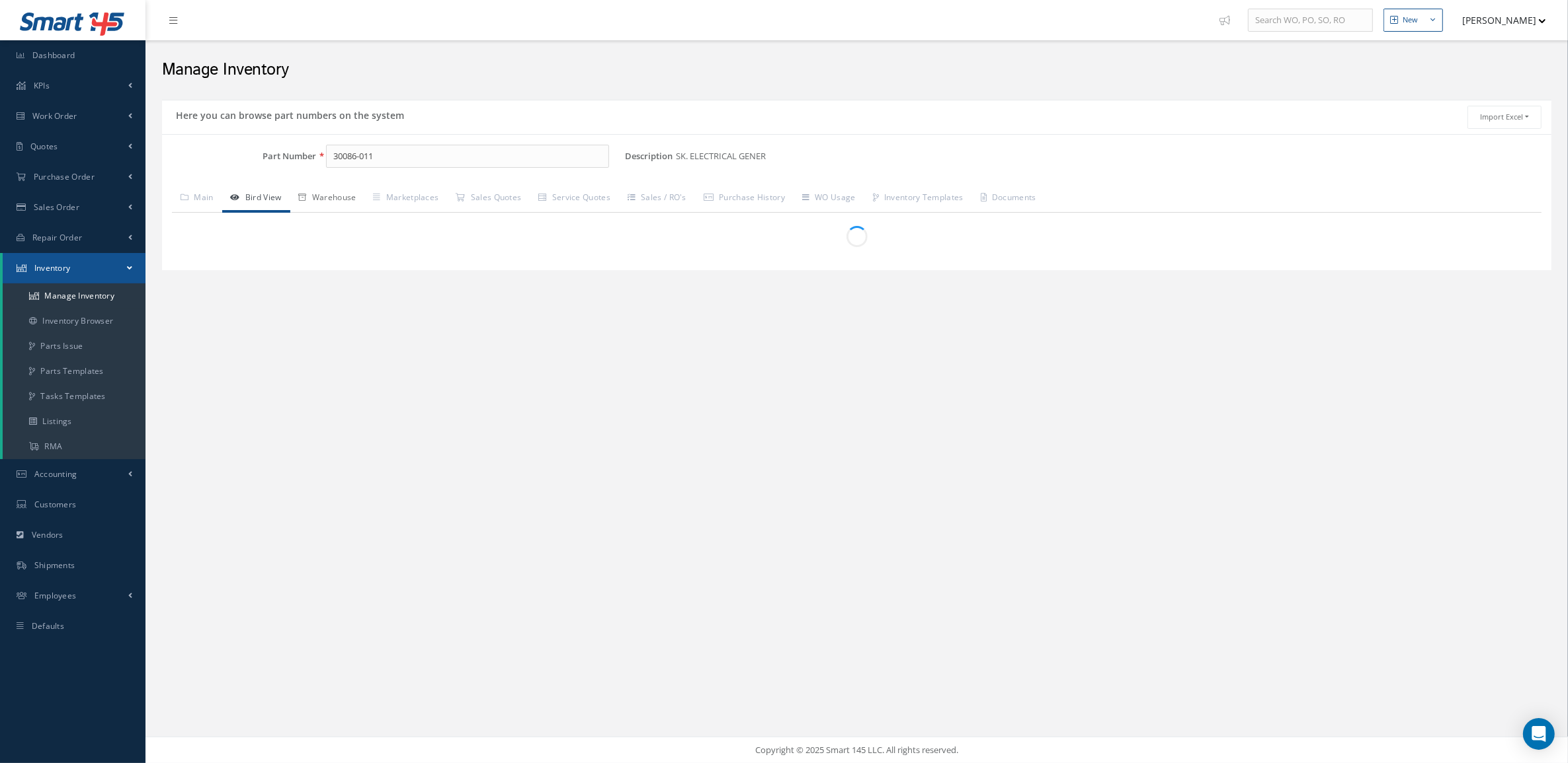
click at [332, 197] on link "Warehouse" at bounding box center [328, 199] width 75 height 27
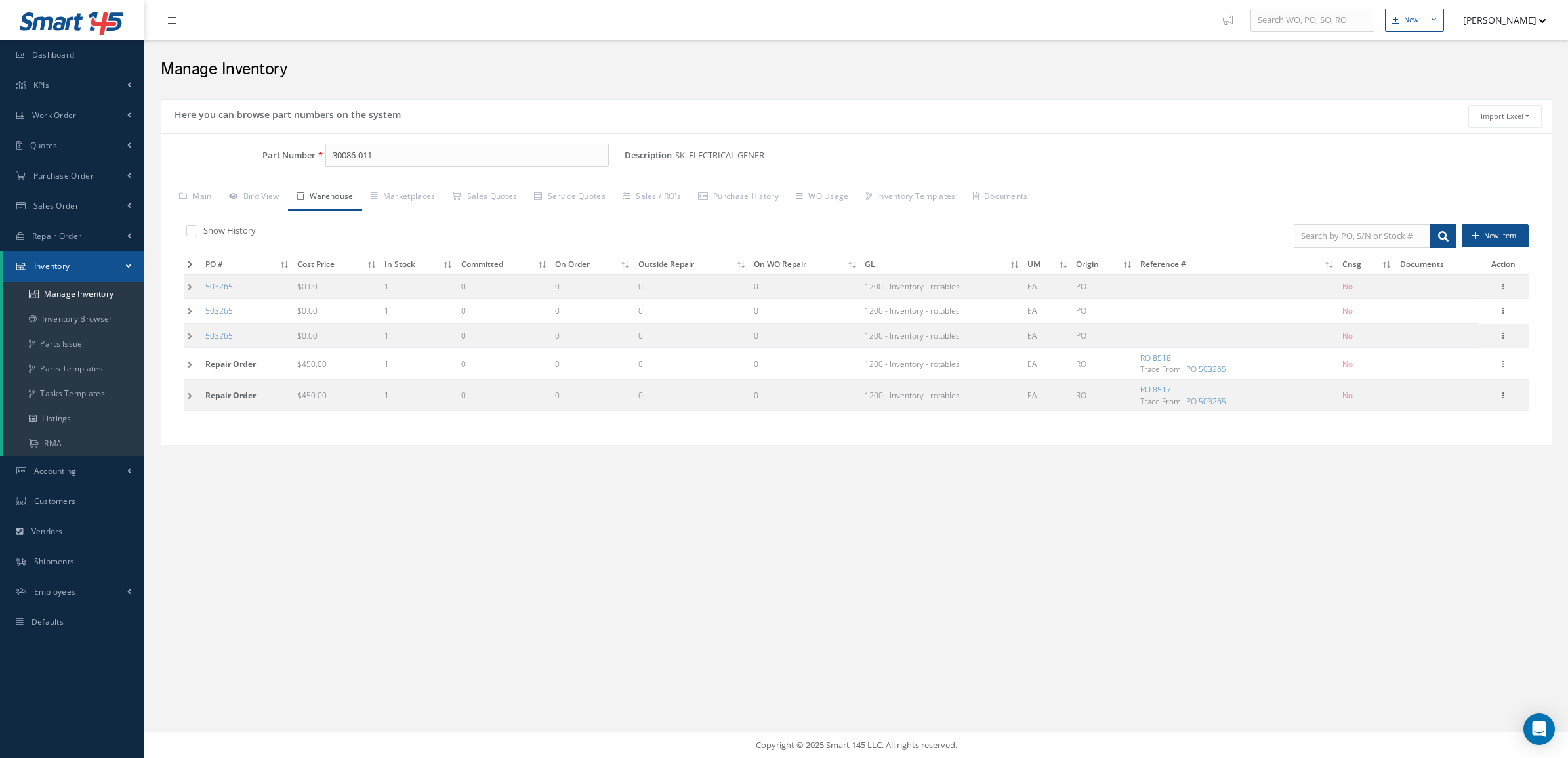
click at [188, 368] on td at bounding box center [192, 363] width 17 height 31
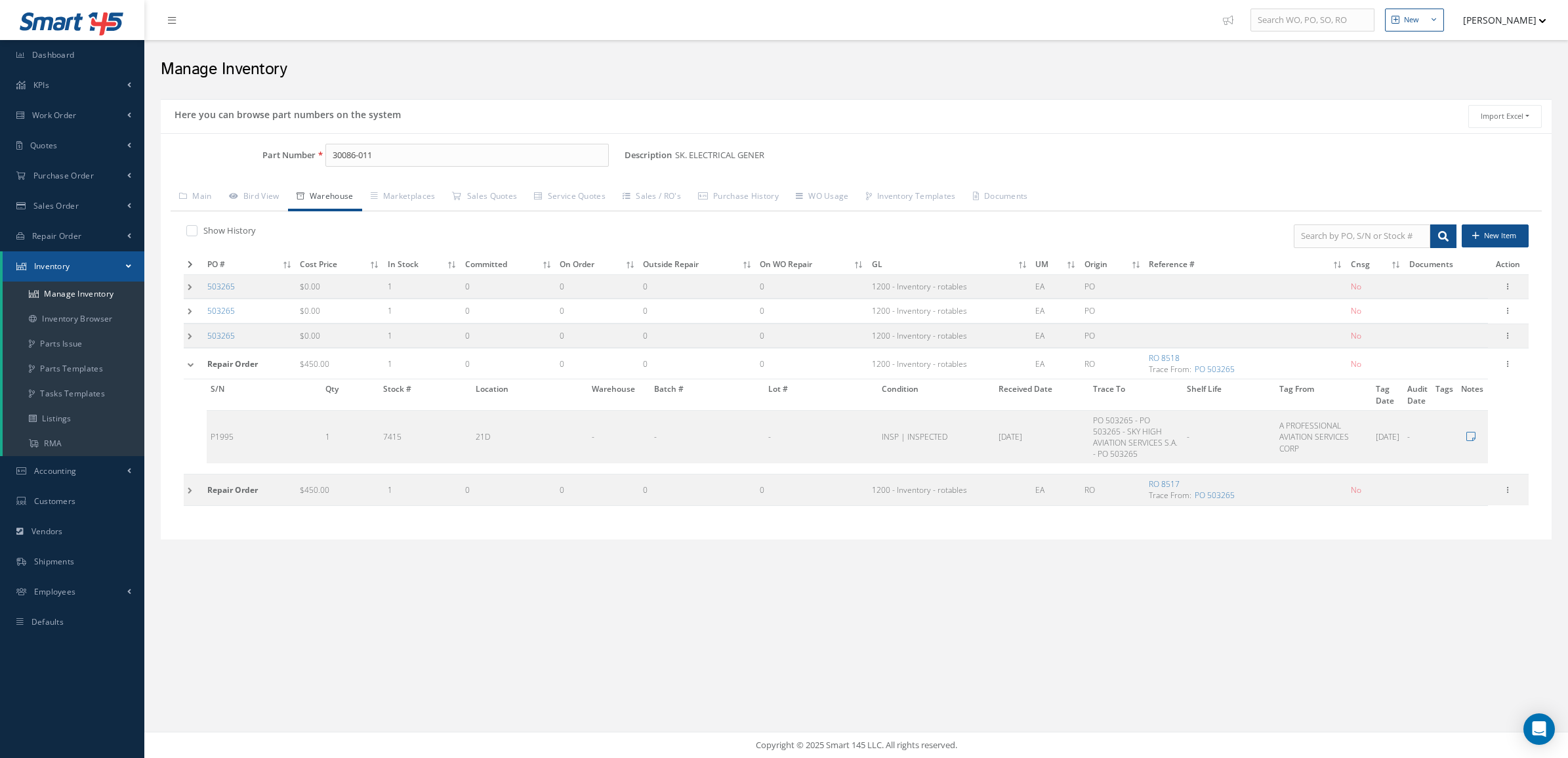
click at [197, 228] on label at bounding box center [198, 231] width 3 height 12
click at [194, 228] on input "checkbox" at bounding box center [190, 232] width 8 height 8
checkbox input "true"
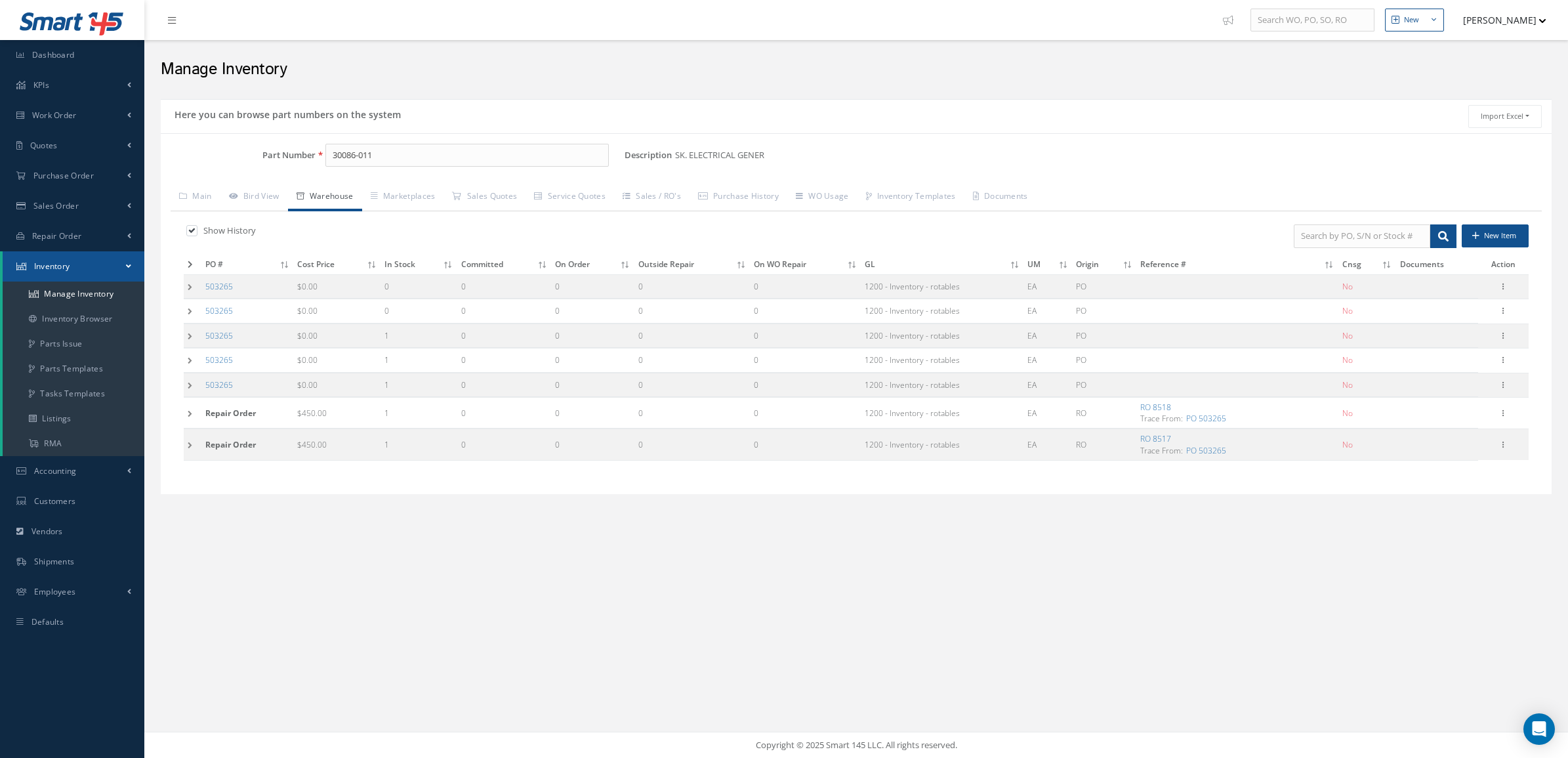
click at [192, 313] on td at bounding box center [192, 311] width 17 height 24
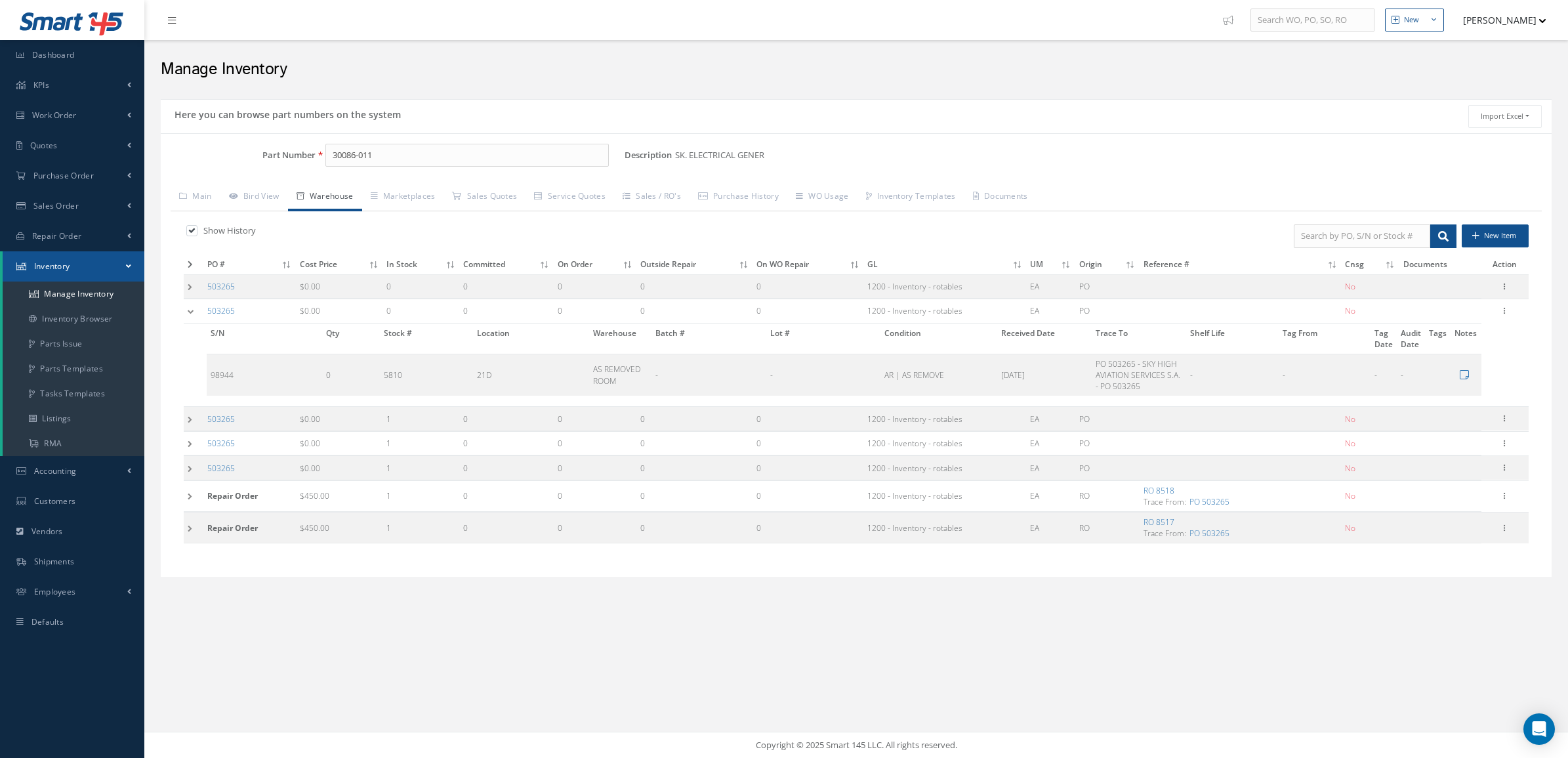
click at [192, 283] on td at bounding box center [194, 286] width 20 height 24
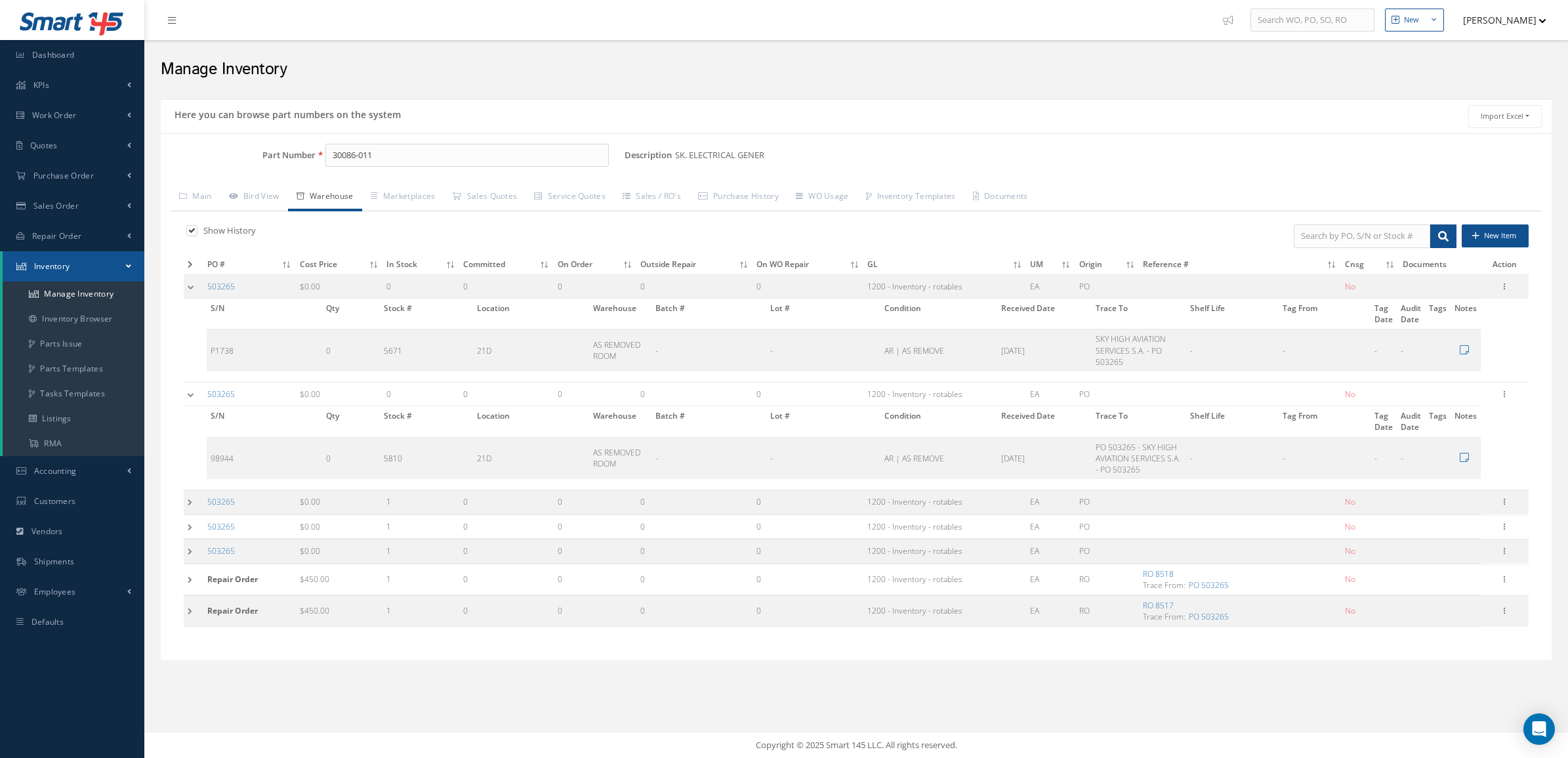
click at [192, 588] on td at bounding box center [194, 579] width 20 height 31
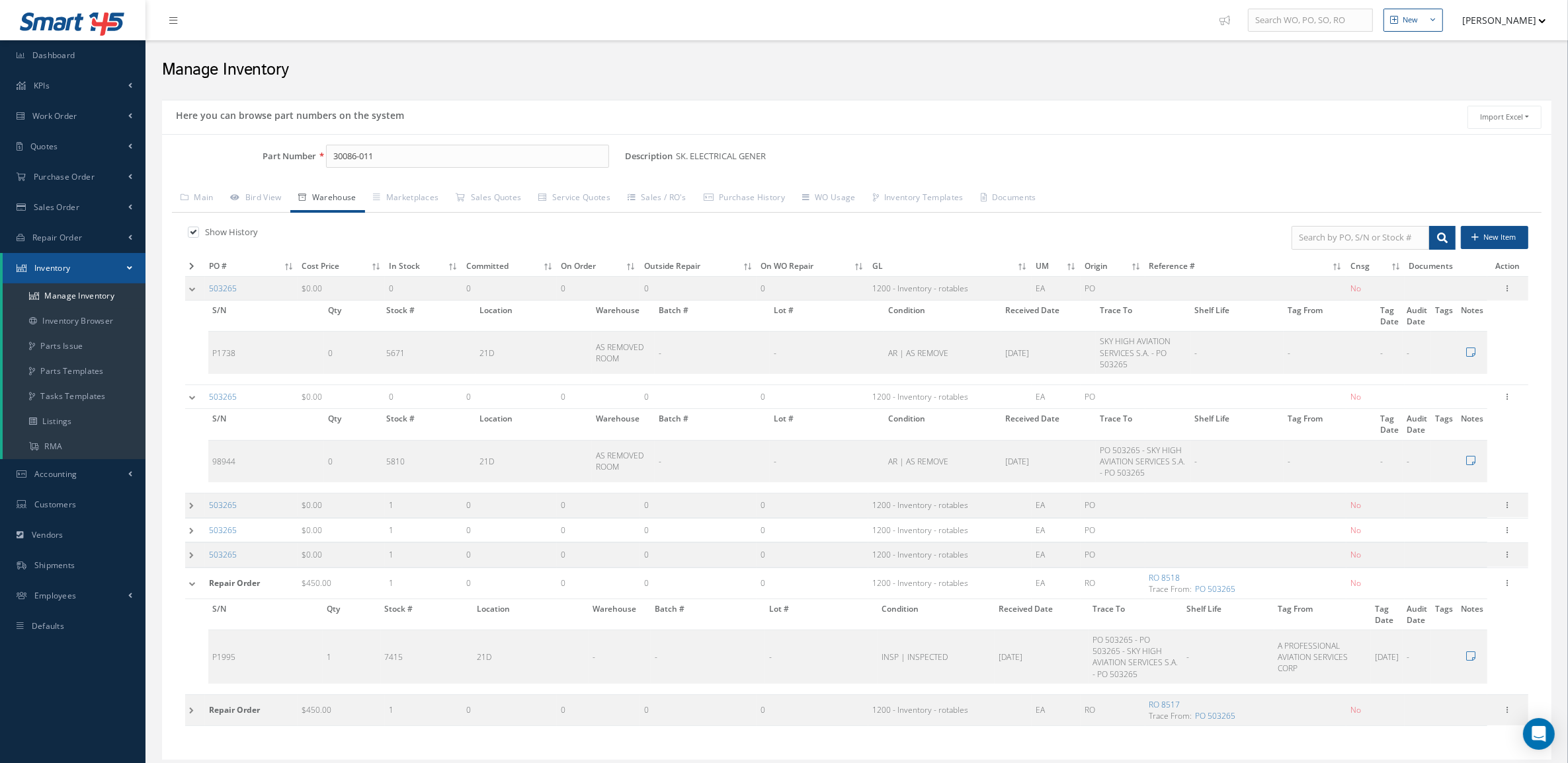
click at [191, 709] on td at bounding box center [195, 710] width 20 height 31
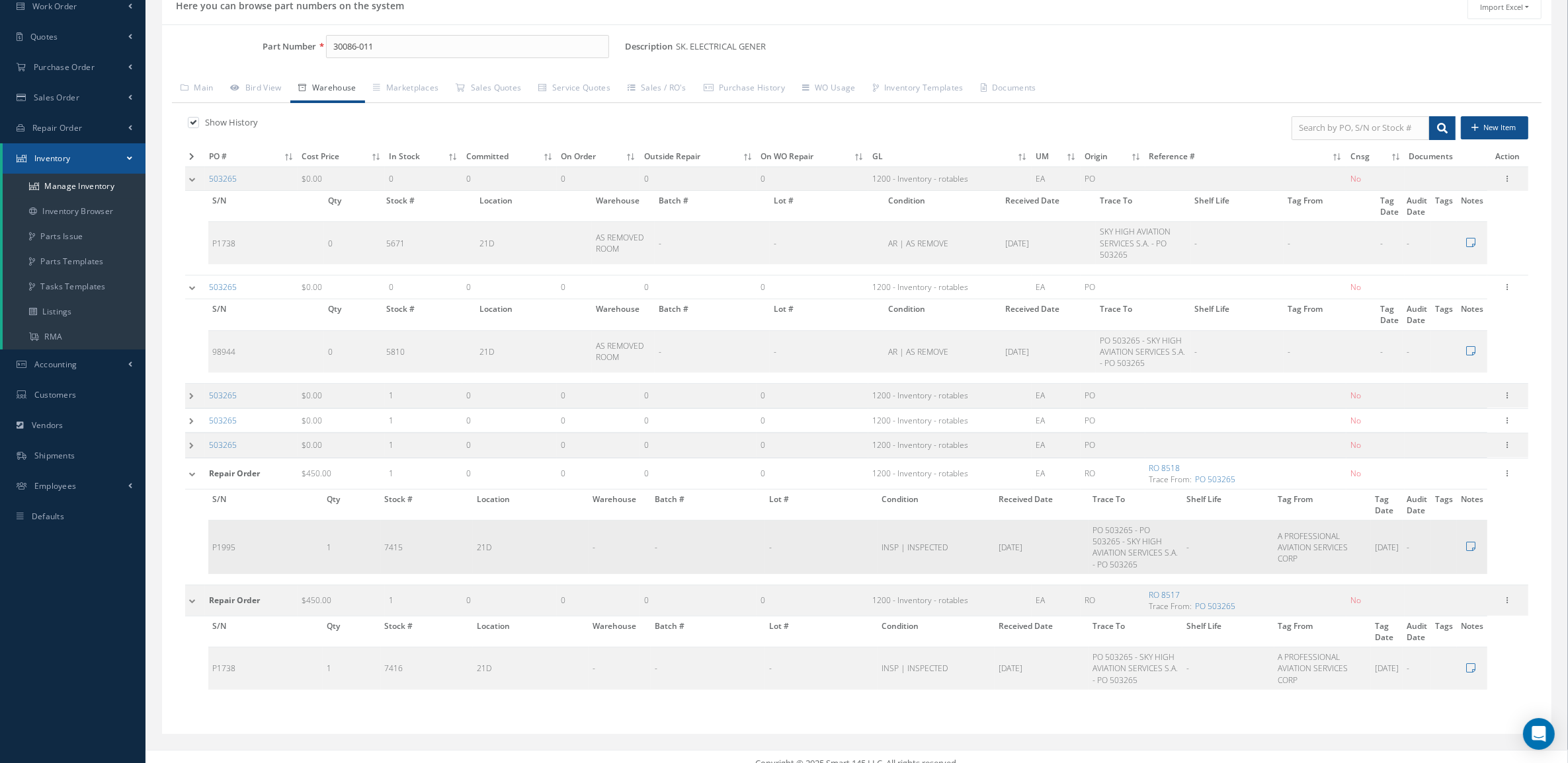
scroll to position [127, 0]
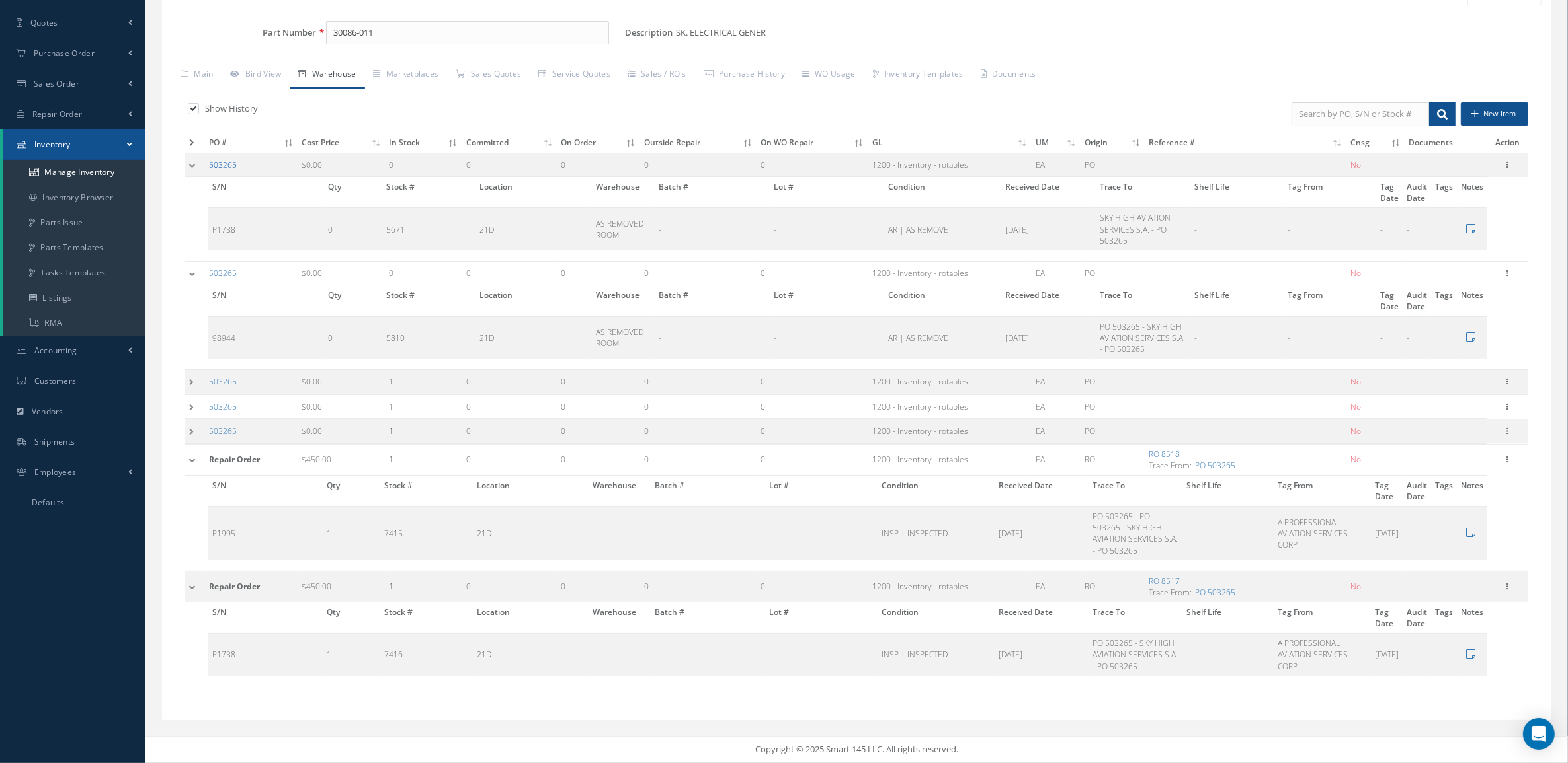
click at [227, 164] on link "503265" at bounding box center [223, 165] width 27 height 11
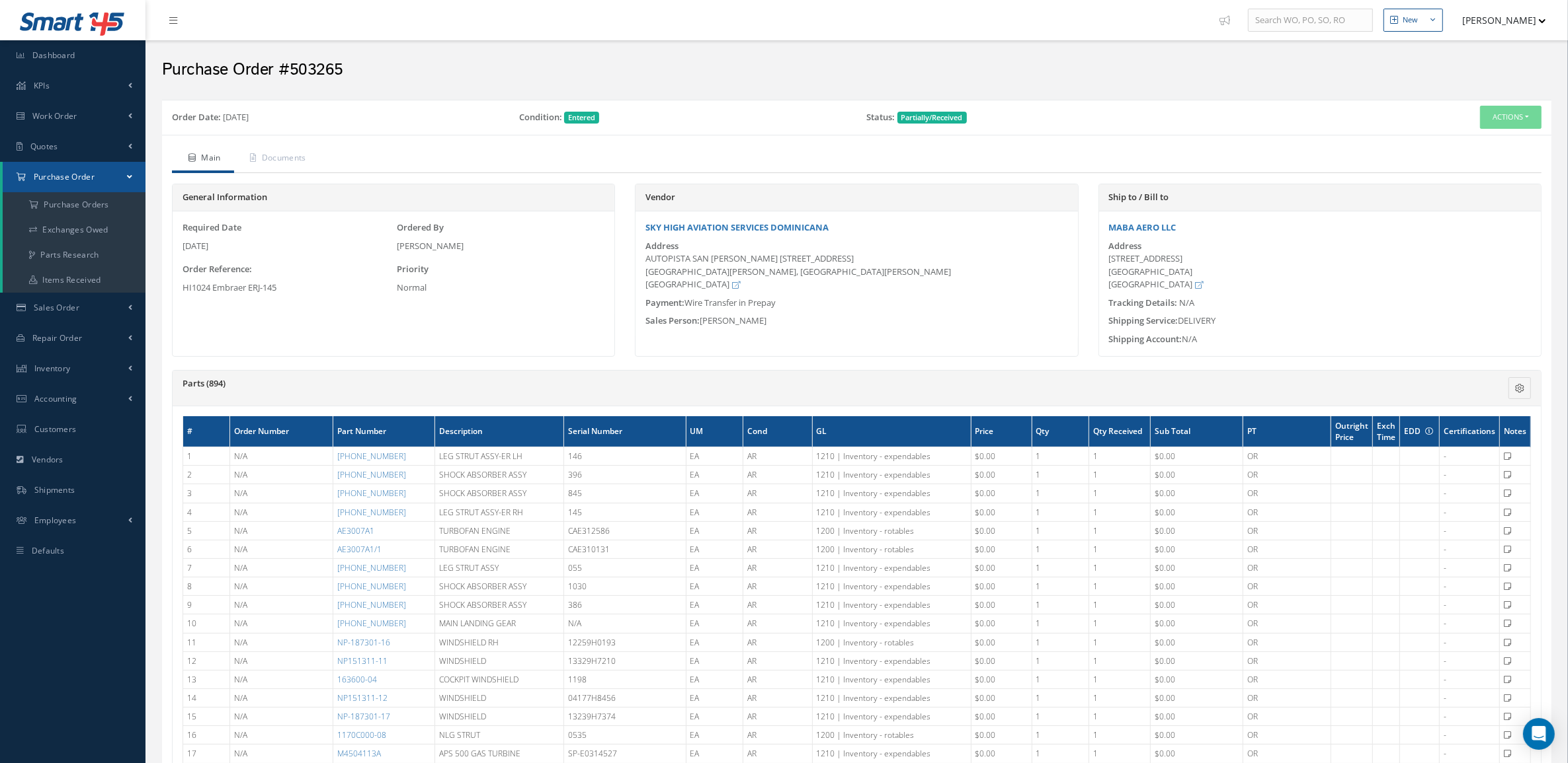
click at [245, 322] on div "General Information Required Date [DATE] Ordered By [PERSON_NAME] Order Referen…" at bounding box center [393, 270] width 443 height 173
drag, startPoint x: 289, startPoint y: 155, endPoint x: 622, endPoint y: 177, distance: 333.7
click at [289, 155] on link "Documents" at bounding box center [277, 159] width 85 height 27
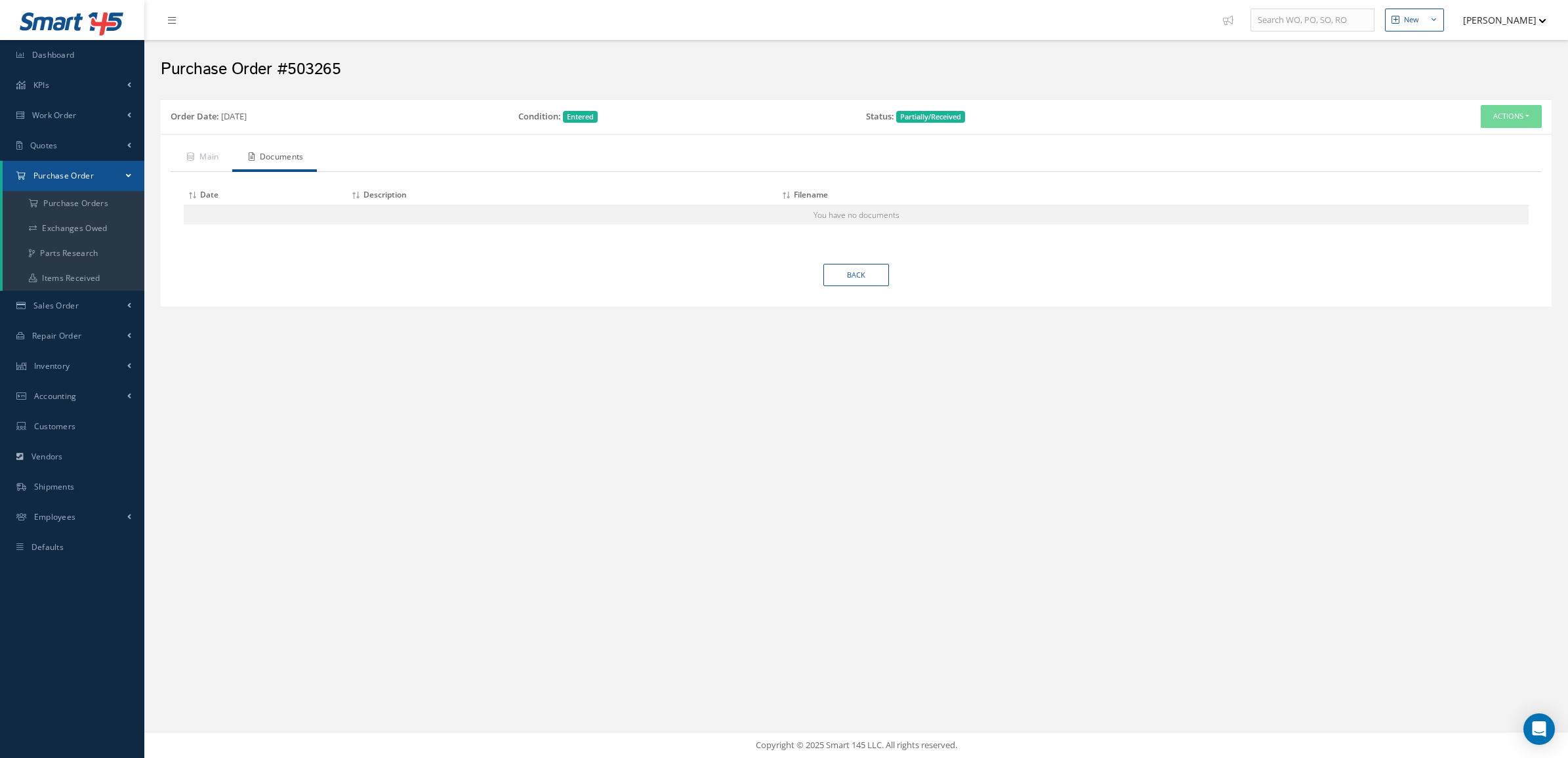
drag, startPoint x: 1430, startPoint y: 270, endPoint x: 1350, endPoint y: 243, distance: 84.4
click at [1430, 270] on div "Back" at bounding box center [856, 276] width 1391 height 23
click at [215, 155] on link "Main" at bounding box center [201, 158] width 62 height 27
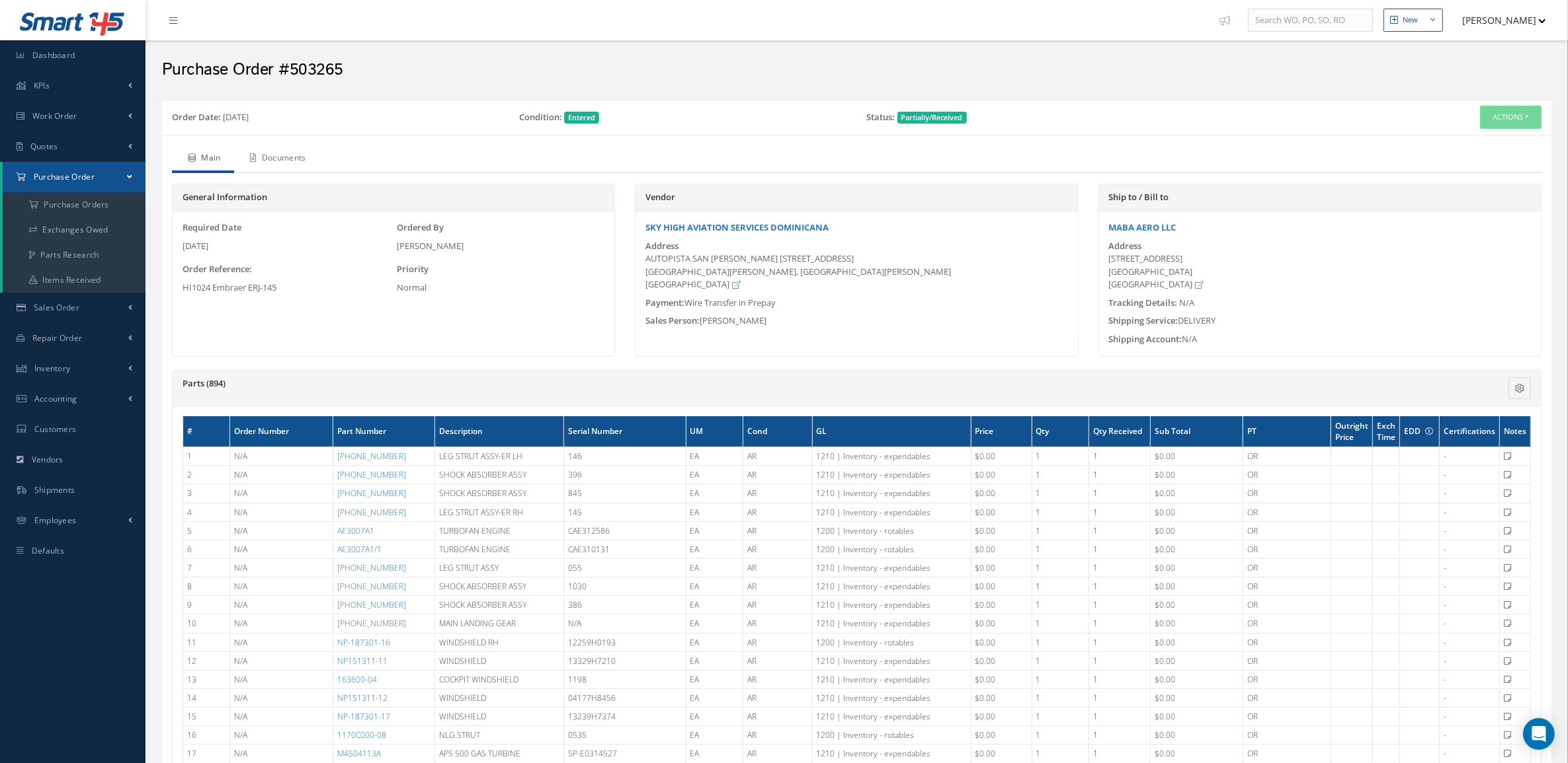
click at [297, 163] on link "Documents" at bounding box center [277, 159] width 85 height 27
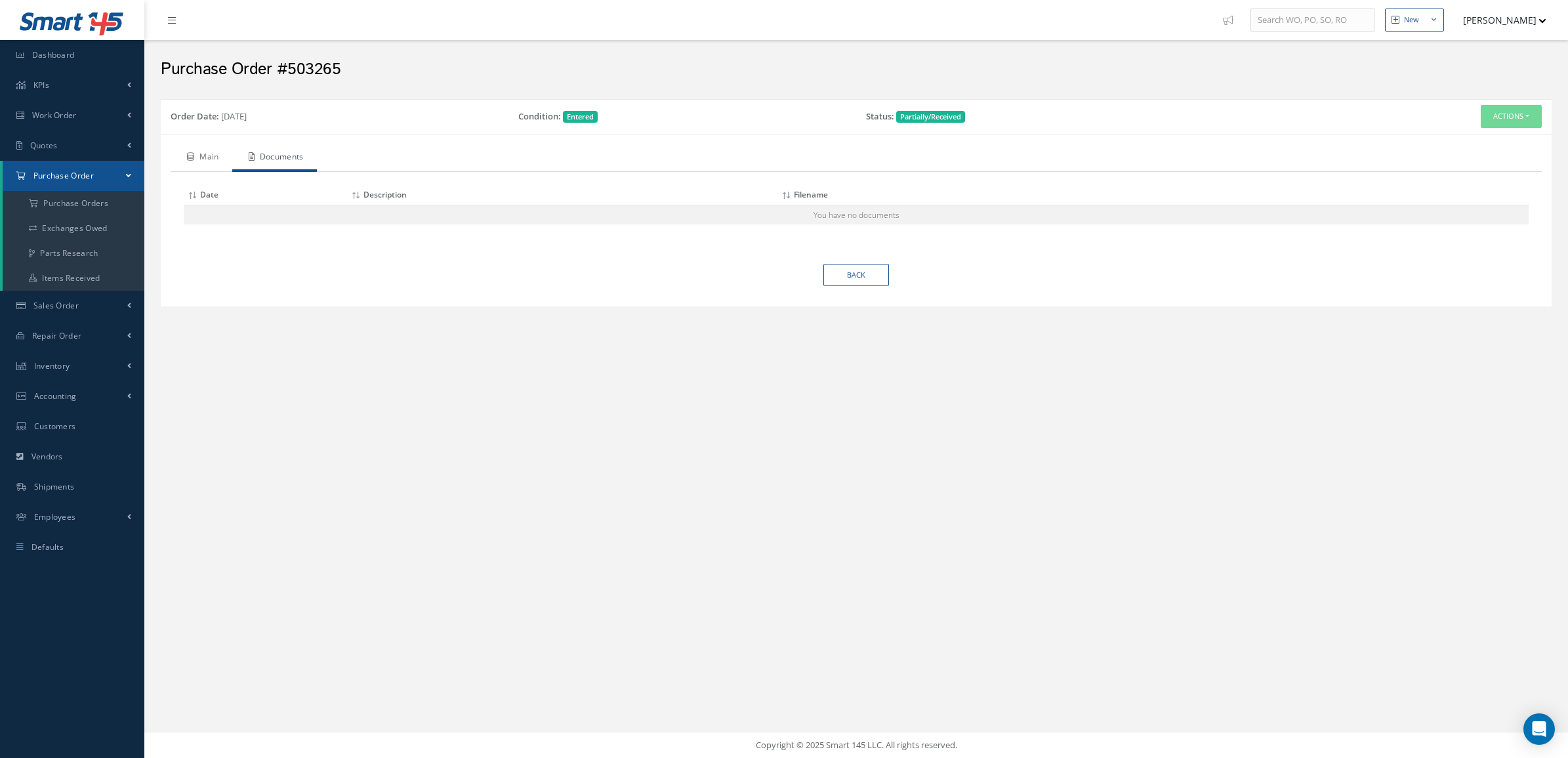
click at [207, 158] on link "Main" at bounding box center [201, 158] width 62 height 27
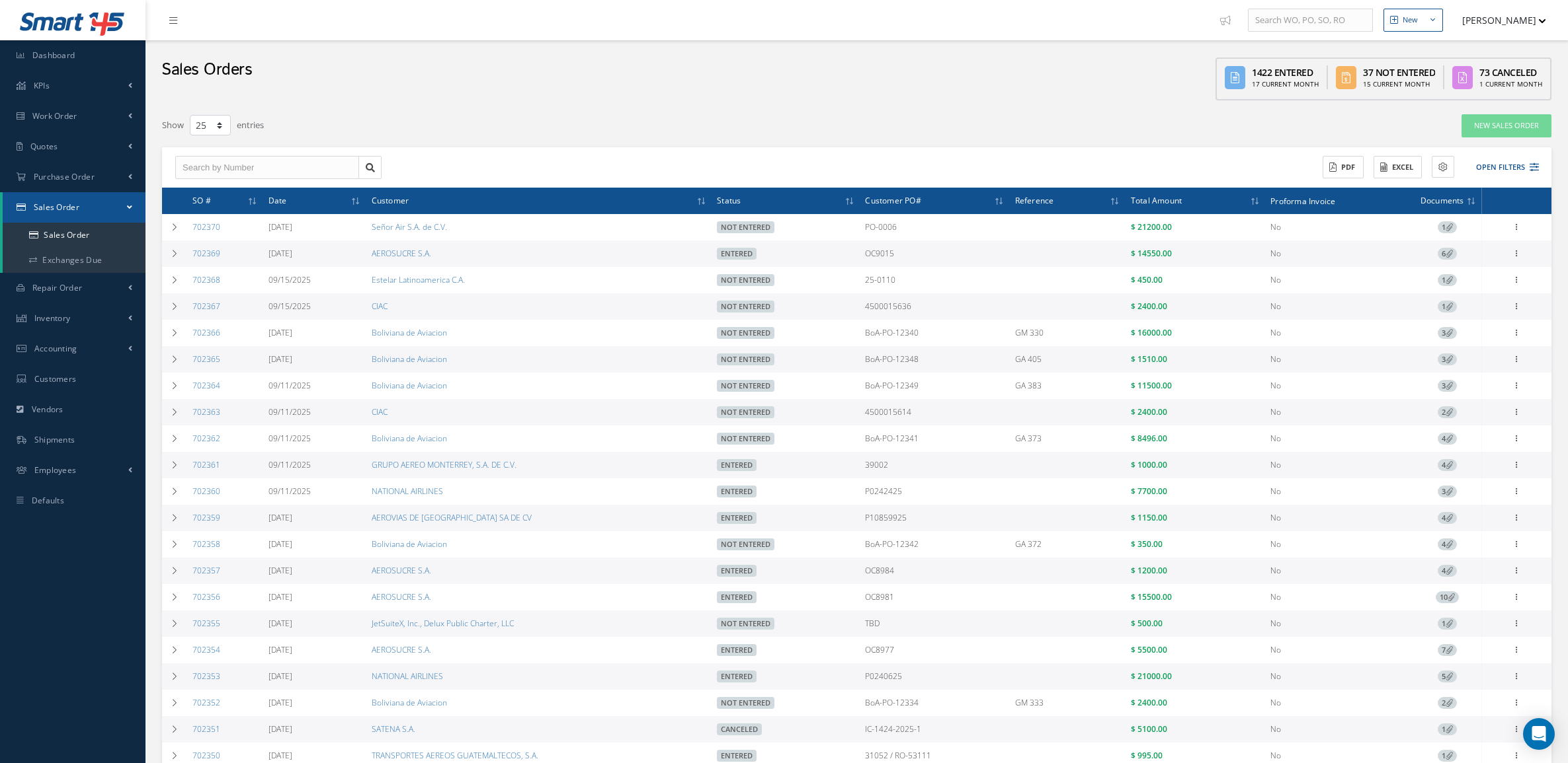
select select "25"
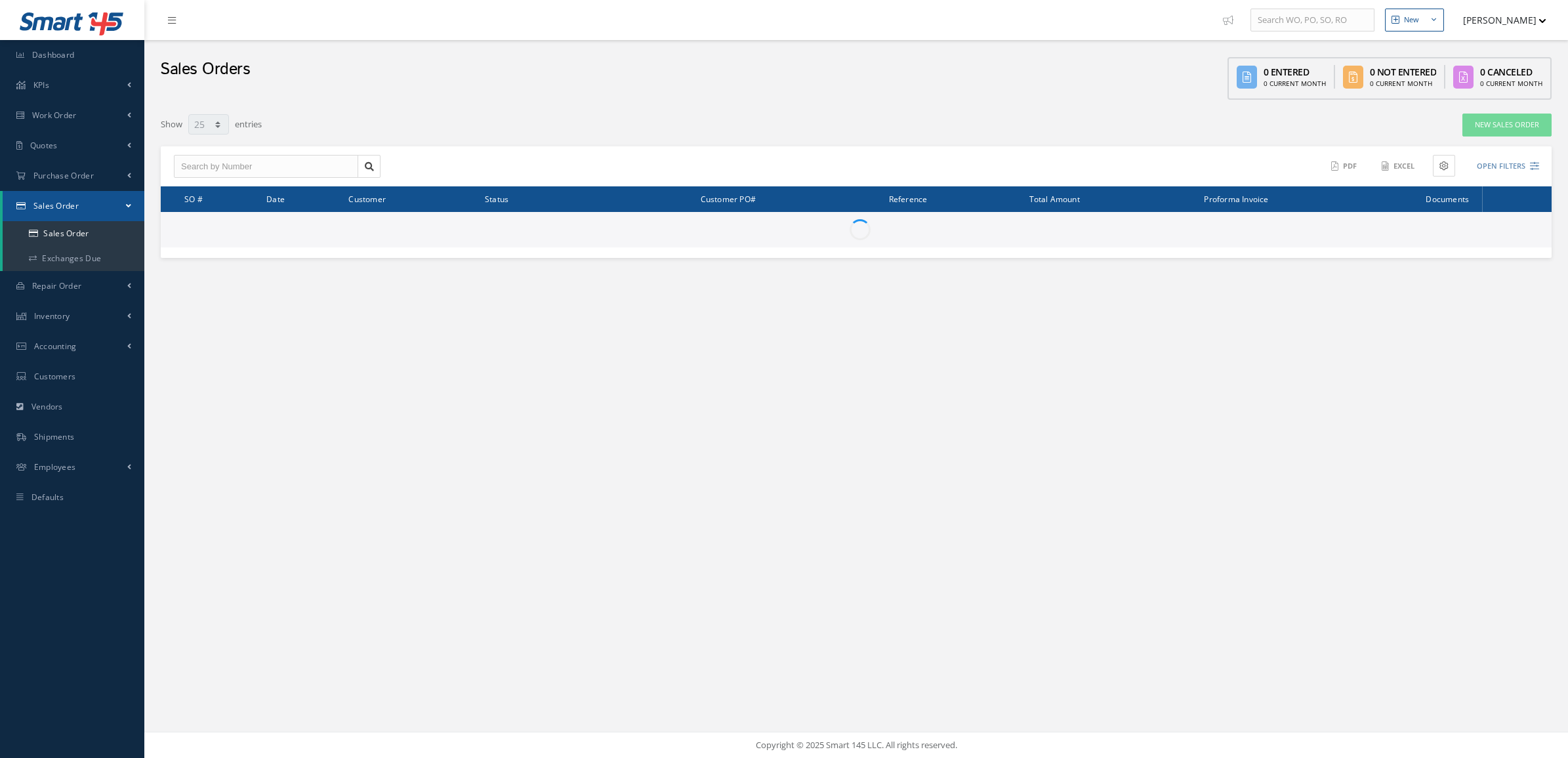
select select "25"
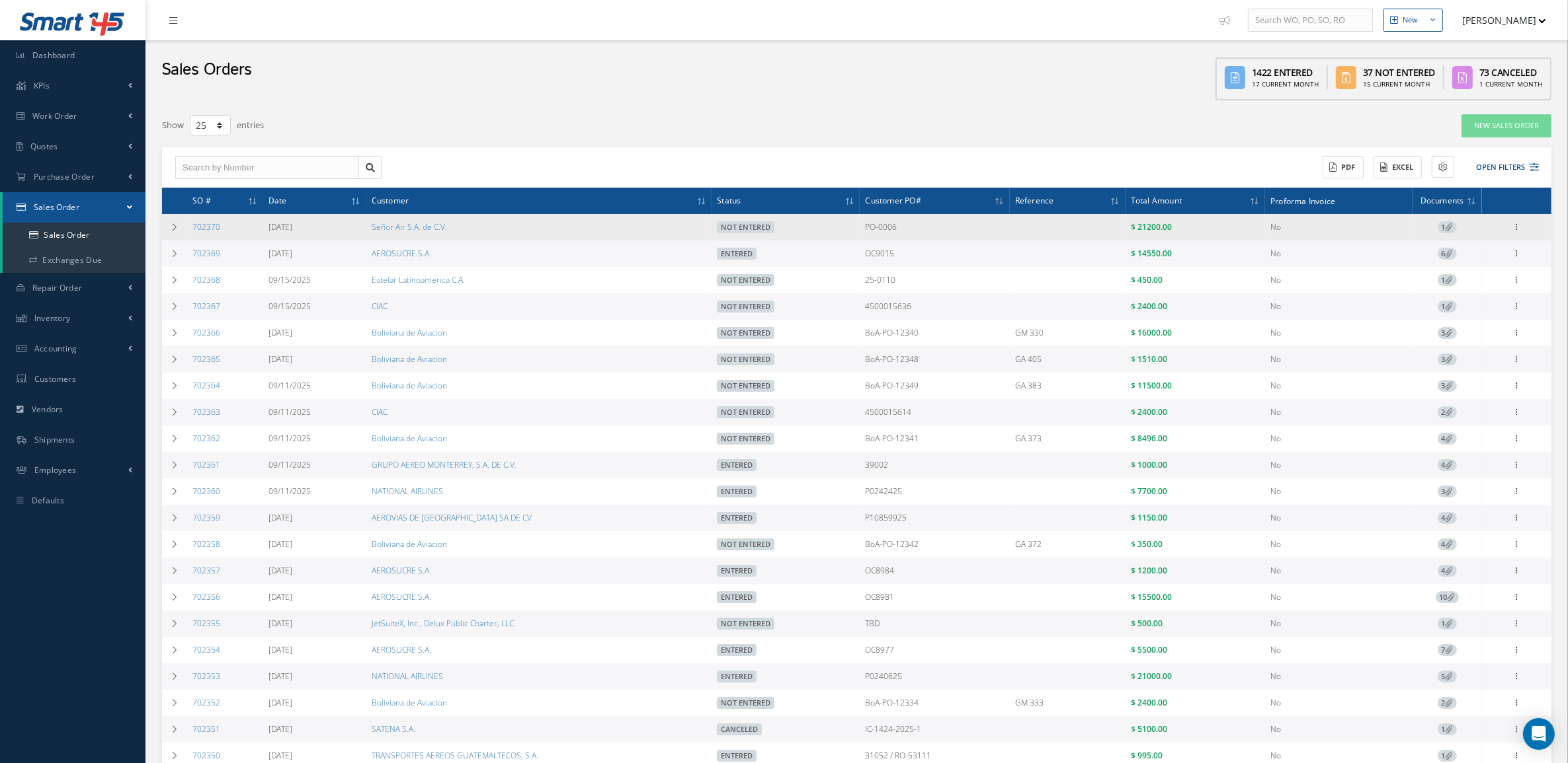
drag, startPoint x: 911, startPoint y: 226, endPoint x: 853, endPoint y: 229, distance: 58.1
click at [853, 229] on tr "702370 09/17/2025 Señor Air S.A. de C.V. Not Entered PO-0006 $ 21200.00 No 1 En…" at bounding box center [856, 227] width 1390 height 27
copy tr "PO-0006"
click at [1516, 229] on icon at bounding box center [1516, 226] width 13 height 11
click at [1486, 242] on link "Enter/Update" at bounding box center [1456, 236] width 104 height 18
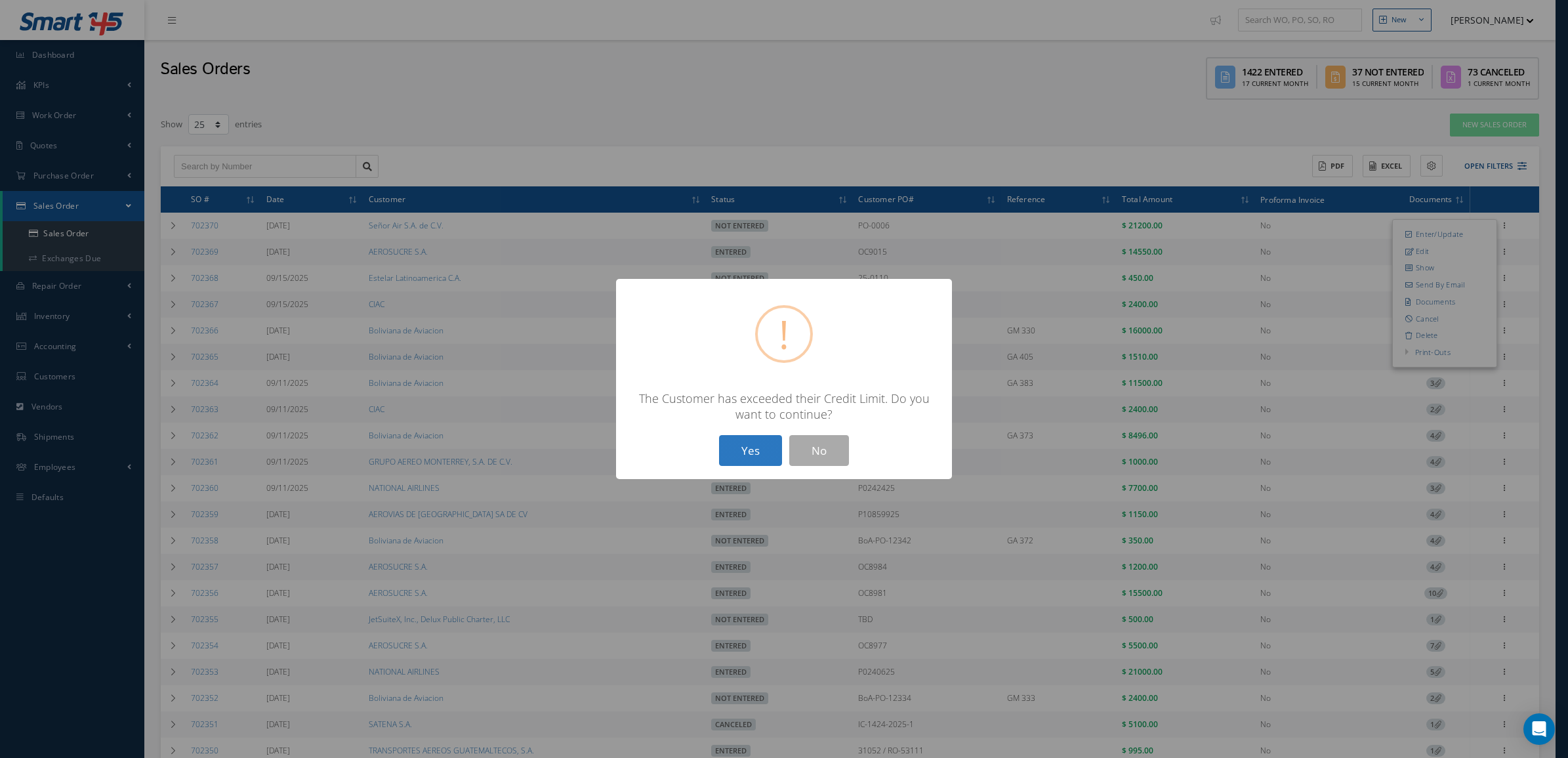
click at [745, 455] on button "Yes" at bounding box center [750, 451] width 63 height 31
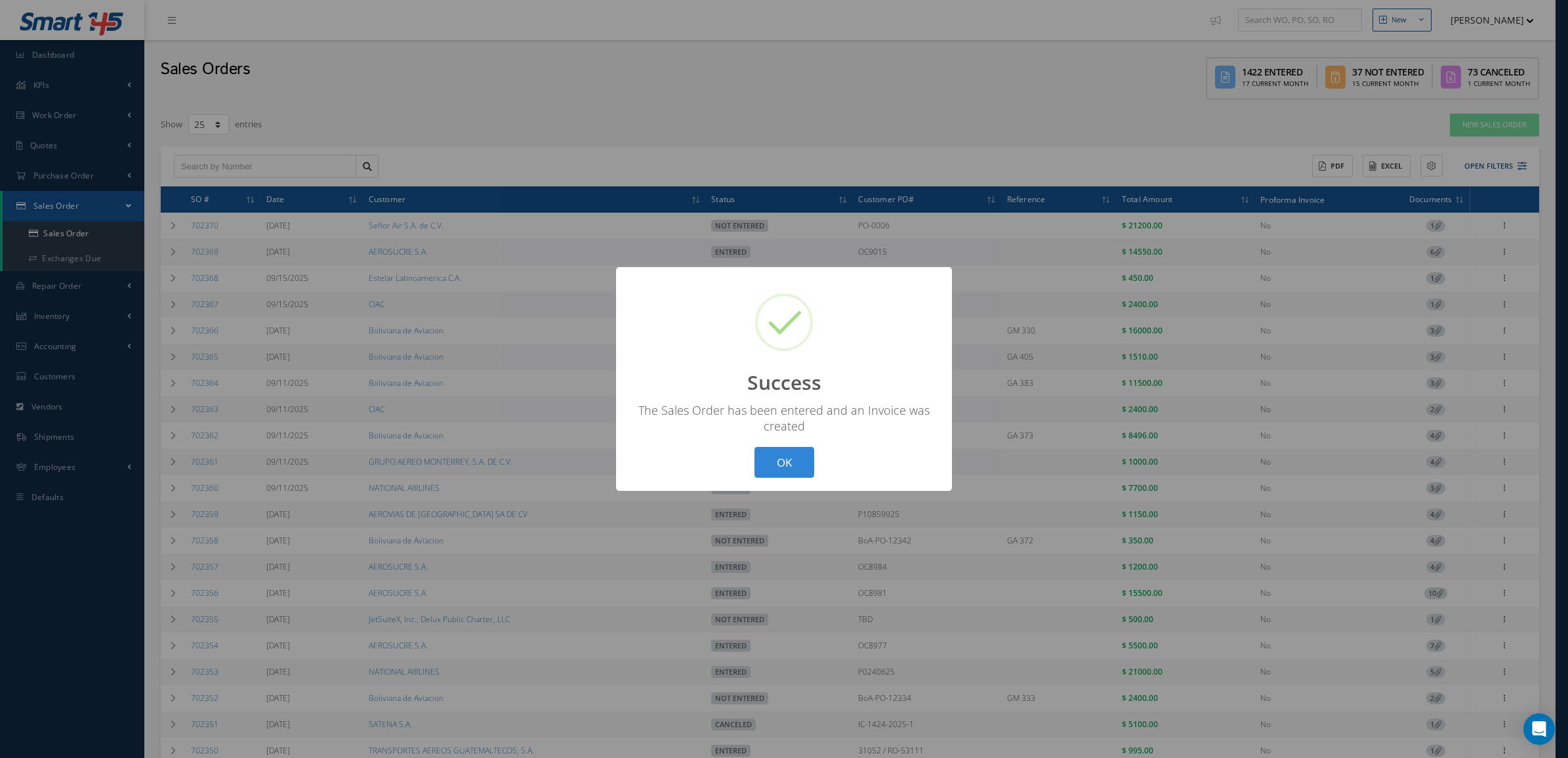
click at [1499, 226] on div "? ! i Success × The Sales Order has been entered and an Invoice was created OK …" at bounding box center [784, 379] width 1568 height 758
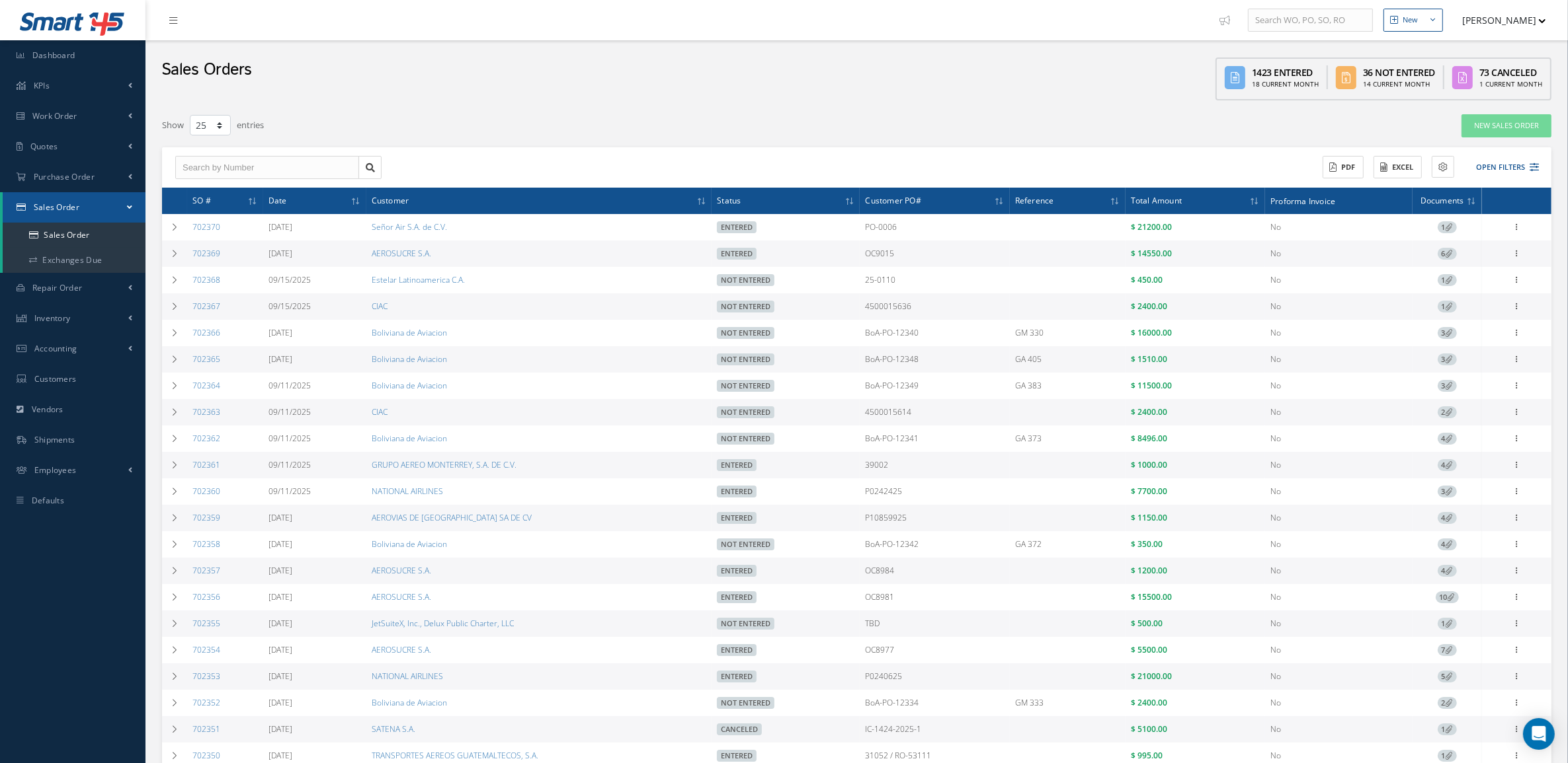
click at [1515, 228] on icon at bounding box center [1516, 226] width 13 height 11
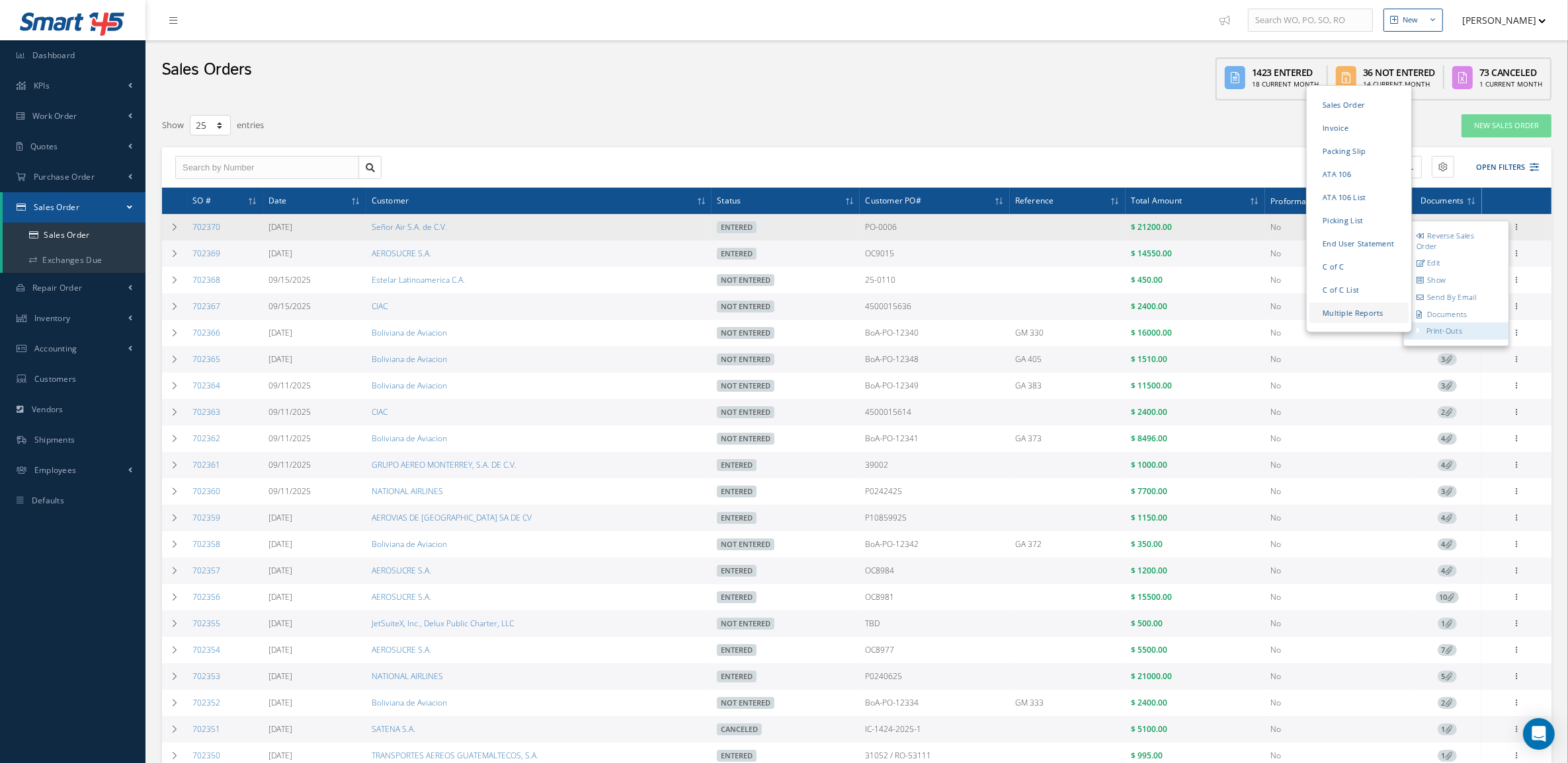
click at [1363, 307] on link "Multiple Reports" at bounding box center [1359, 313] width 99 height 21
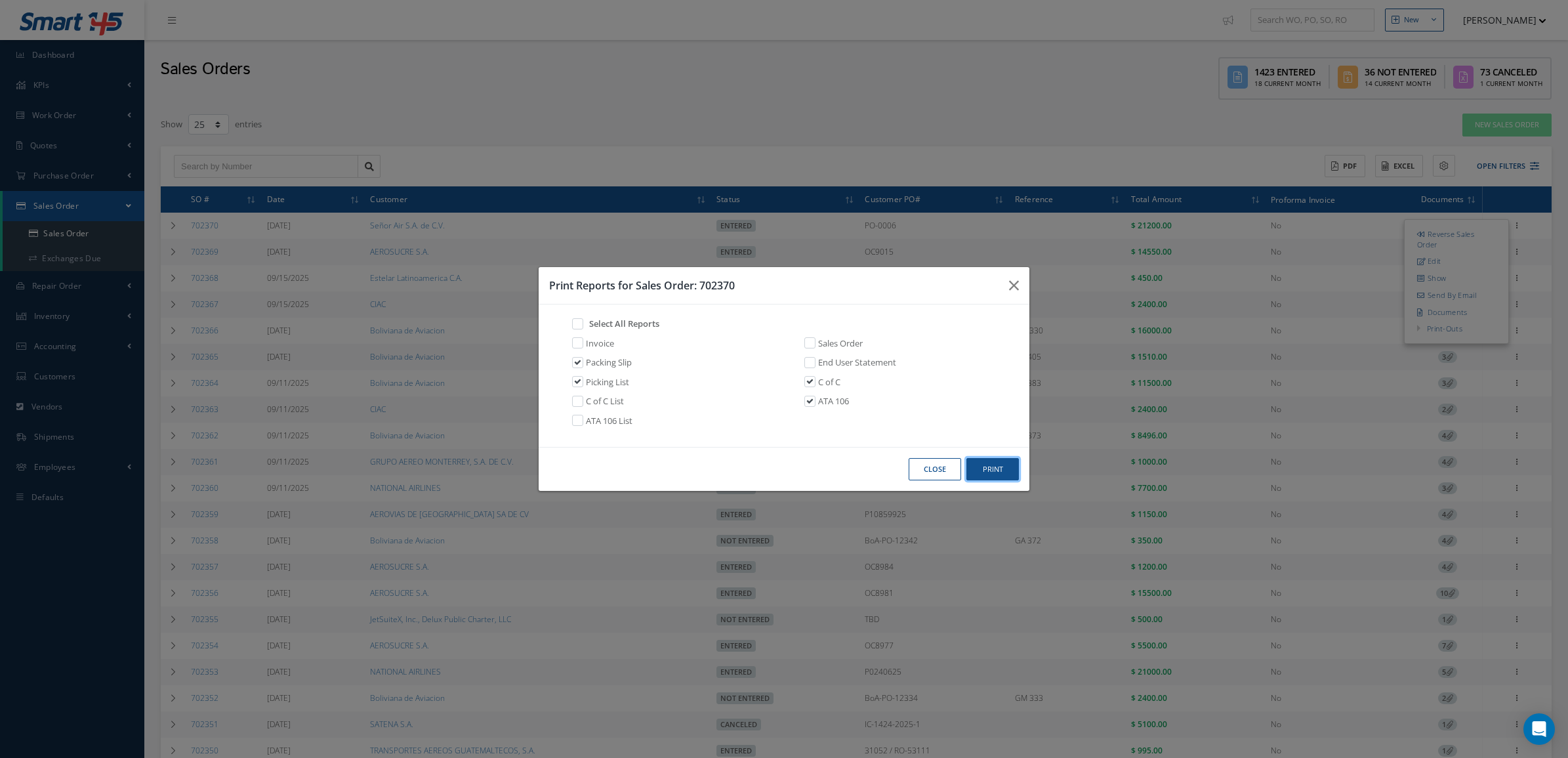
click at [993, 460] on button "Print" at bounding box center [992, 469] width 52 height 23
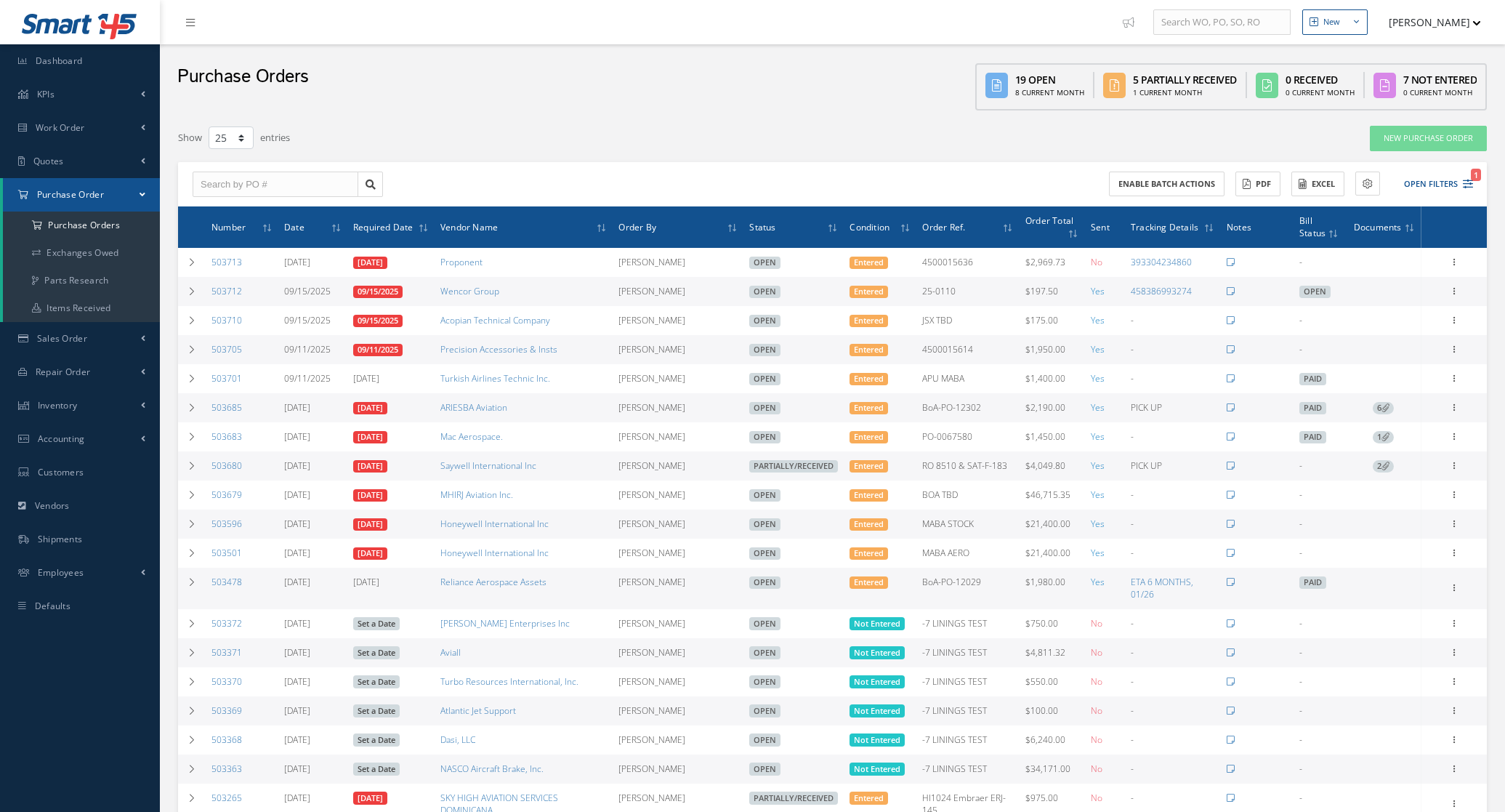
select select "25"
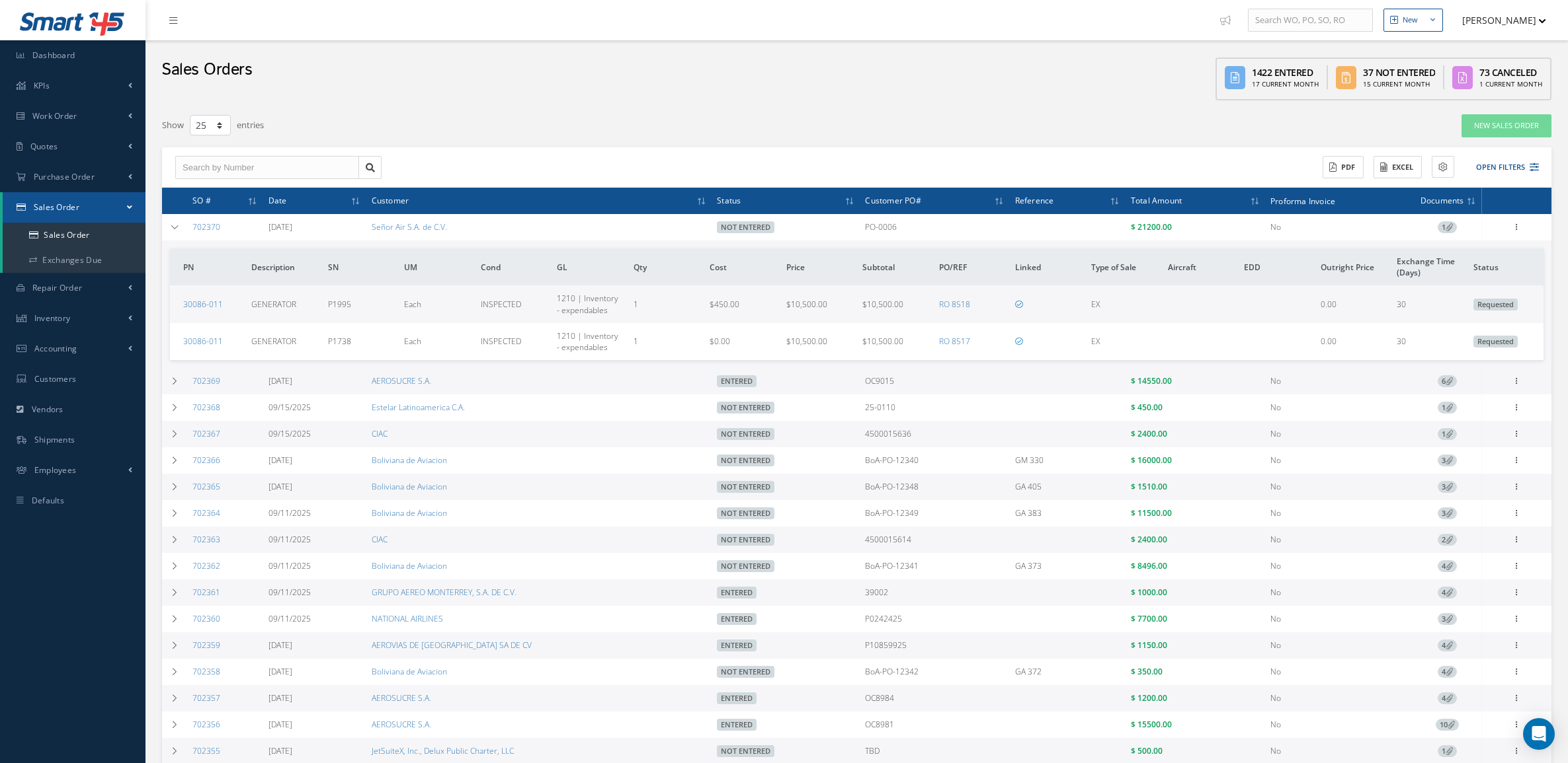
select select "25"
